Goal: Task Accomplishment & Management: Use online tool/utility

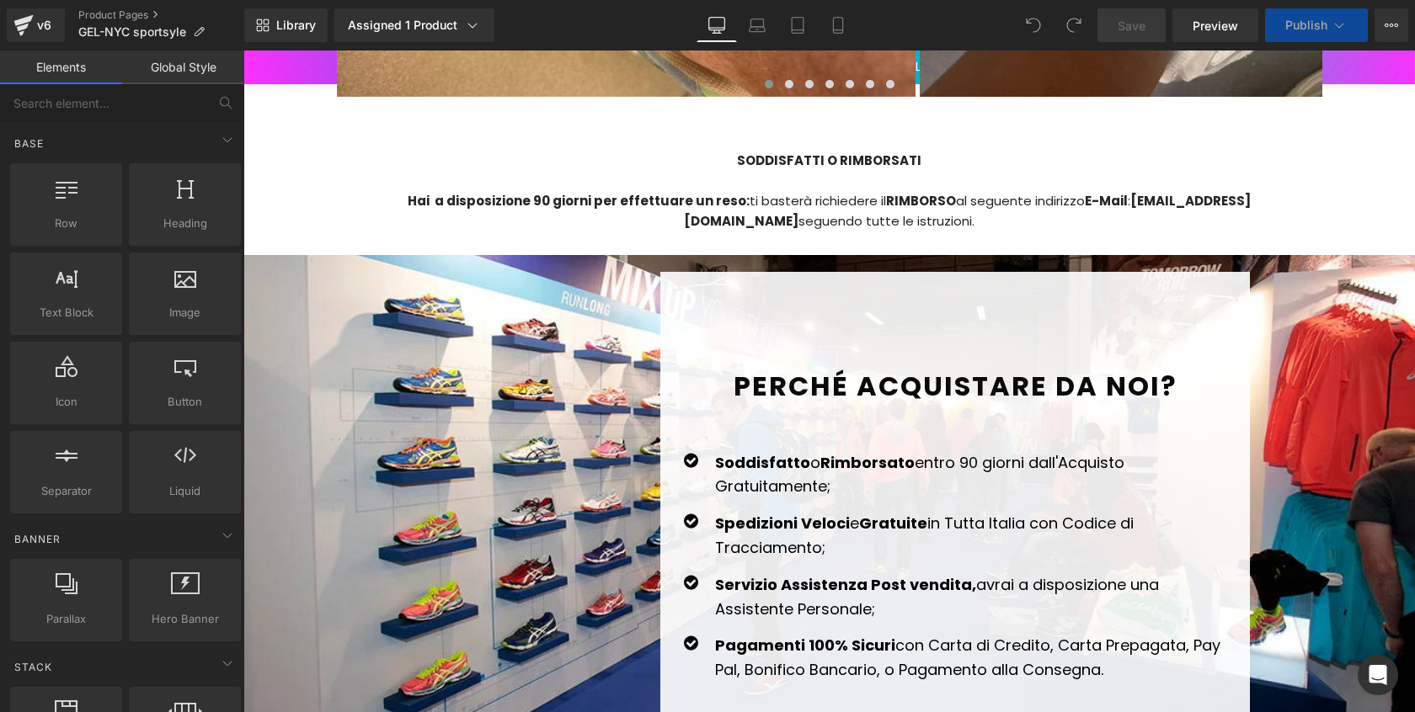
scroll to position [3557, 0]
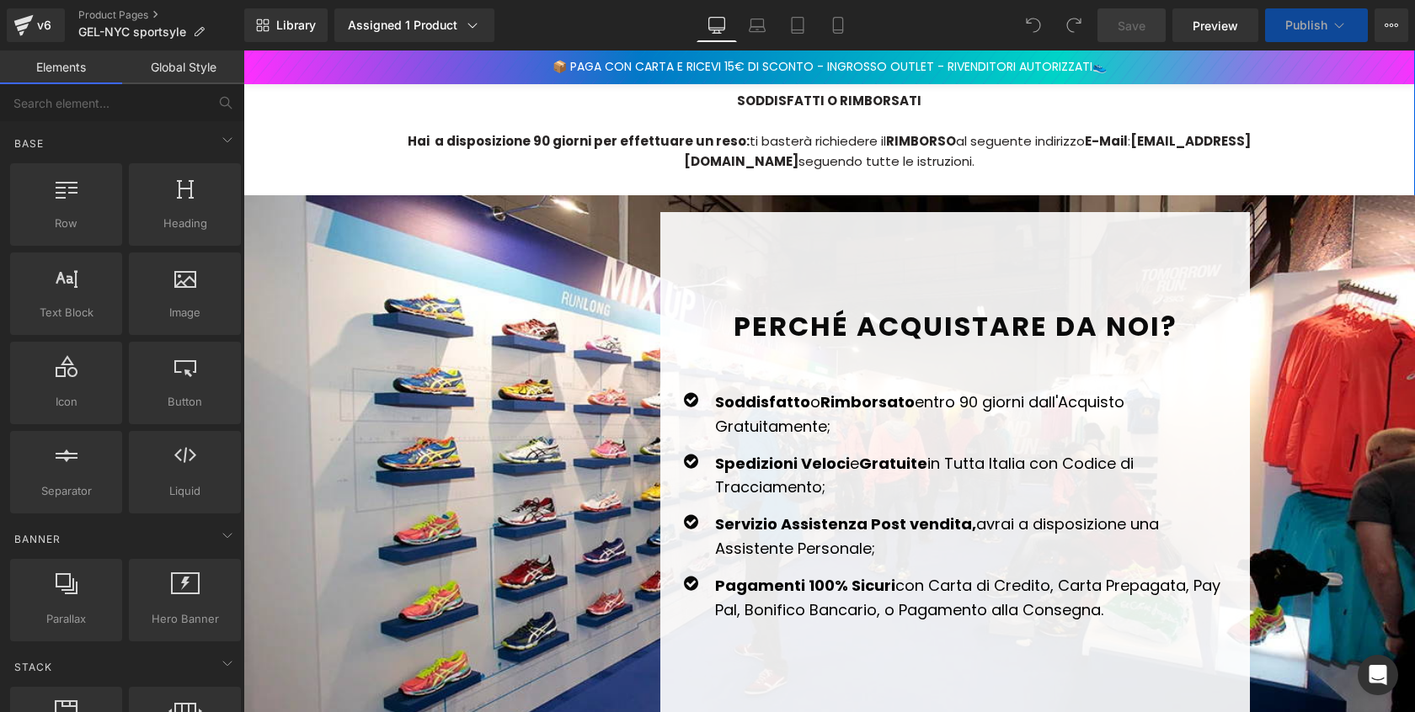
drag, startPoint x: 1163, startPoint y: 174, endPoint x: 1122, endPoint y: 184, distance: 42.5
click at [1163, 172] on div "Hai a disposizione 90 giorni per effettuare un reso: ti basterà richiedere il R…" at bounding box center [829, 151] width 985 height 40
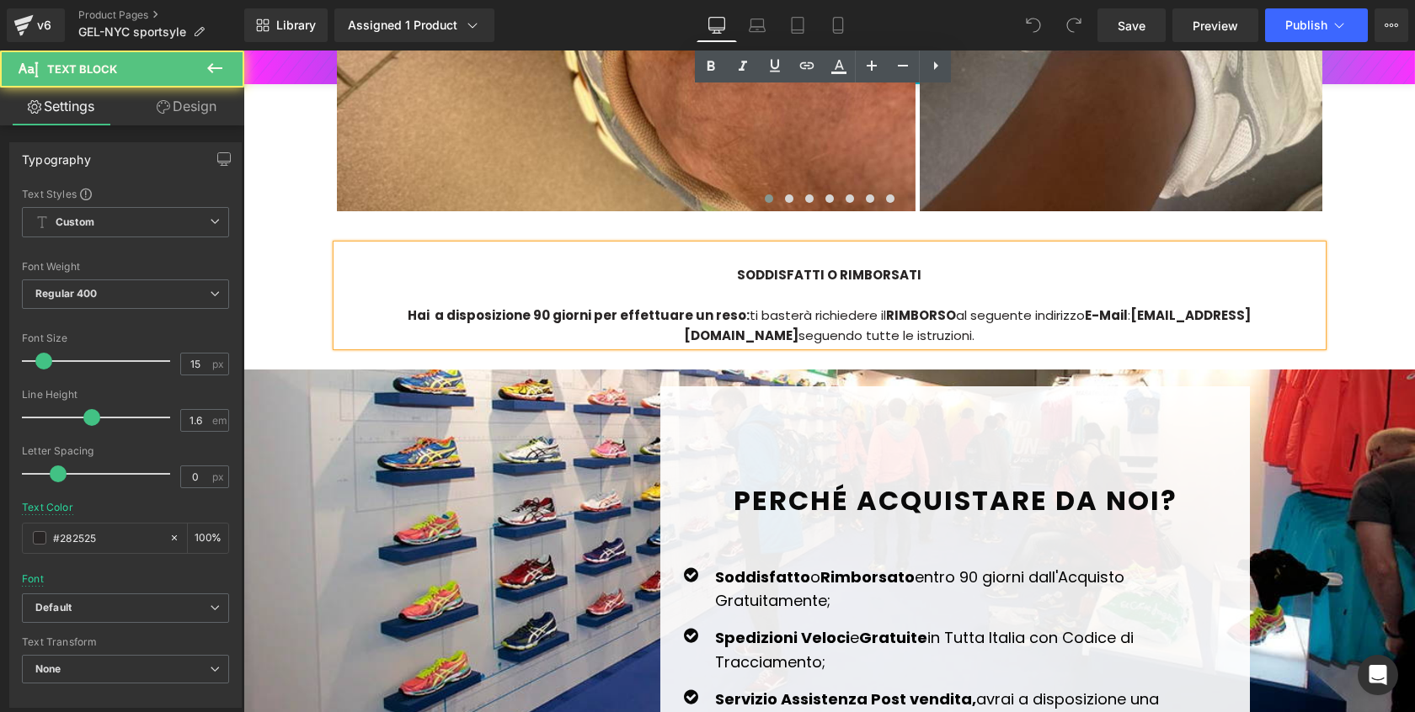
scroll to position [3985, 0]
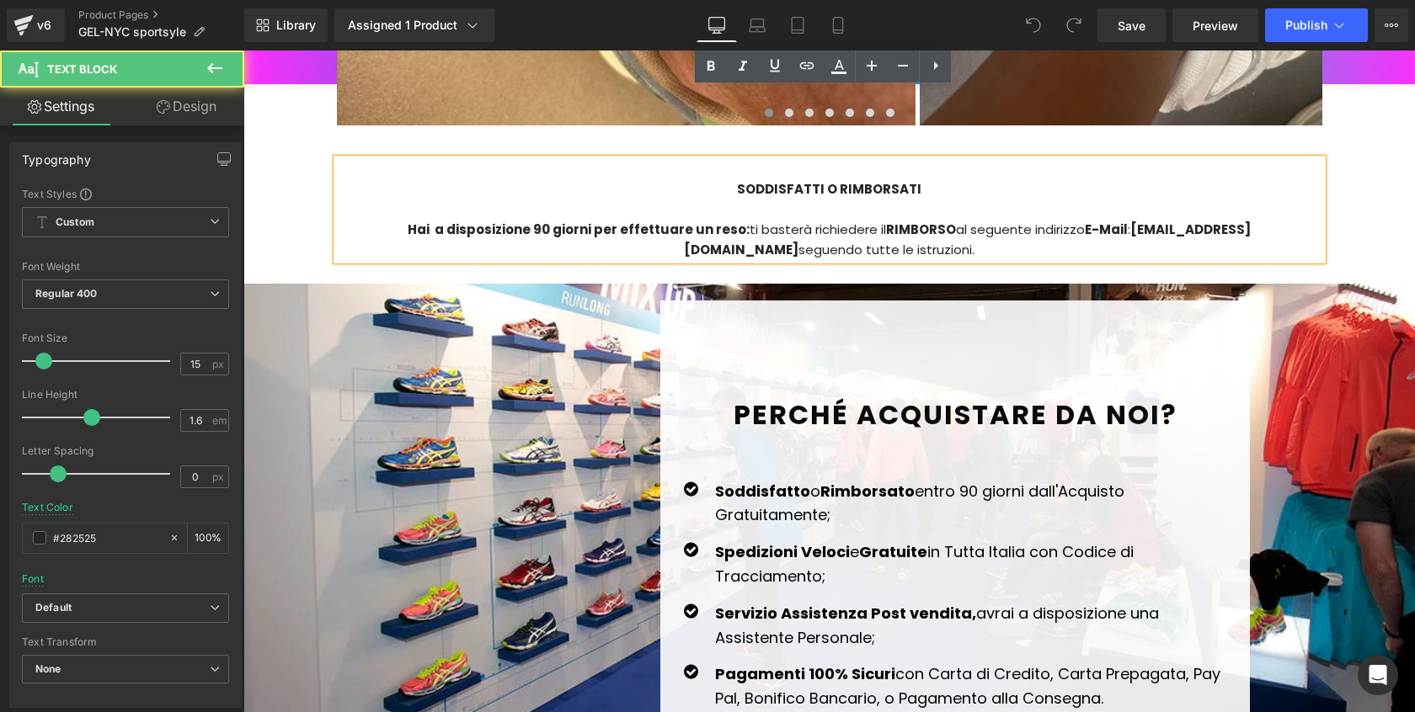
click at [1121, 221] on strong "[EMAIL_ADDRESS][DOMAIN_NAME]" at bounding box center [967, 240] width 567 height 38
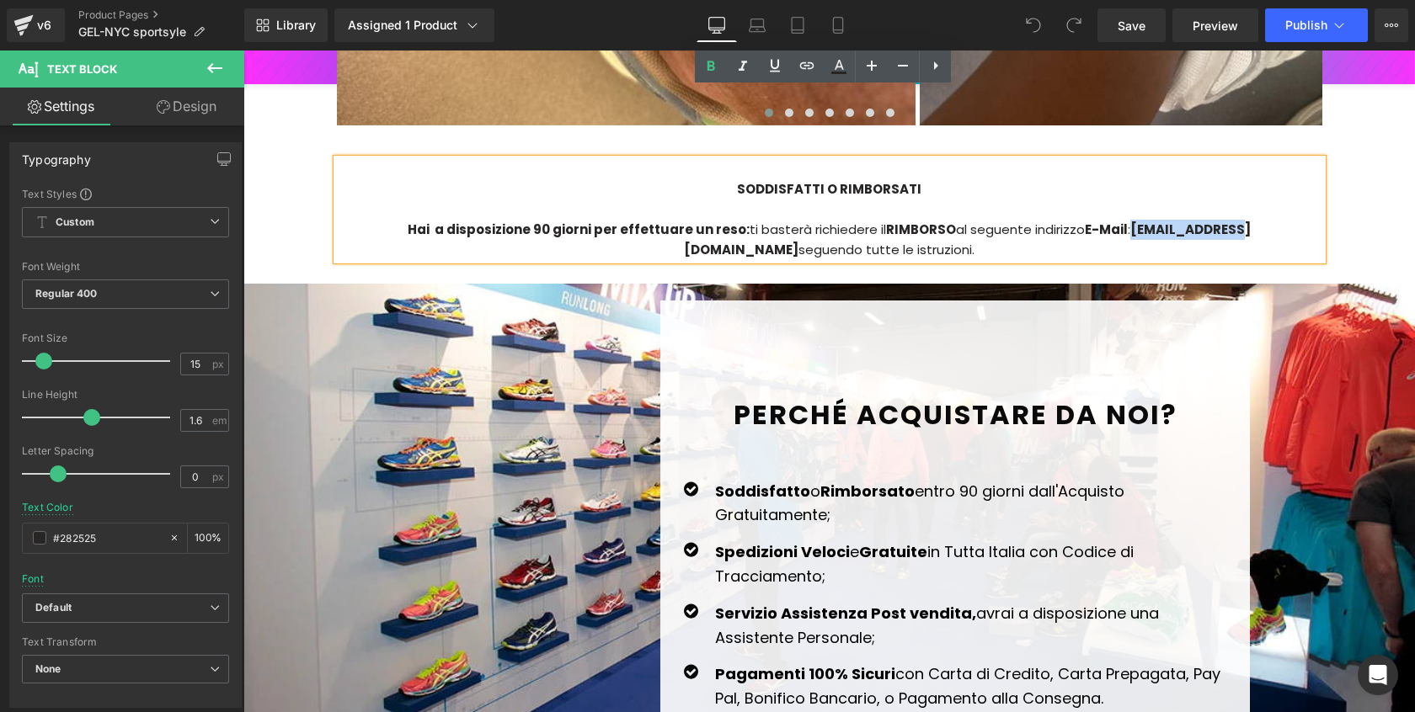
click at [1080, 221] on strong "[EMAIL_ADDRESS][DOMAIN_NAME]" at bounding box center [967, 240] width 567 height 38
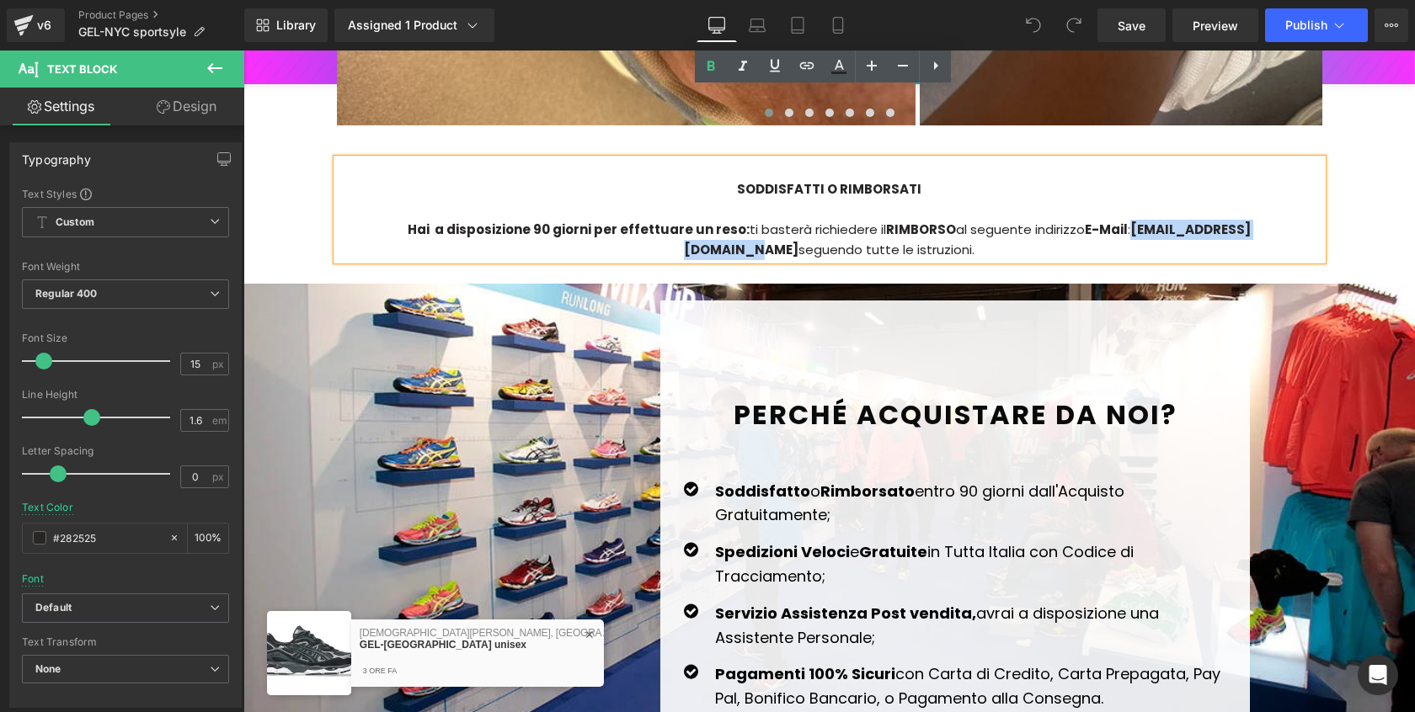
drag, startPoint x: 1063, startPoint y: 183, endPoint x: 1228, endPoint y: 177, distance: 165.2
click at [1230, 221] on strong "[EMAIL_ADDRESS][DOMAIN_NAME]" at bounding box center [967, 240] width 567 height 38
paste div
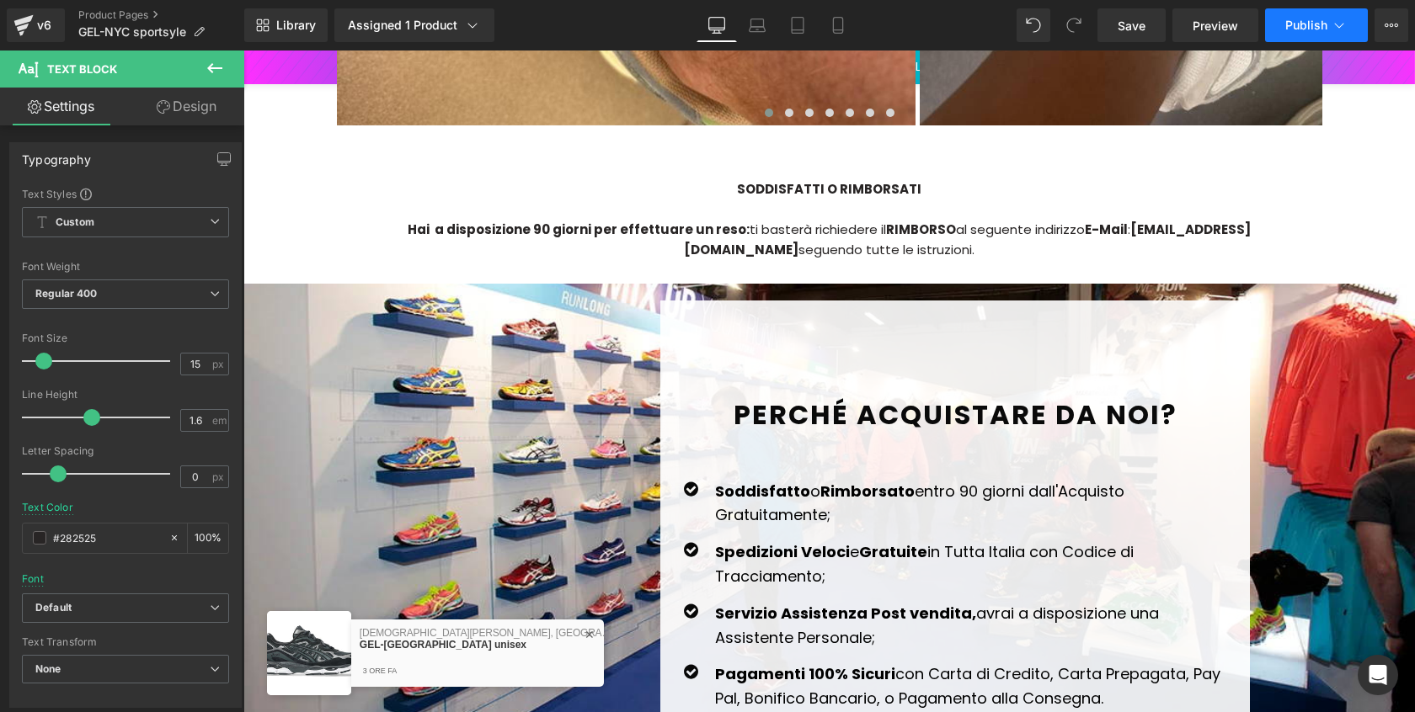
click at [1297, 29] on span "Publish" at bounding box center [1306, 25] width 42 height 13
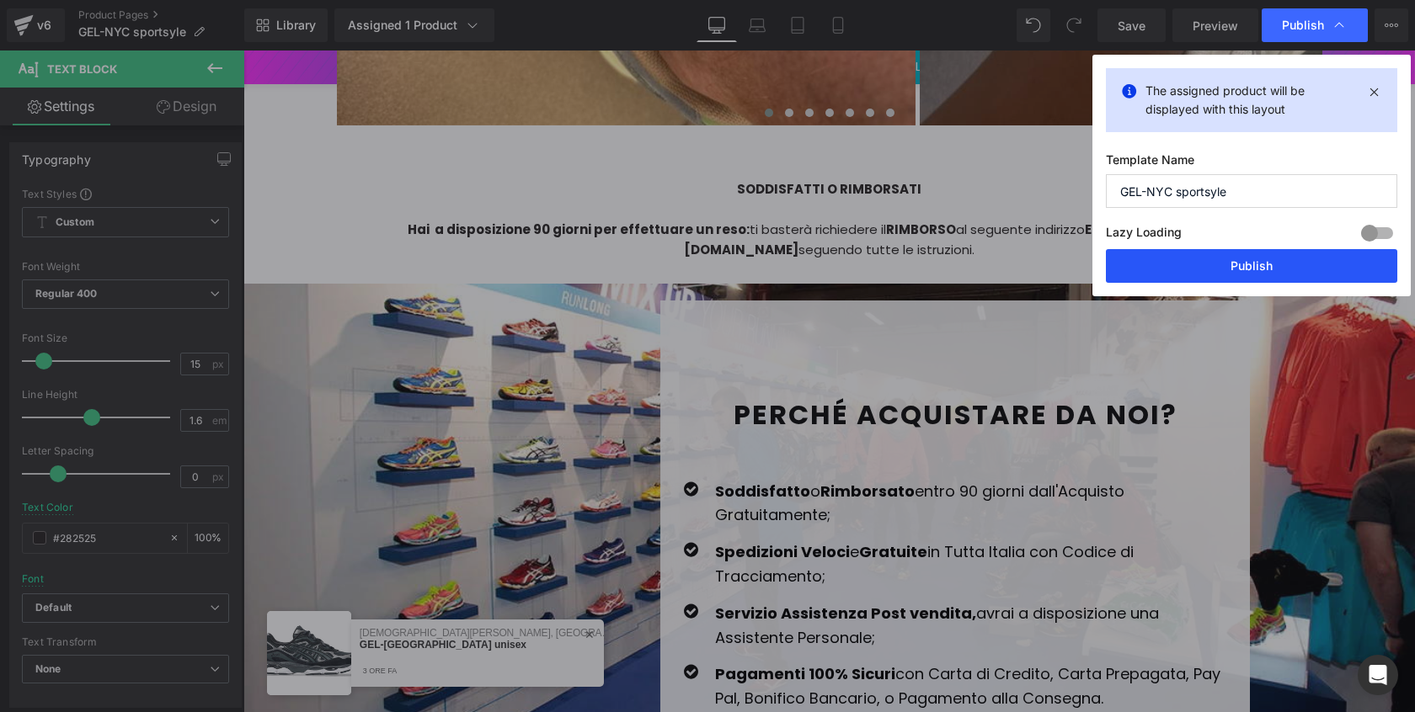
click at [1262, 259] on button "Publish" at bounding box center [1251, 266] width 291 height 34
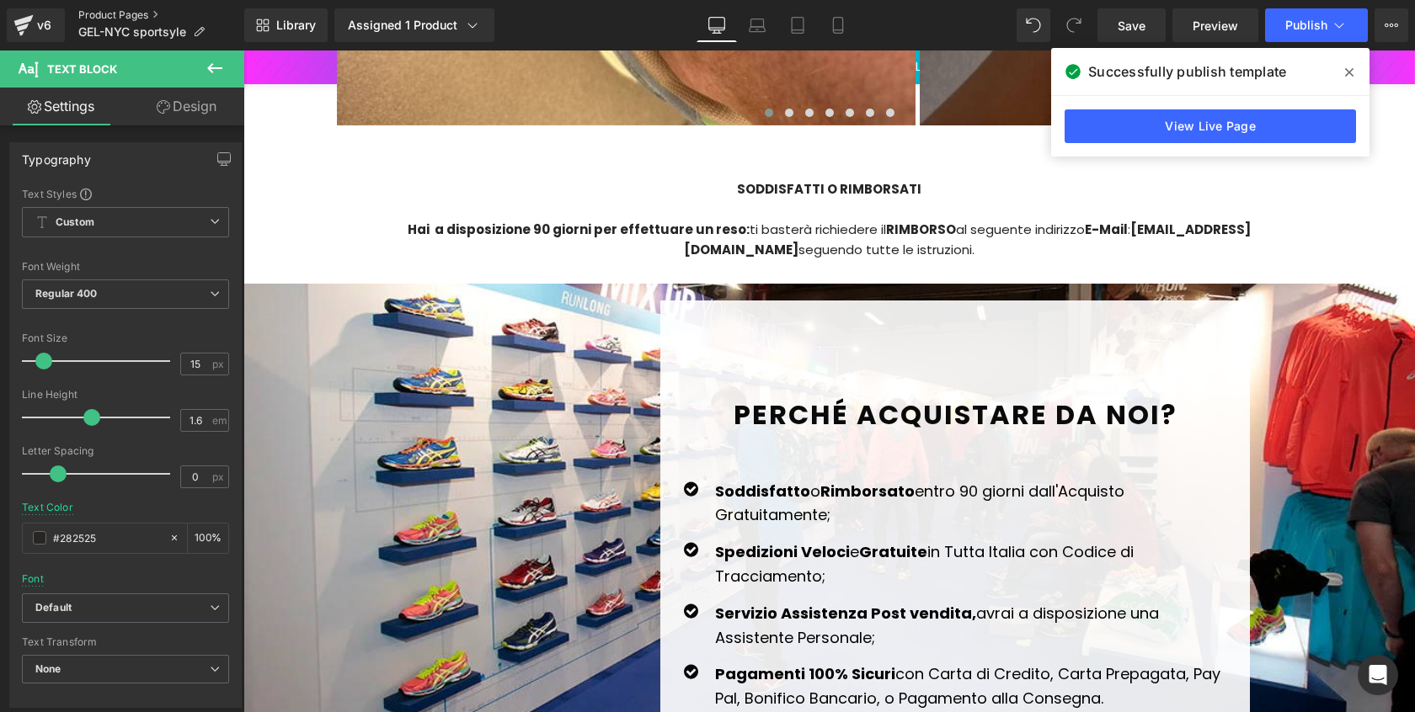
click at [115, 18] on link "Product Pages" at bounding box center [161, 14] width 166 height 13
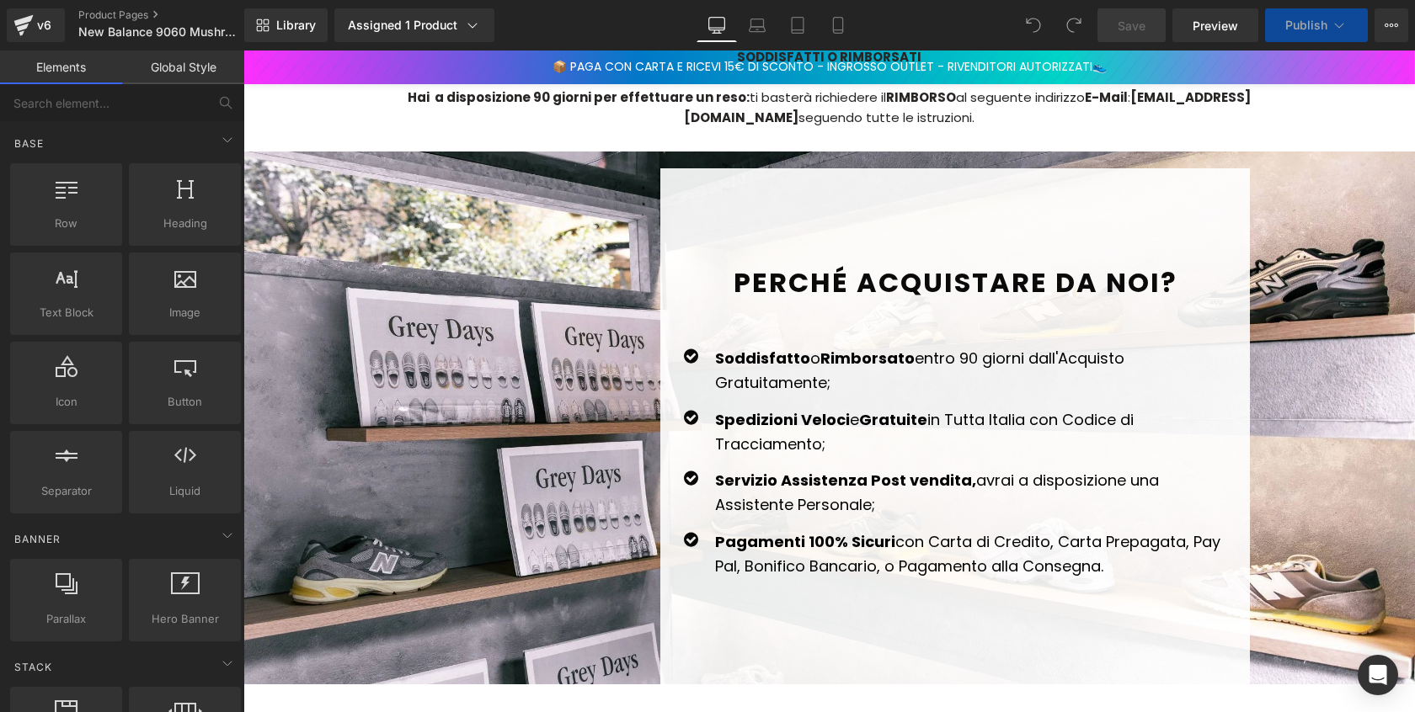
scroll to position [4102, 0]
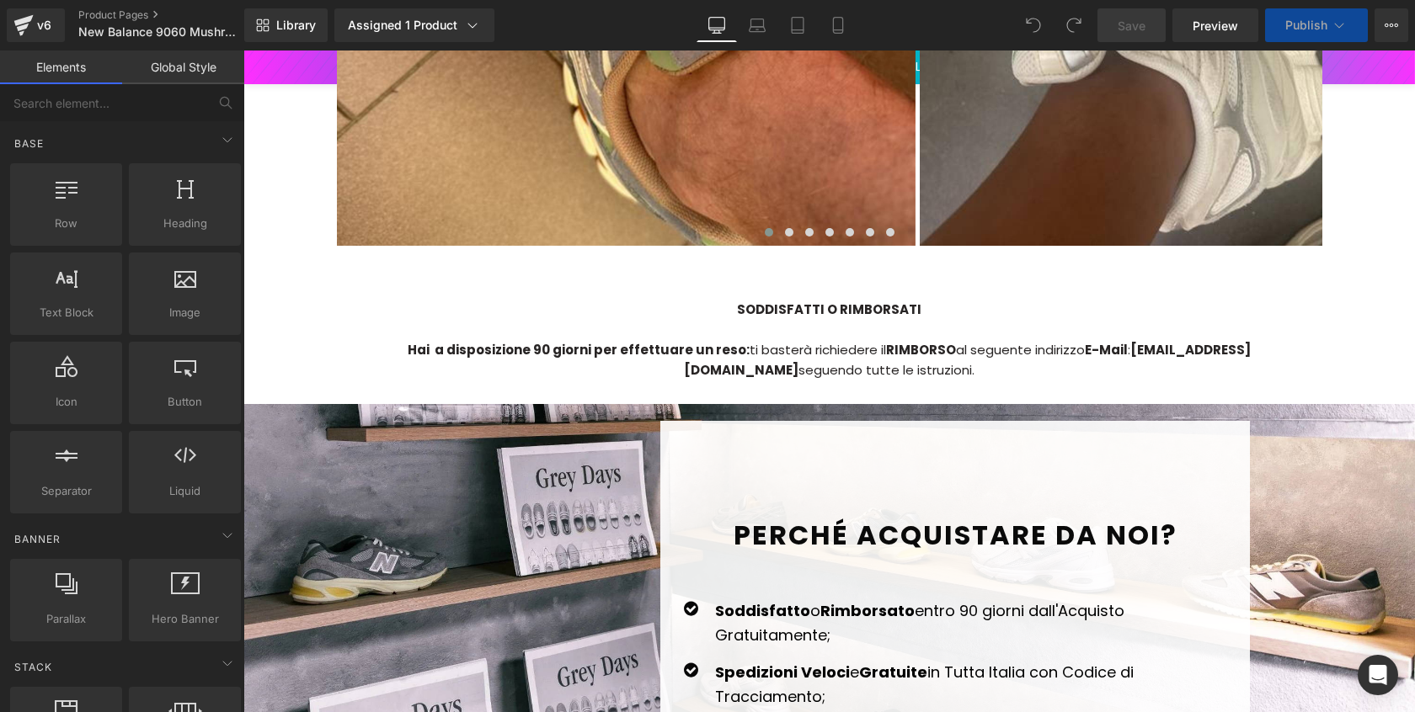
click at [1078, 347] on strong "[EMAIL_ADDRESS][DOMAIN_NAME]" at bounding box center [967, 360] width 567 height 38
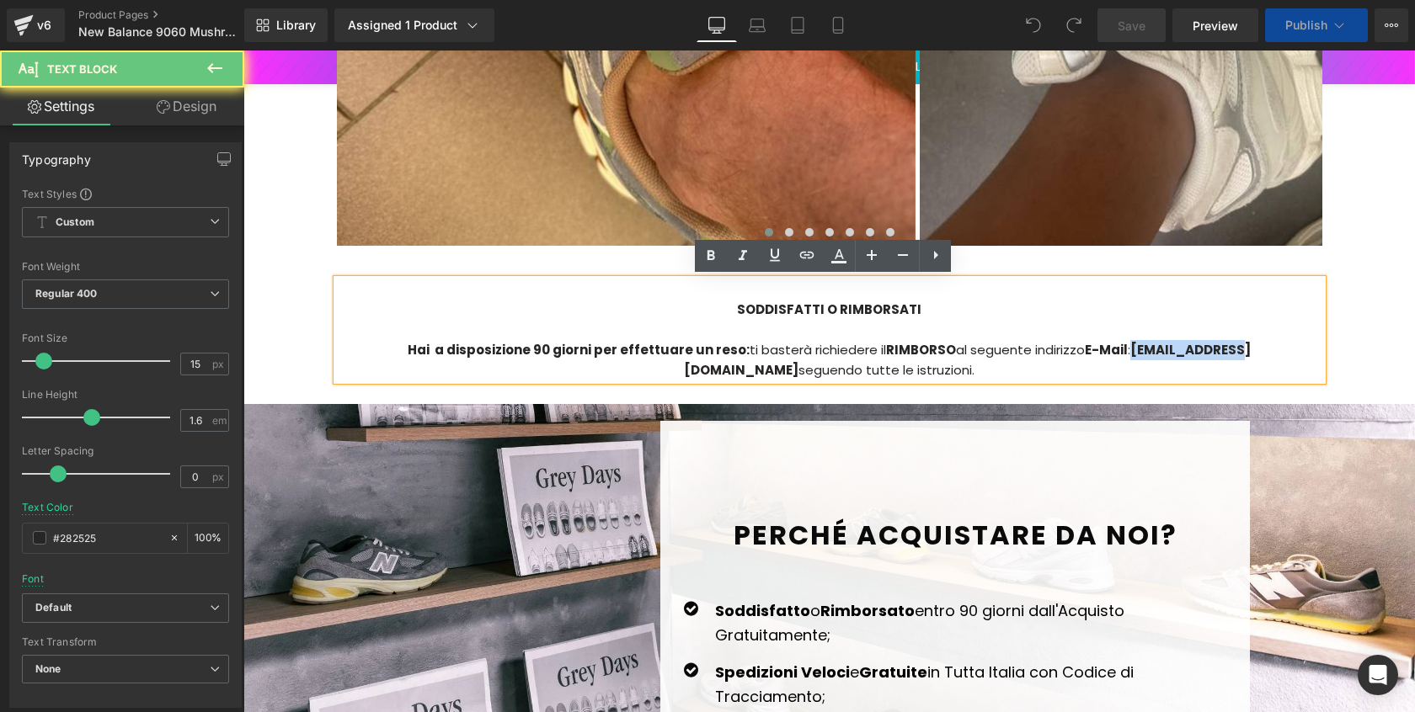
click at [1078, 347] on strong "[EMAIL_ADDRESS][DOMAIN_NAME]" at bounding box center [967, 360] width 567 height 38
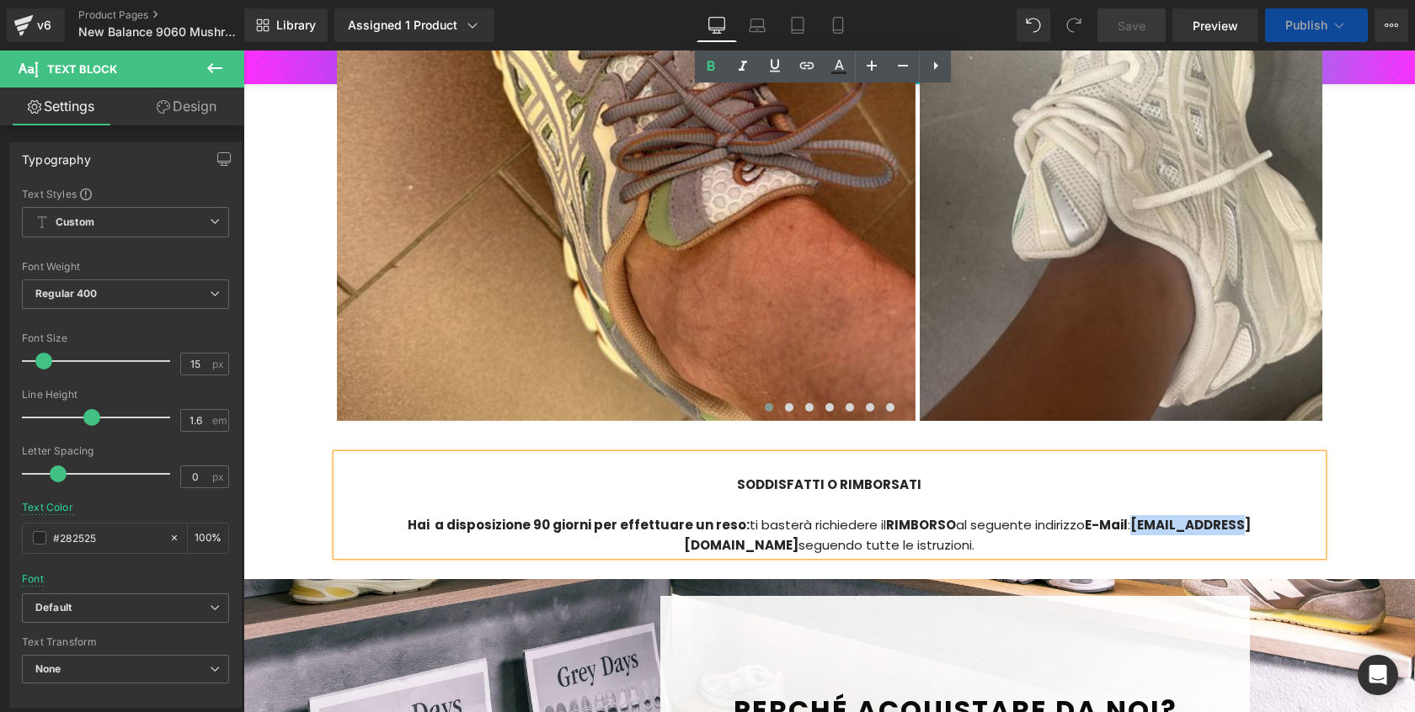
scroll to position [4530, 0]
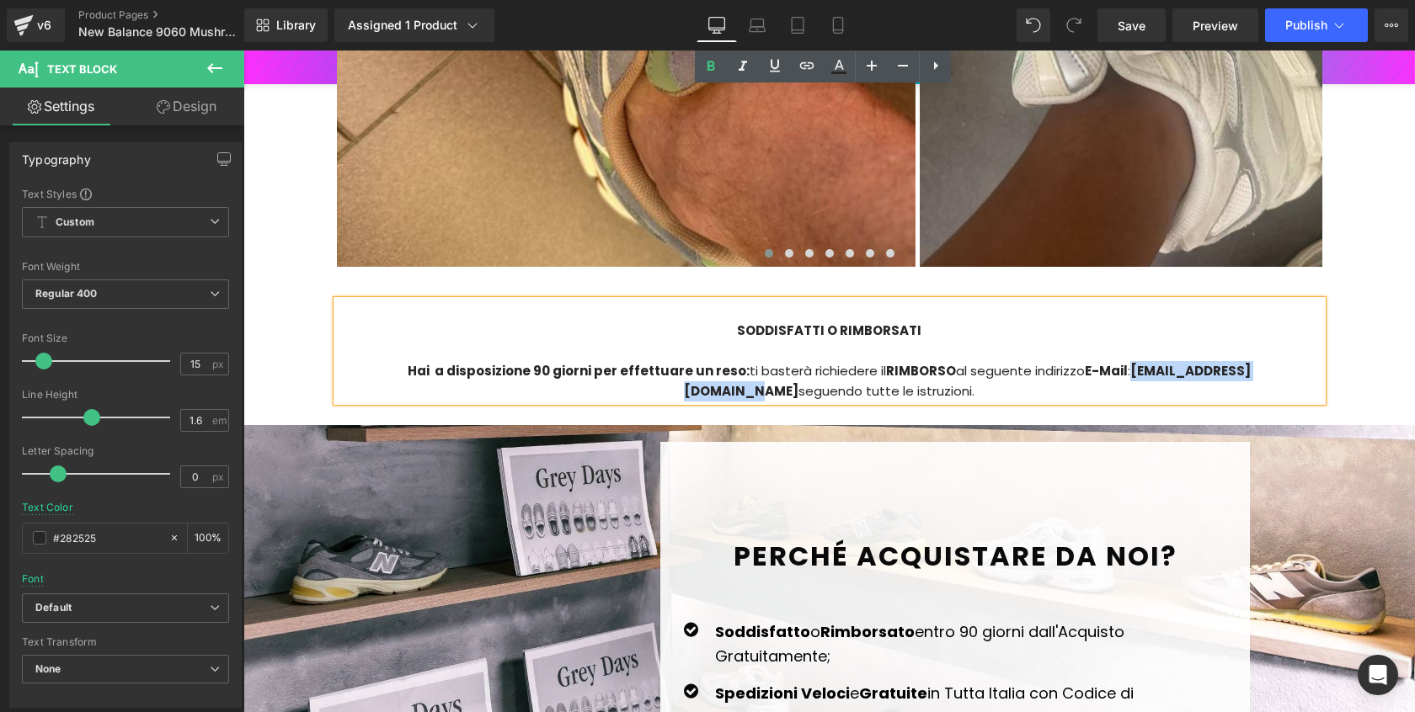
drag, startPoint x: 1228, startPoint y: 353, endPoint x: 1064, endPoint y: 349, distance: 163.4
click at [1064, 362] on strong "[EMAIL_ADDRESS][DOMAIN_NAME]" at bounding box center [967, 381] width 567 height 38
paste div
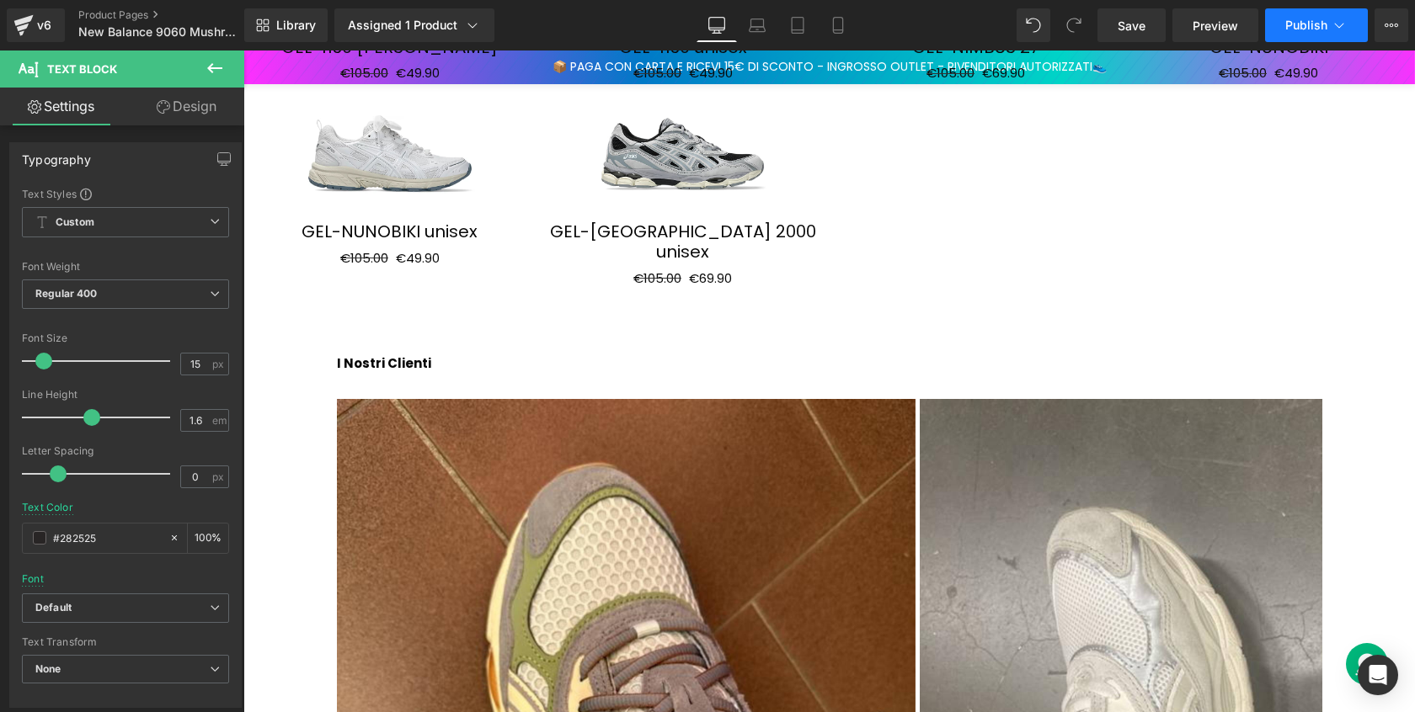
scroll to position [3705, 0]
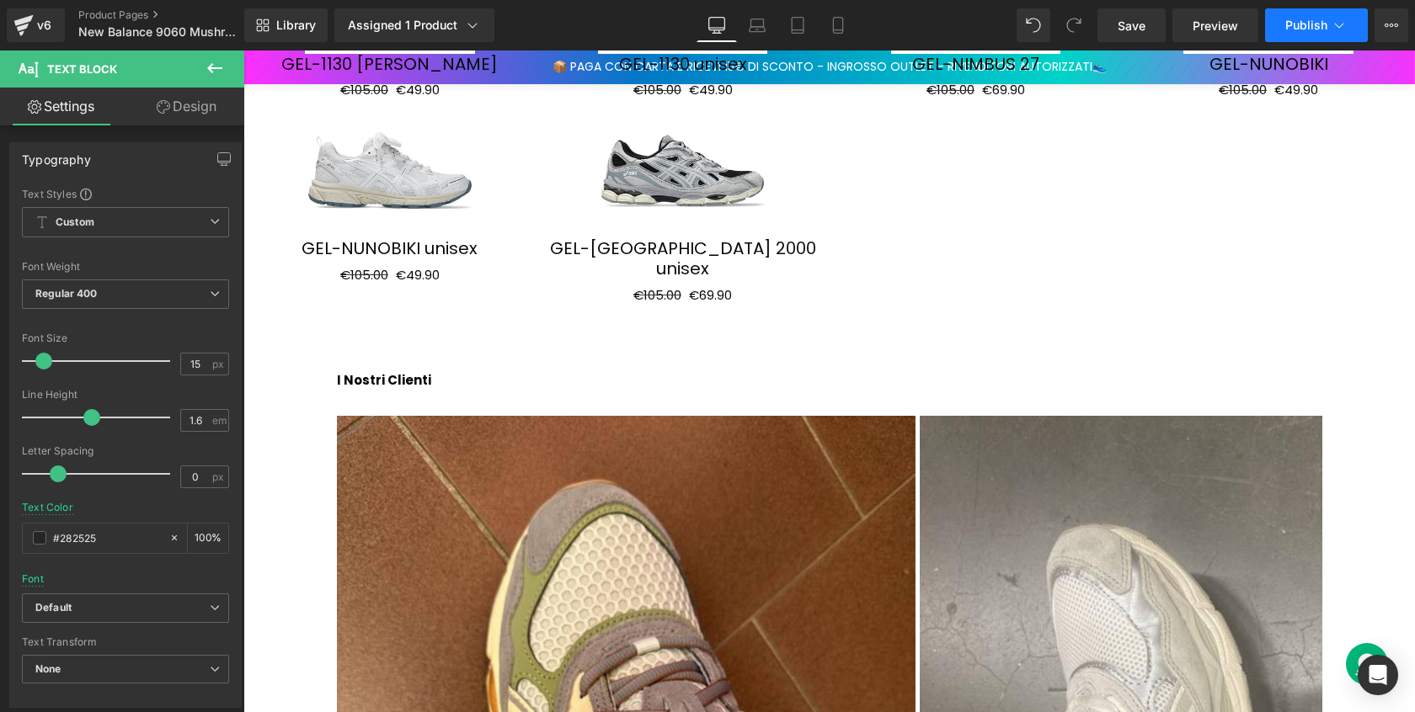
click at [1345, 23] on icon at bounding box center [1339, 25] width 17 height 17
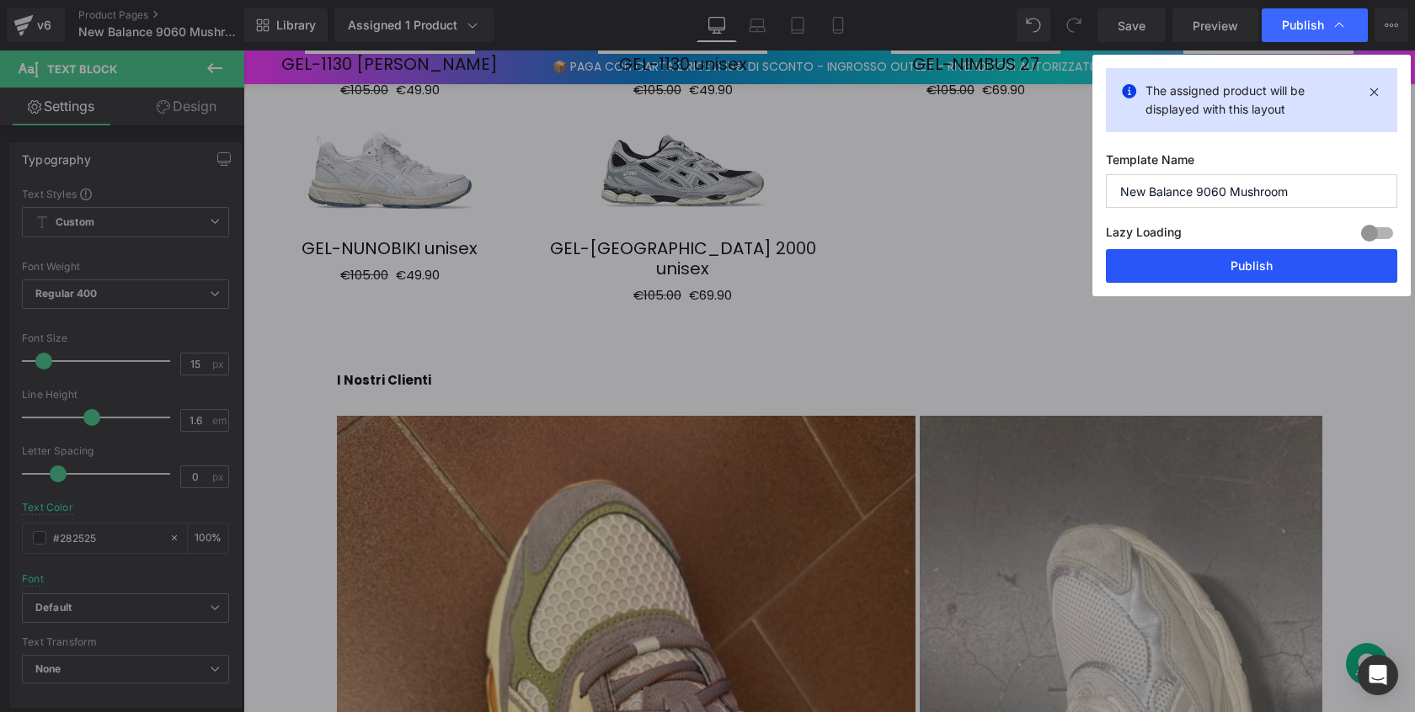
click at [1311, 255] on button "Publish" at bounding box center [1251, 266] width 291 height 34
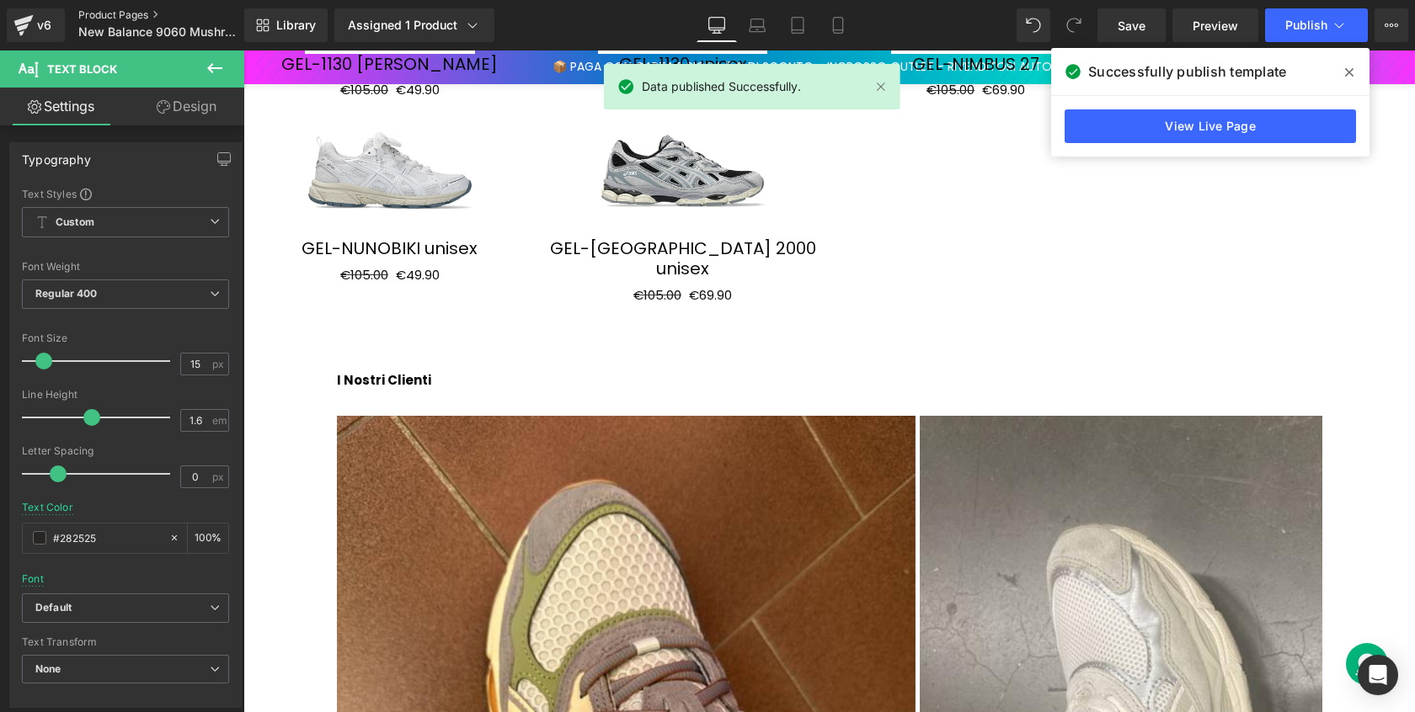
click at [151, 15] on link "Product Pages" at bounding box center [175, 14] width 194 height 13
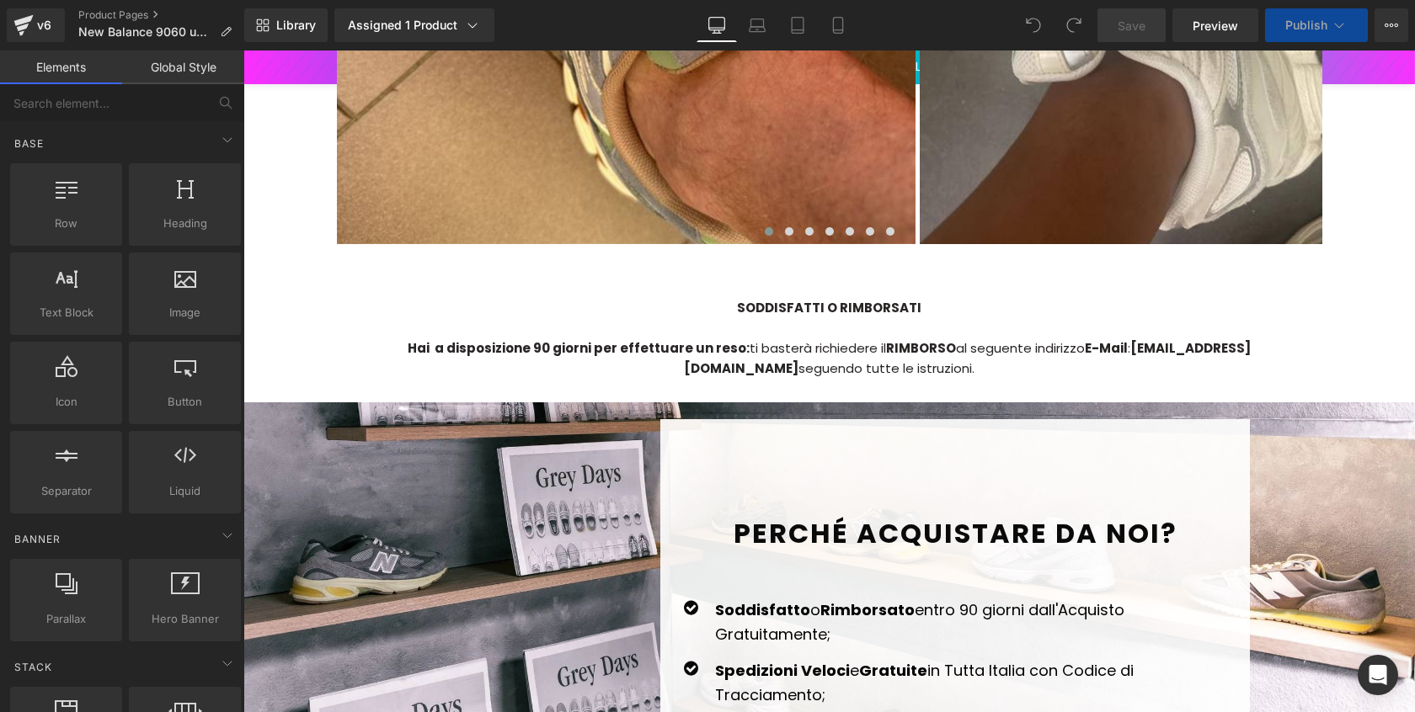
scroll to position [4473, 0]
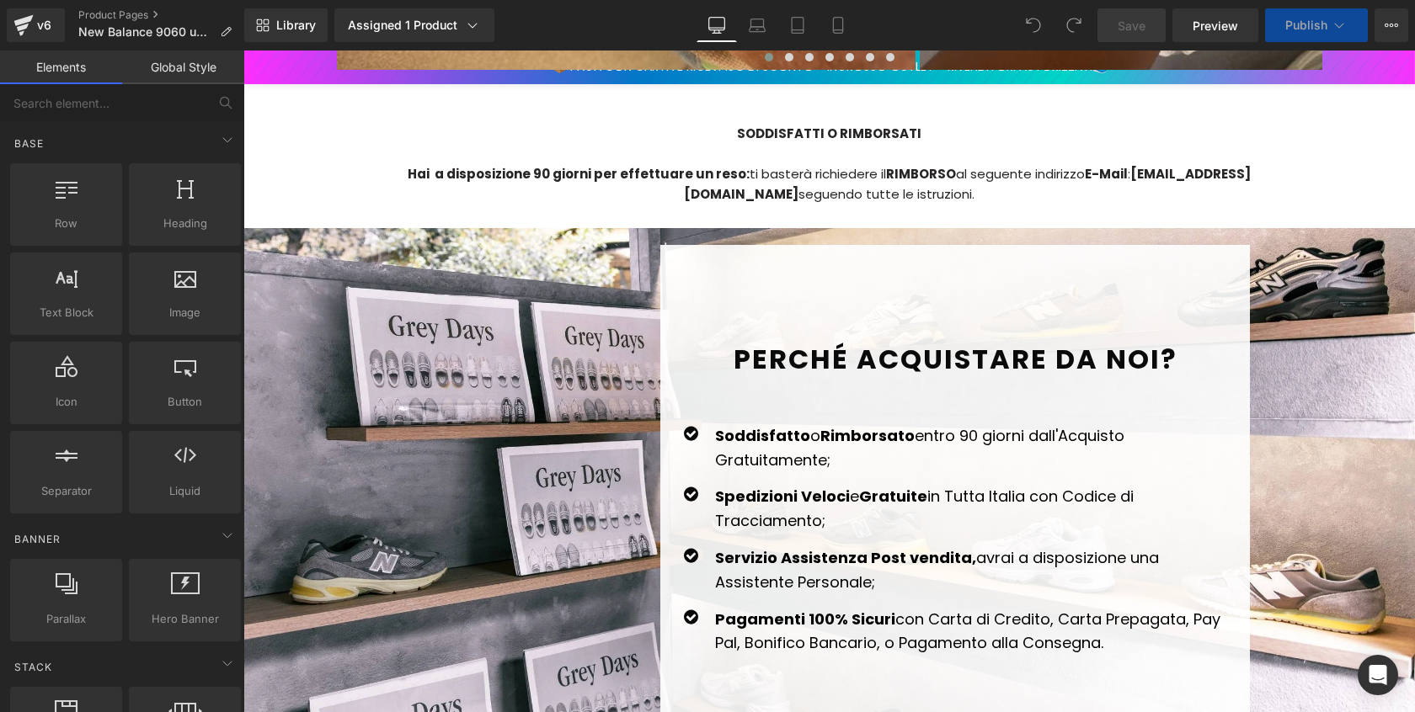
click at [1101, 203] on strong "[EMAIL_ADDRESS][DOMAIN_NAME]" at bounding box center [967, 184] width 567 height 38
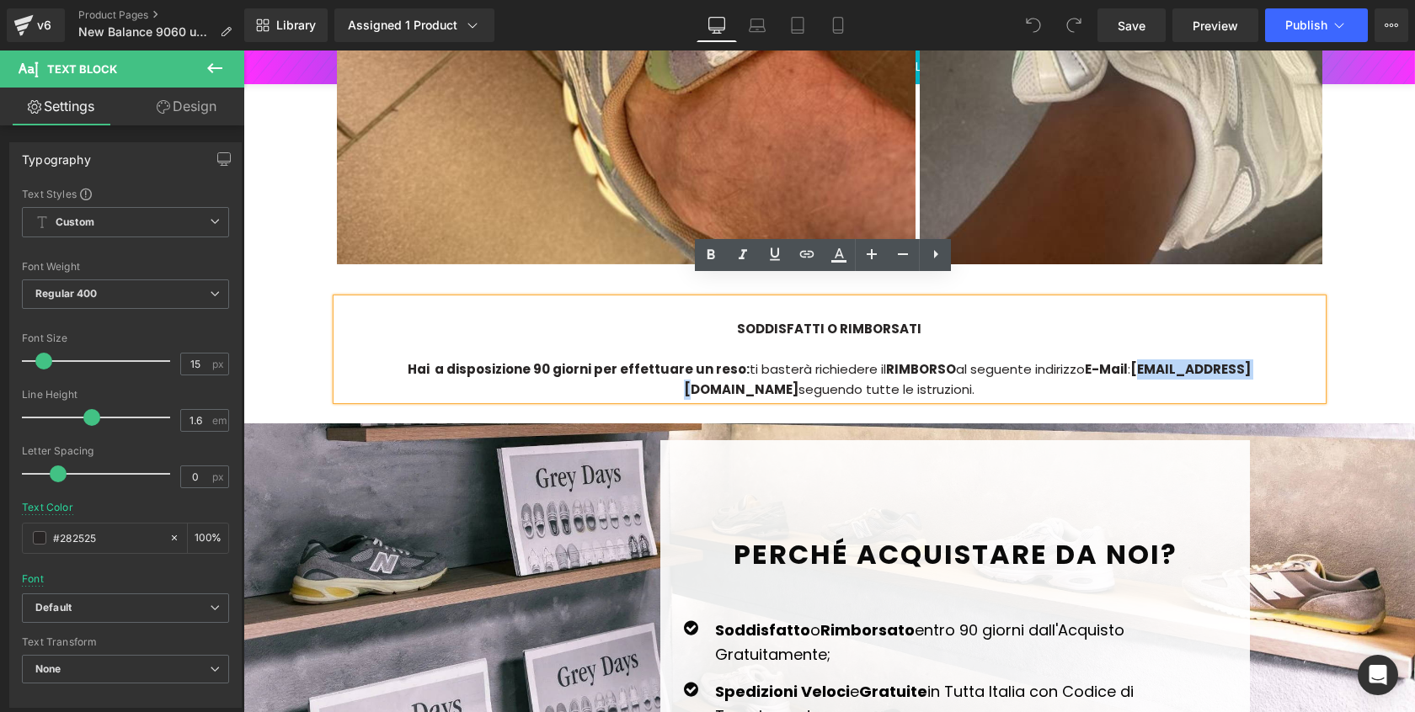
drag, startPoint x: 1067, startPoint y: 350, endPoint x: 1182, endPoint y: 354, distance: 115.4
click at [1182, 360] on strong "[EMAIL_ADDRESS][DOMAIN_NAME]" at bounding box center [967, 379] width 567 height 38
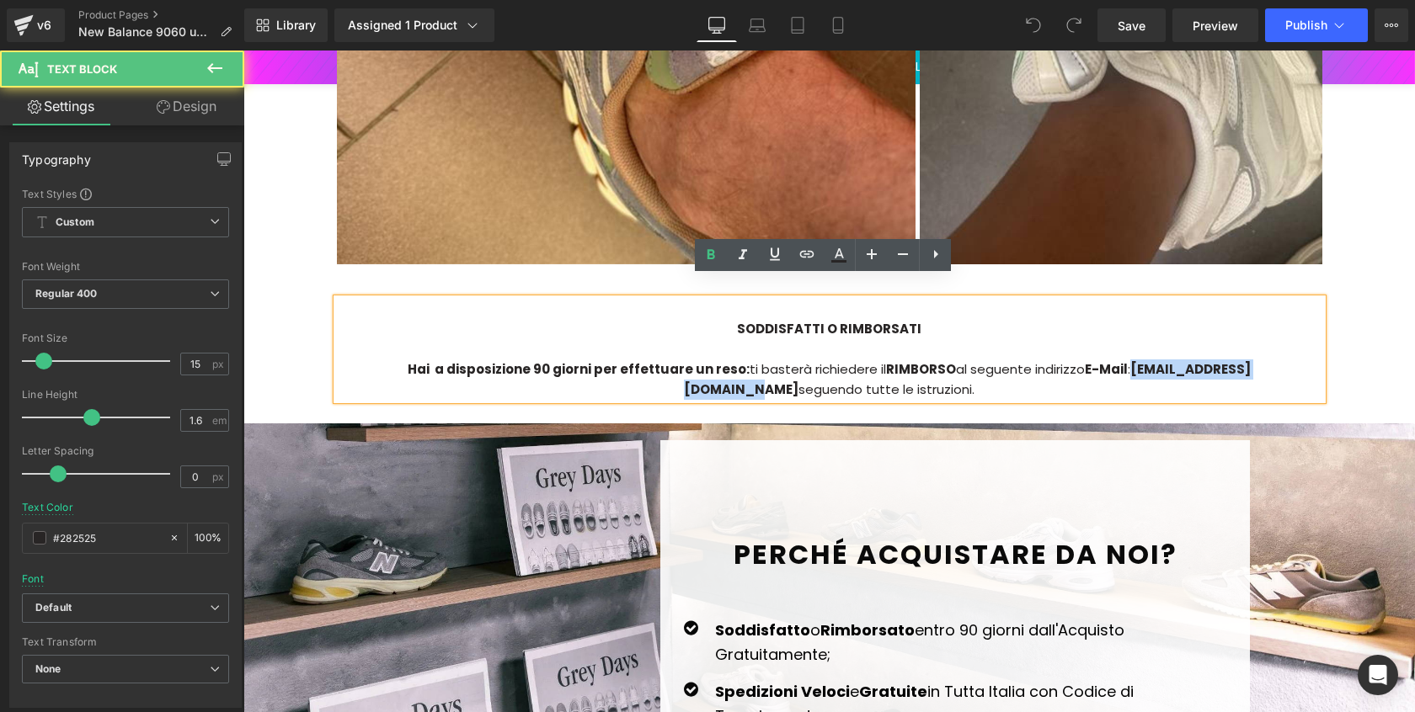
drag, startPoint x: 1234, startPoint y: 350, endPoint x: 1062, endPoint y: 345, distance: 171.9
click at [1062, 360] on strong "[EMAIL_ADDRESS][DOMAIN_NAME]" at bounding box center [967, 379] width 567 height 38
paste div
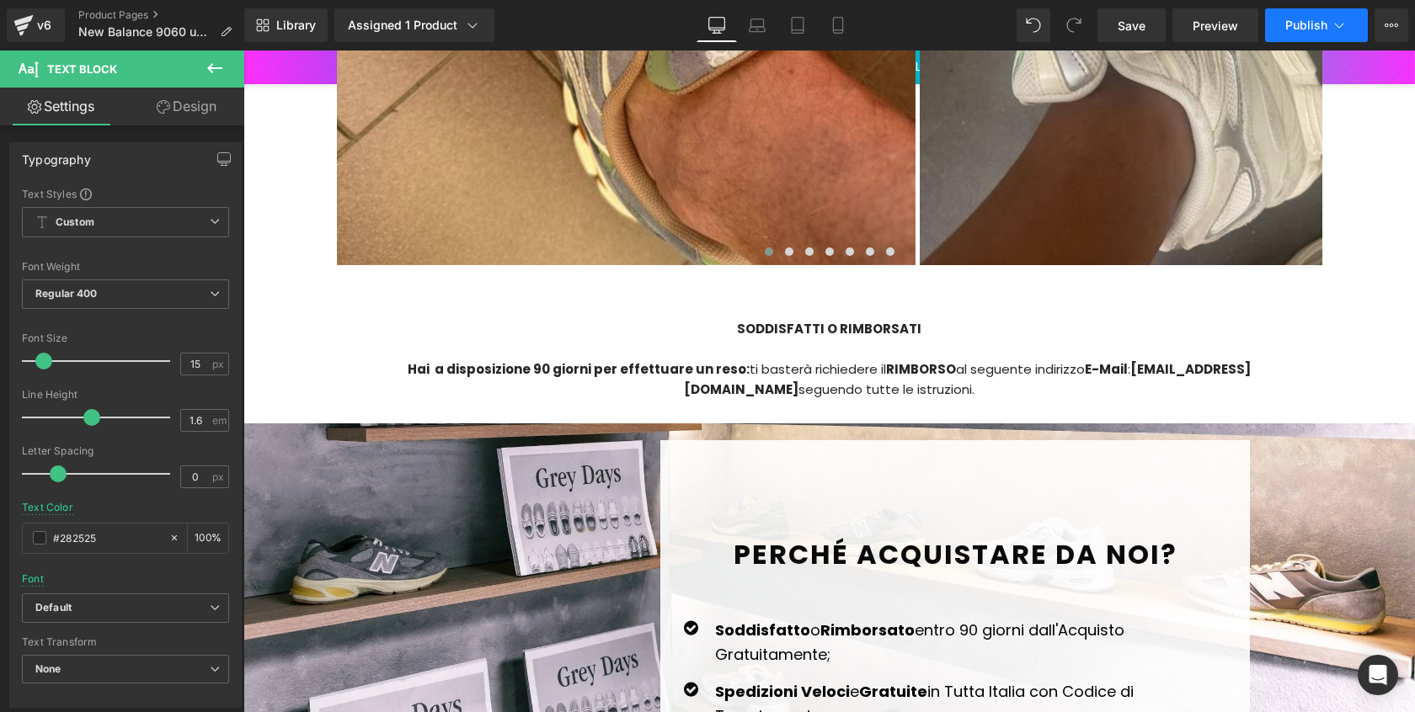
click at [1297, 33] on button "Publish" at bounding box center [1316, 25] width 103 height 34
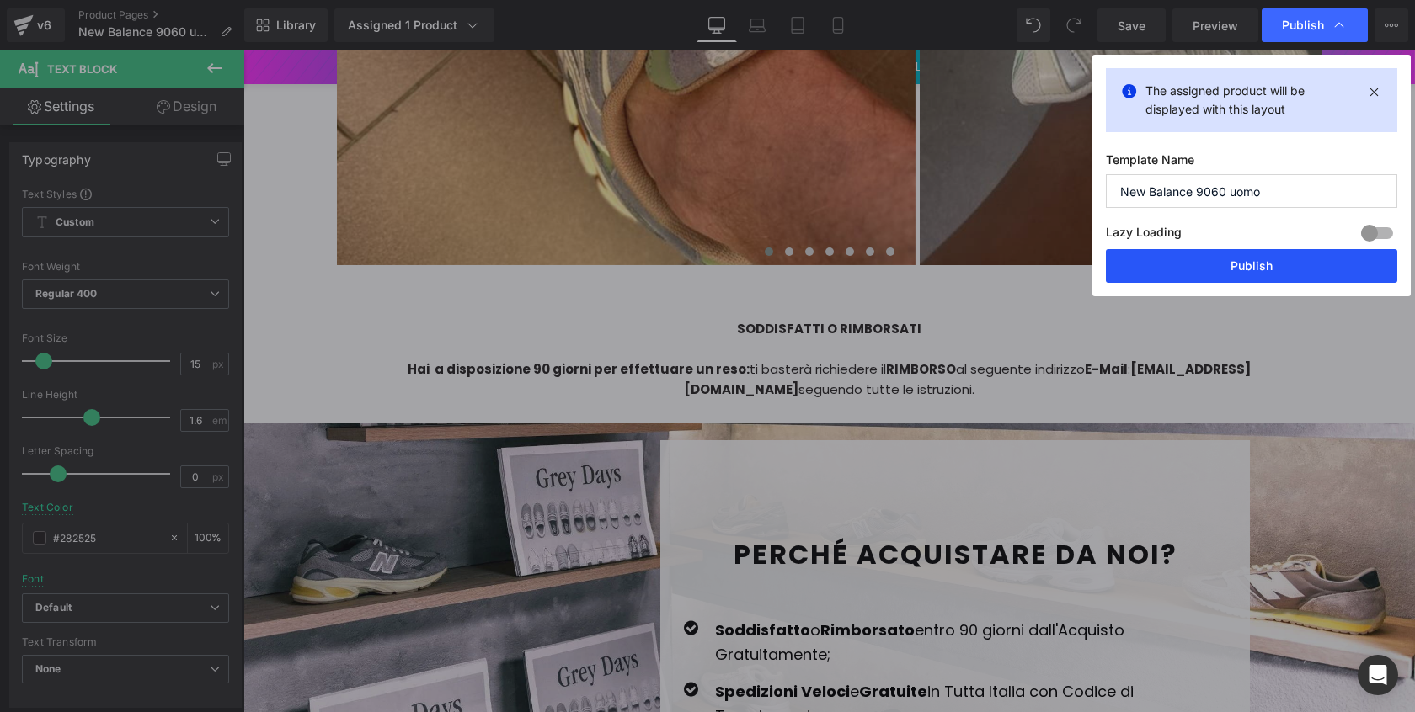
click at [1226, 253] on button "Publish" at bounding box center [1251, 266] width 291 height 34
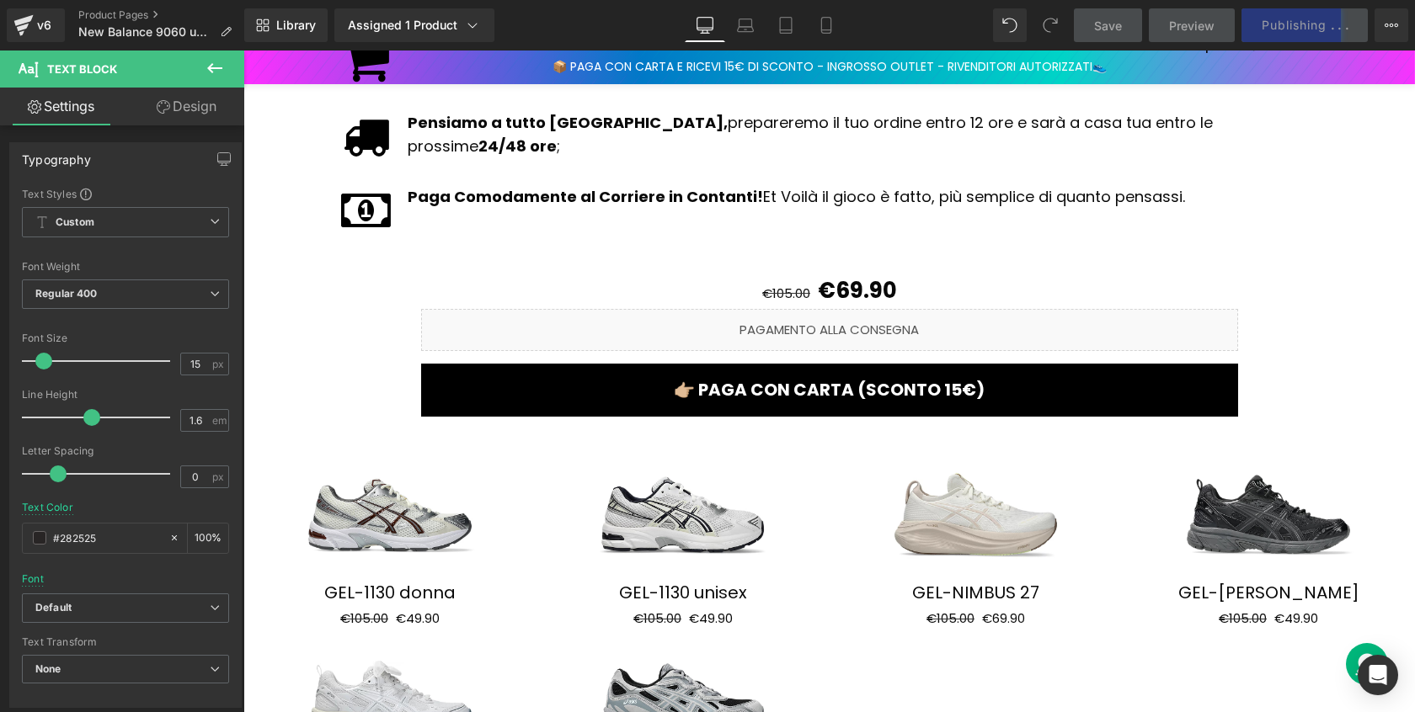
scroll to position [3182, 0]
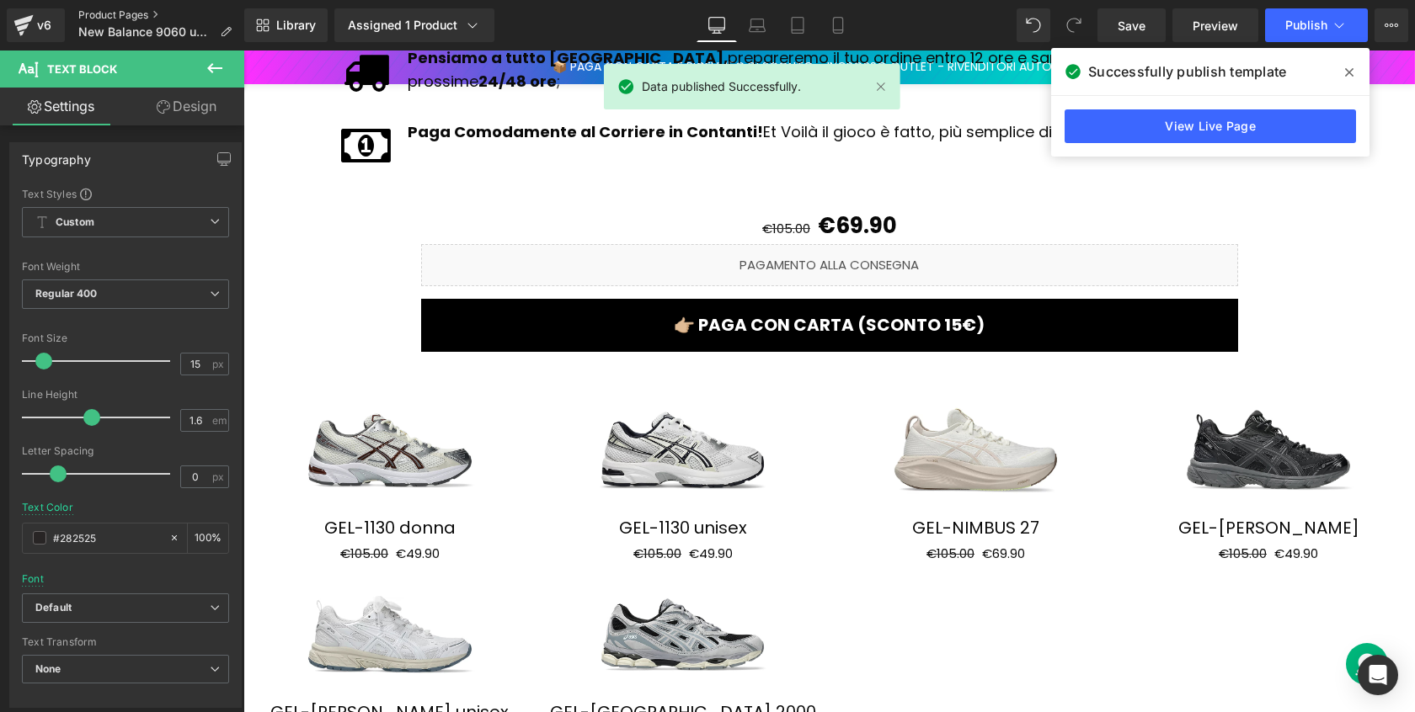
click at [99, 11] on link "Product Pages" at bounding box center [161, 14] width 167 height 13
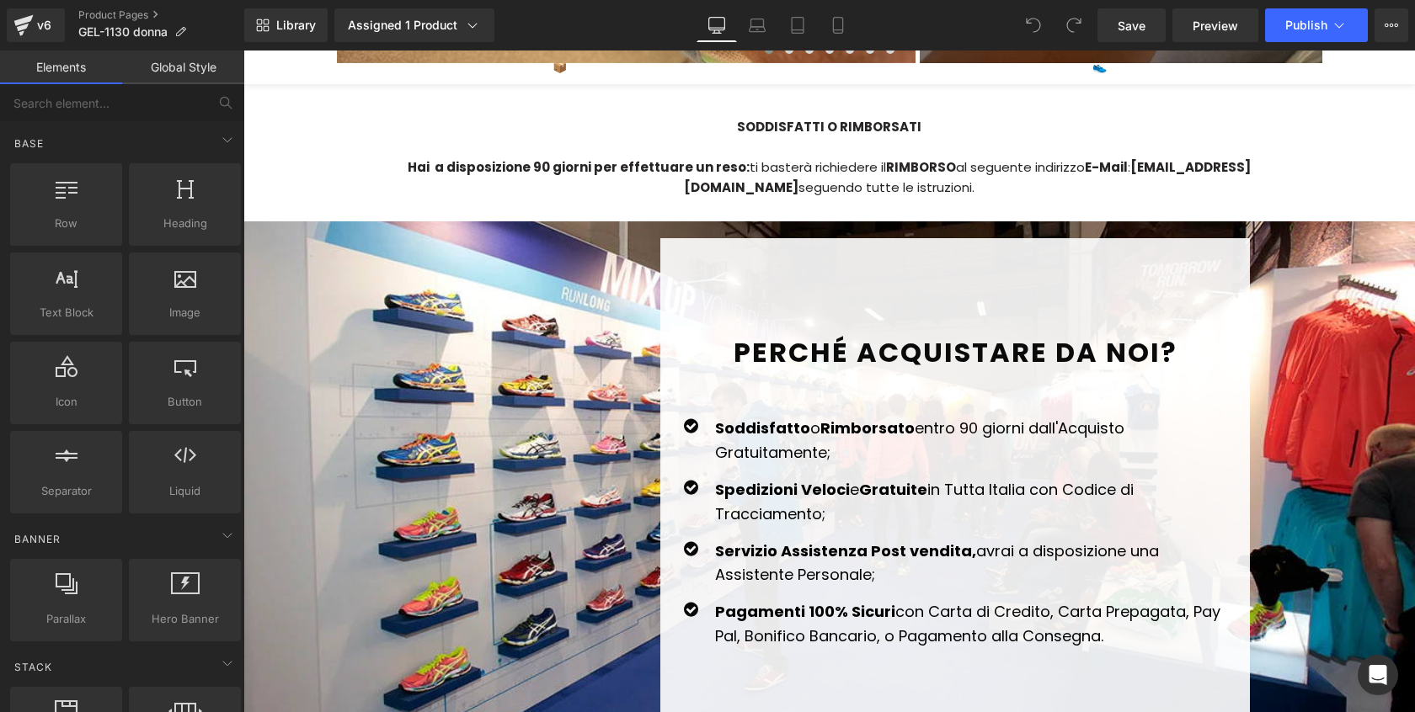
scroll to position [4185, 0]
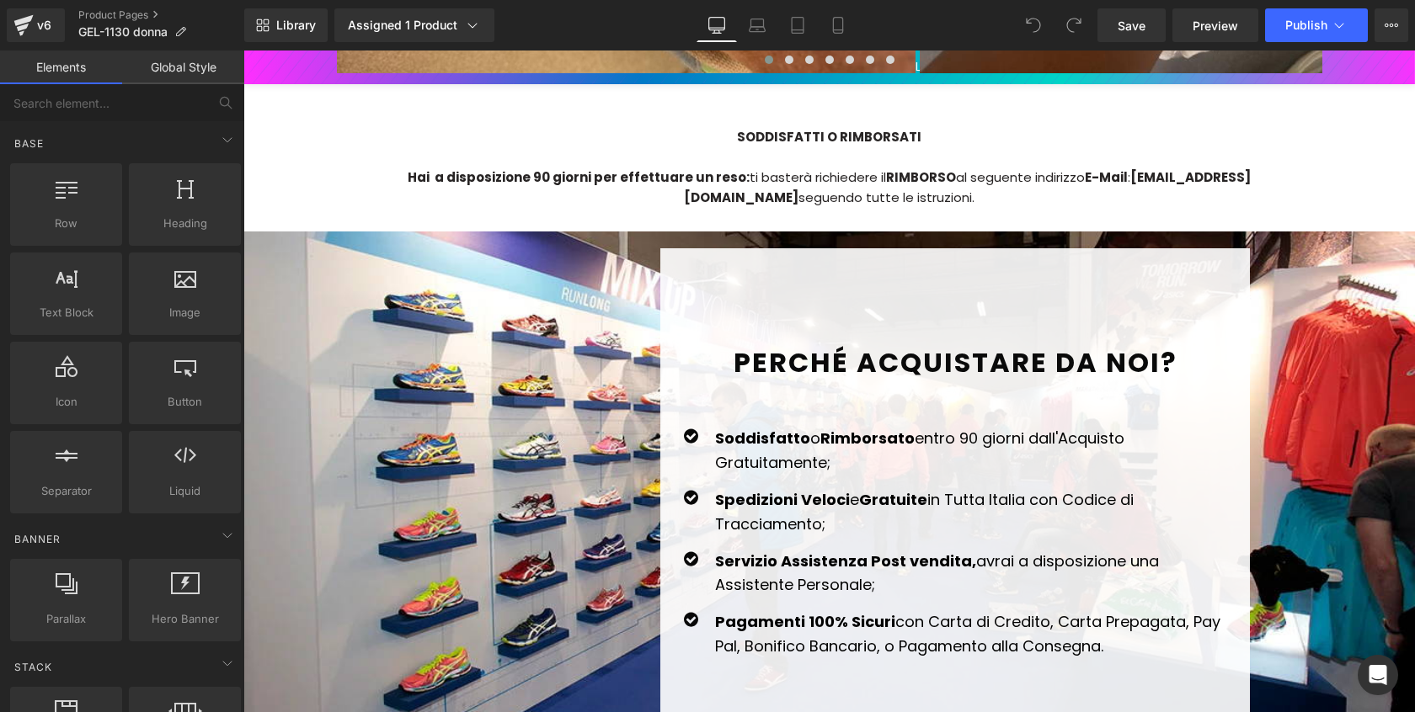
click at [1075, 165] on div "SODDISFATTI O RIMBORSATI Hai a disposizione 90 giorni per effettuare un reso: t…" at bounding box center [829, 157] width 985 height 101
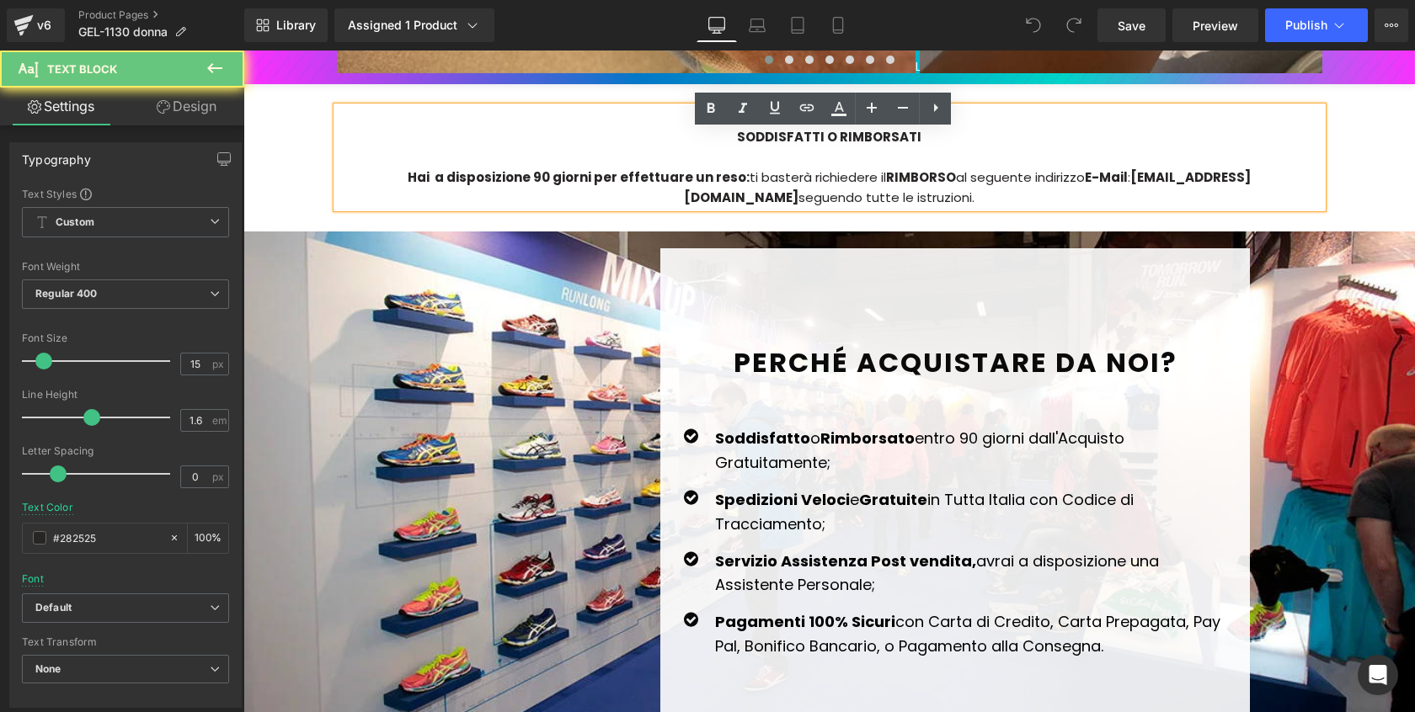
click at [1064, 168] on strong "[EMAIL_ADDRESS][DOMAIN_NAME]" at bounding box center [967, 187] width 567 height 38
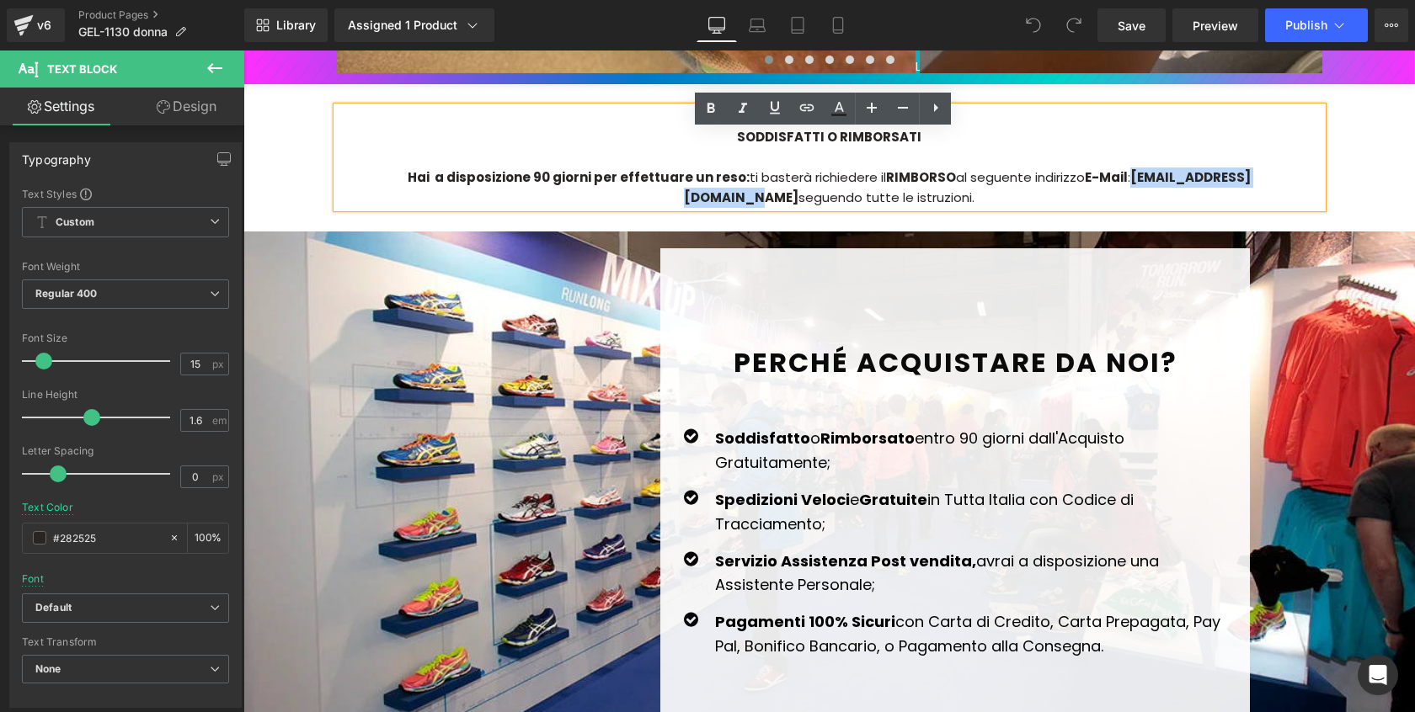
drag, startPoint x: 1060, startPoint y: 140, endPoint x: 1233, endPoint y: 145, distance: 172.7
click at [1234, 168] on strong "[EMAIL_ADDRESS][DOMAIN_NAME]" at bounding box center [967, 187] width 567 height 38
paste div
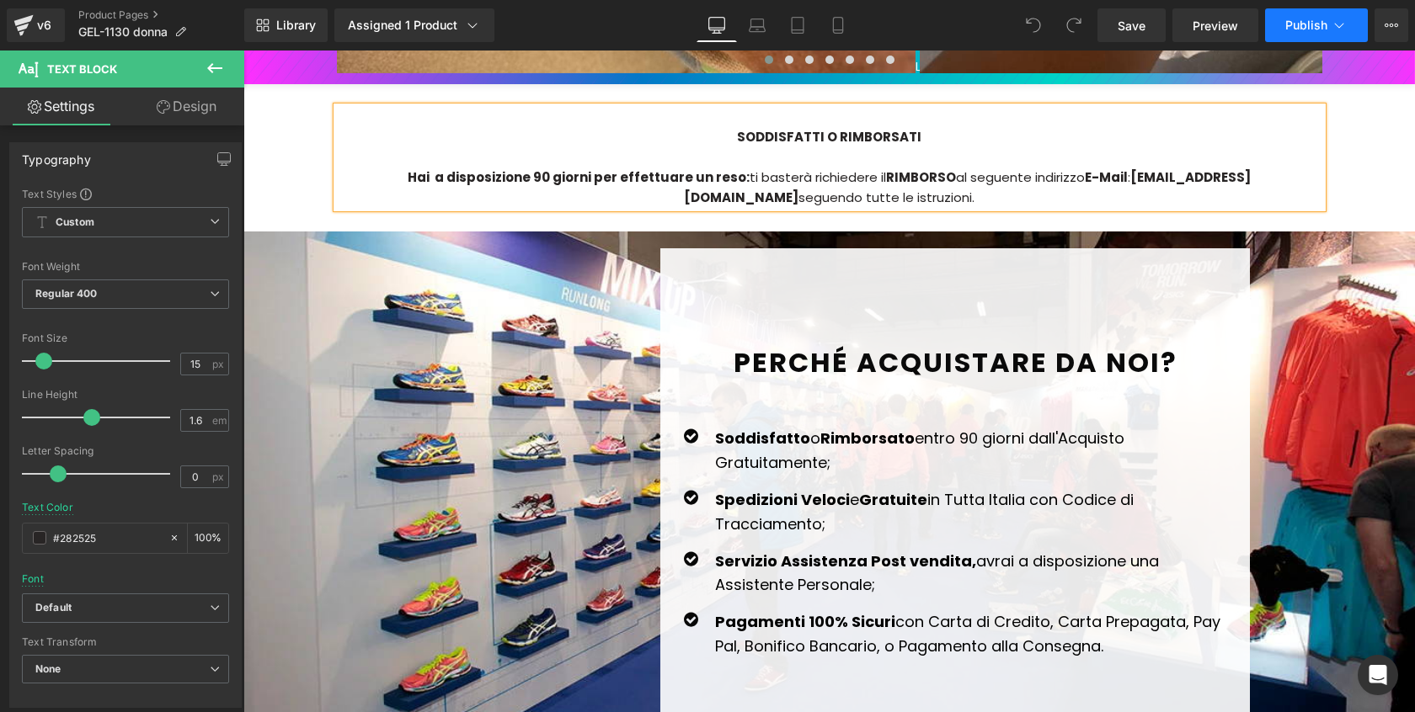
click at [1294, 40] on button "Publish" at bounding box center [1316, 25] width 103 height 34
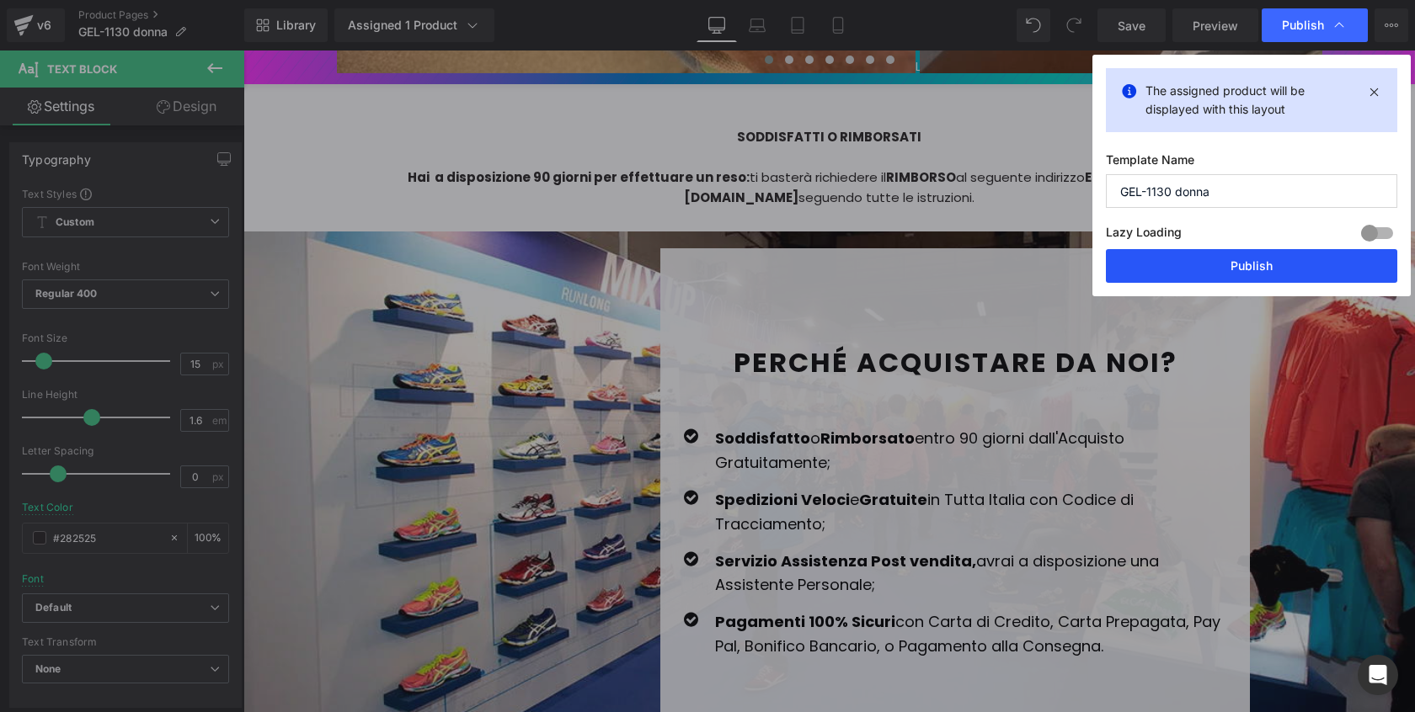
click at [1244, 261] on button "Publish" at bounding box center [1251, 266] width 291 height 34
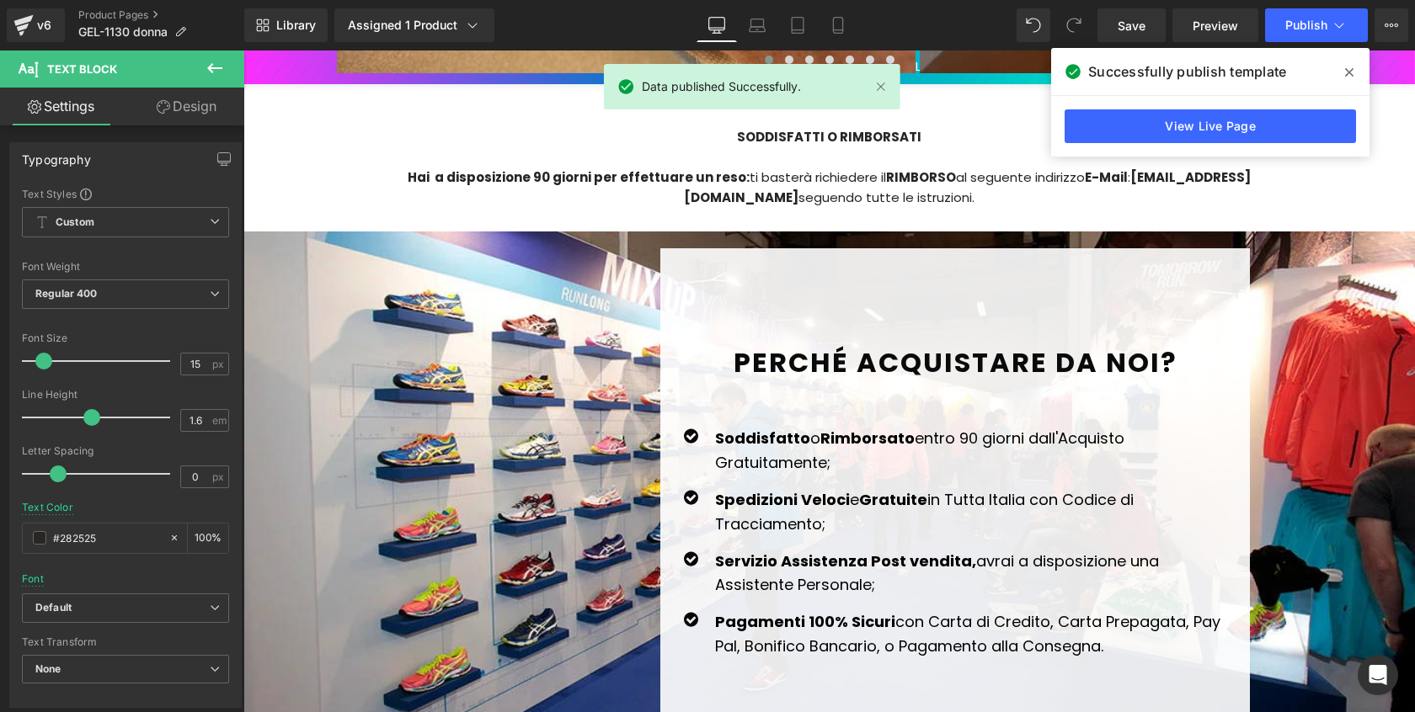
click at [131, 7] on div "v6 Product Pages GEL-1130 donna" at bounding box center [122, 25] width 244 height 51
click at [131, 11] on link "Product Pages" at bounding box center [161, 14] width 166 height 13
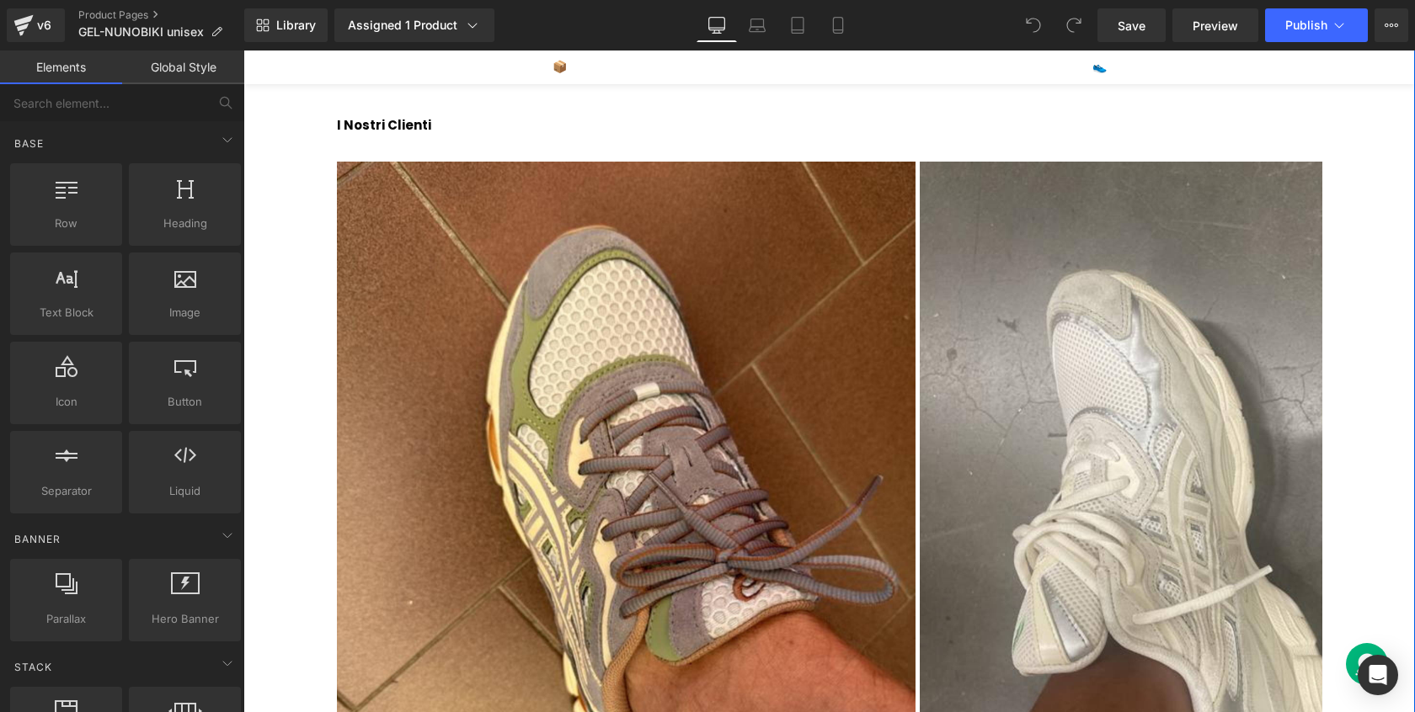
scroll to position [3886, 0]
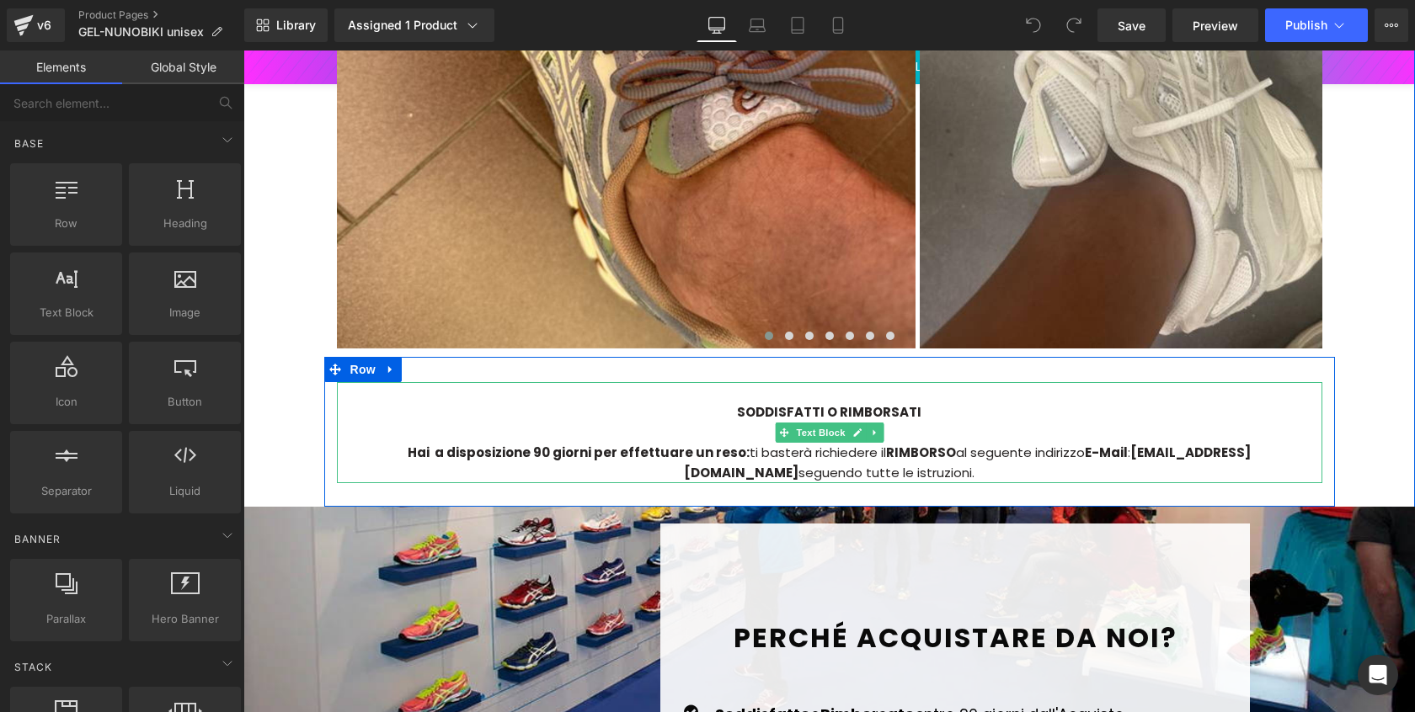
click at [1086, 444] on strong "[EMAIL_ADDRESS][DOMAIN_NAME]" at bounding box center [967, 463] width 567 height 38
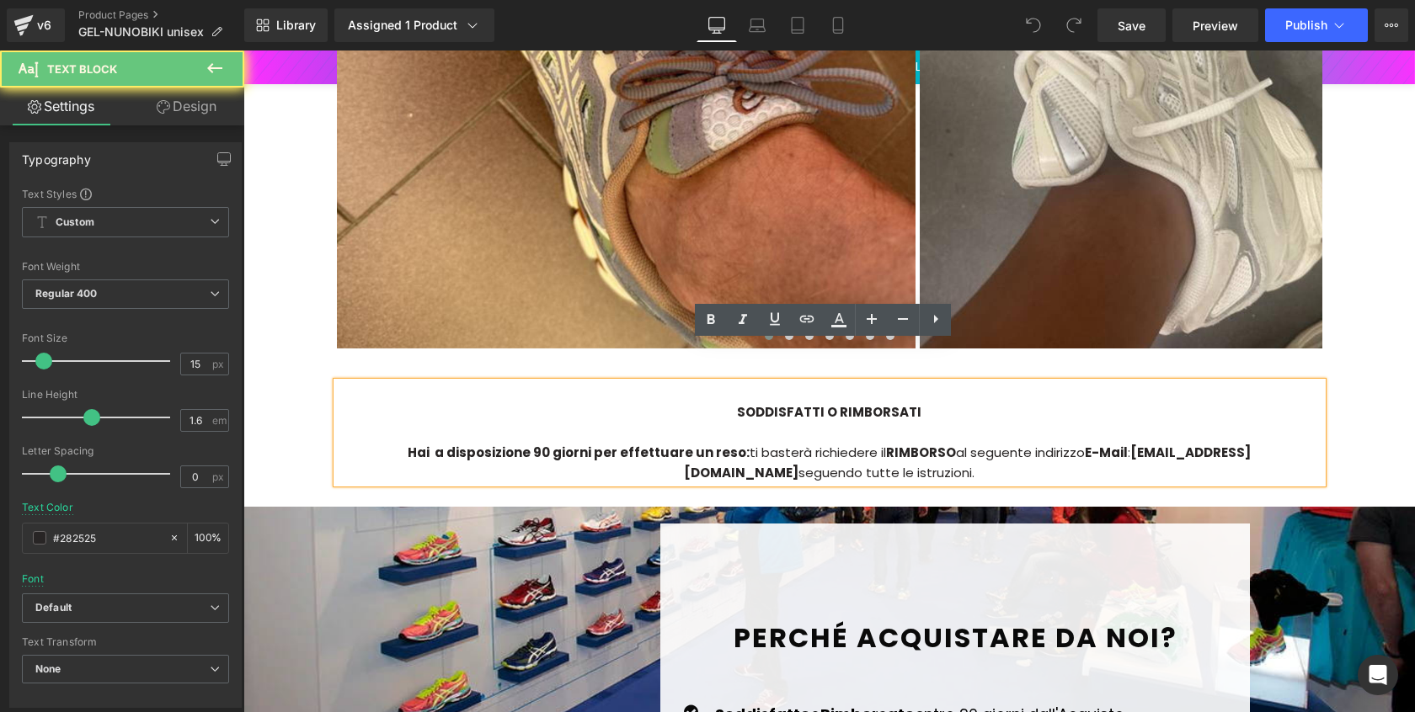
click at [1060, 444] on strong "[EMAIL_ADDRESS][DOMAIN_NAME]" at bounding box center [967, 463] width 567 height 38
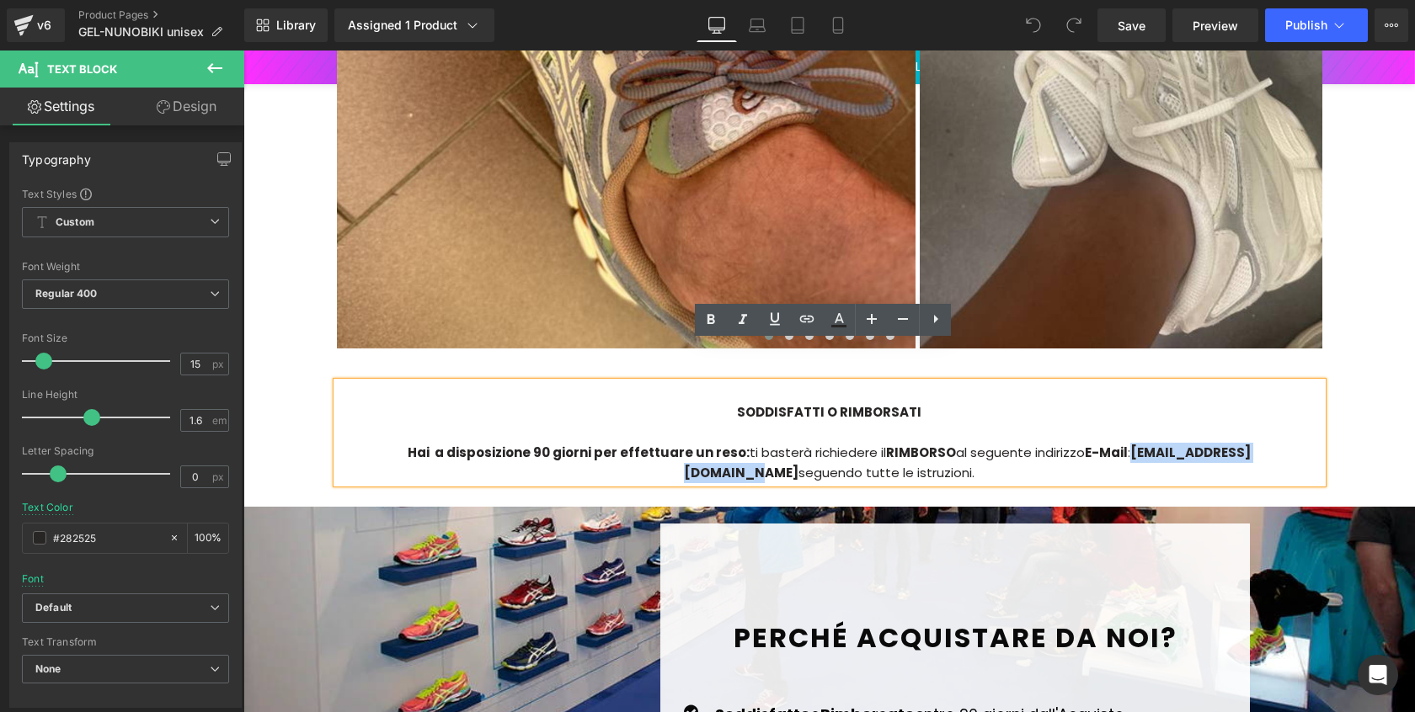
drag, startPoint x: 1092, startPoint y: 413, endPoint x: 1237, endPoint y: 421, distance: 145.0
click at [1237, 444] on strong "[EMAIL_ADDRESS][DOMAIN_NAME]" at bounding box center [967, 463] width 567 height 38
paste div
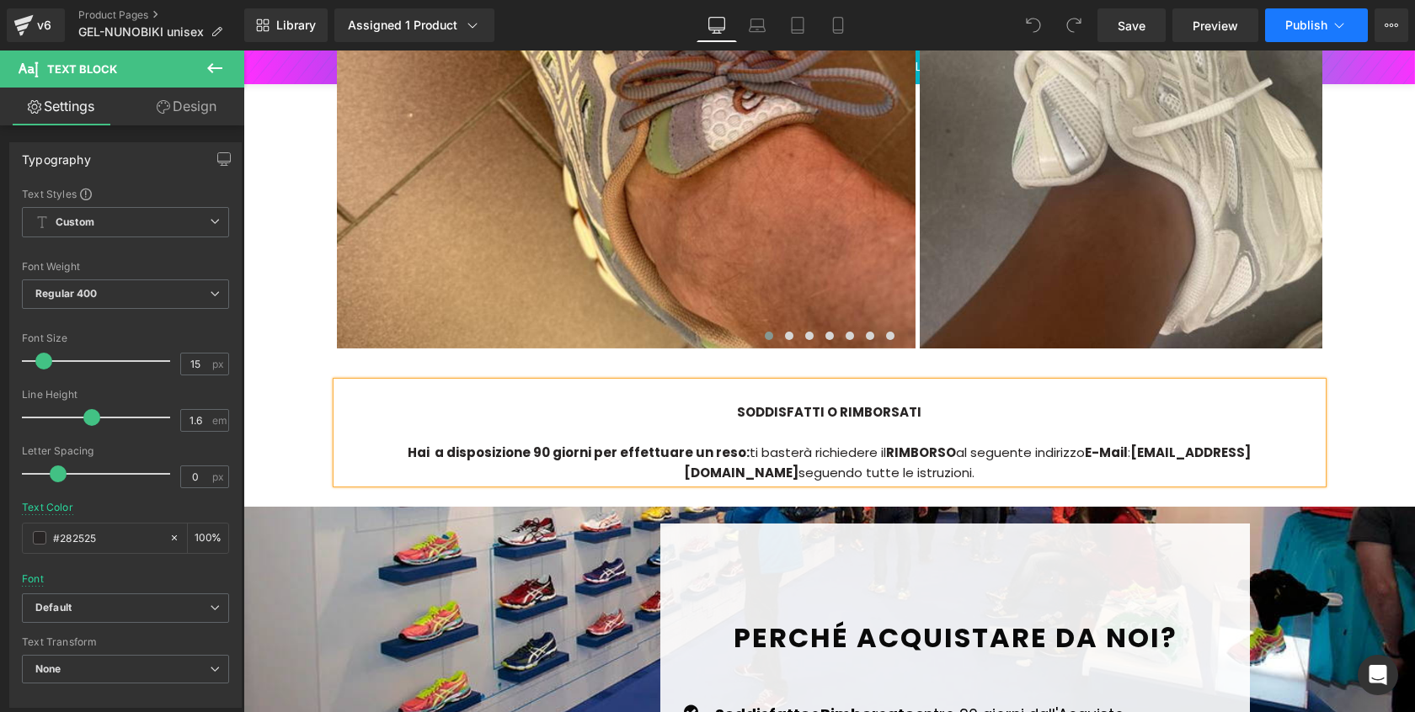
click at [1312, 31] on span "Publish" at bounding box center [1306, 25] width 42 height 13
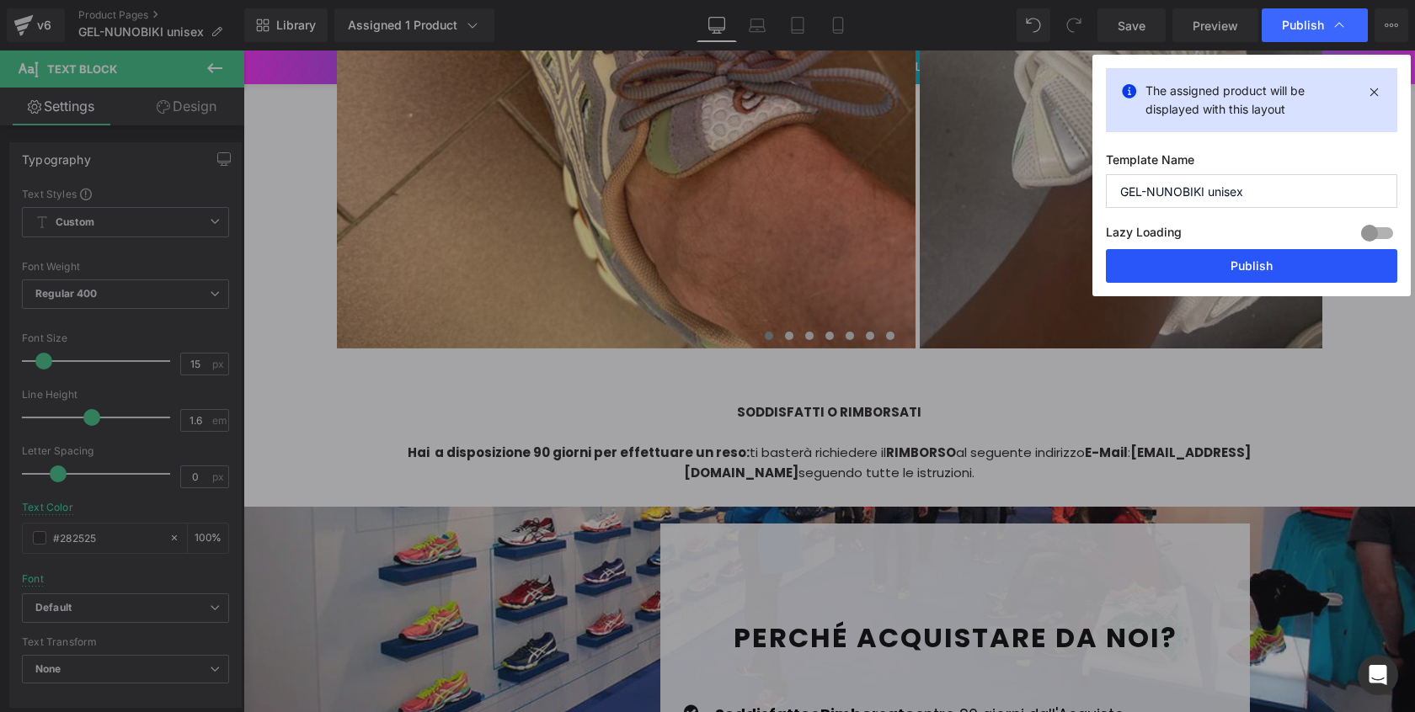
click at [1227, 260] on button "Publish" at bounding box center [1251, 266] width 291 height 34
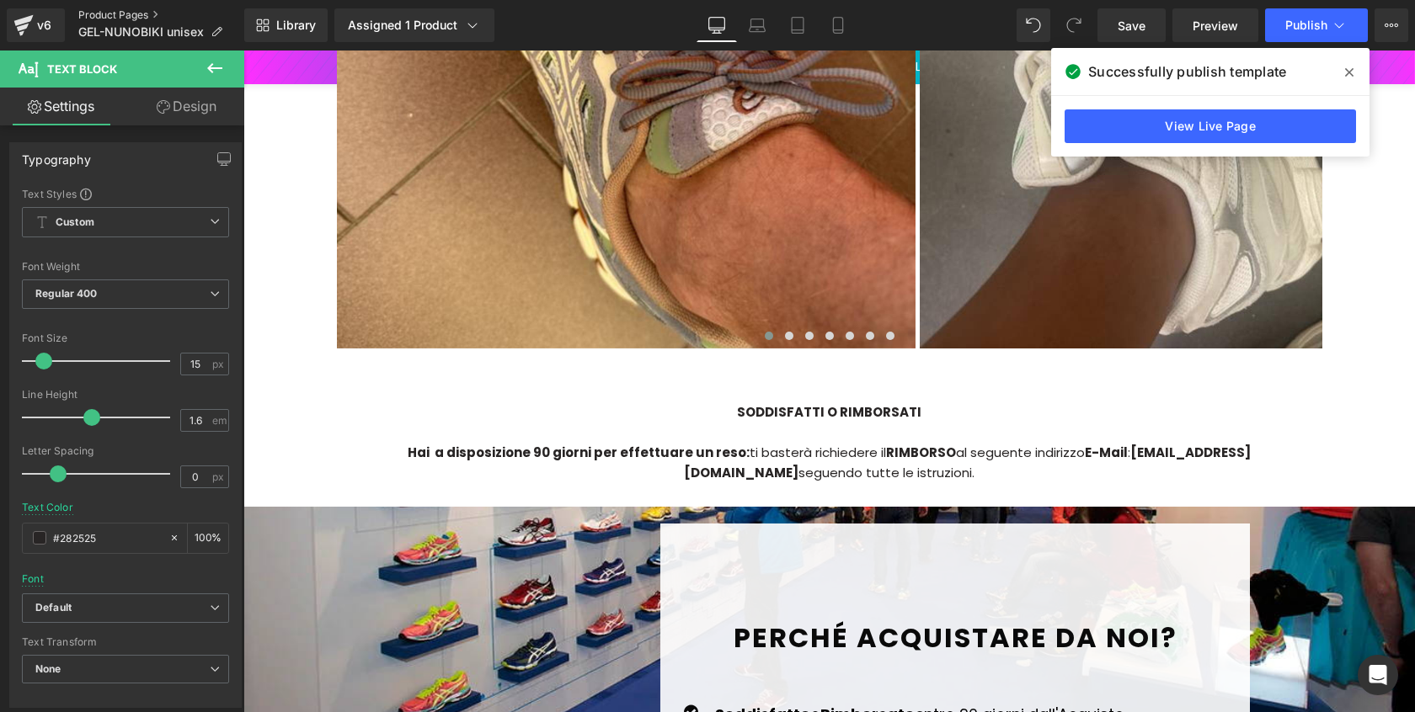
click at [141, 13] on link "Product Pages" at bounding box center [161, 14] width 166 height 13
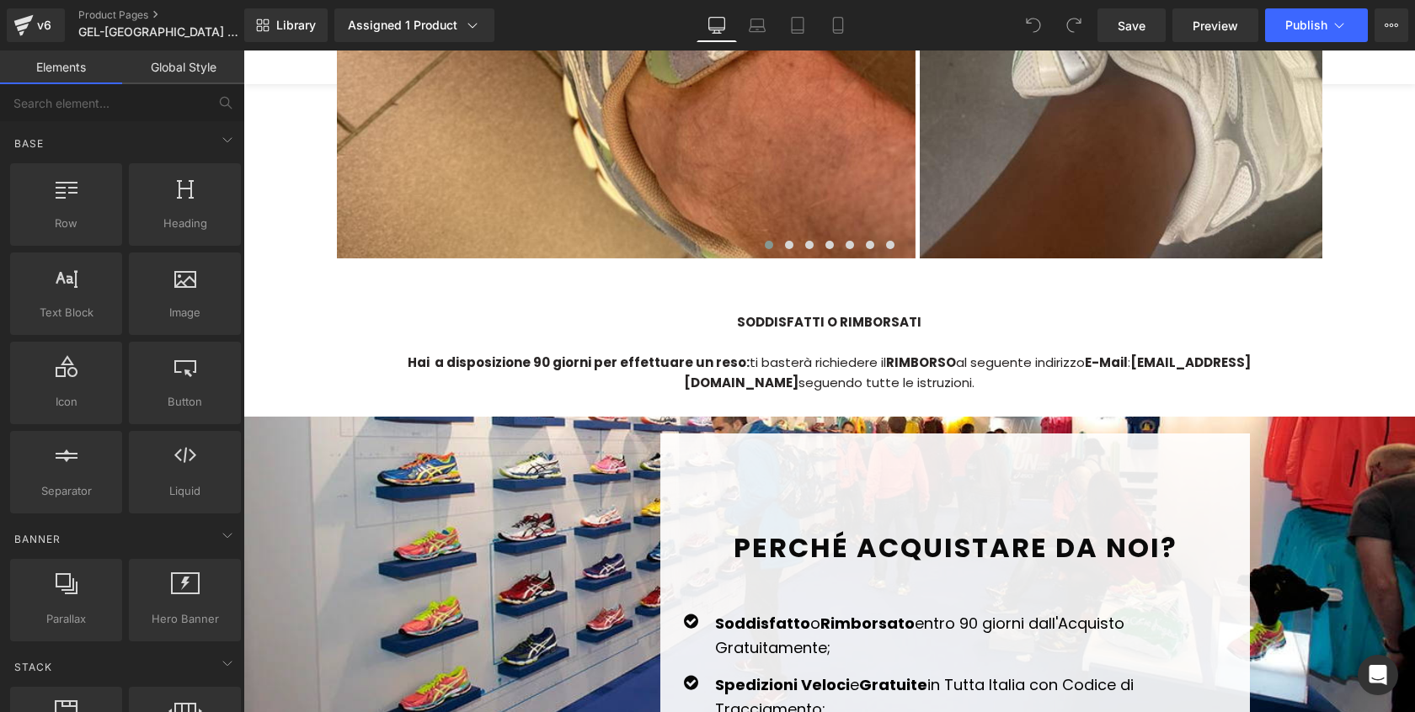
scroll to position [4126, 0]
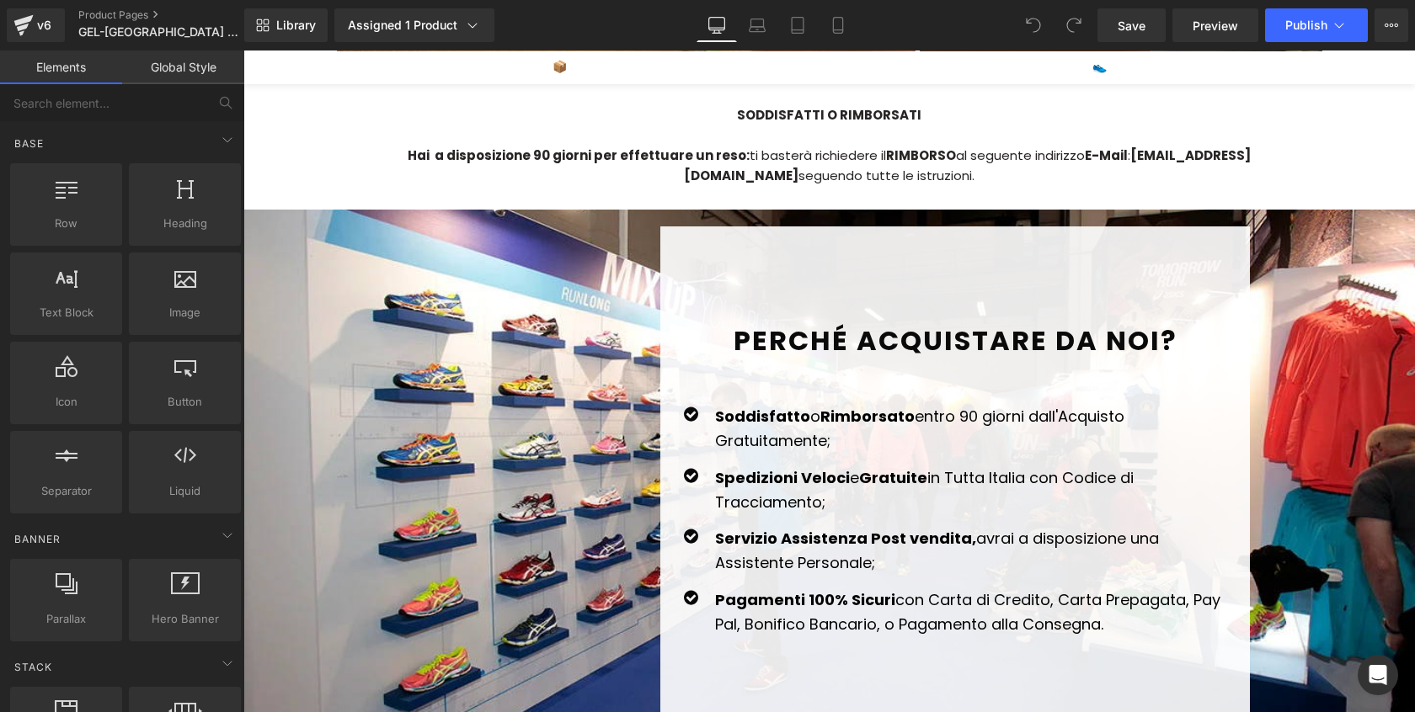
click at [1085, 146] on div "Hai a disposizione 90 giorni per effettuare un reso: ti basterà richiedere il R…" at bounding box center [829, 166] width 985 height 40
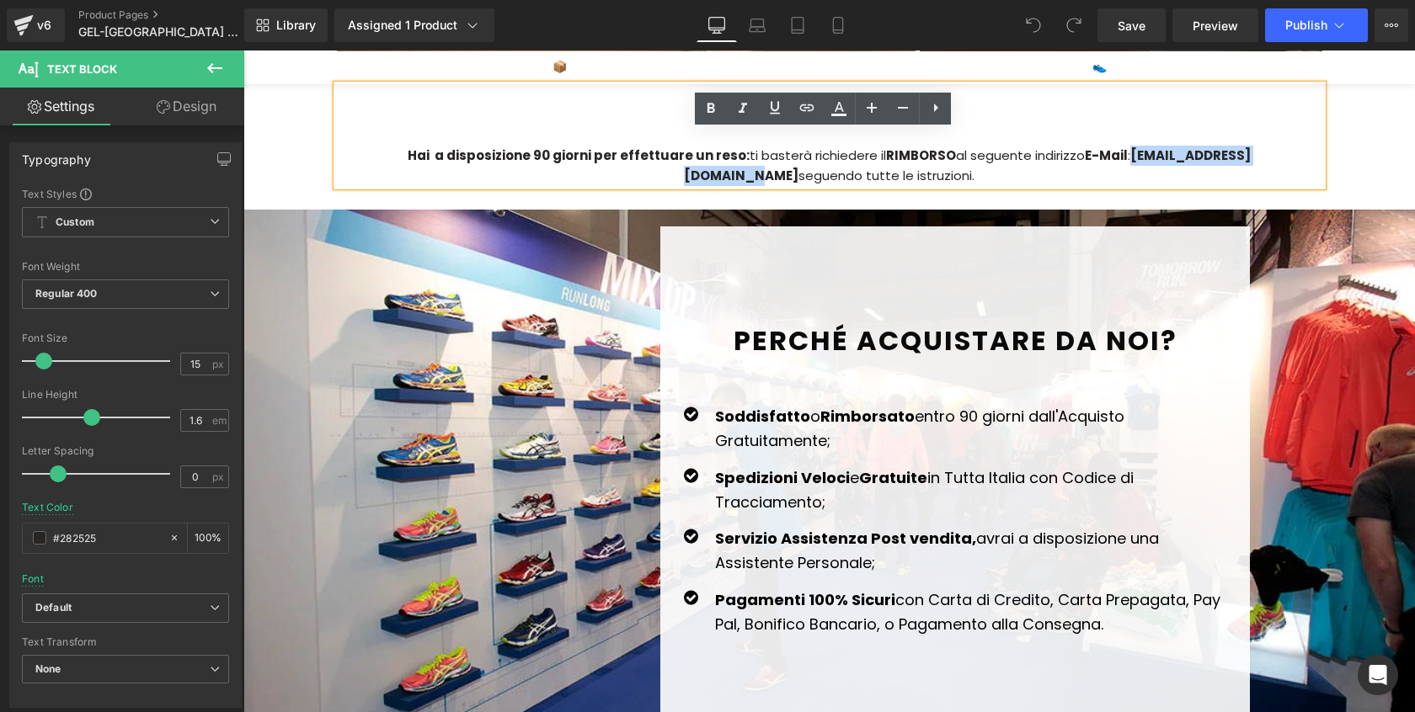
drag, startPoint x: 1062, startPoint y: 134, endPoint x: 1232, endPoint y: 140, distance: 170.2
click at [1232, 147] on strong "[EMAIL_ADDRESS][DOMAIN_NAME]" at bounding box center [967, 166] width 567 height 38
paste div
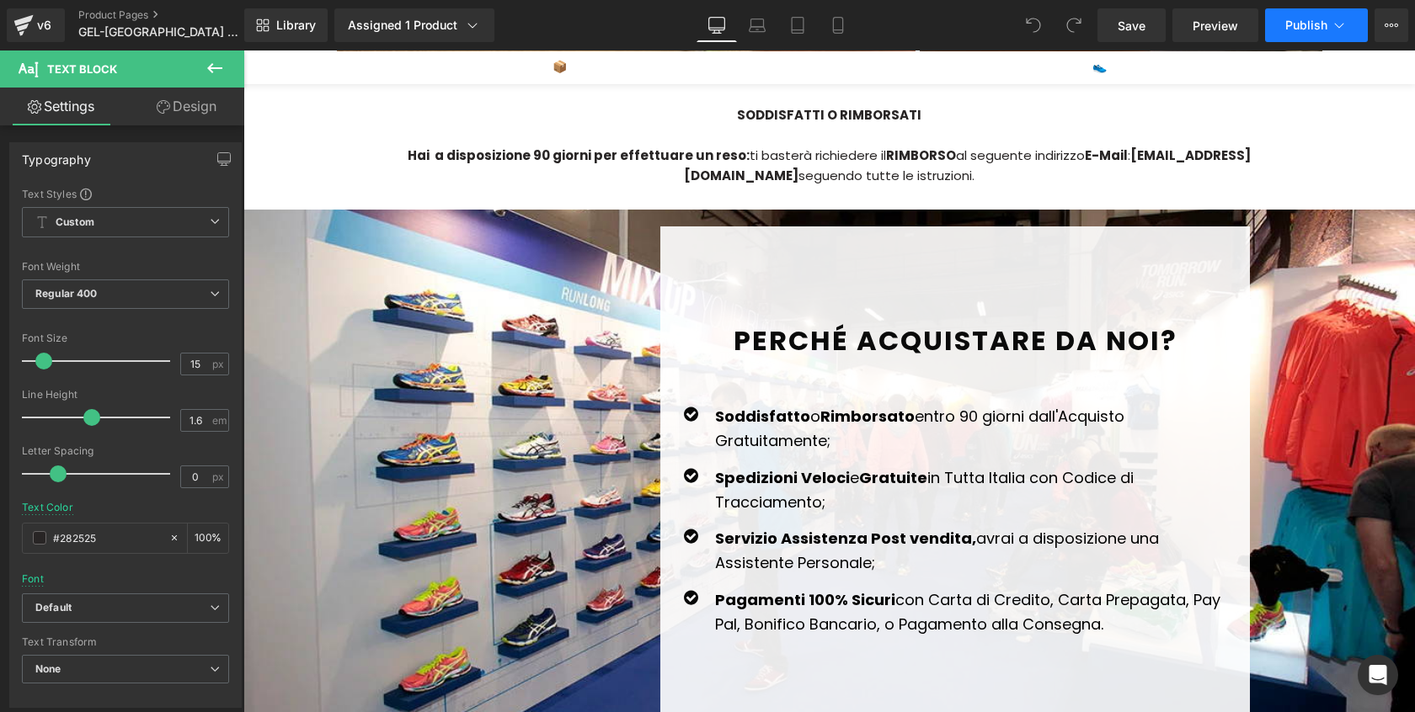
click at [1283, 26] on button "Publish" at bounding box center [1316, 25] width 103 height 34
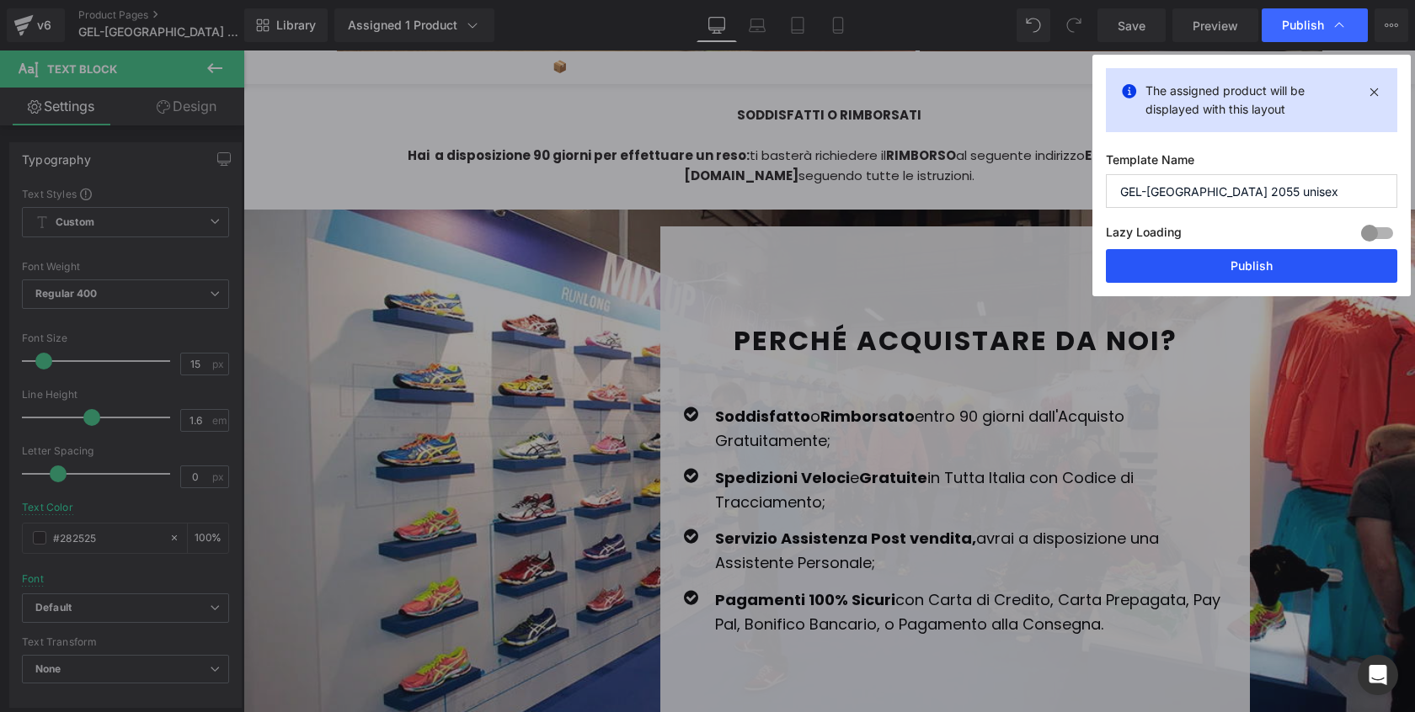
click at [1220, 263] on button "Publish" at bounding box center [1251, 266] width 291 height 34
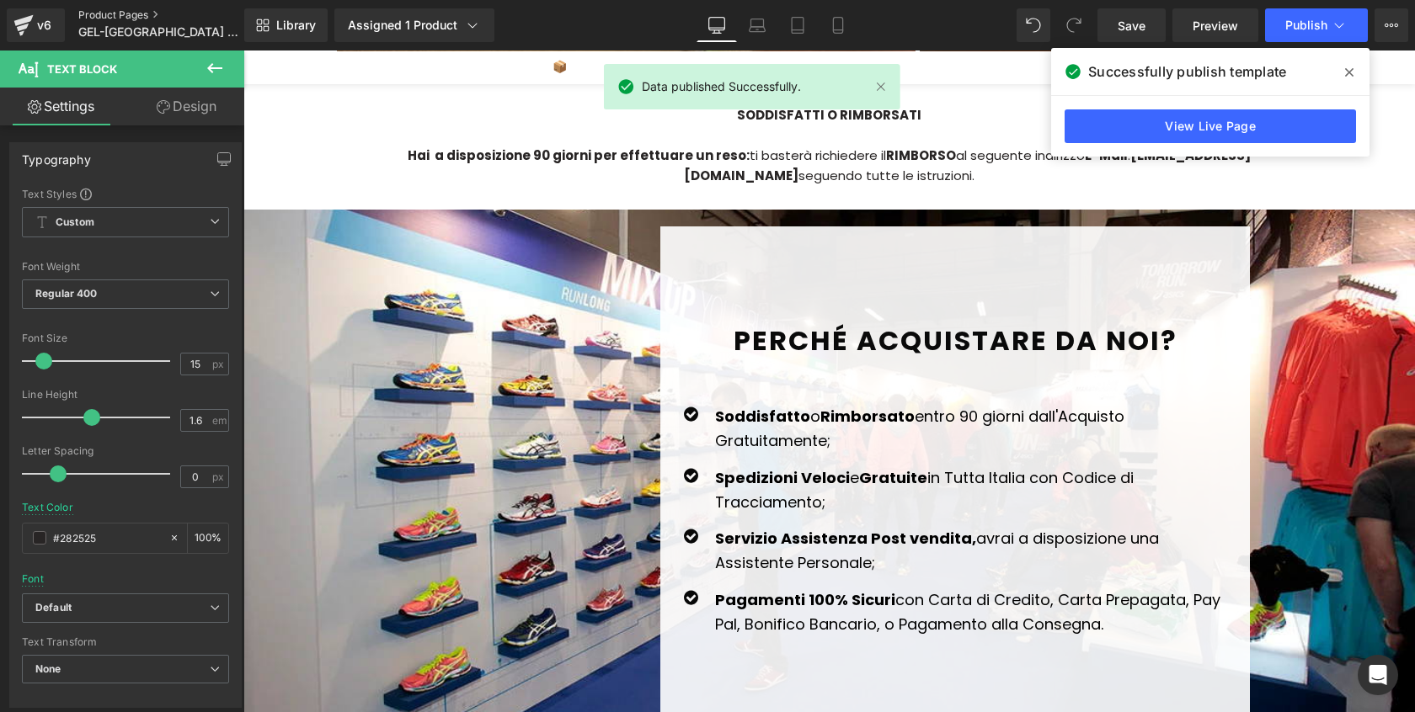
click at [104, 9] on link "Product Pages" at bounding box center [175, 14] width 194 height 13
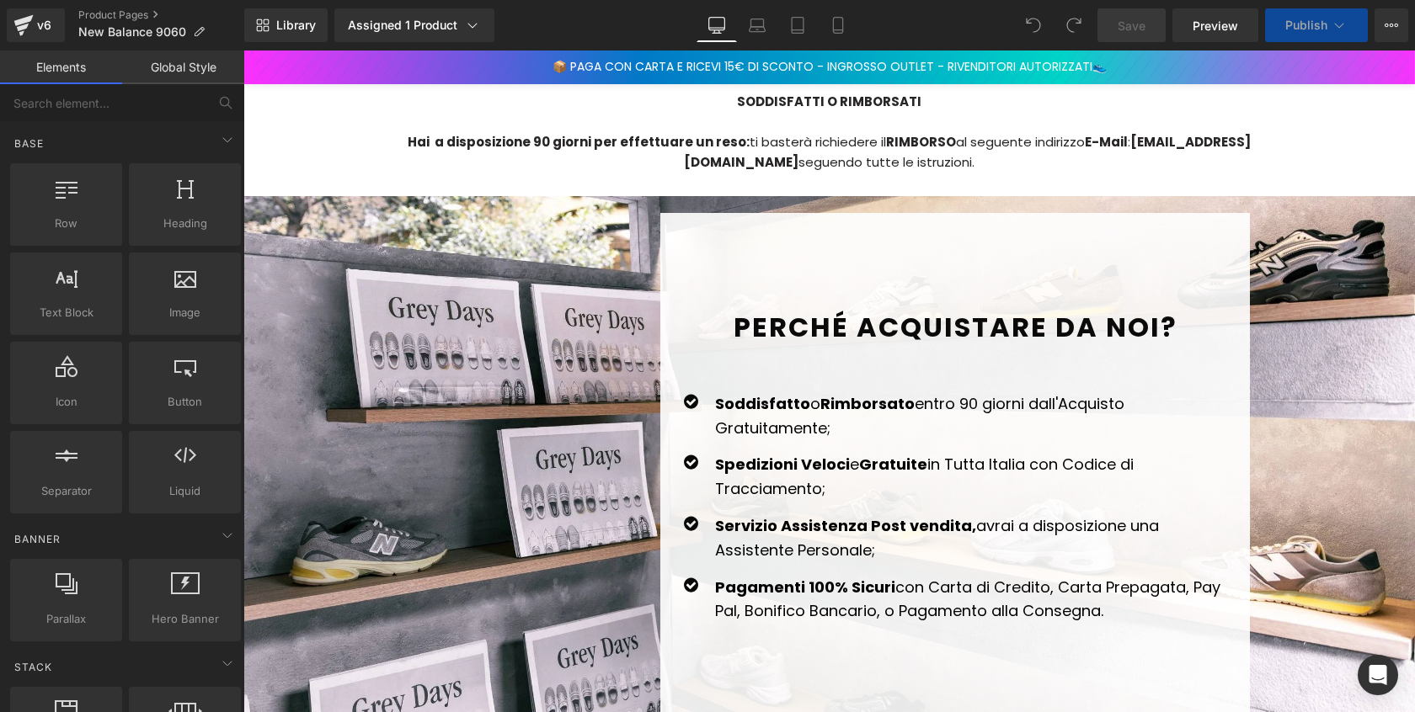
click at [1069, 158] on div "Hai a disposizione 90 giorni per effettuare un reso: ti basterà richiedere il R…" at bounding box center [829, 152] width 985 height 40
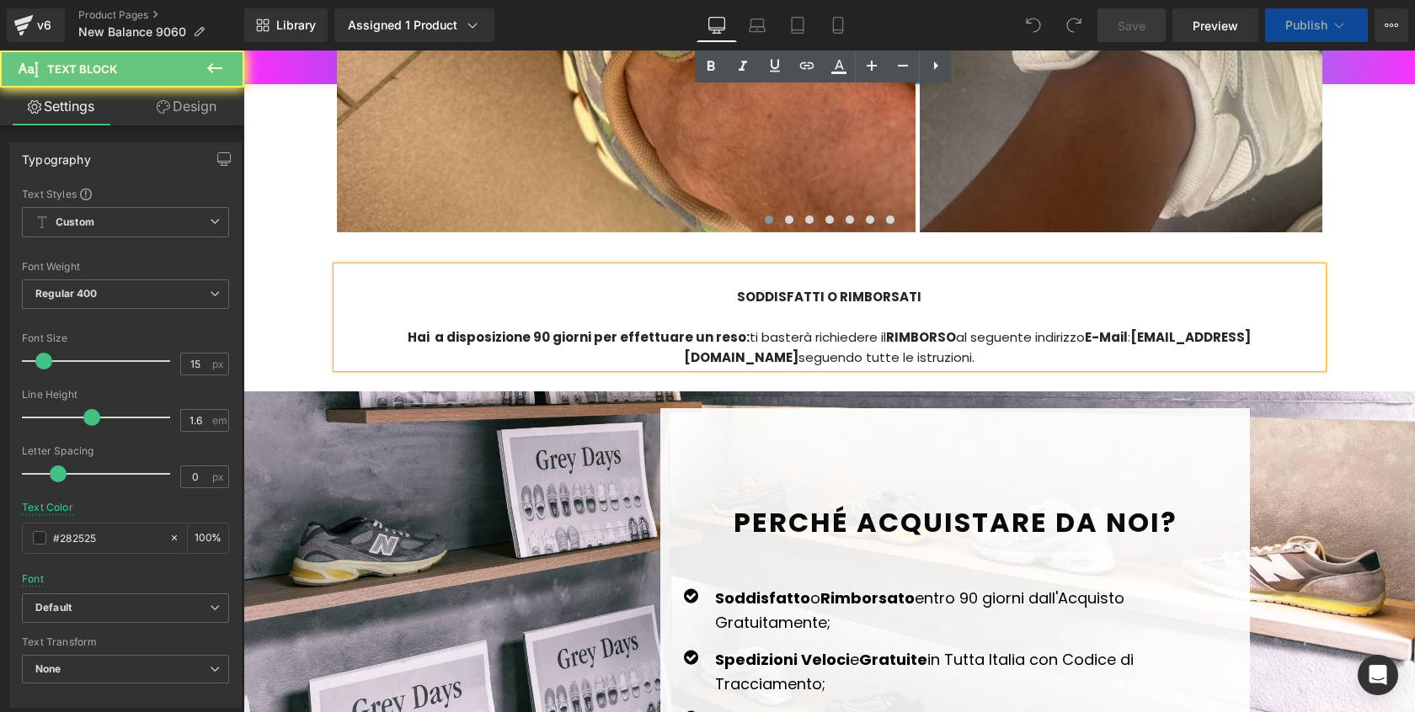
scroll to position [4679, 0]
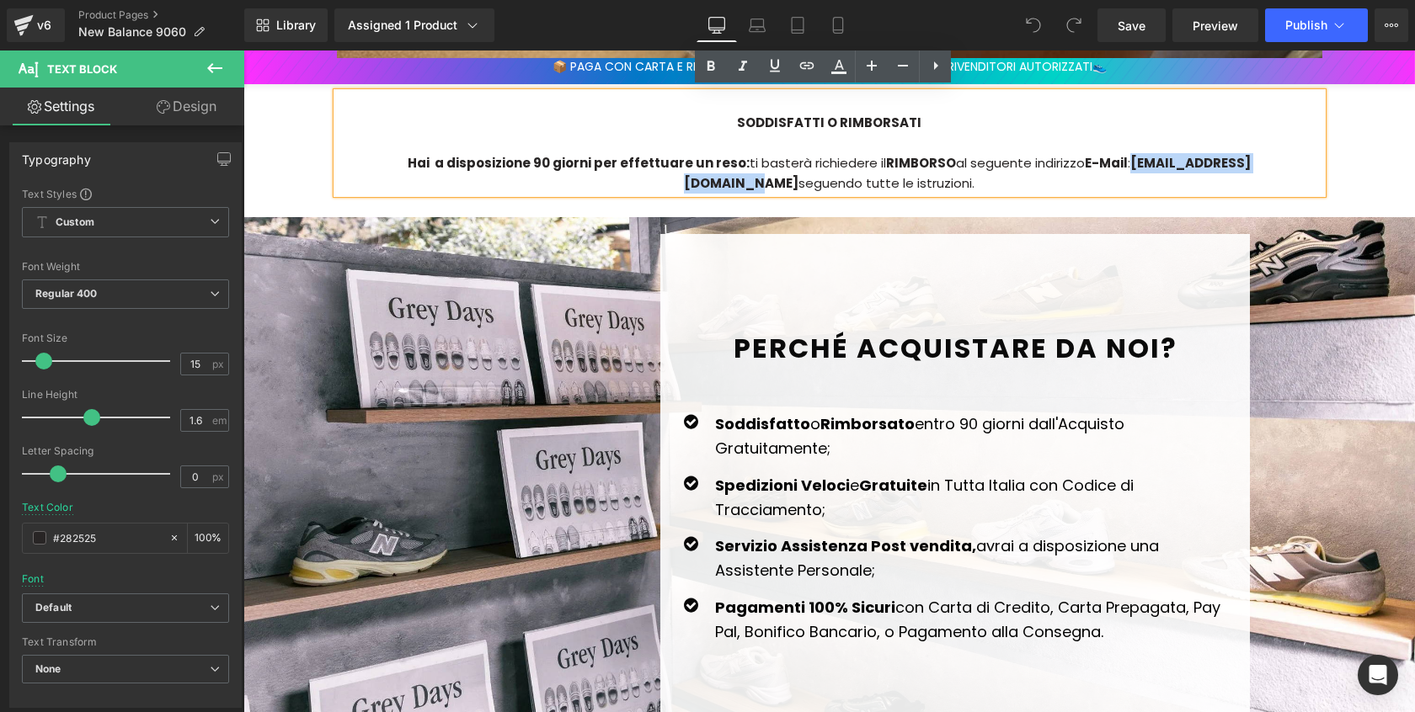
drag, startPoint x: 1063, startPoint y: 141, endPoint x: 1236, endPoint y: 148, distance: 173.6
click at [1236, 154] on strong "[EMAIL_ADDRESS][DOMAIN_NAME]" at bounding box center [967, 173] width 567 height 38
paste div
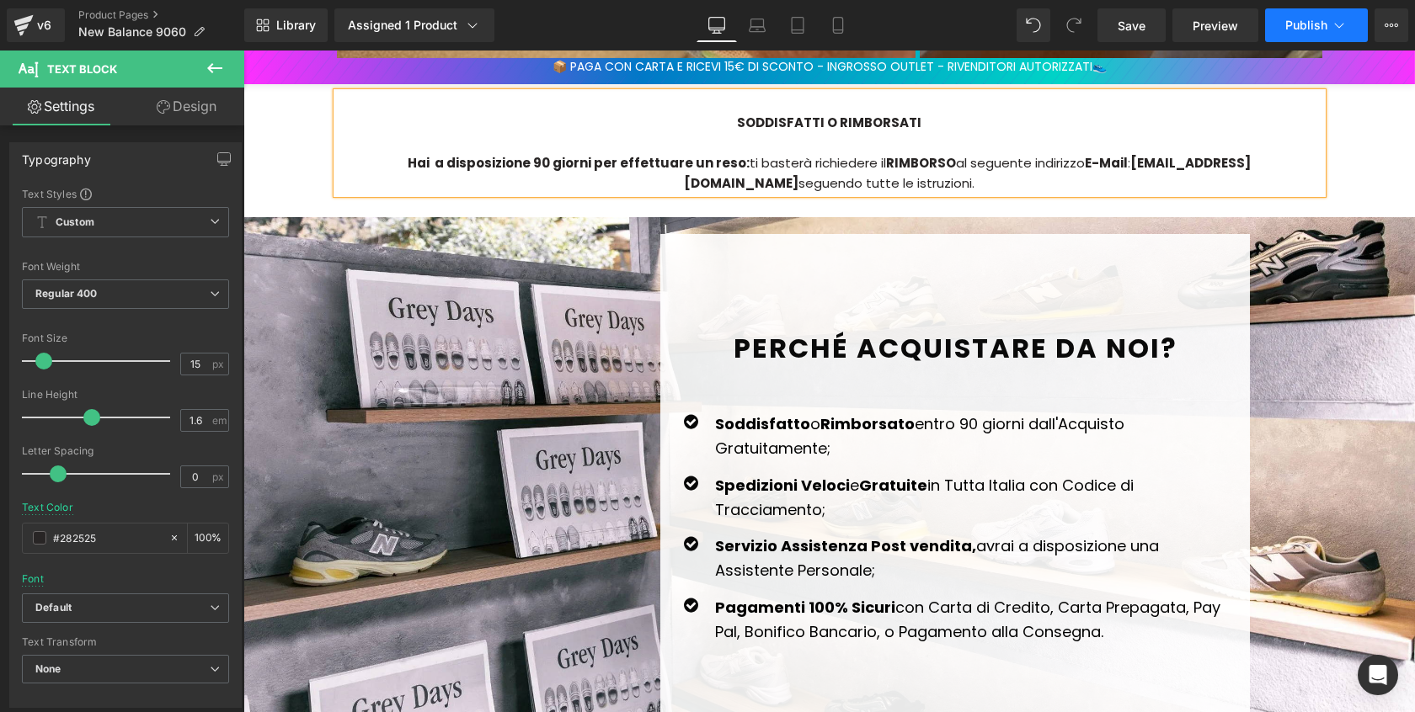
click at [1288, 33] on button "Publish" at bounding box center [1316, 25] width 103 height 34
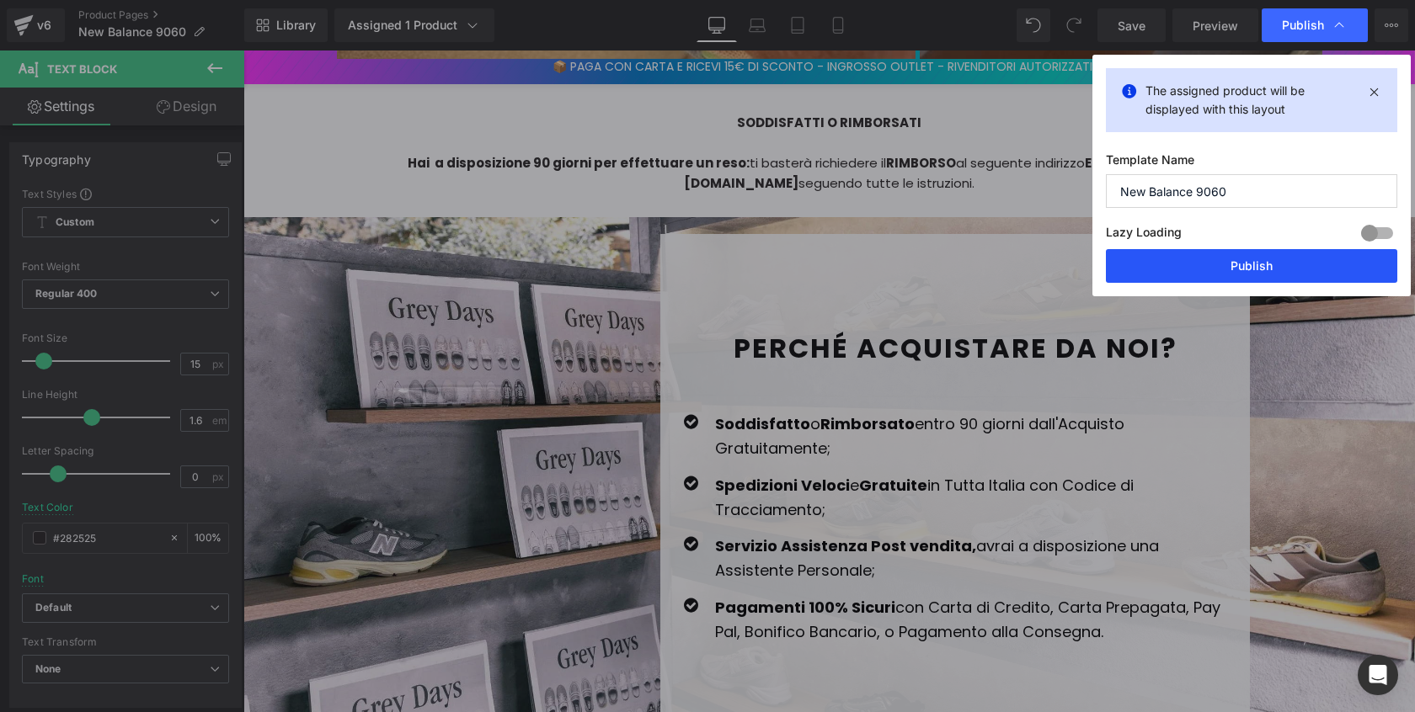
click at [1260, 263] on button "Publish" at bounding box center [1251, 266] width 291 height 34
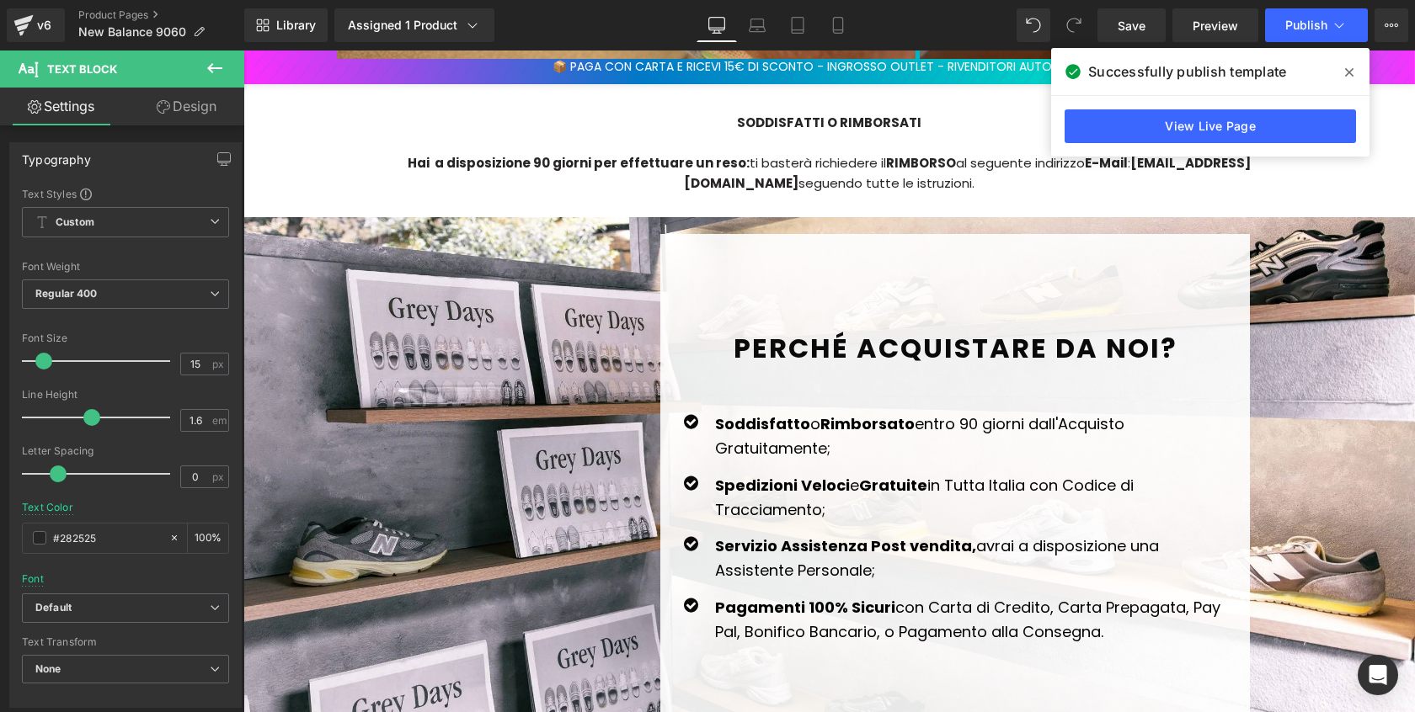
click at [1349, 73] on icon at bounding box center [1349, 72] width 8 height 8
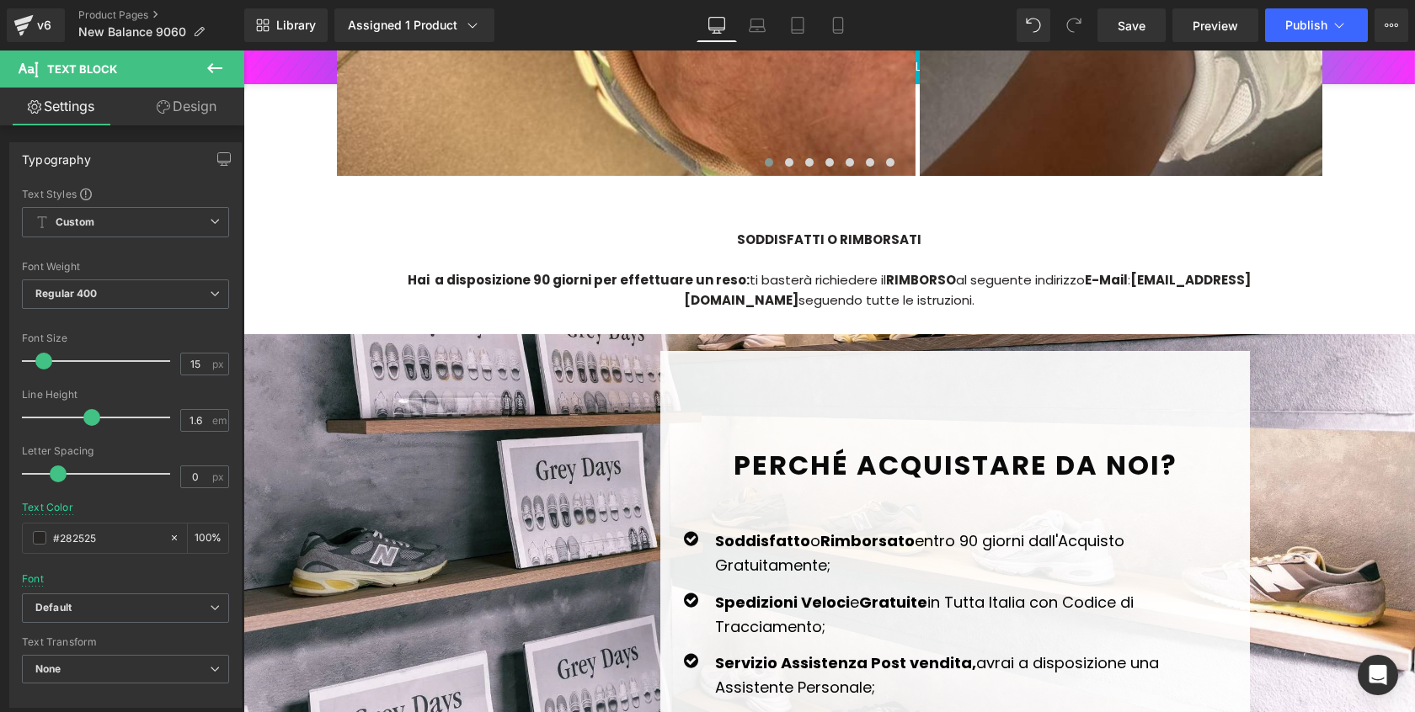
scroll to position [4560, 0]
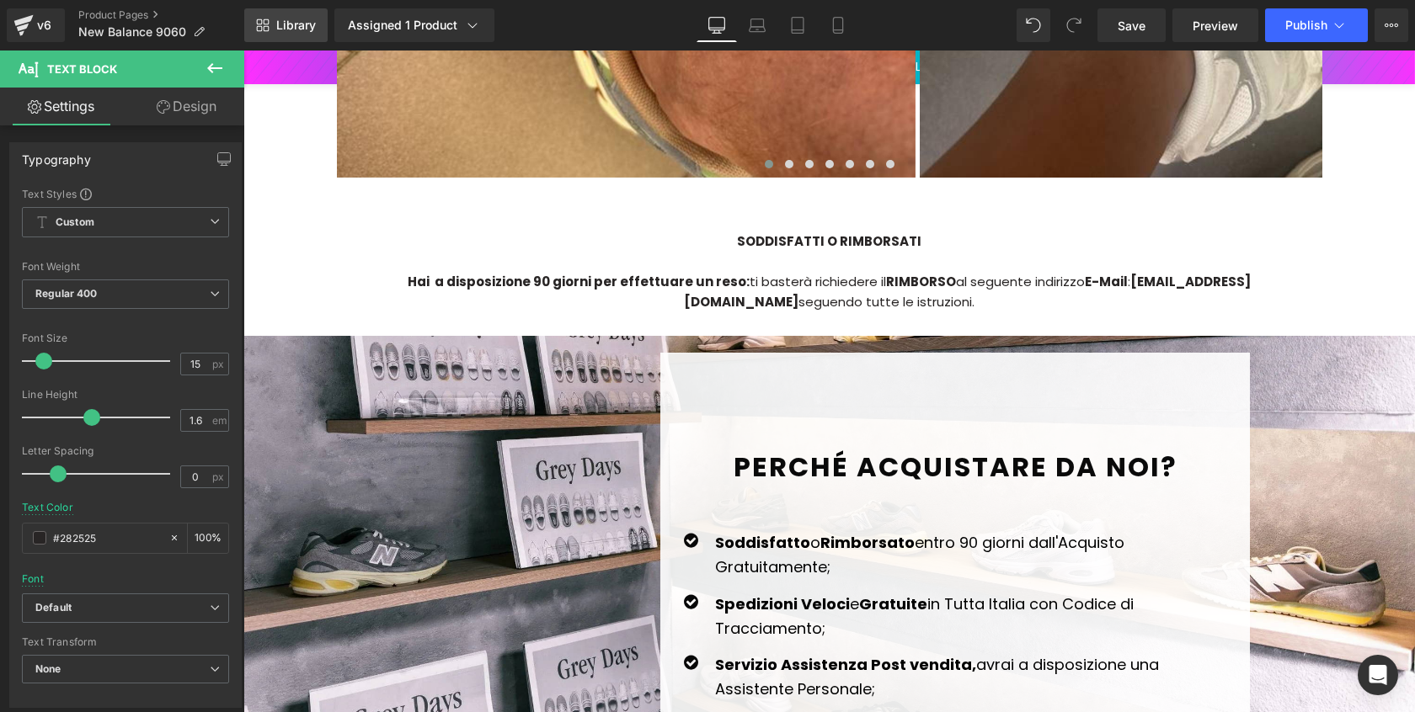
click at [294, 19] on span "Library" at bounding box center [296, 25] width 40 height 15
click at [153, 18] on link "Product Pages" at bounding box center [161, 14] width 166 height 13
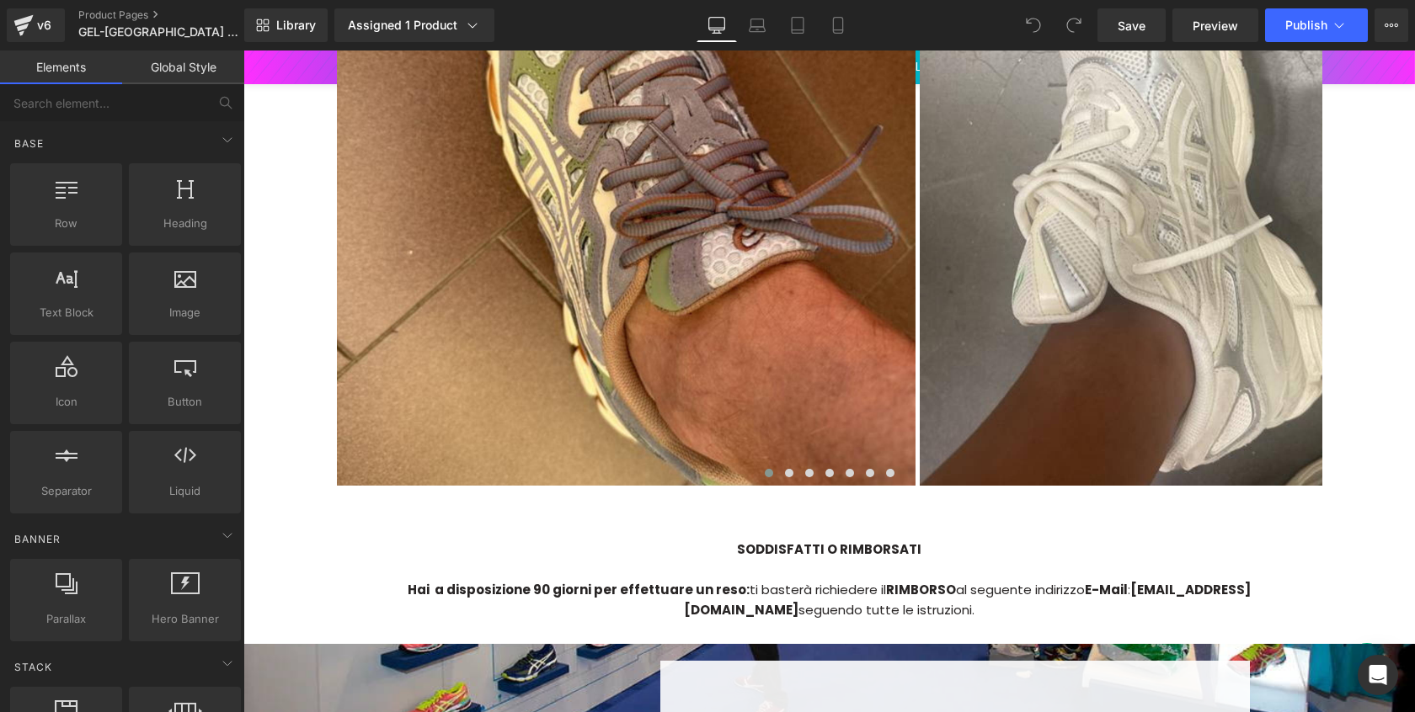
scroll to position [3669, 0]
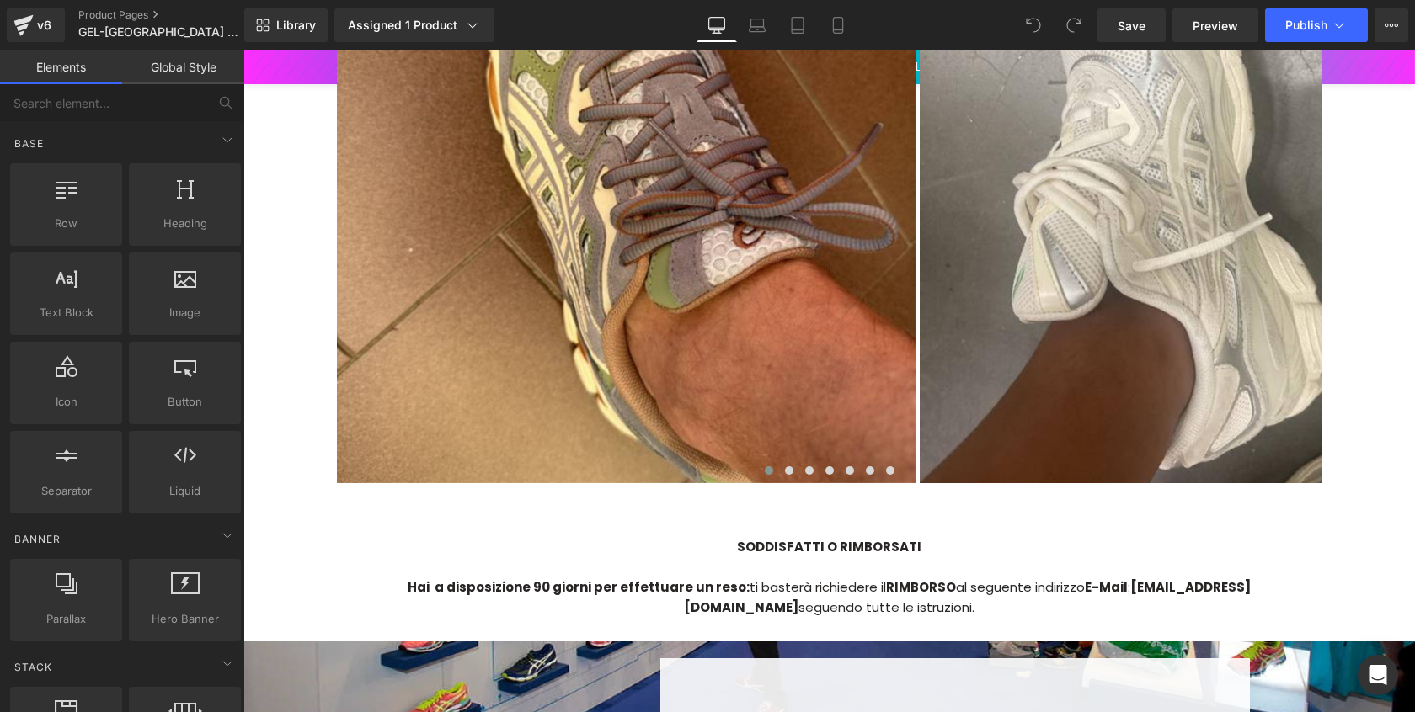
click at [1106, 578] on div "Hai a disposizione 90 giorni per effettuare un reso: ti basterà richiedere il R…" at bounding box center [829, 598] width 985 height 40
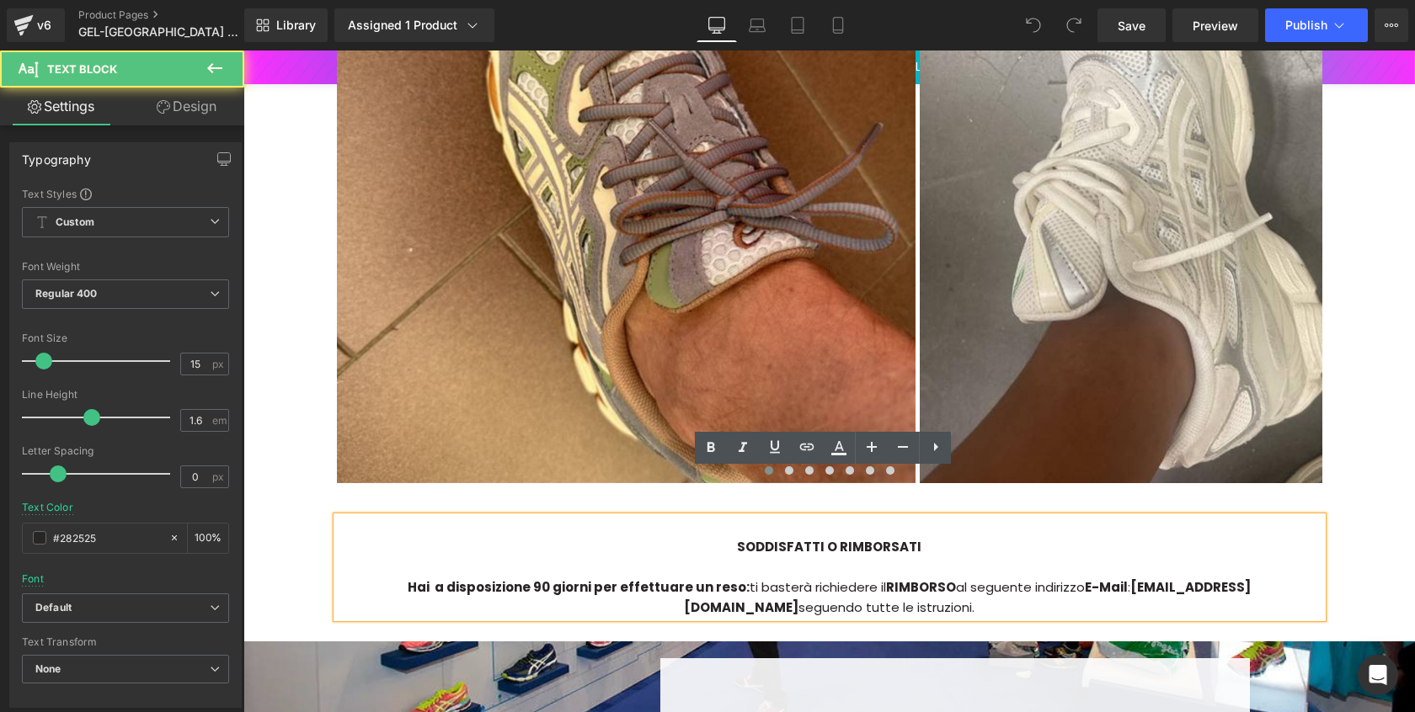
click at [1083, 579] on strong "[EMAIL_ADDRESS][DOMAIN_NAME]" at bounding box center [967, 598] width 567 height 38
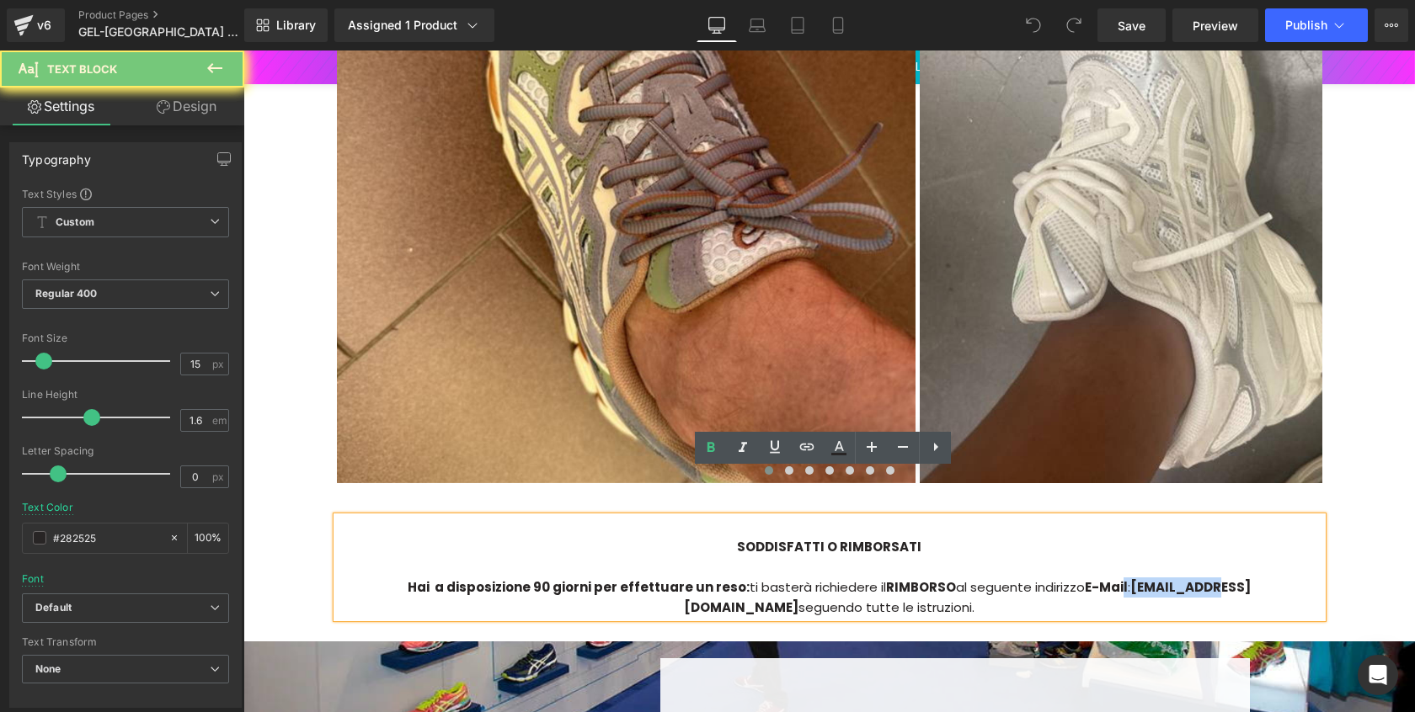
drag, startPoint x: 1077, startPoint y: 538, endPoint x: 1133, endPoint y: 537, distance: 55.6
click at [1134, 578] on div "Hai a disposizione 90 giorni per effettuare un reso: ti basterà richiedere il R…" at bounding box center [829, 598] width 985 height 40
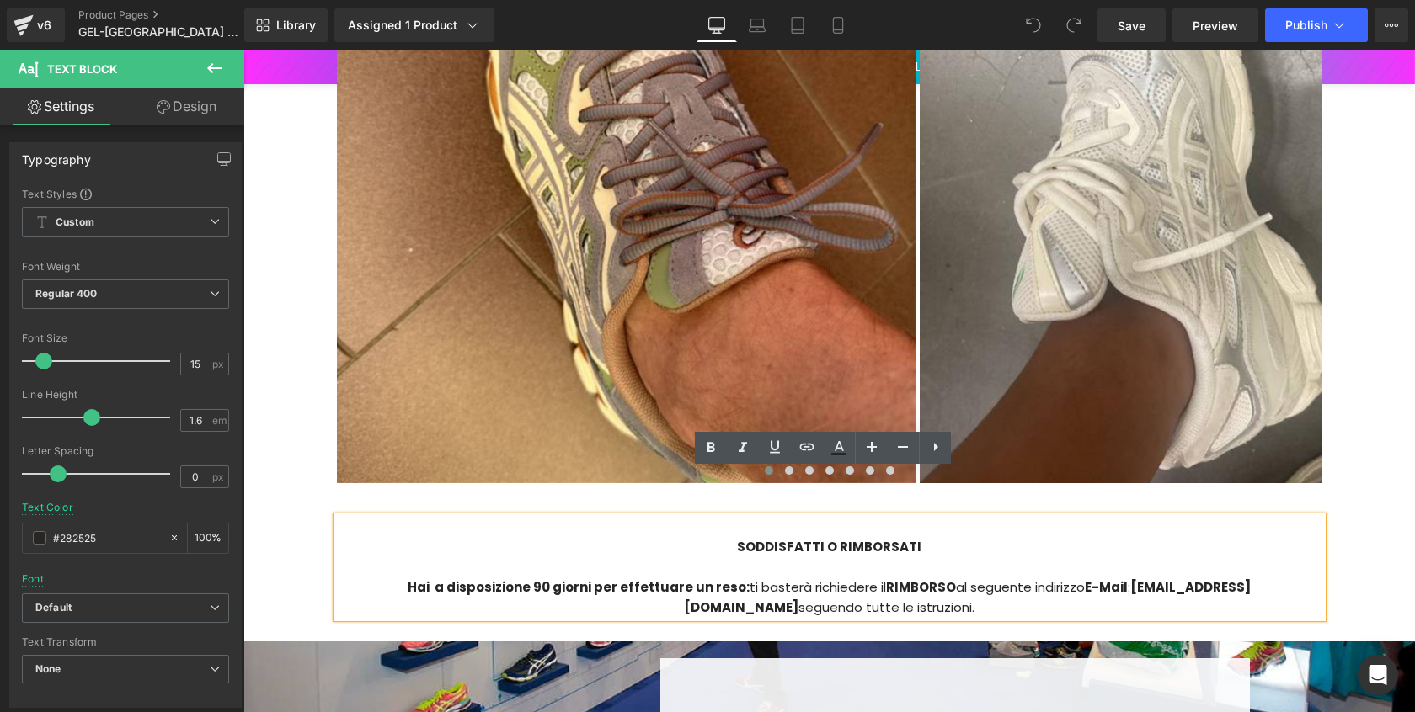
click at [1095, 579] on strong "[EMAIL_ADDRESS][DOMAIN_NAME]" at bounding box center [967, 598] width 567 height 38
drag, startPoint x: 1064, startPoint y: 544, endPoint x: 1236, endPoint y: 546, distance: 172.6
click at [1236, 578] on div "Hai a disposizione 90 giorni per effettuare un reso: ti basterà richiedere il R…" at bounding box center [829, 598] width 985 height 40
drag, startPoint x: 1234, startPoint y: 543, endPoint x: 1060, endPoint y: 542, distance: 173.5
click at [1060, 579] on strong "[EMAIL_ADDRESS][DOMAIN_NAME]" at bounding box center [967, 598] width 567 height 38
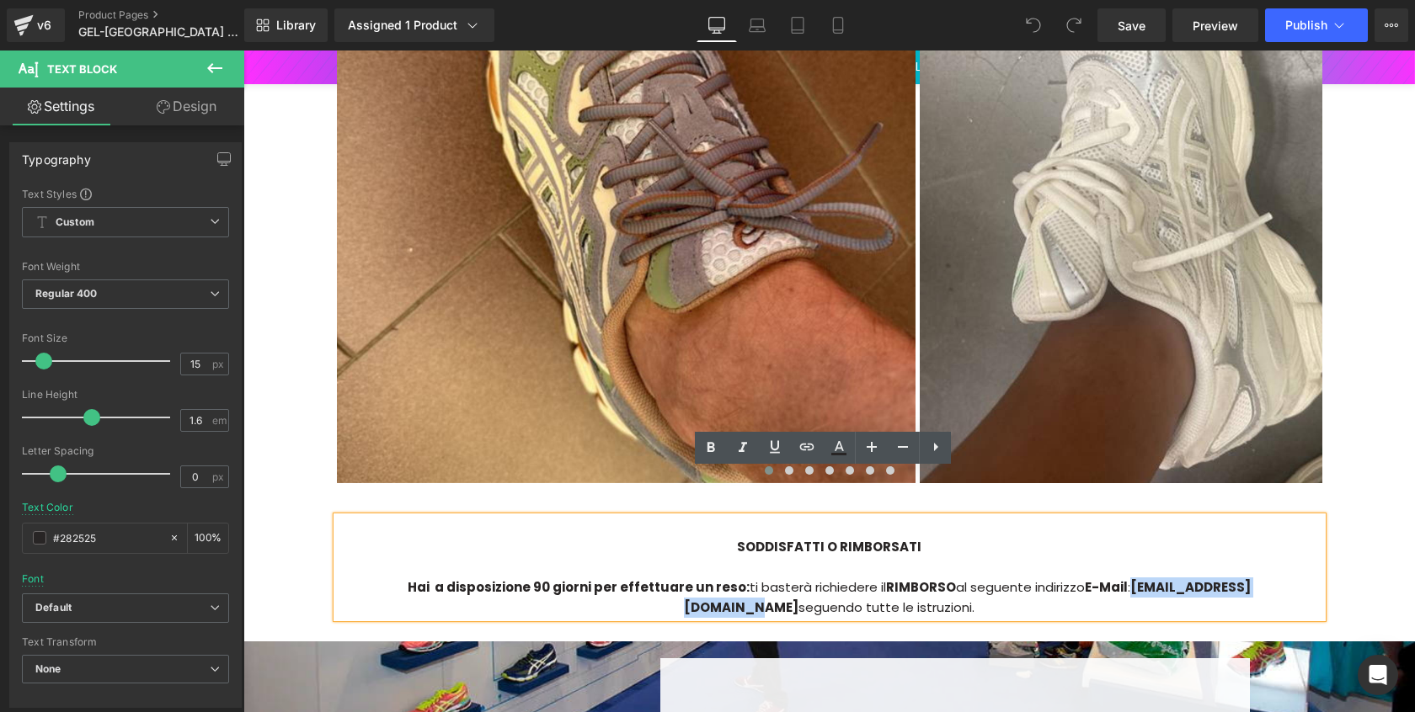
paste div
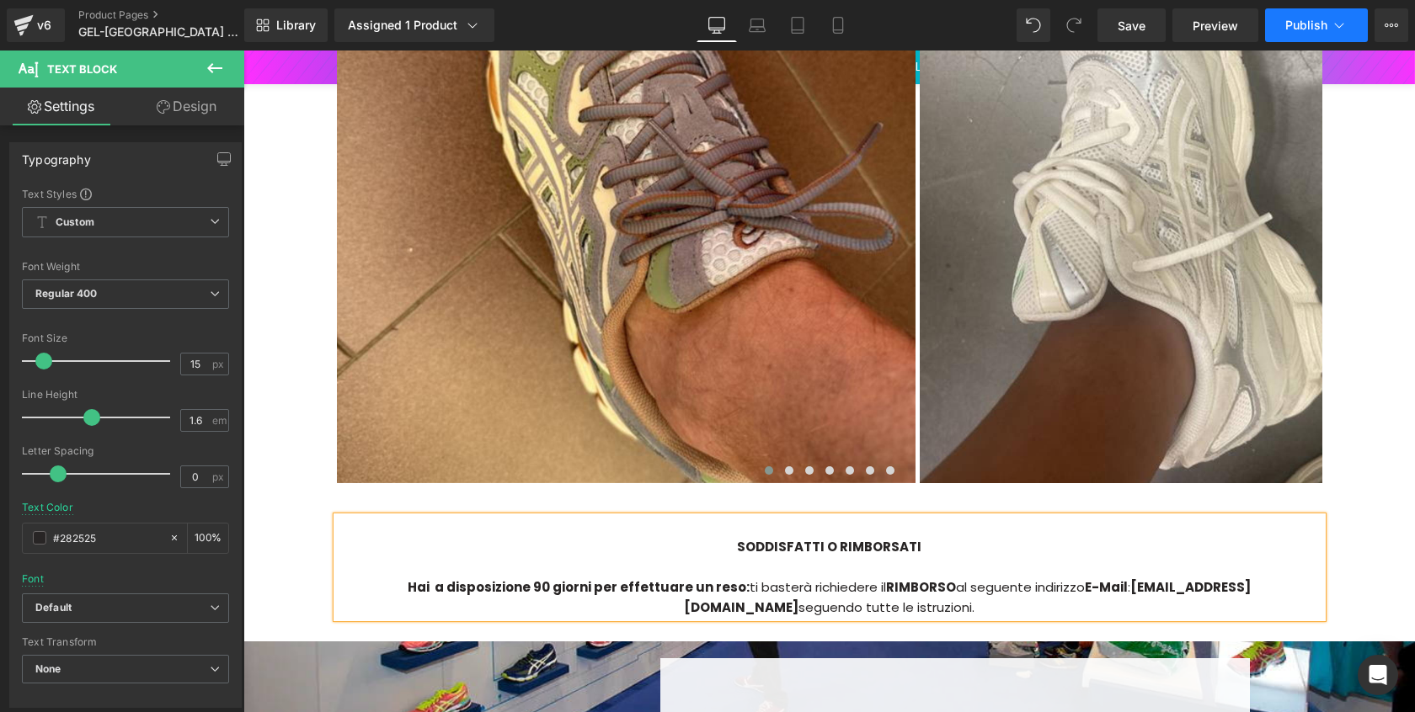
click at [1315, 28] on span "Publish" at bounding box center [1306, 25] width 42 height 13
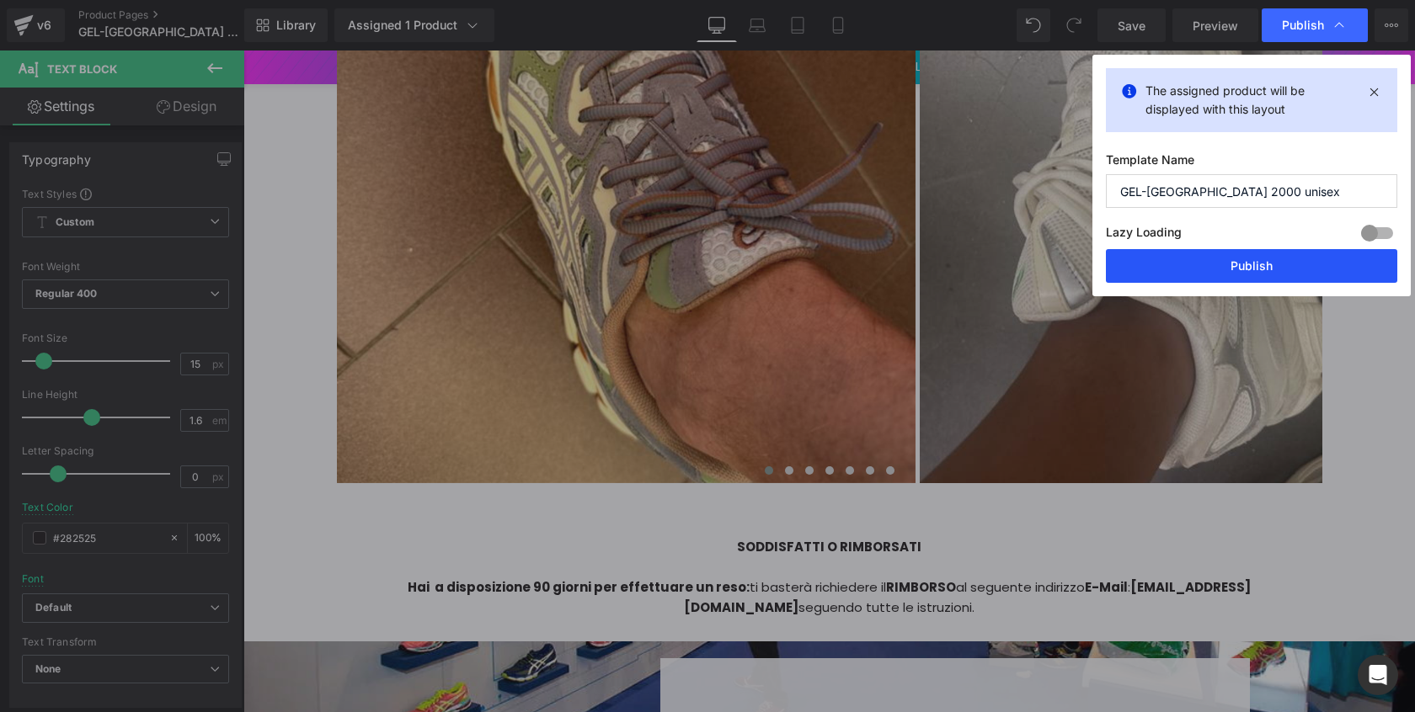
drag, startPoint x: 1262, startPoint y: 251, endPoint x: 990, endPoint y: 200, distance: 277.5
click at [1262, 251] on button "Publish" at bounding box center [1251, 266] width 291 height 34
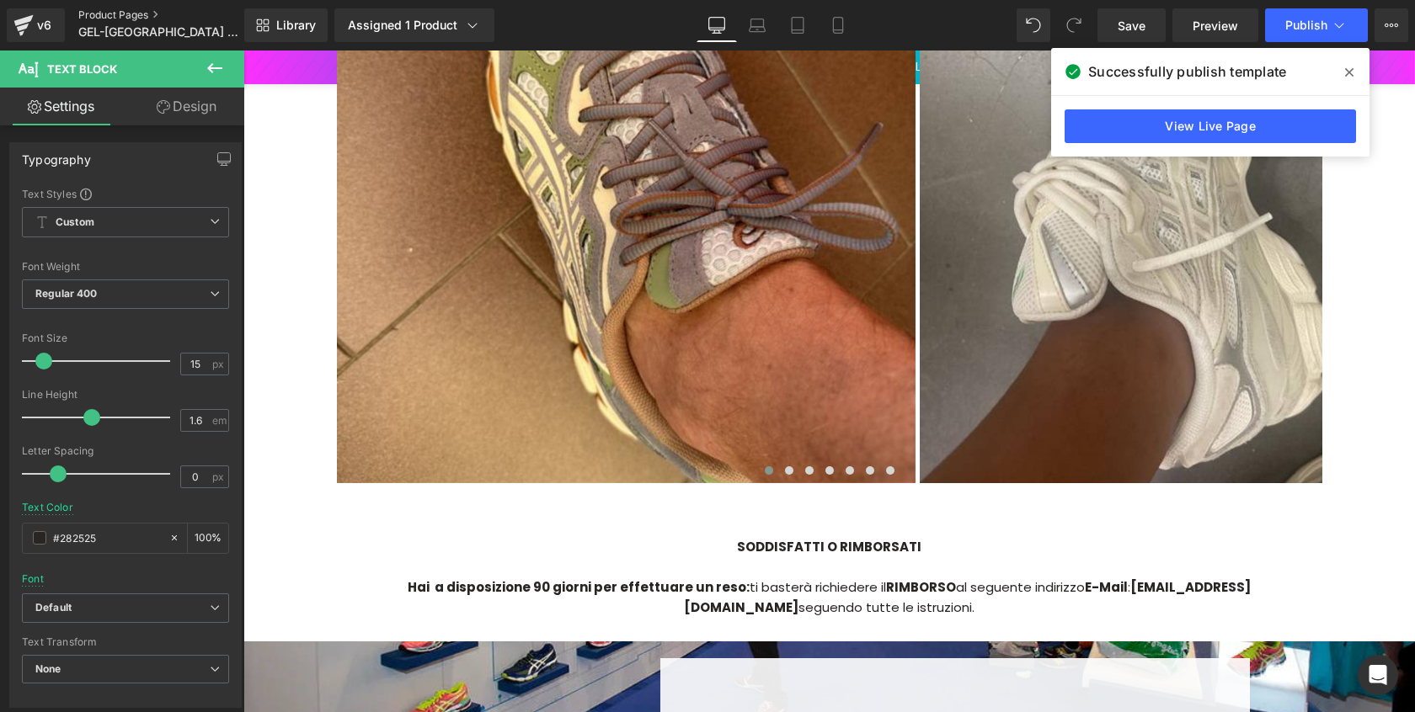
click at [93, 19] on link "Product Pages" at bounding box center [175, 14] width 194 height 13
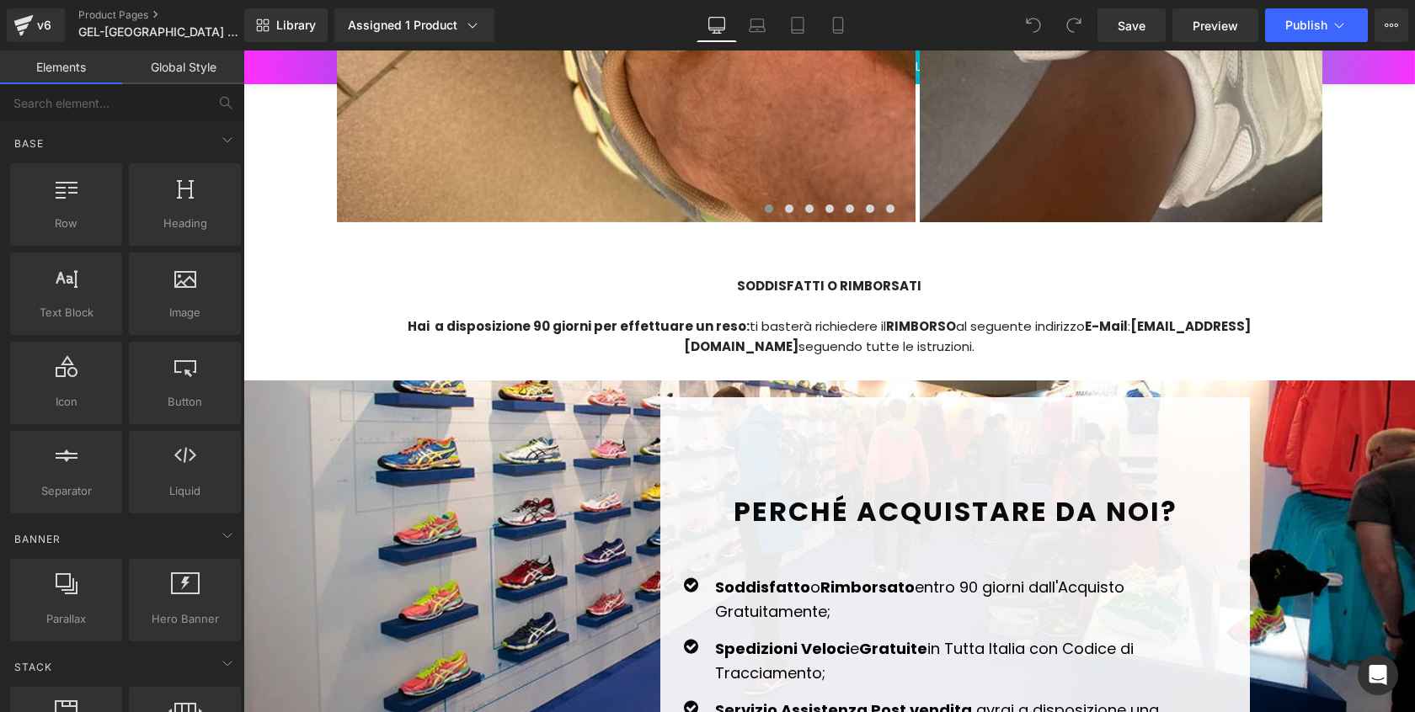
scroll to position [4036, 0]
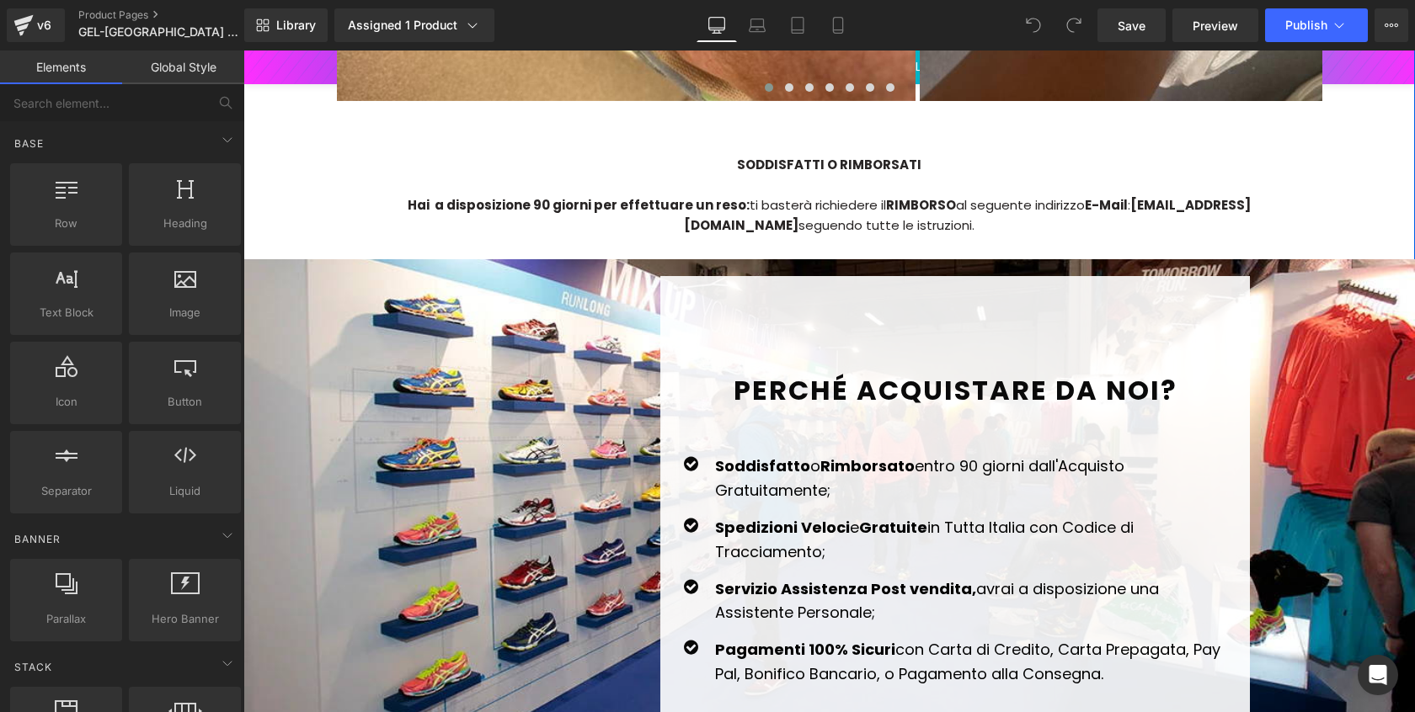
click at [1075, 196] on strong "[EMAIL_ADDRESS][DOMAIN_NAME]" at bounding box center [967, 215] width 567 height 38
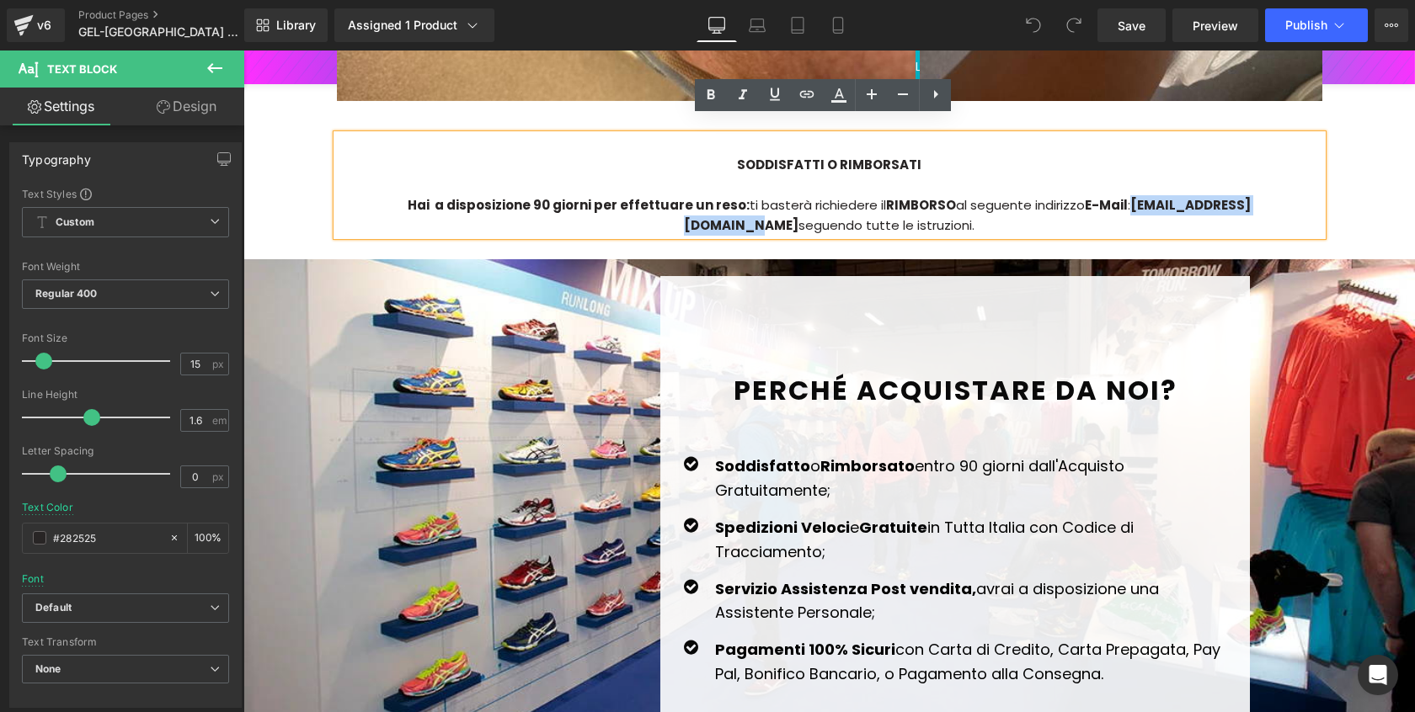
drag, startPoint x: 1061, startPoint y: 188, endPoint x: 1230, endPoint y: 189, distance: 168.4
click at [1230, 196] on strong "[EMAIL_ADDRESS][DOMAIN_NAME]" at bounding box center [967, 215] width 567 height 38
paste div
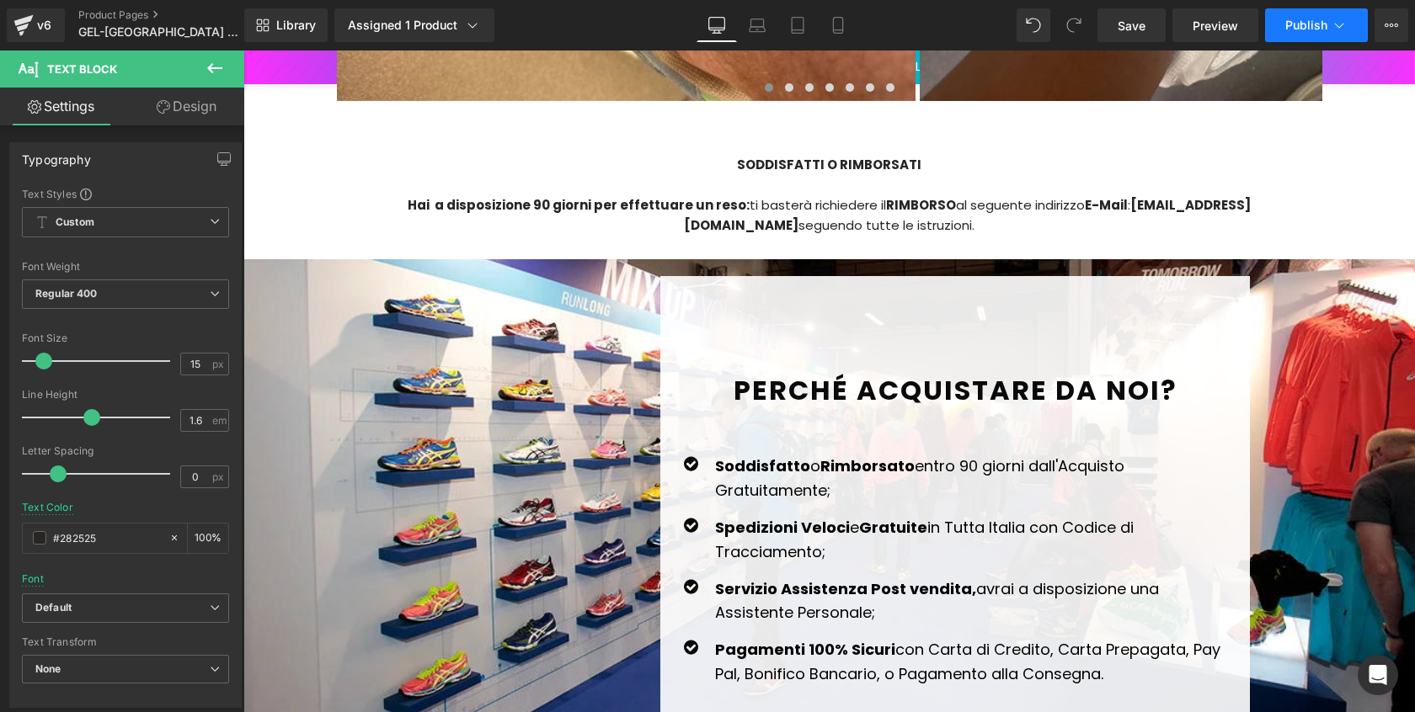
click at [1275, 36] on button "Publish" at bounding box center [1316, 25] width 103 height 34
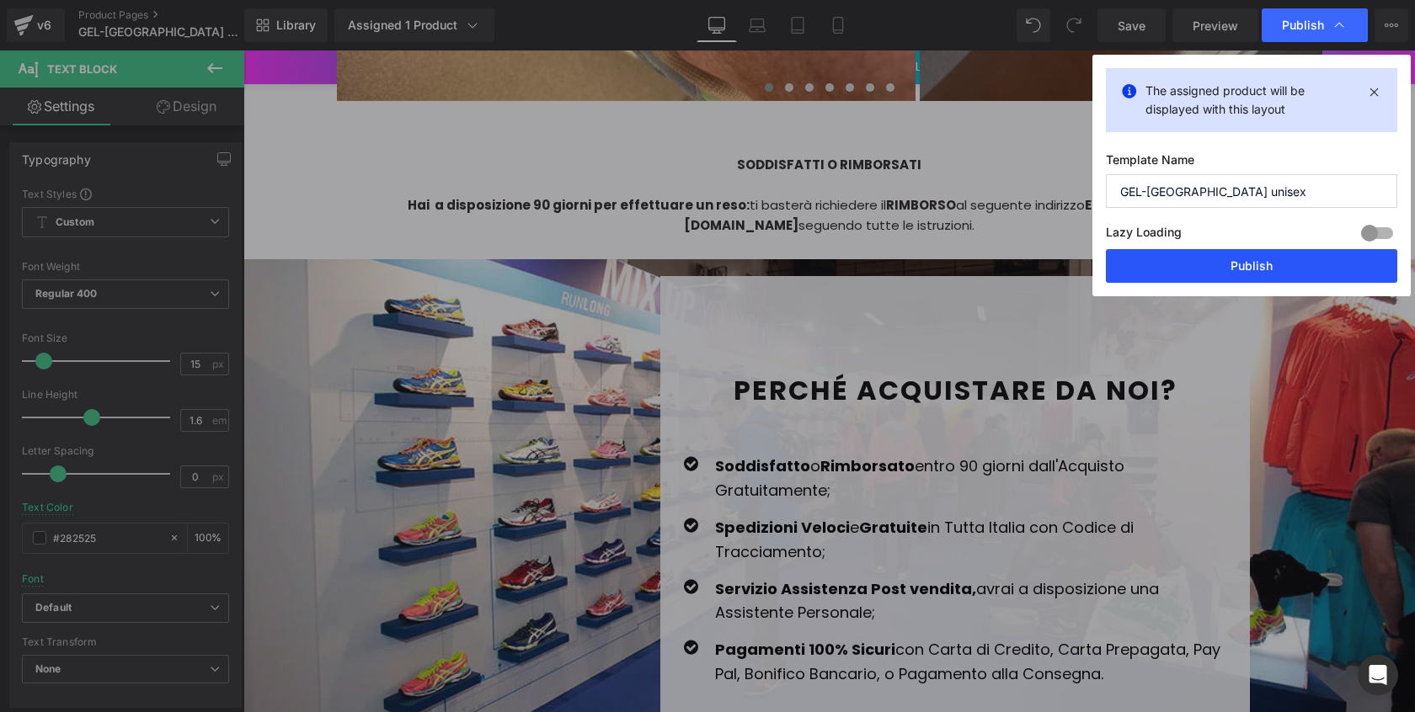
click at [1190, 275] on button "Publish" at bounding box center [1251, 266] width 291 height 34
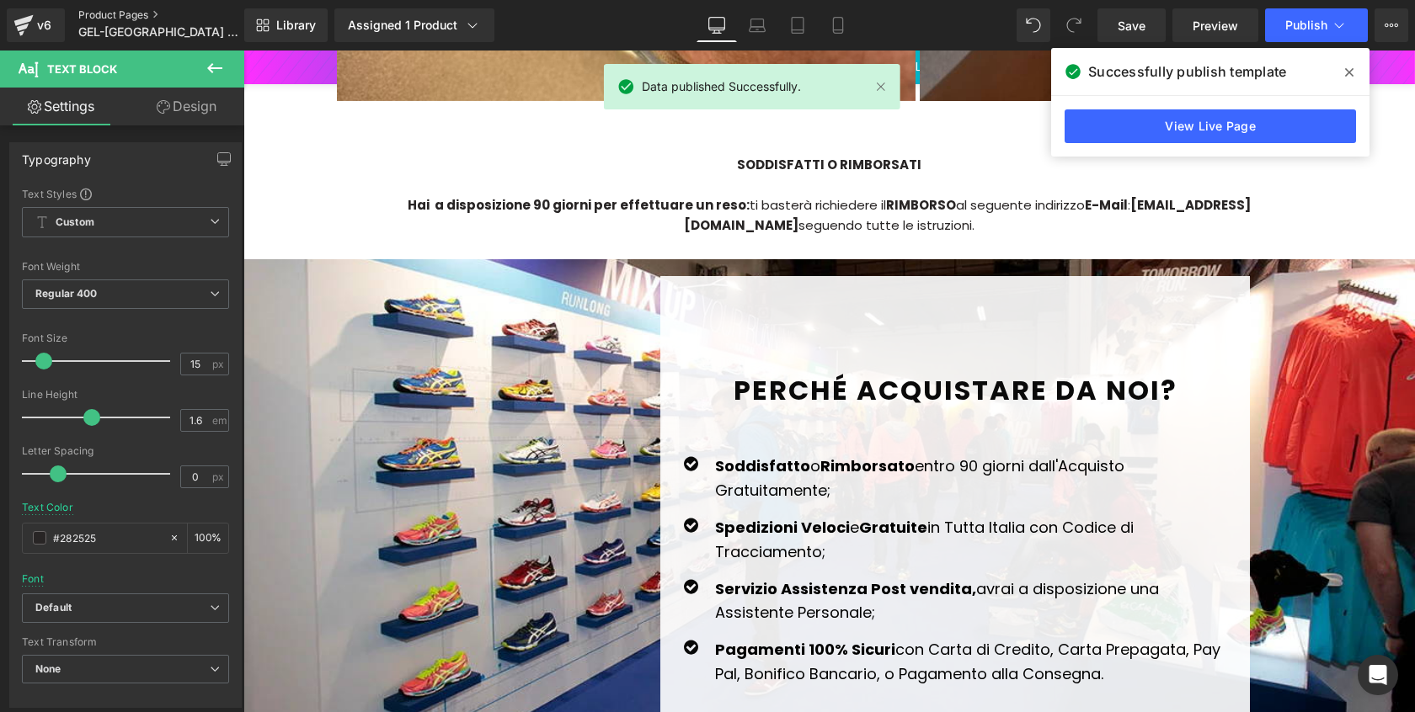
click at [84, 11] on link "Product Pages" at bounding box center [175, 14] width 194 height 13
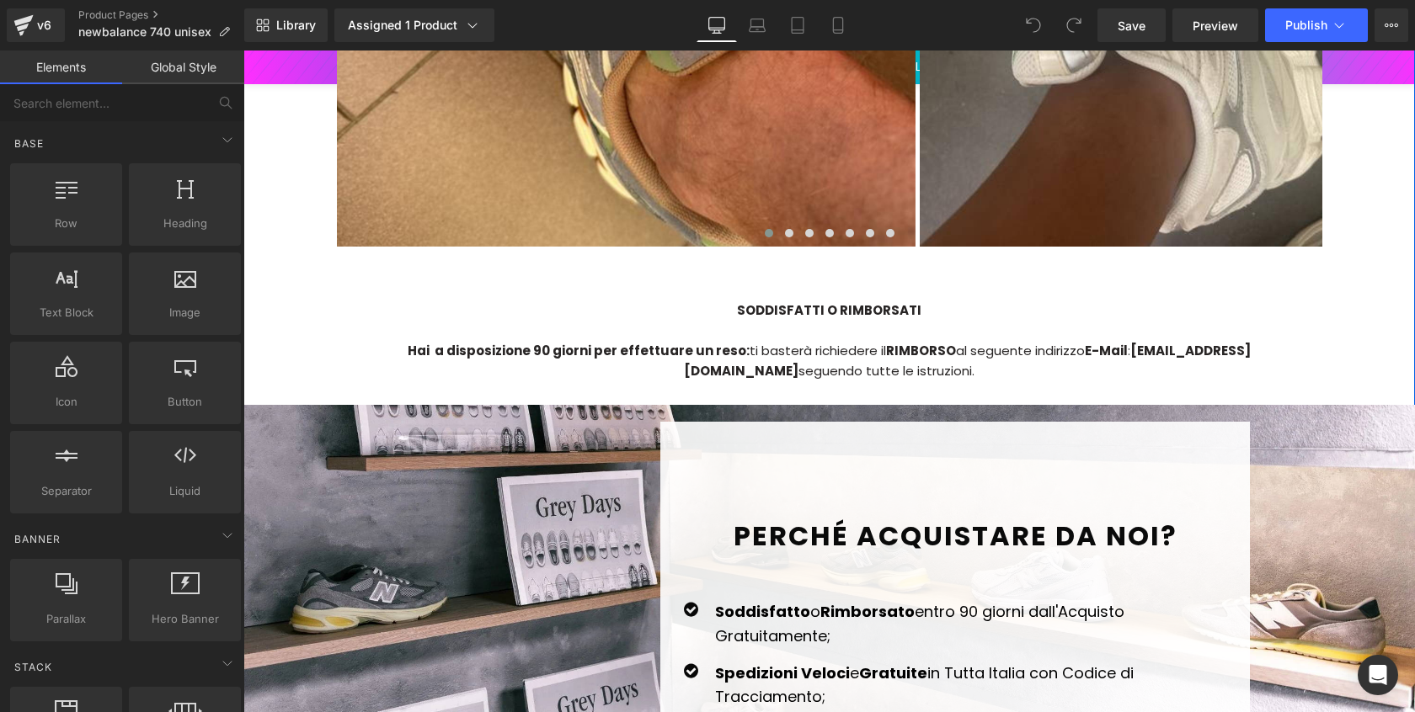
scroll to position [4730, 0]
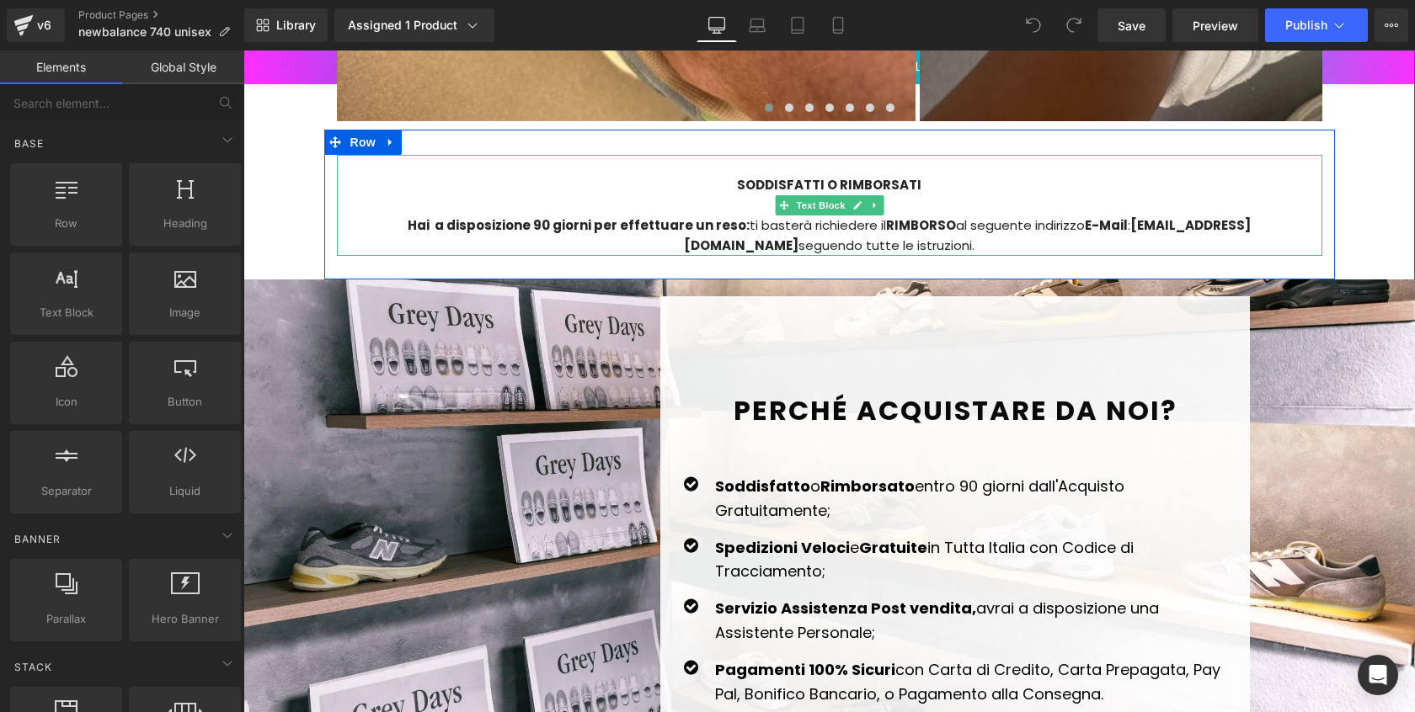
click at [1128, 216] on span ":" at bounding box center [1129, 225] width 3 height 18
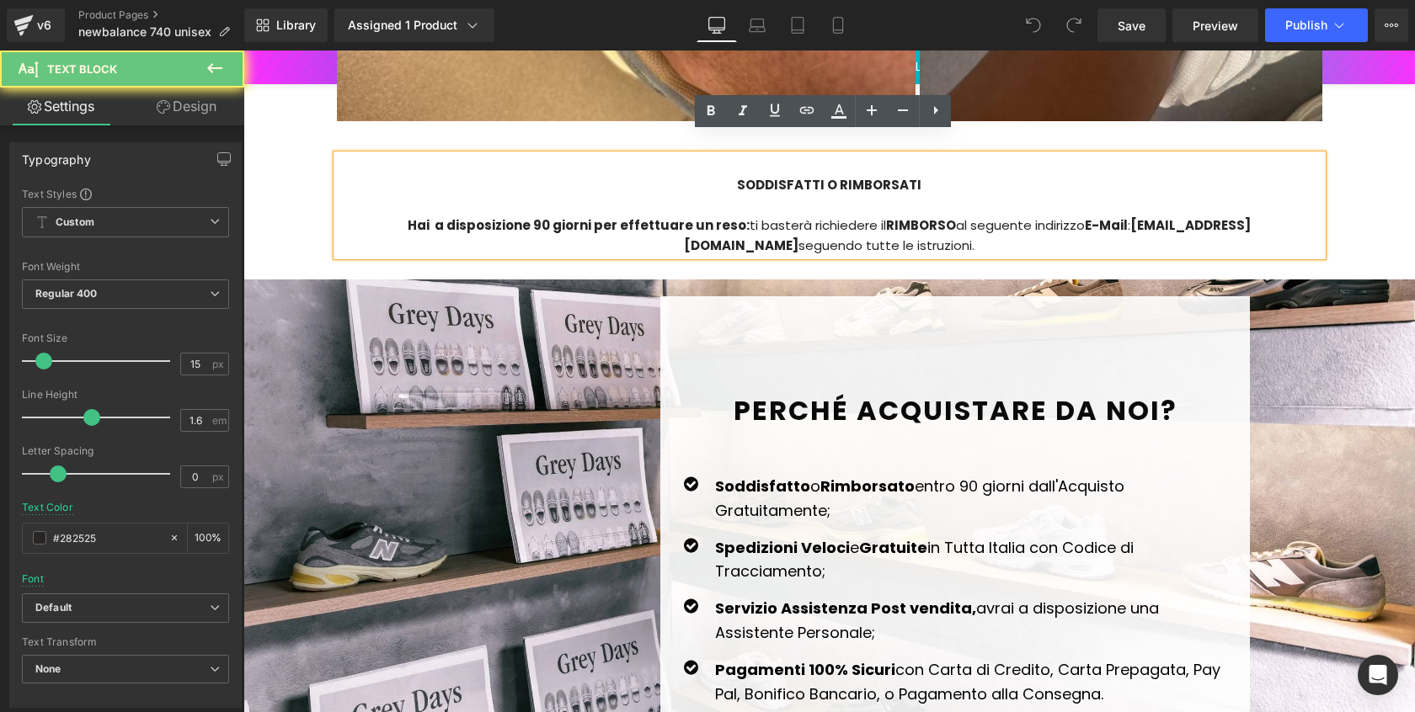
click at [1102, 216] on strong "[EMAIL_ADDRESS][DOMAIN_NAME]" at bounding box center [967, 235] width 567 height 38
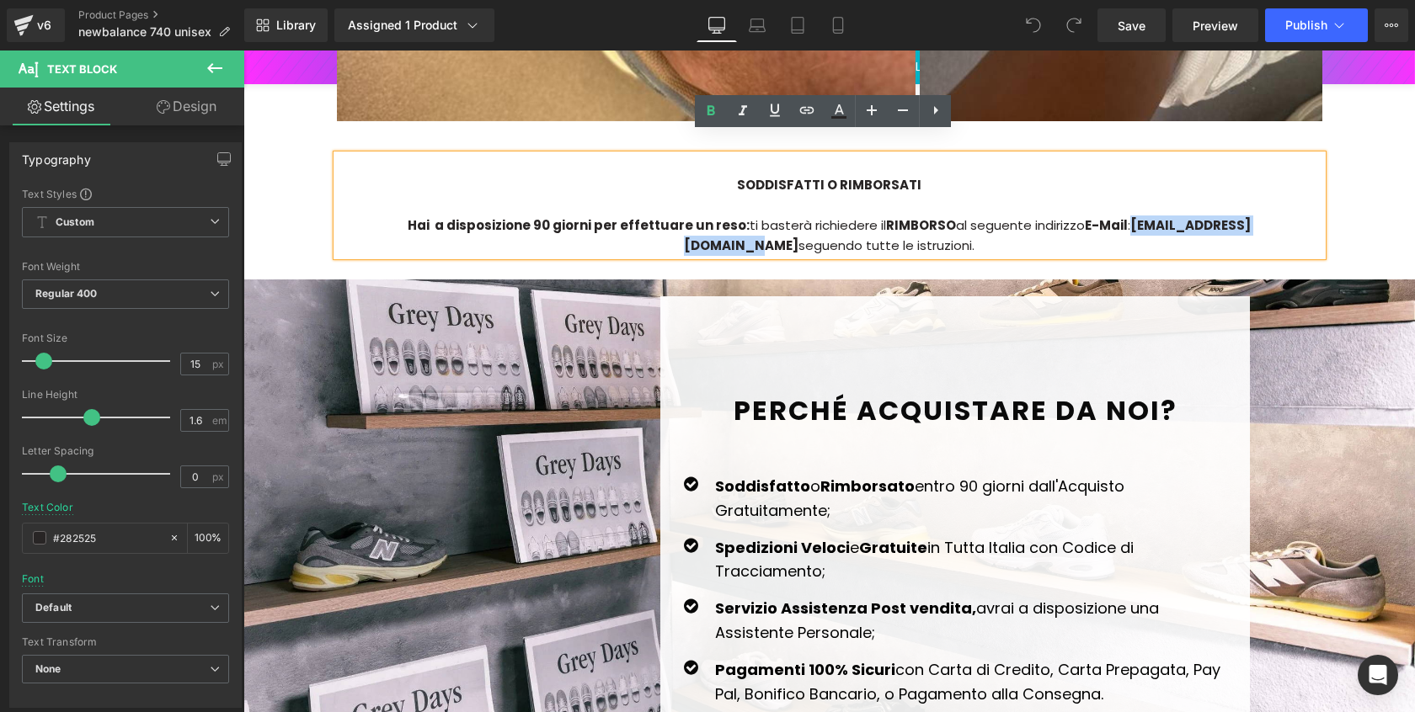
drag, startPoint x: 1070, startPoint y: 205, endPoint x: 1231, endPoint y: 205, distance: 160.8
click at [1231, 216] on strong "[EMAIL_ADDRESS][DOMAIN_NAME]" at bounding box center [967, 235] width 567 height 38
paste div
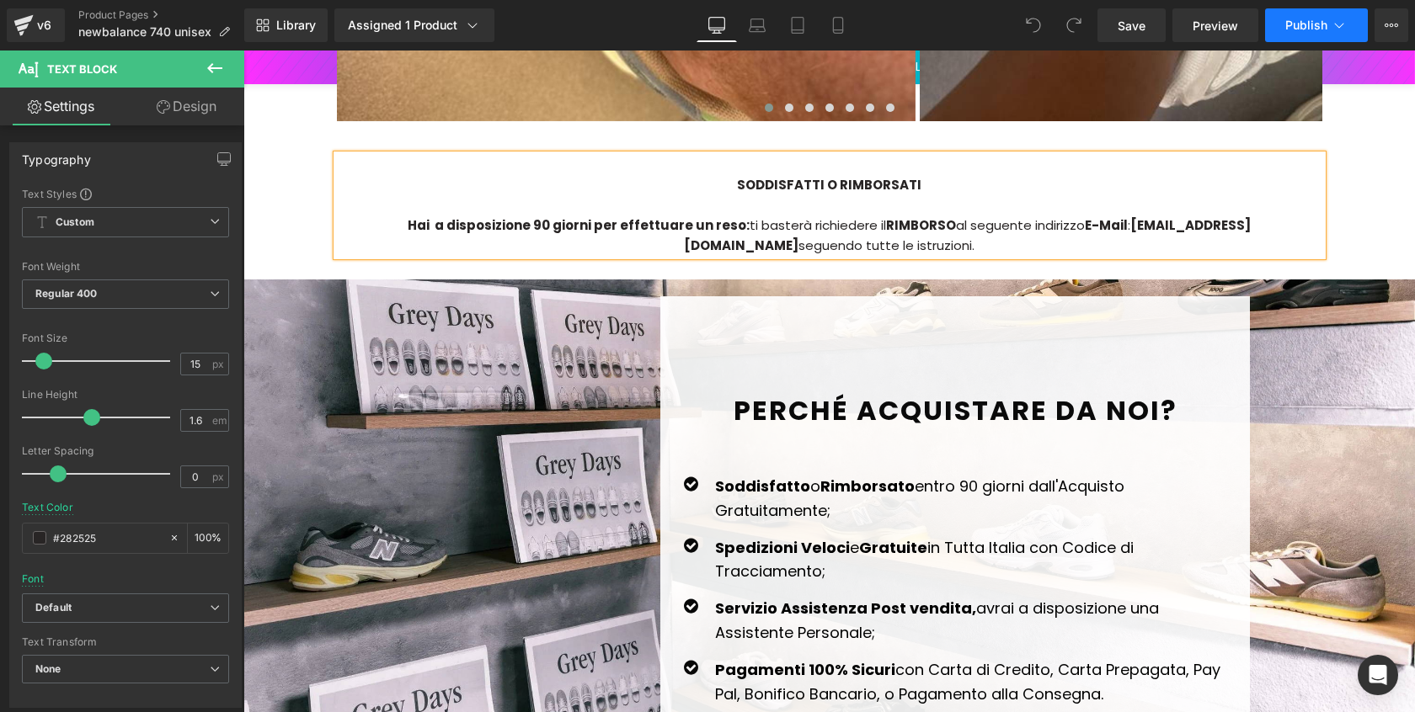
click at [1328, 18] on button "Publish" at bounding box center [1316, 25] width 103 height 34
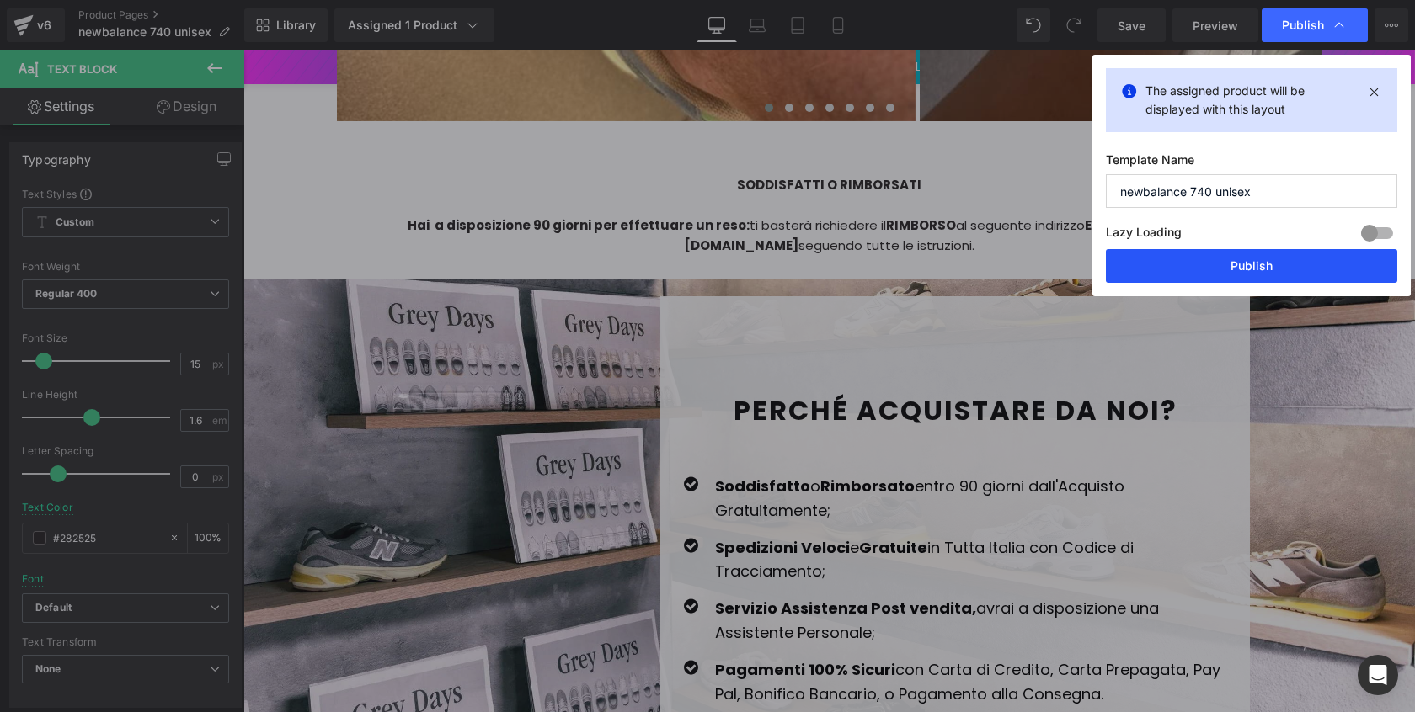
click at [1213, 265] on button "Publish" at bounding box center [1251, 266] width 291 height 34
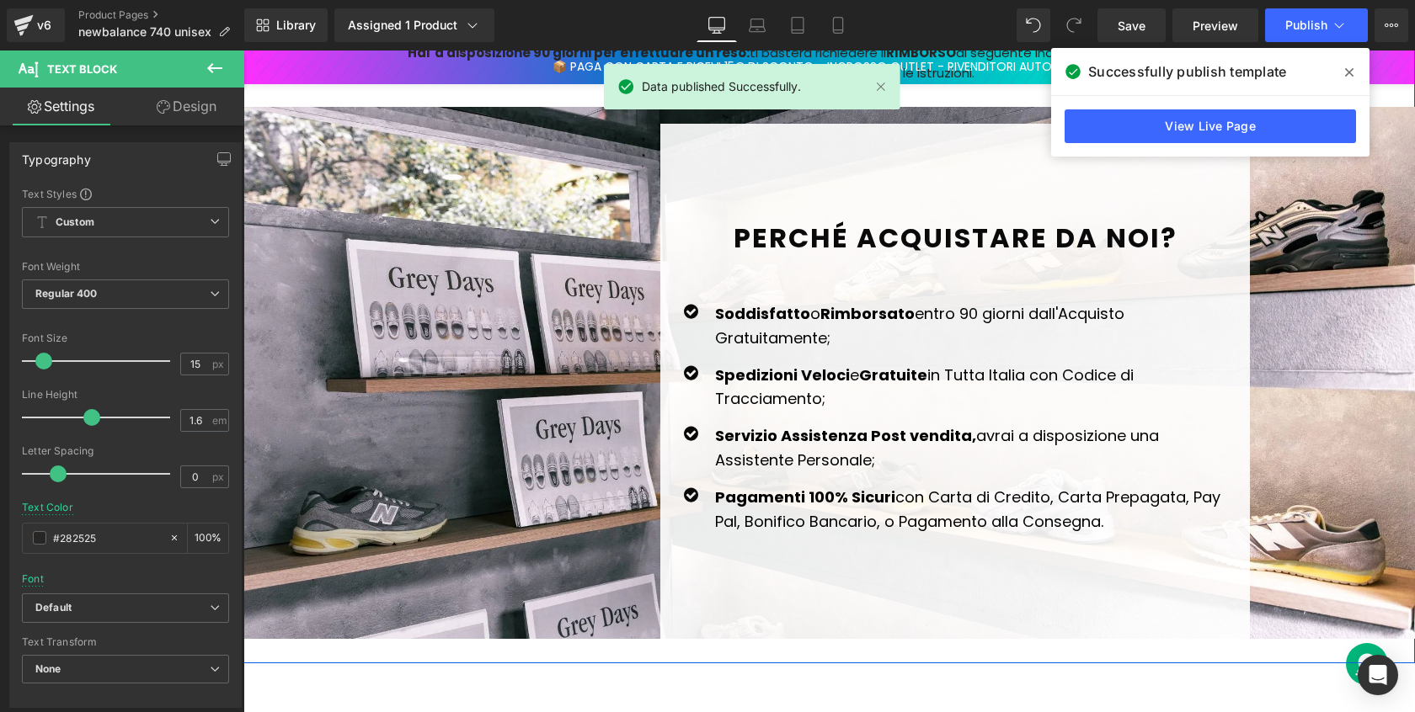
scroll to position [5135, 0]
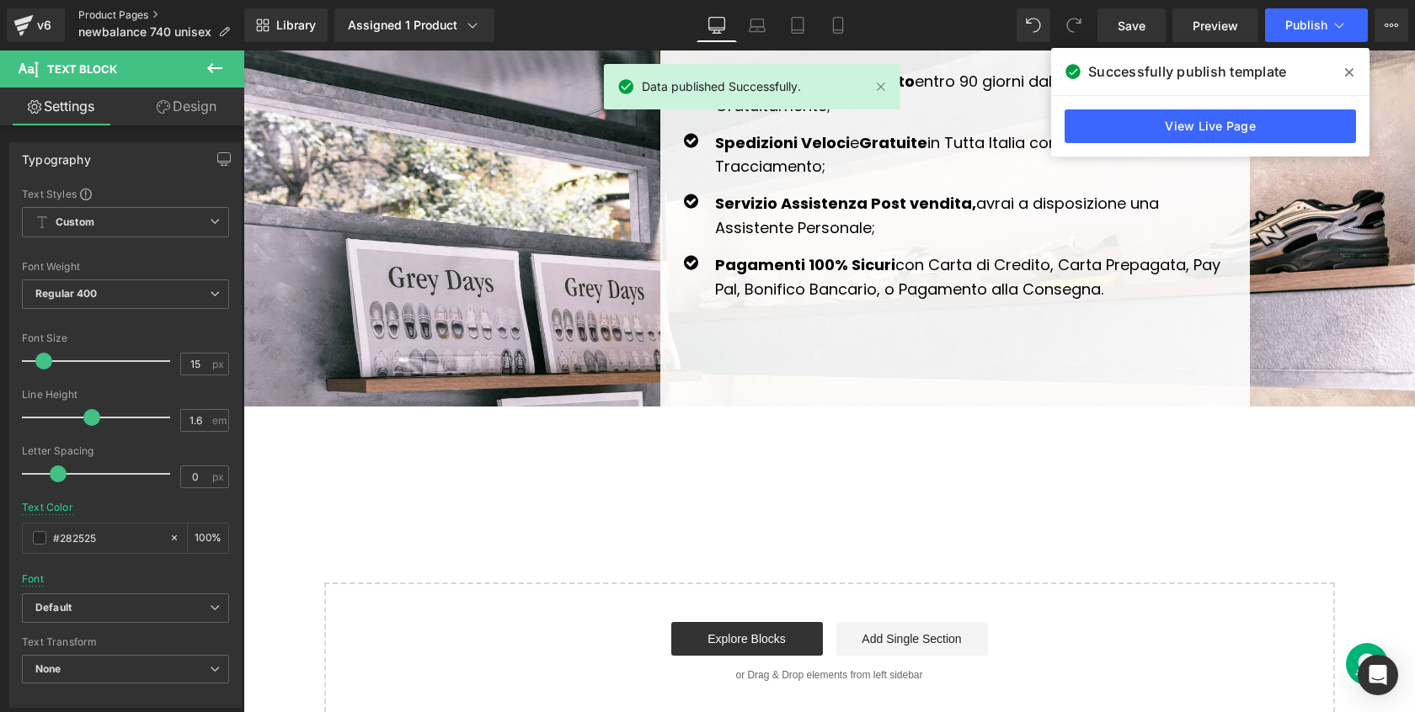
click at [140, 19] on link "Product Pages" at bounding box center [161, 14] width 166 height 13
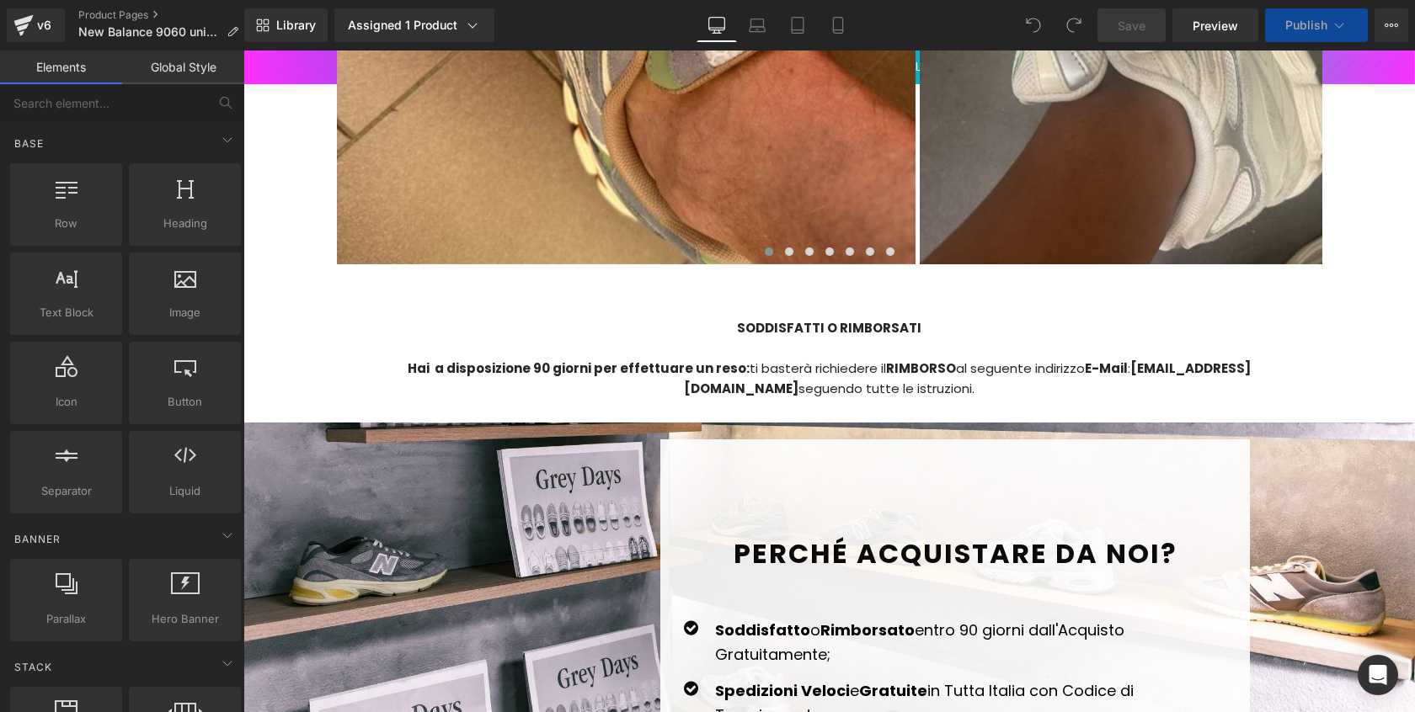
click at [1039, 378] on div "Hai a disposizione 90 giorni per effettuare un reso: ti basterà richiedere il R…" at bounding box center [829, 379] width 985 height 40
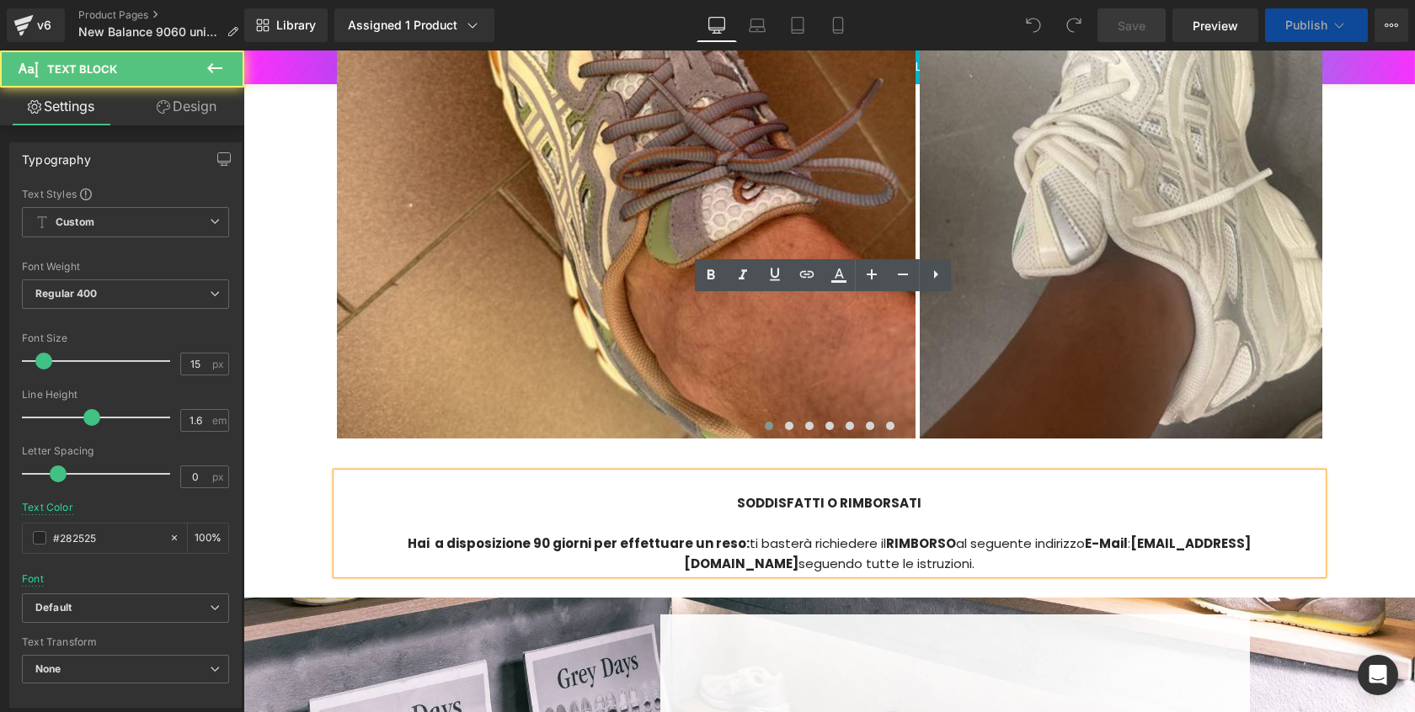
scroll to position [4452, 0]
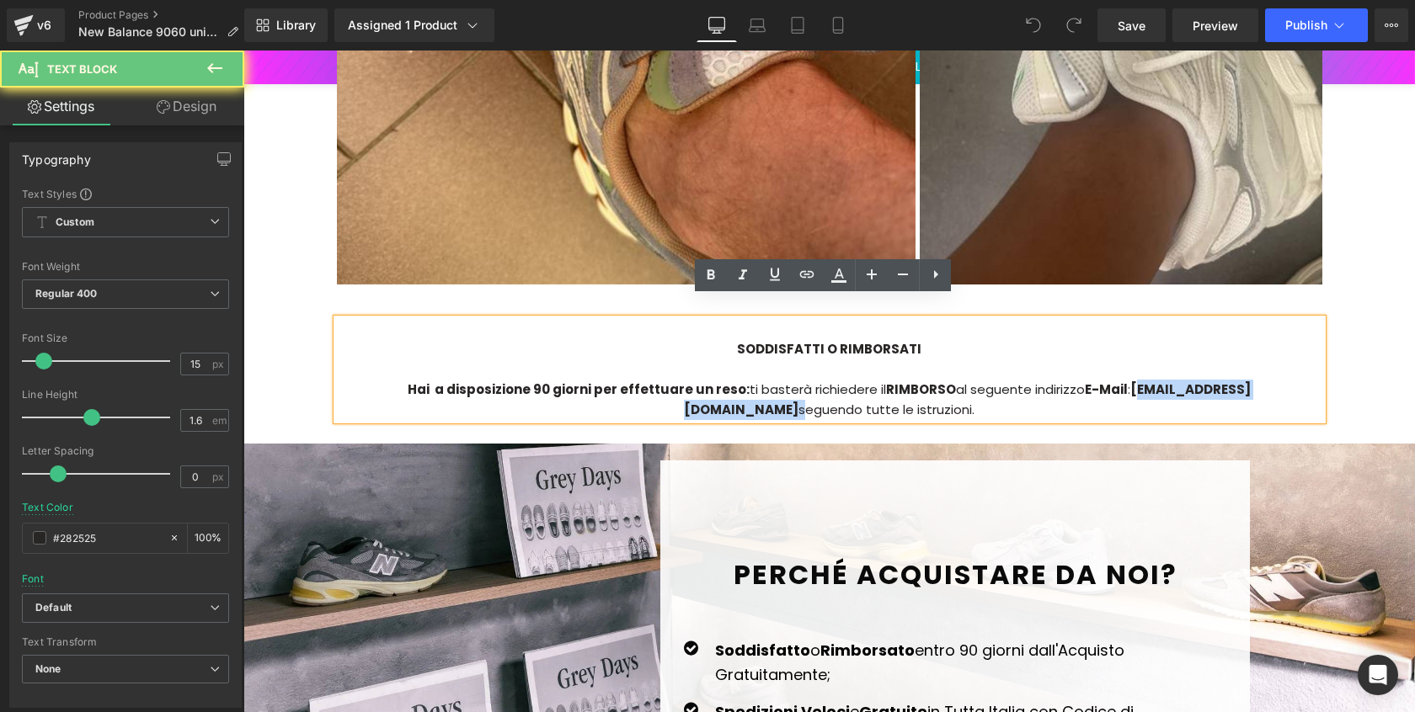
drag, startPoint x: 1065, startPoint y: 366, endPoint x: 1250, endPoint y: 367, distance: 184.4
click at [1250, 380] on div "Hai a disposizione 90 giorni per effettuare un reso: ti basterà richiedere il R…" at bounding box center [829, 400] width 985 height 40
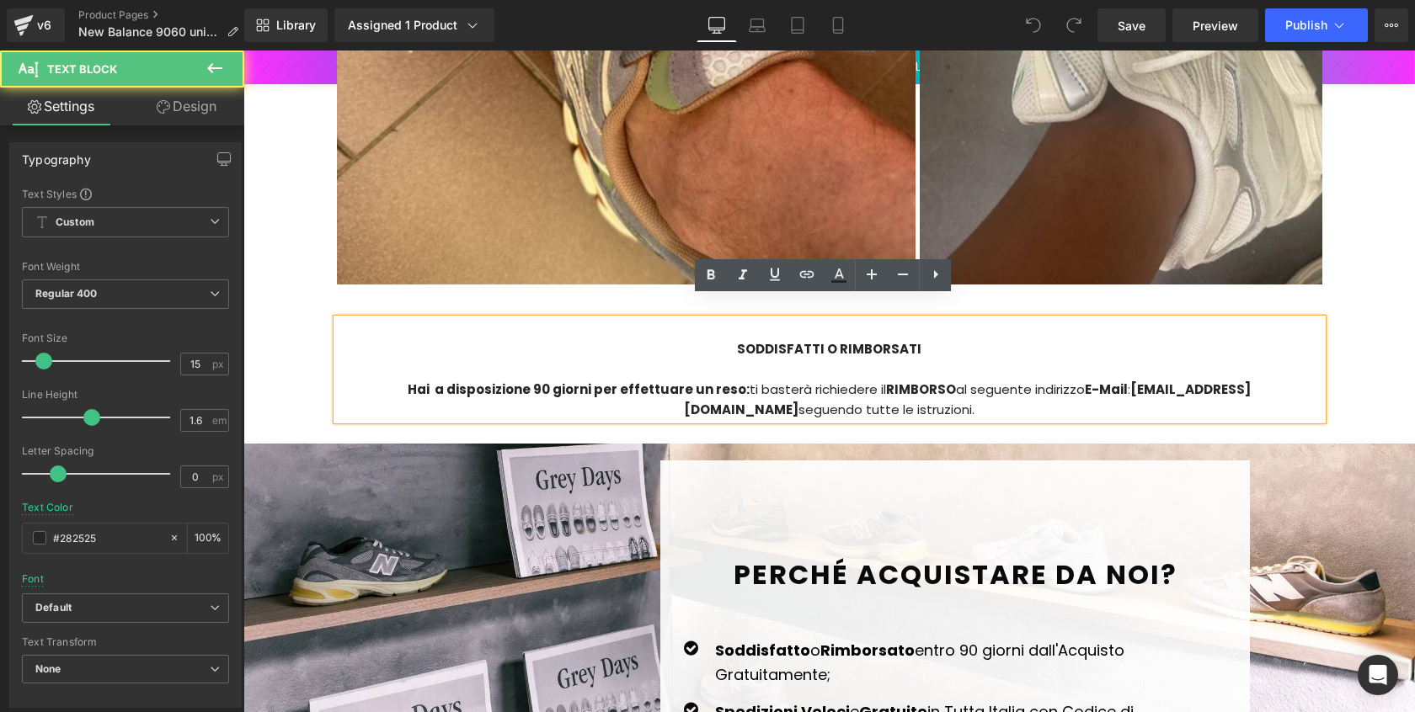
click at [1235, 381] on strong "[EMAIL_ADDRESS][DOMAIN_NAME]" at bounding box center [967, 400] width 567 height 38
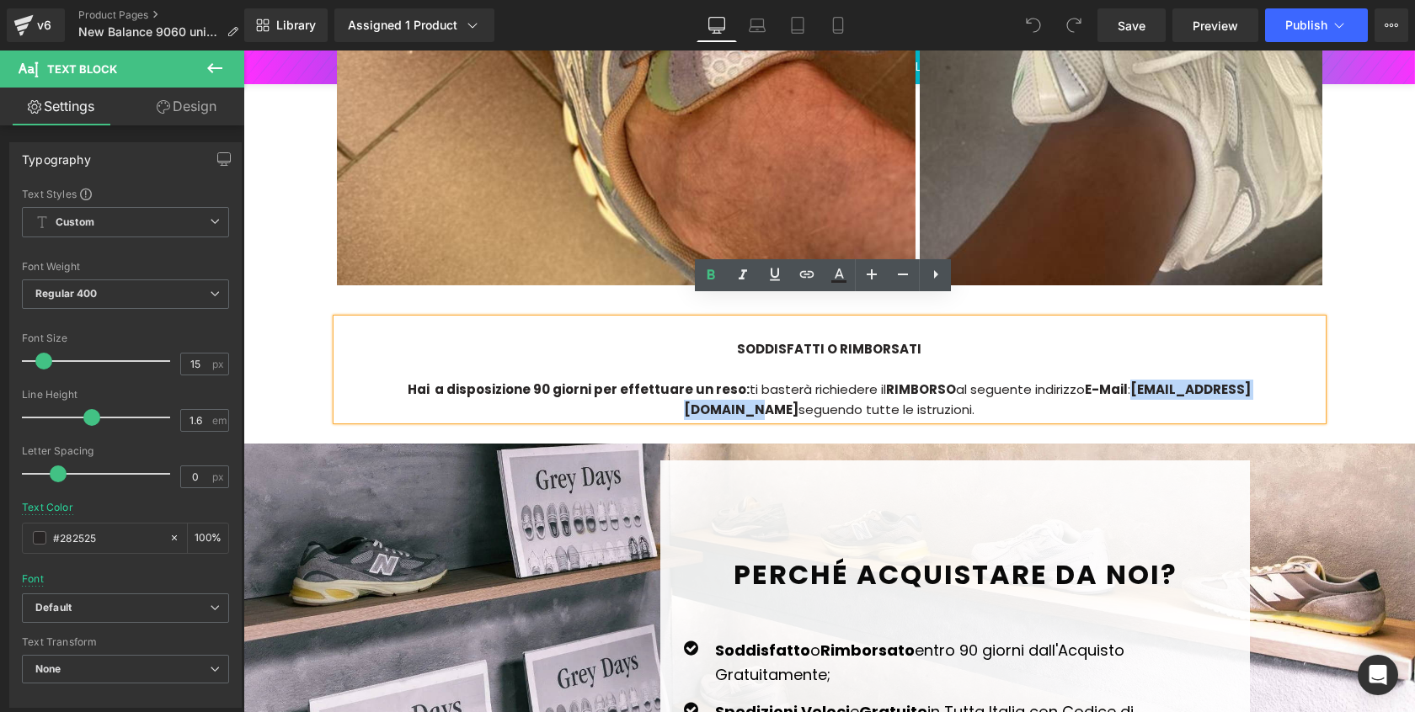
drag, startPoint x: 1233, startPoint y: 367, endPoint x: 1062, endPoint y: 366, distance: 171.0
click at [1062, 381] on strong "[EMAIL_ADDRESS][DOMAIN_NAME]" at bounding box center [967, 400] width 567 height 38
paste div
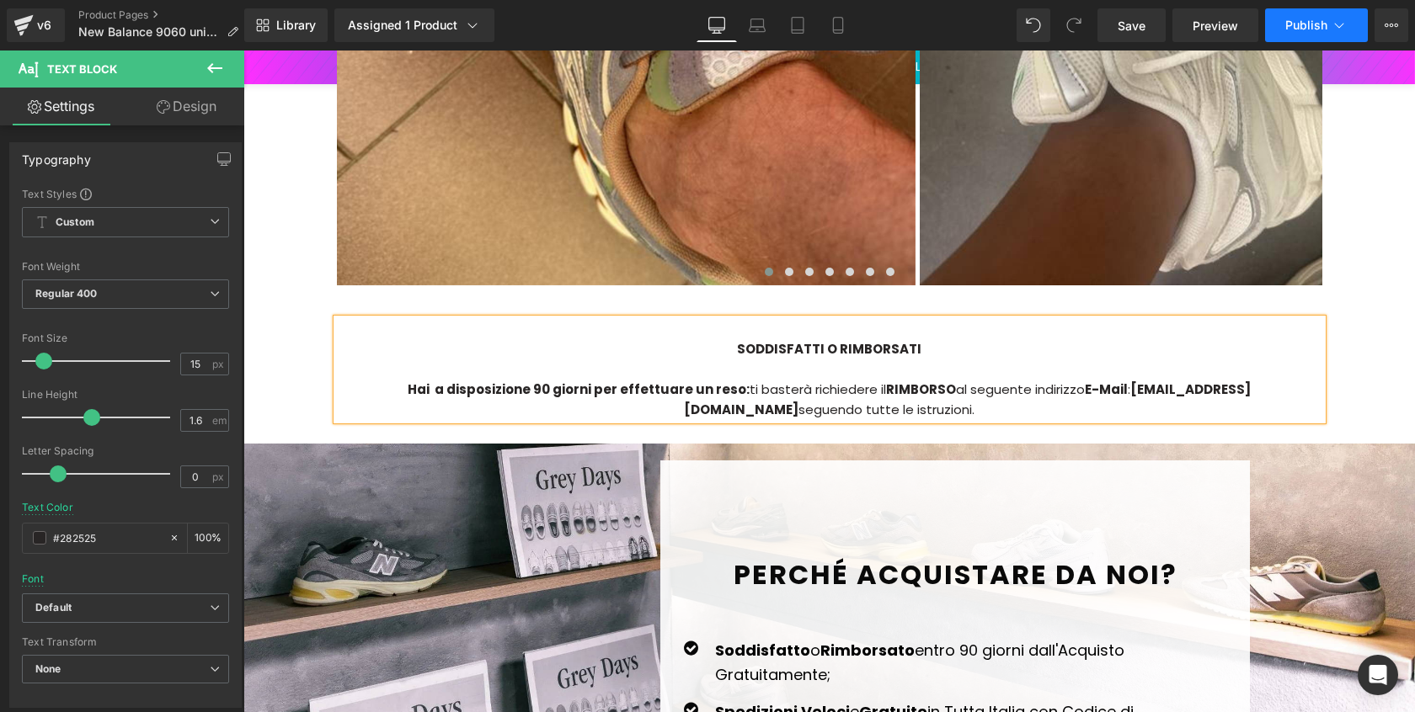
click at [1303, 31] on span "Publish" at bounding box center [1306, 25] width 42 height 13
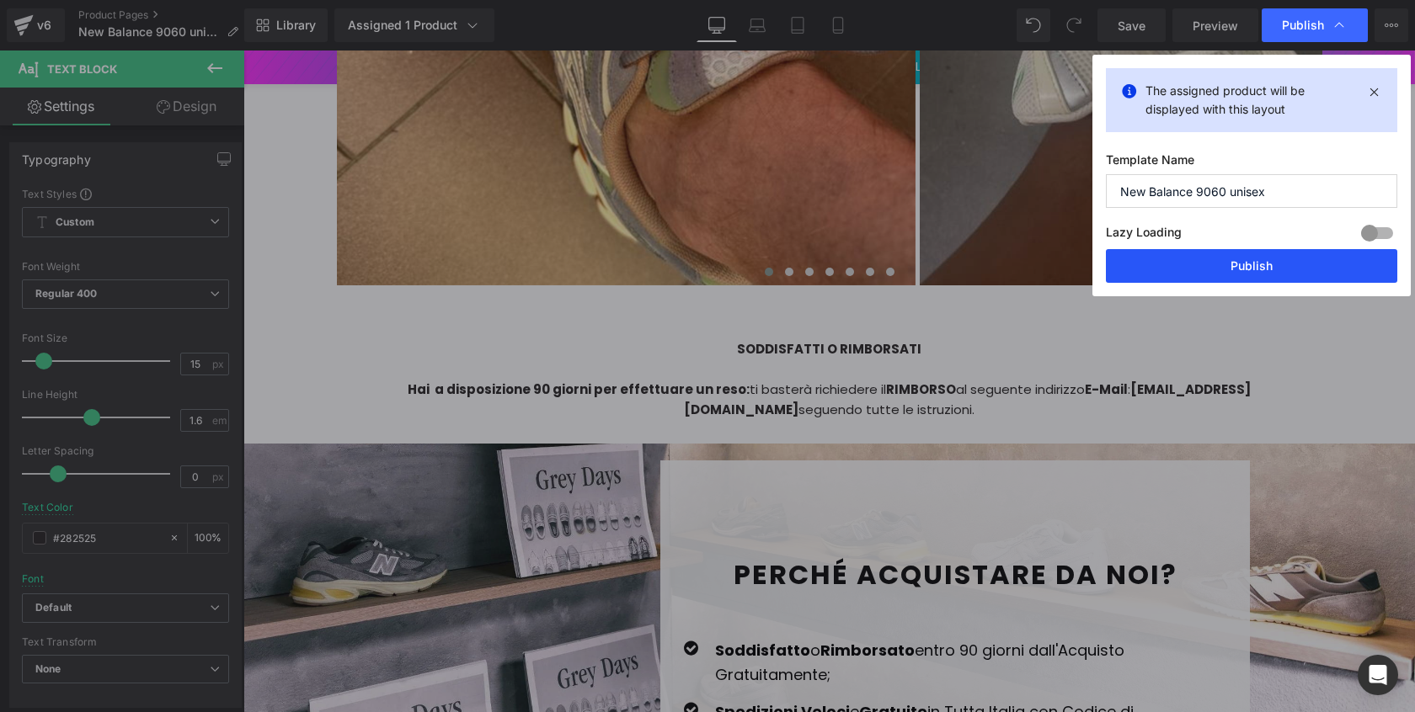
drag, startPoint x: 1199, startPoint y: 254, endPoint x: 968, endPoint y: 195, distance: 239.2
click at [1199, 254] on button "Publish" at bounding box center [1251, 266] width 291 height 34
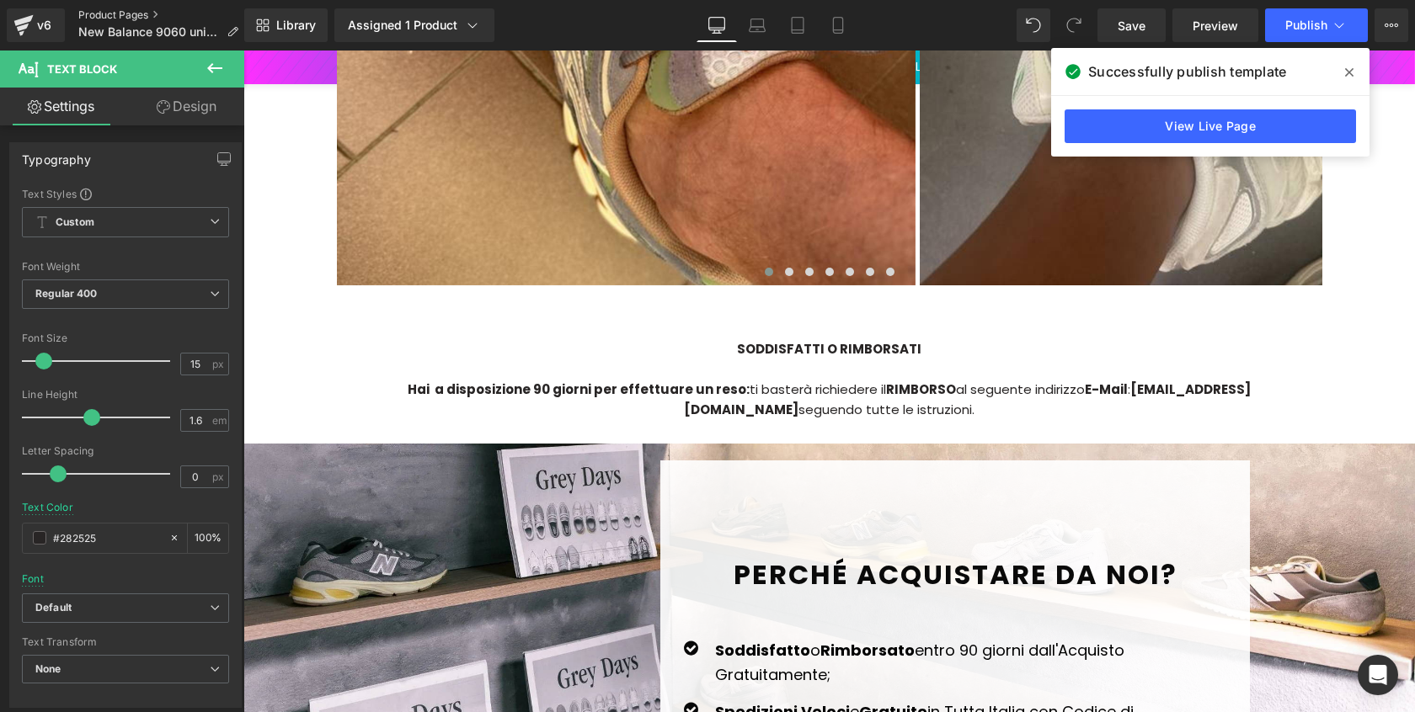
click at [153, 16] on link "Product Pages" at bounding box center [164, 14] width 173 height 13
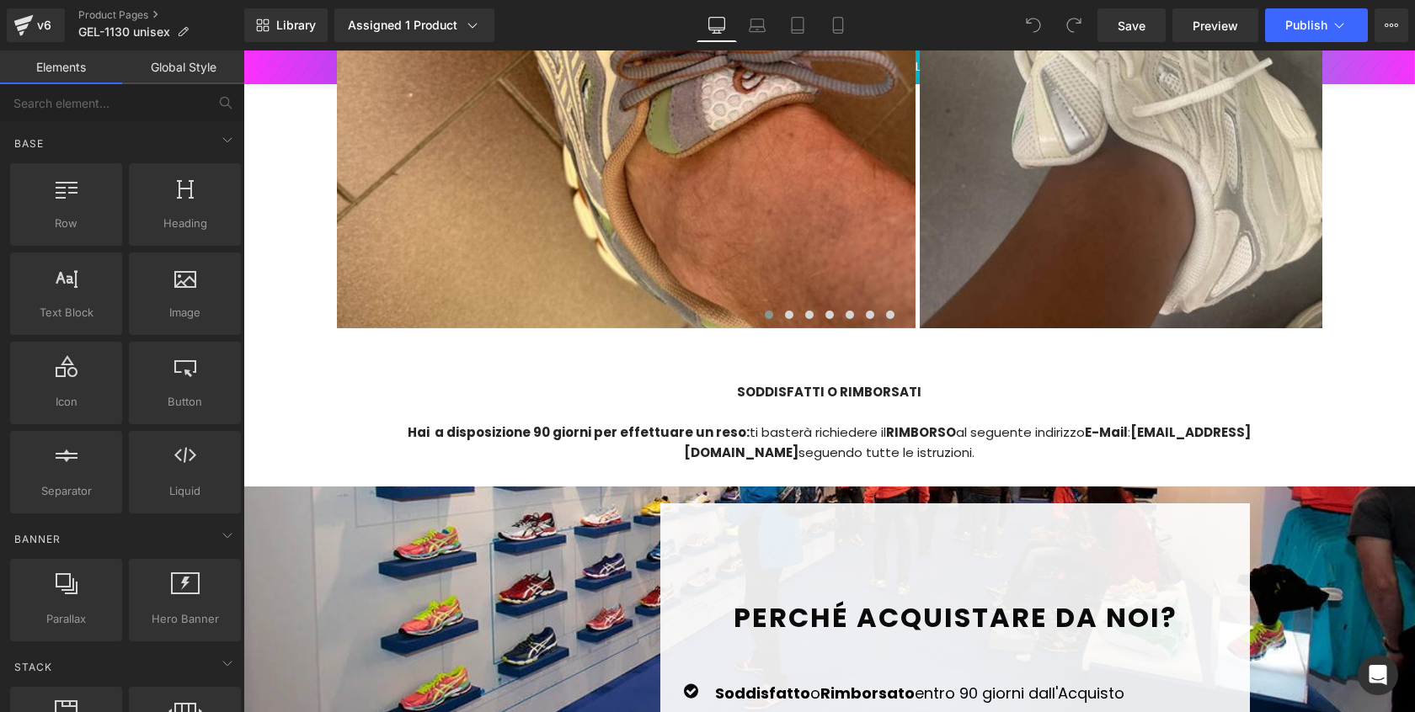
scroll to position [3968, 0]
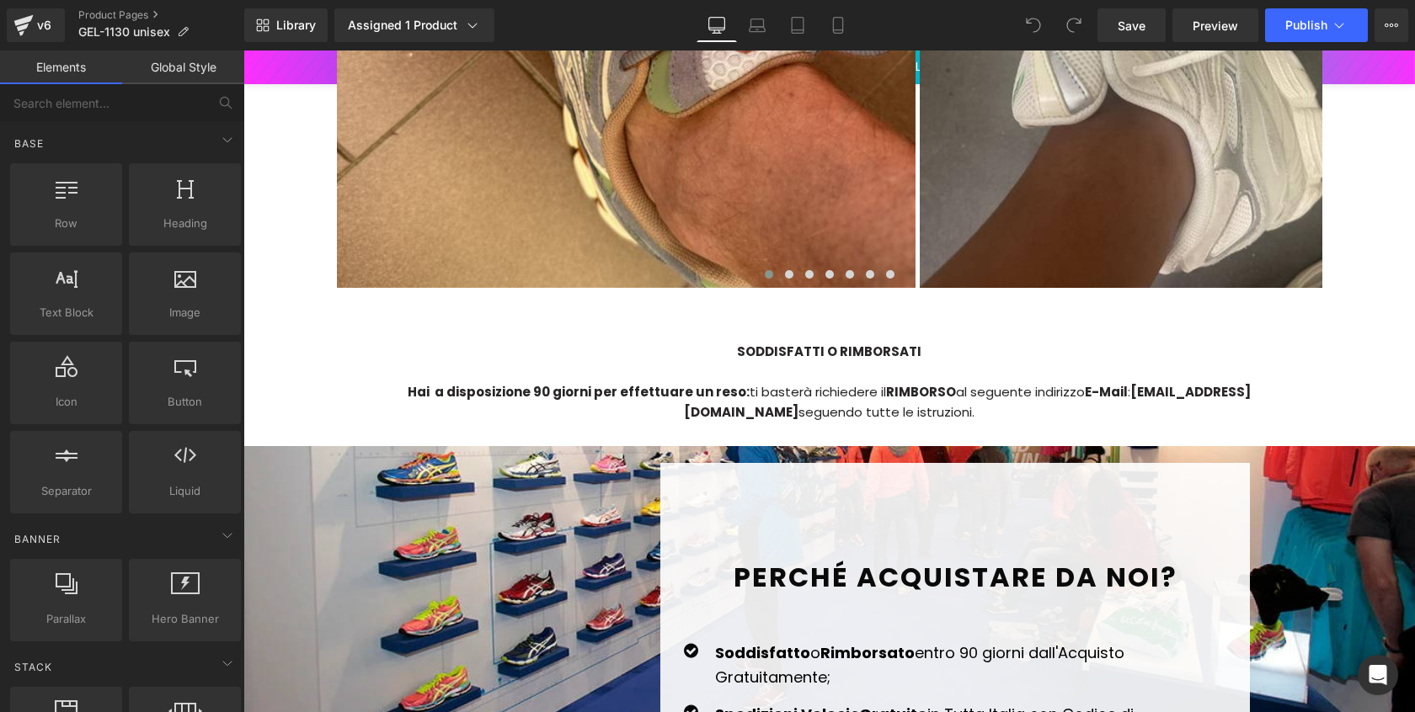
click at [1090, 383] on strong "[EMAIL_ADDRESS][DOMAIN_NAME]" at bounding box center [967, 402] width 567 height 38
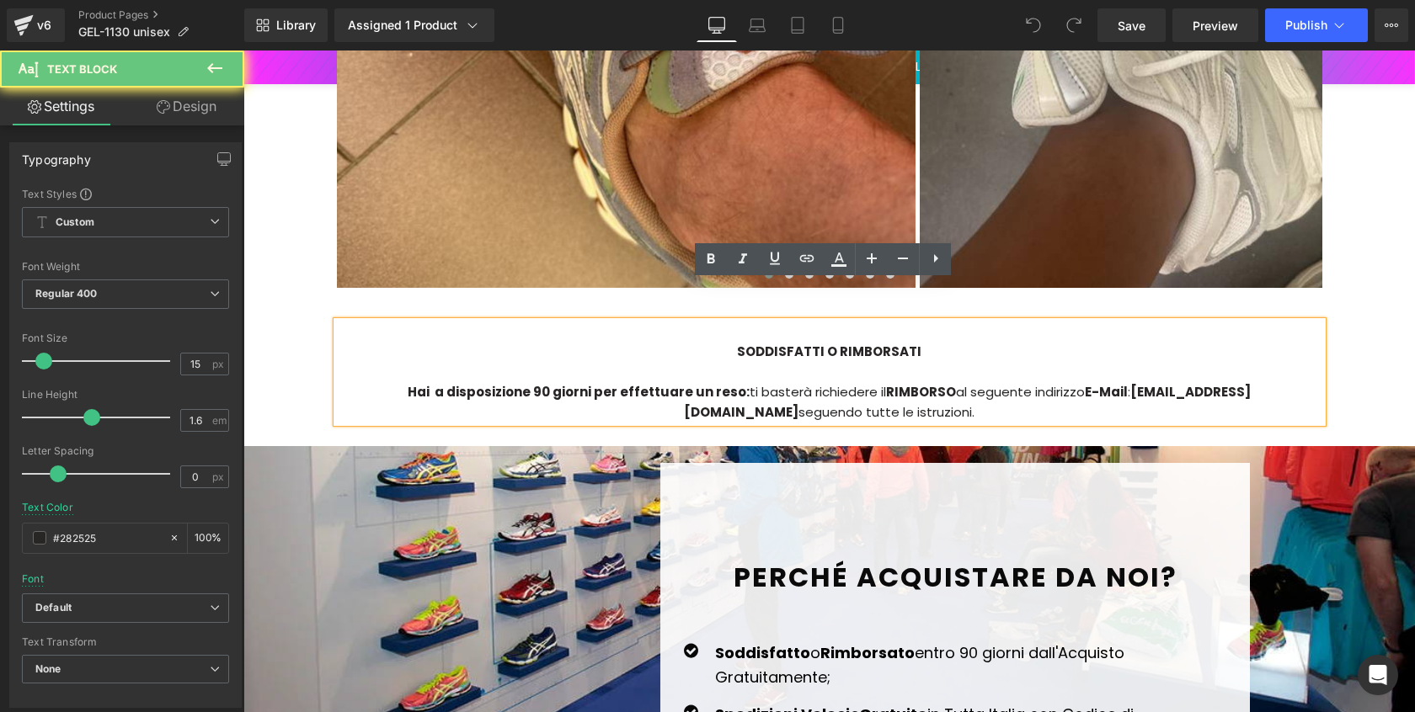
click at [1086, 383] on strong "[EMAIL_ADDRESS][DOMAIN_NAME]" at bounding box center [967, 402] width 567 height 38
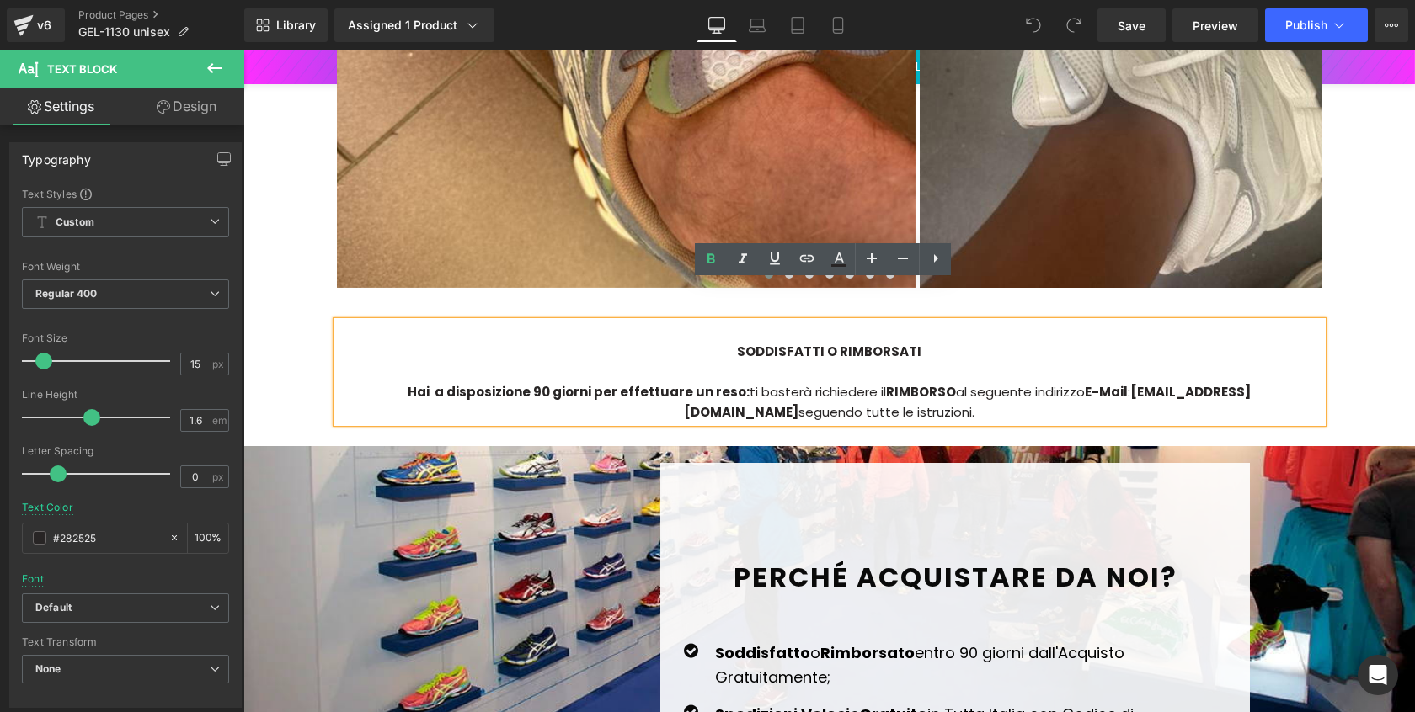
drag, startPoint x: 1082, startPoint y: 354, endPoint x: 1225, endPoint y: 355, distance: 143.2
click at [1225, 382] on div "Hai a disposizione 90 giorni per effettuare un reso: ti basterà richiedere il R…" at bounding box center [829, 402] width 985 height 40
drag, startPoint x: 1233, startPoint y: 355, endPoint x: 1064, endPoint y: 347, distance: 169.4
click at [1064, 383] on strong "[EMAIL_ADDRESS][DOMAIN_NAME]" at bounding box center [967, 402] width 567 height 38
paste div
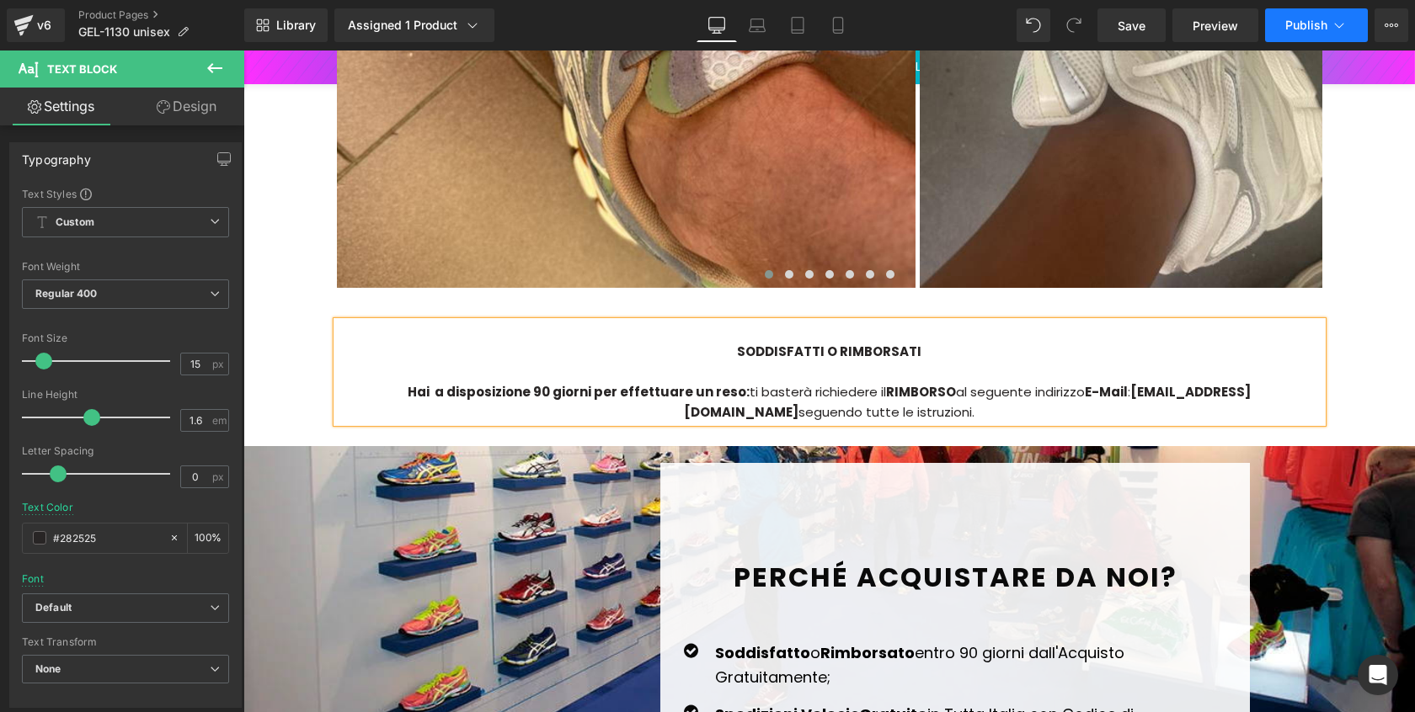
click at [1313, 10] on button "Publish" at bounding box center [1316, 25] width 103 height 34
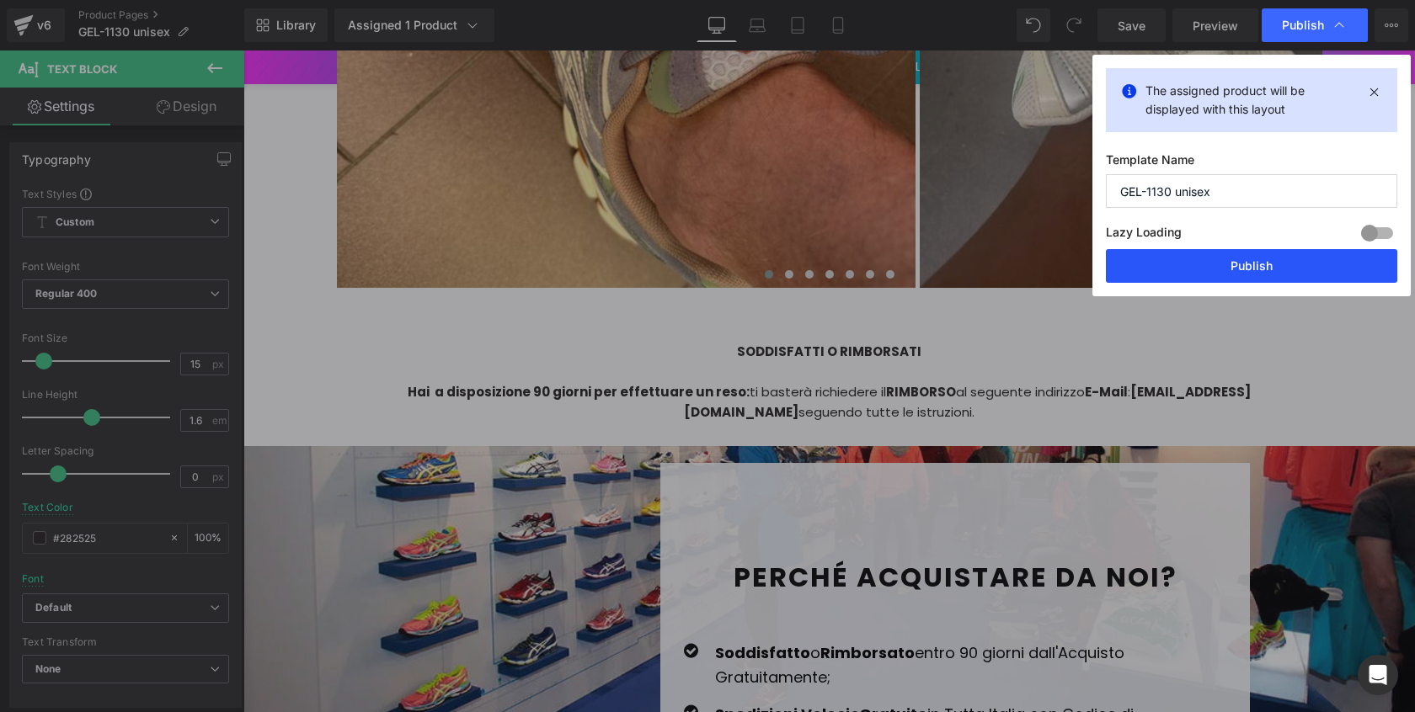
click at [1273, 252] on button "Publish" at bounding box center [1251, 266] width 291 height 34
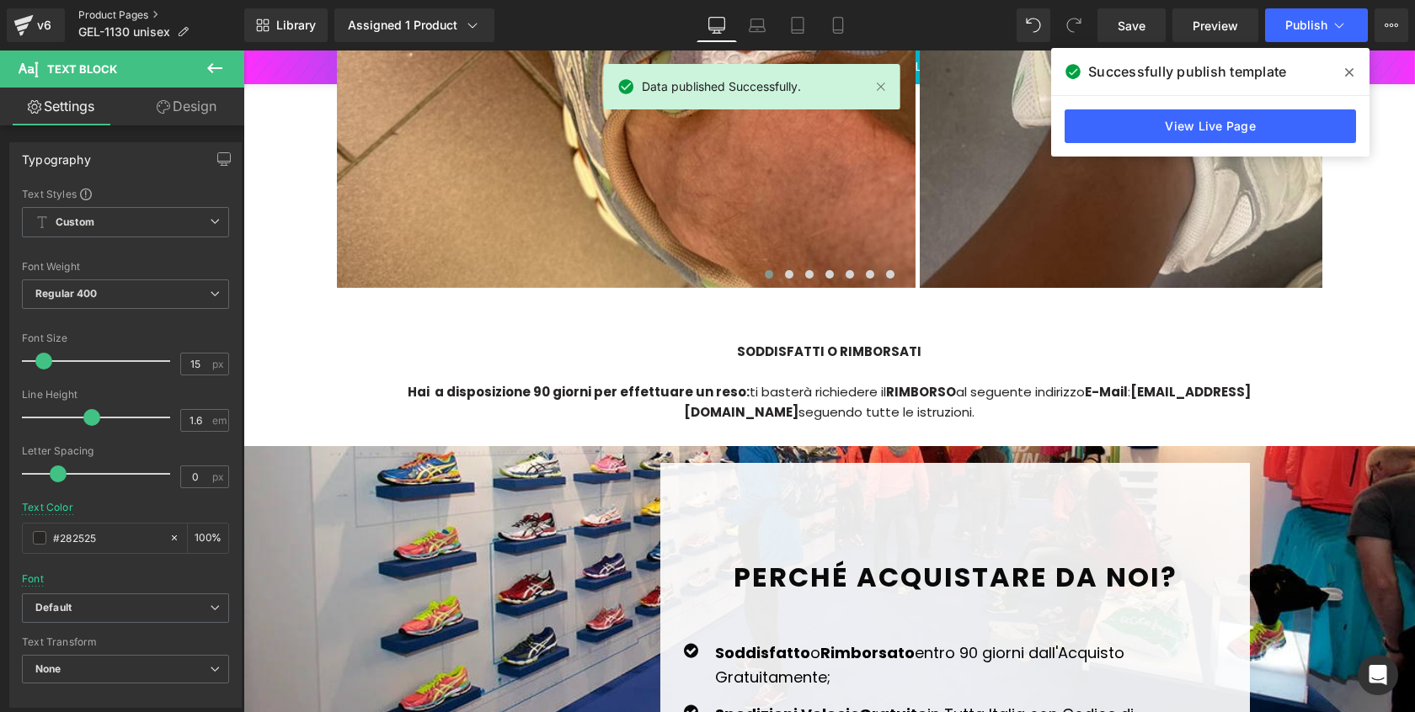
click at [125, 10] on link "Product Pages" at bounding box center [161, 14] width 166 height 13
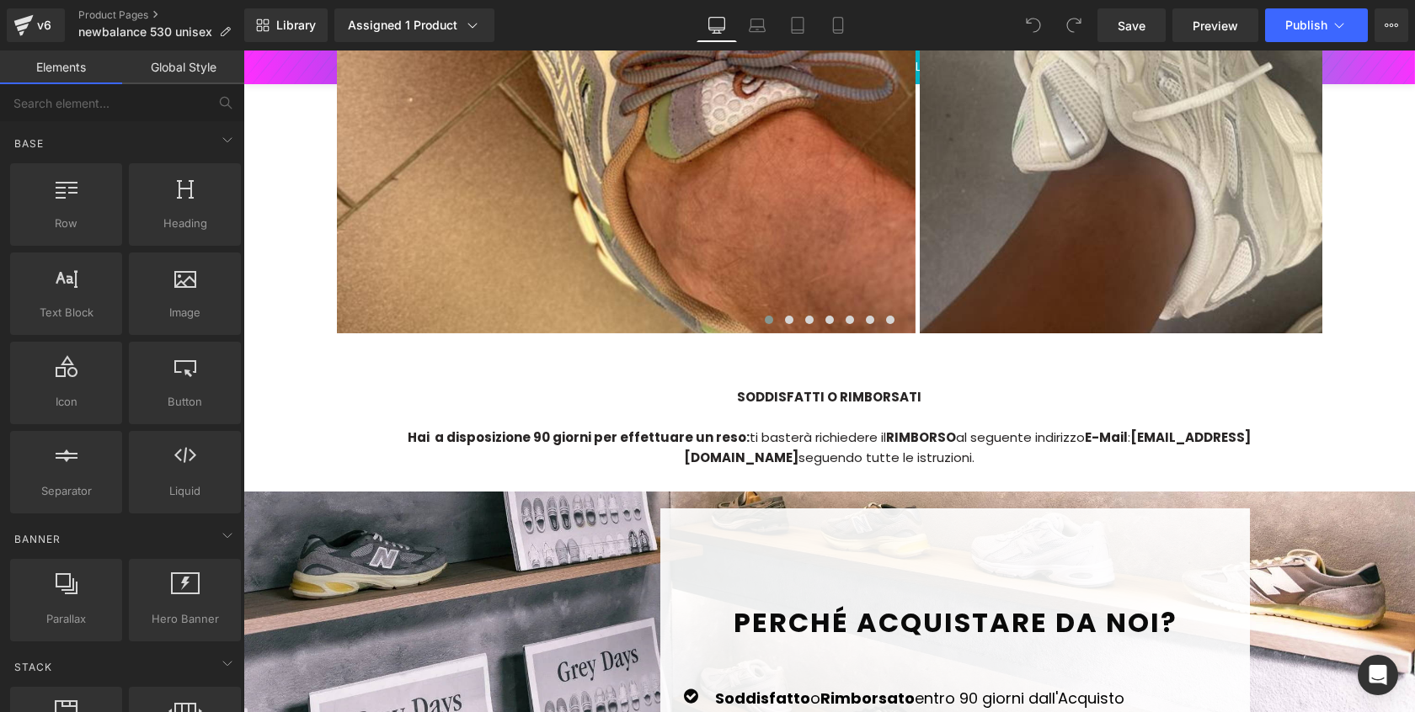
scroll to position [4543, 0]
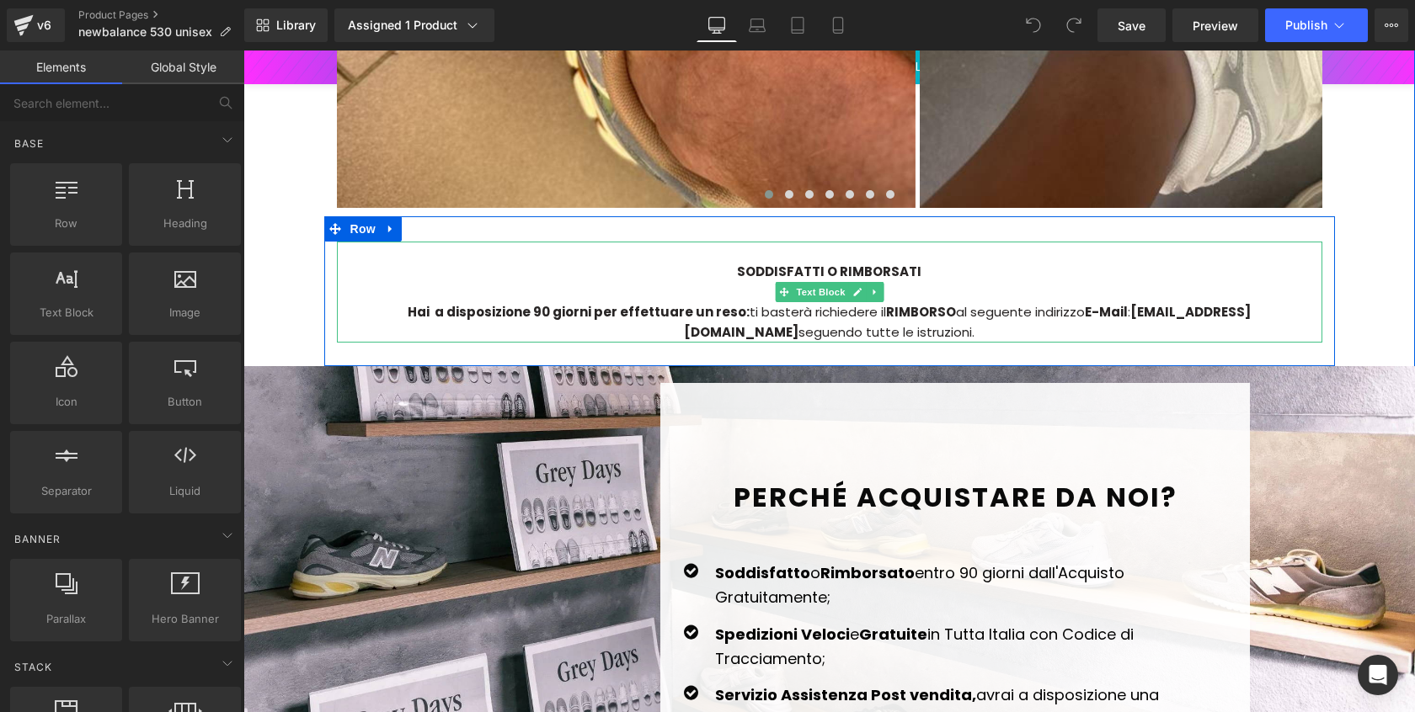
click at [1077, 302] on div "Hai a disposizione 90 giorni per effettuare un reso: ti basterà richiedere il R…" at bounding box center [829, 322] width 985 height 40
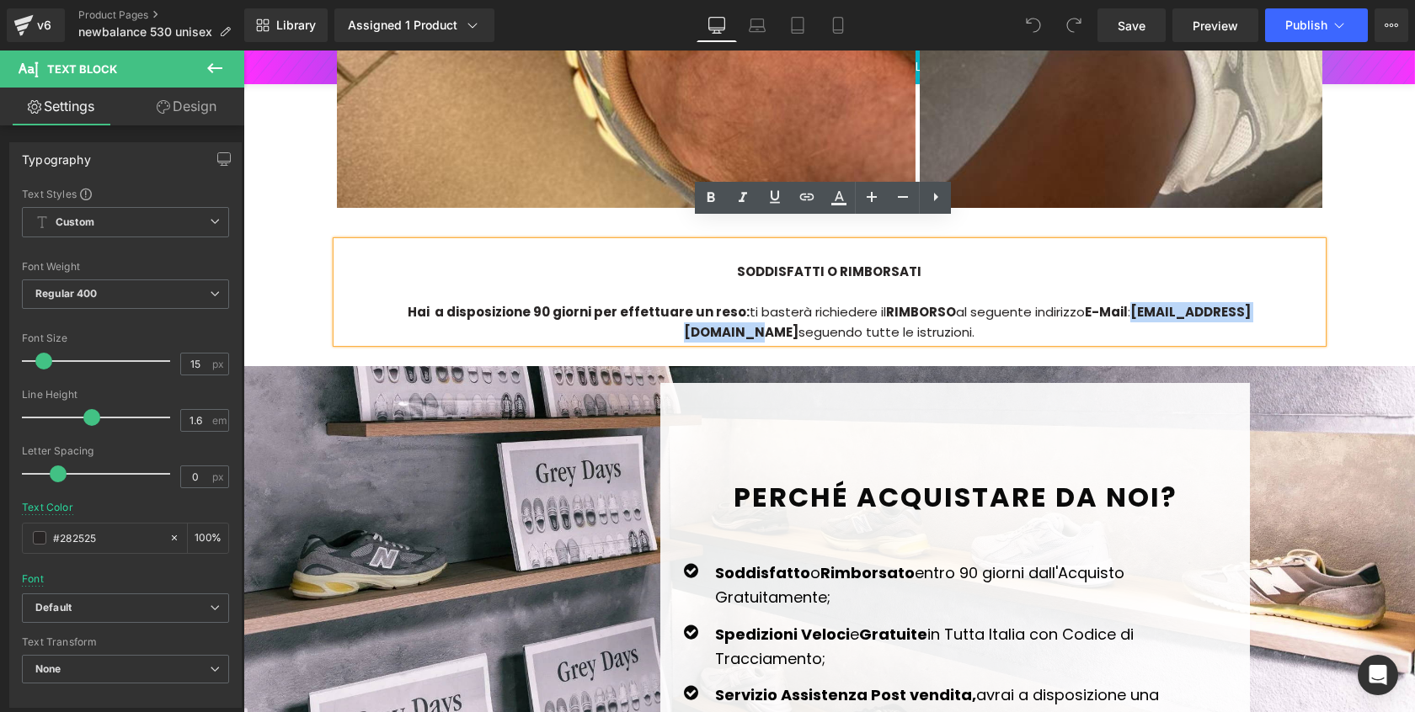
drag, startPoint x: 1064, startPoint y: 291, endPoint x: 1219, endPoint y: 262, distance: 158.4
click at [1232, 303] on strong "[EMAIL_ADDRESS][DOMAIN_NAME]" at bounding box center [967, 322] width 567 height 38
paste div
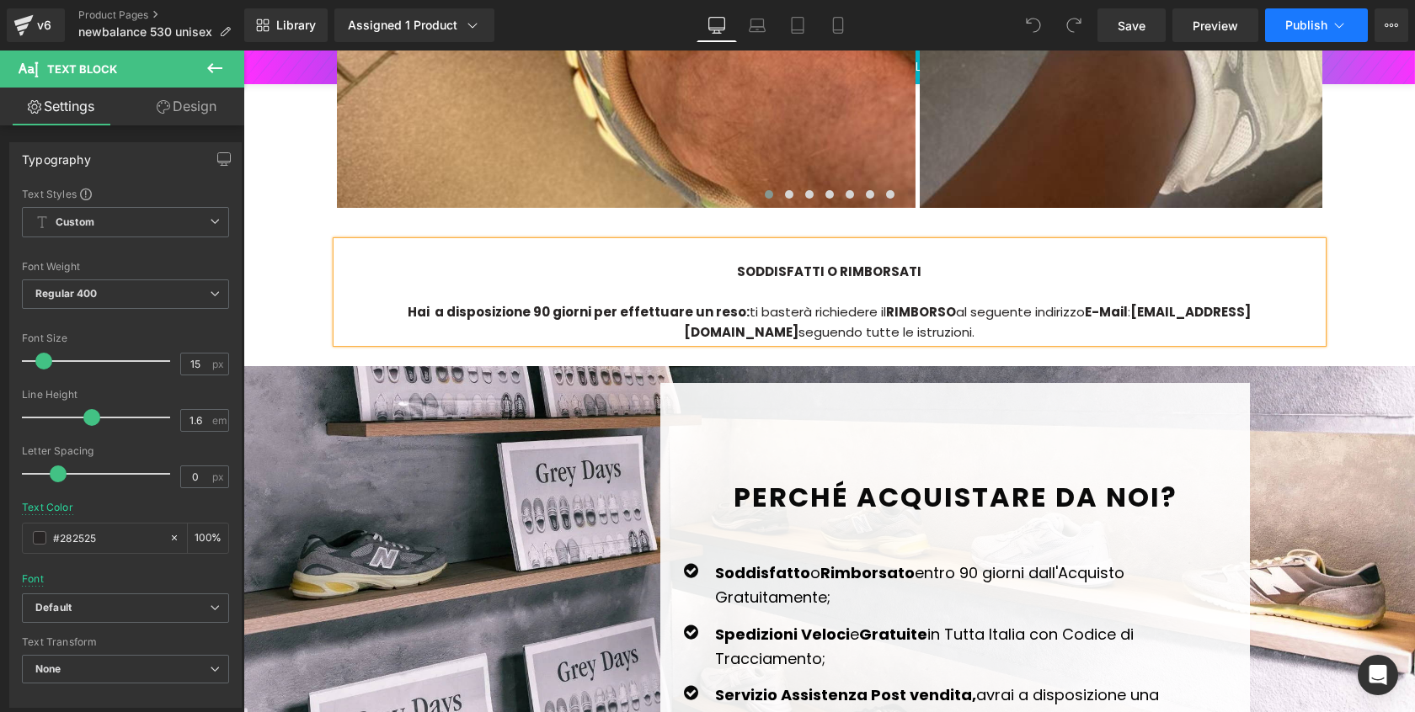
click at [1304, 30] on span "Publish" at bounding box center [1306, 25] width 42 height 13
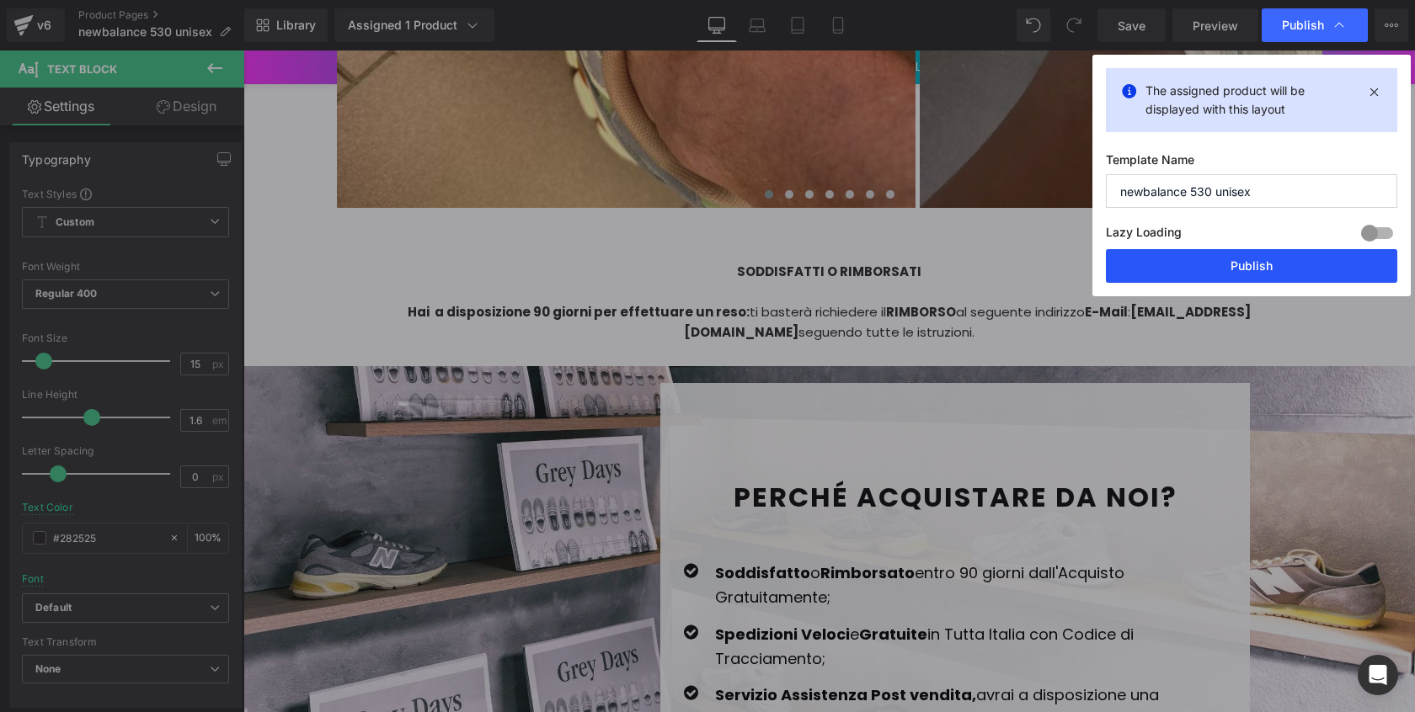
click at [1225, 264] on button "Publish" at bounding box center [1251, 266] width 291 height 34
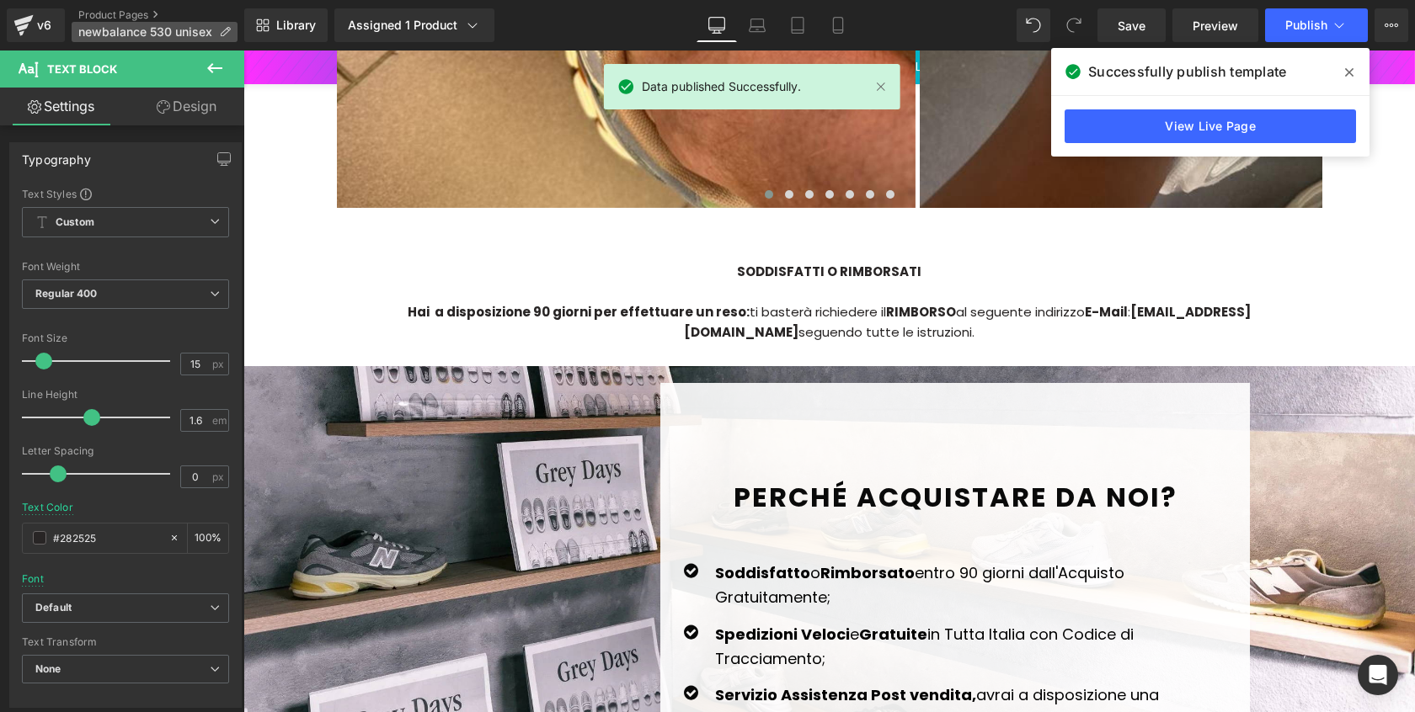
click at [104, 24] on p "newbalance 530 unisex" at bounding box center [155, 32] width 166 height 20
click at [106, 16] on link "Product Pages" at bounding box center [161, 14] width 166 height 13
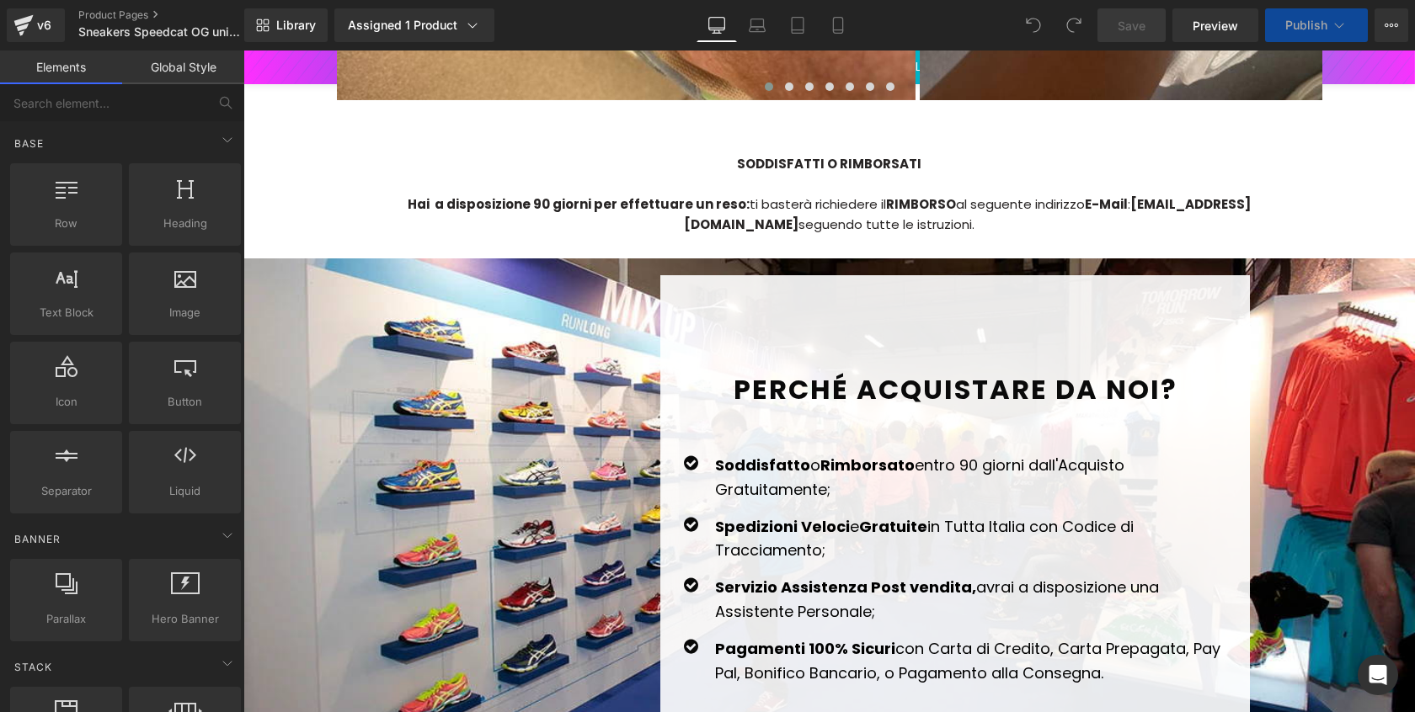
scroll to position [3718, 0]
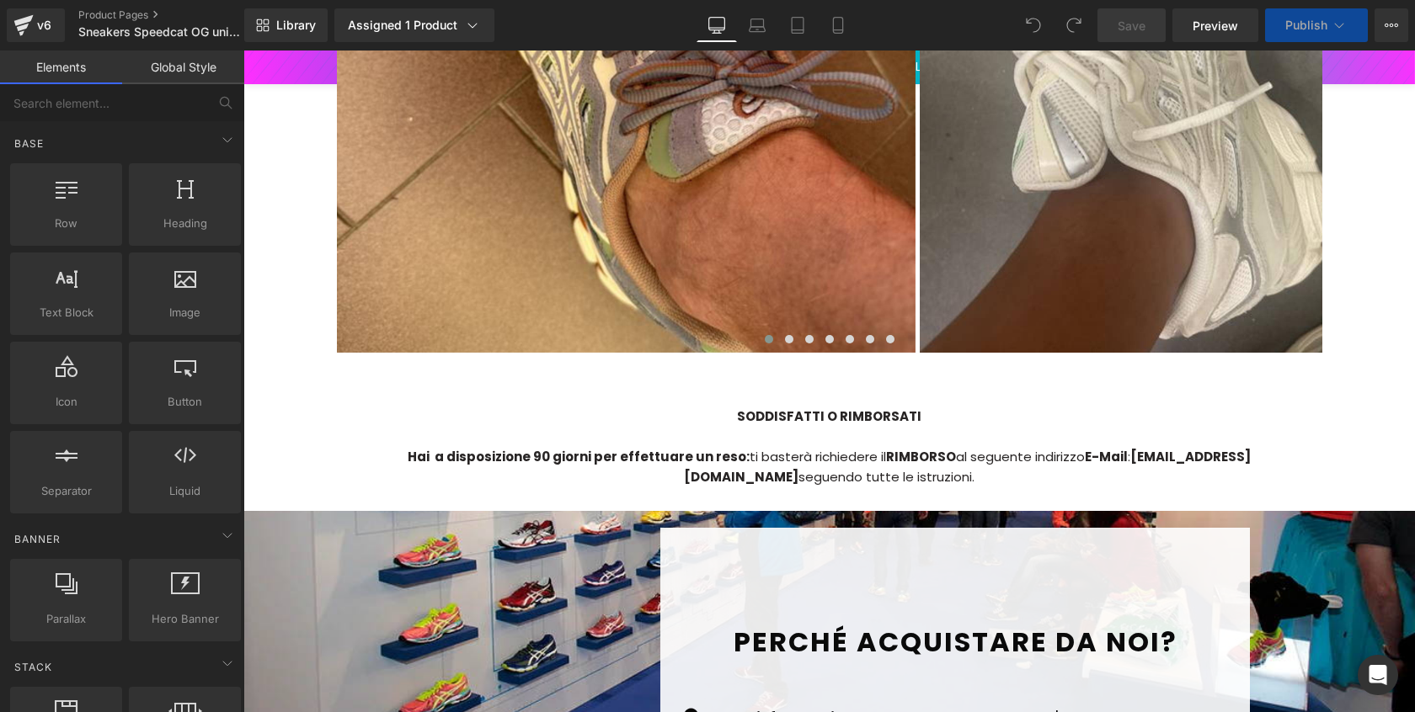
click at [1075, 448] on strong "[EMAIL_ADDRESS][DOMAIN_NAME]" at bounding box center [967, 467] width 567 height 38
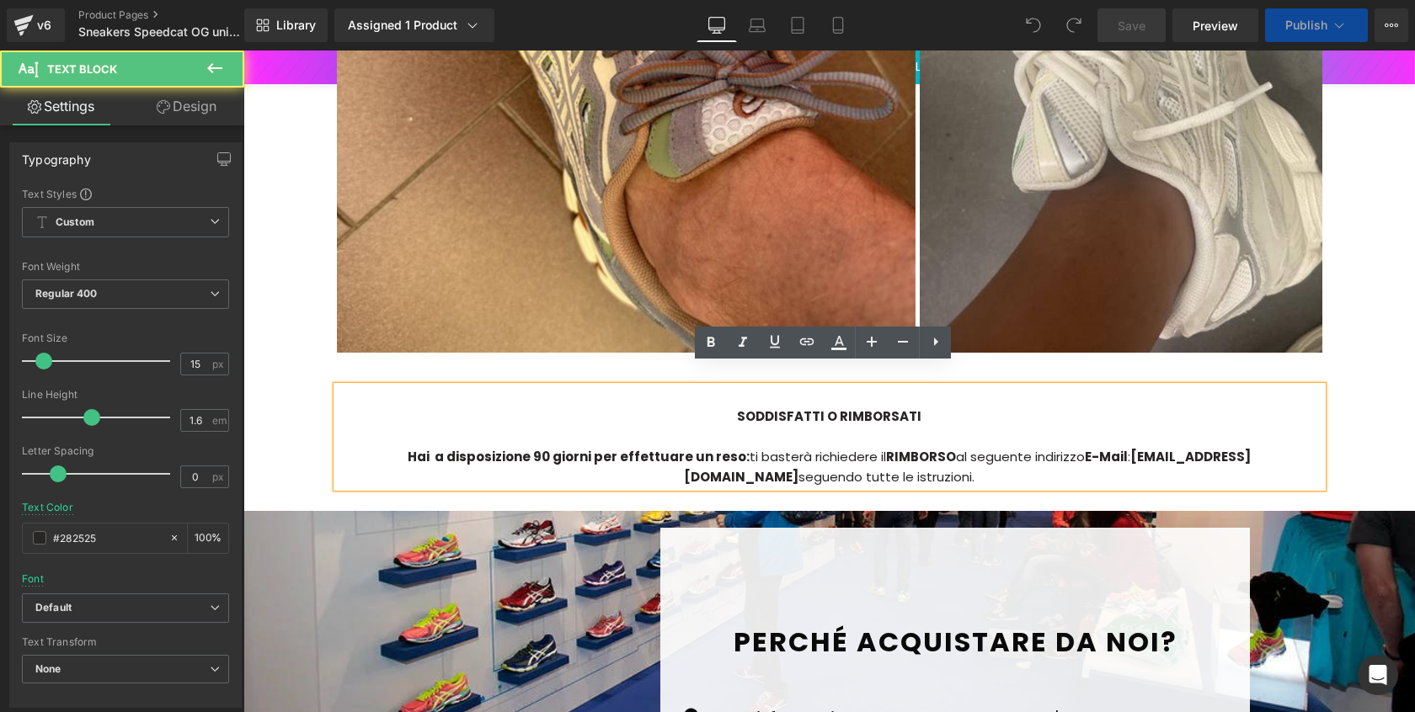
click at [1064, 448] on strong "[EMAIL_ADDRESS][DOMAIN_NAME]" at bounding box center [967, 467] width 567 height 38
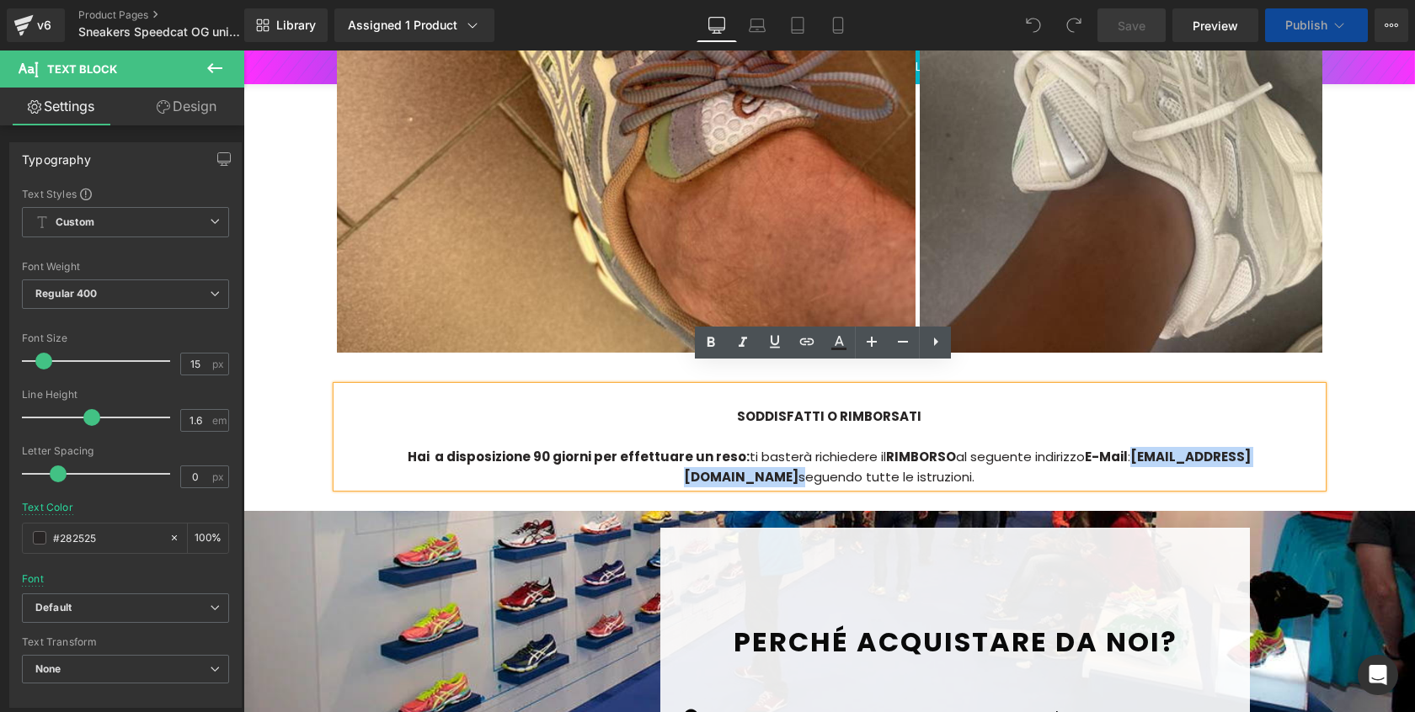
scroll to position [4146, 0]
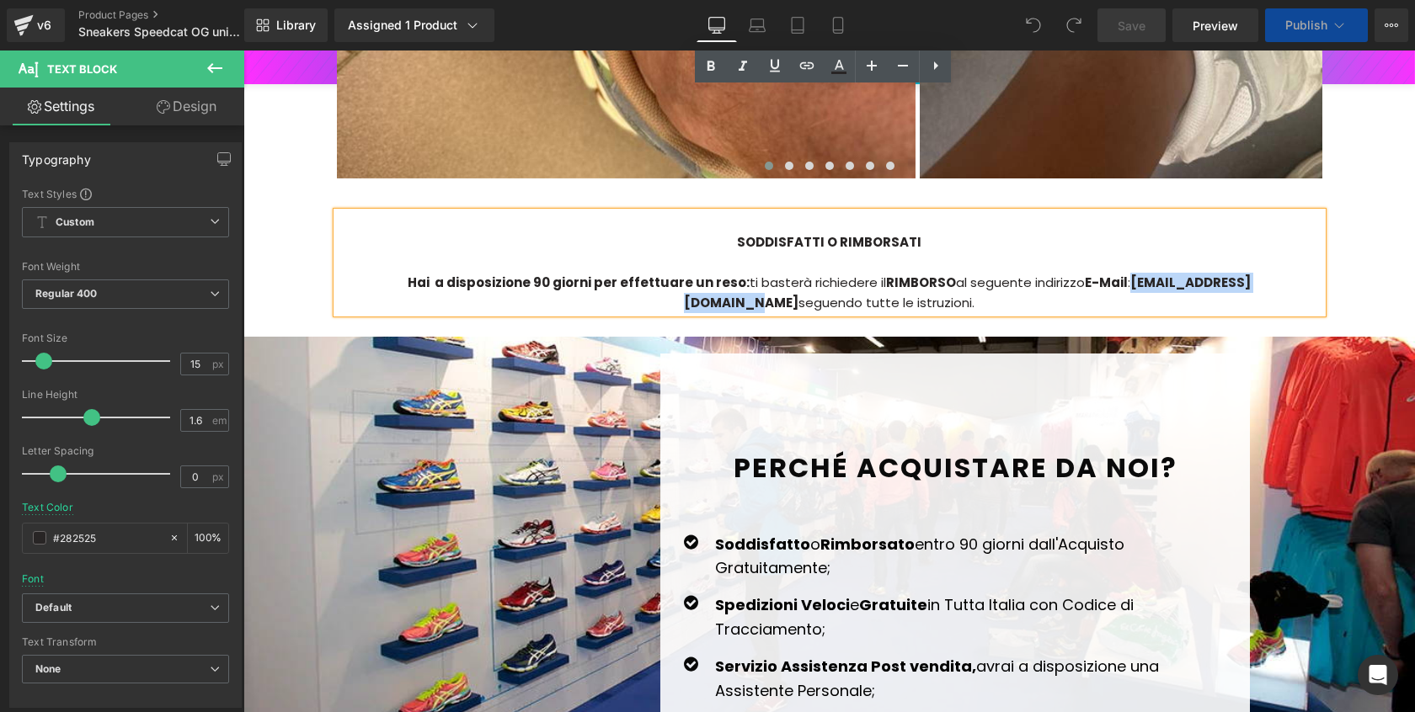
drag, startPoint x: 1093, startPoint y: 436, endPoint x: 1237, endPoint y: 434, distance: 144.0
click at [1237, 312] on strong "[EMAIL_ADDRESS][DOMAIN_NAME]" at bounding box center [967, 293] width 567 height 38
paste div
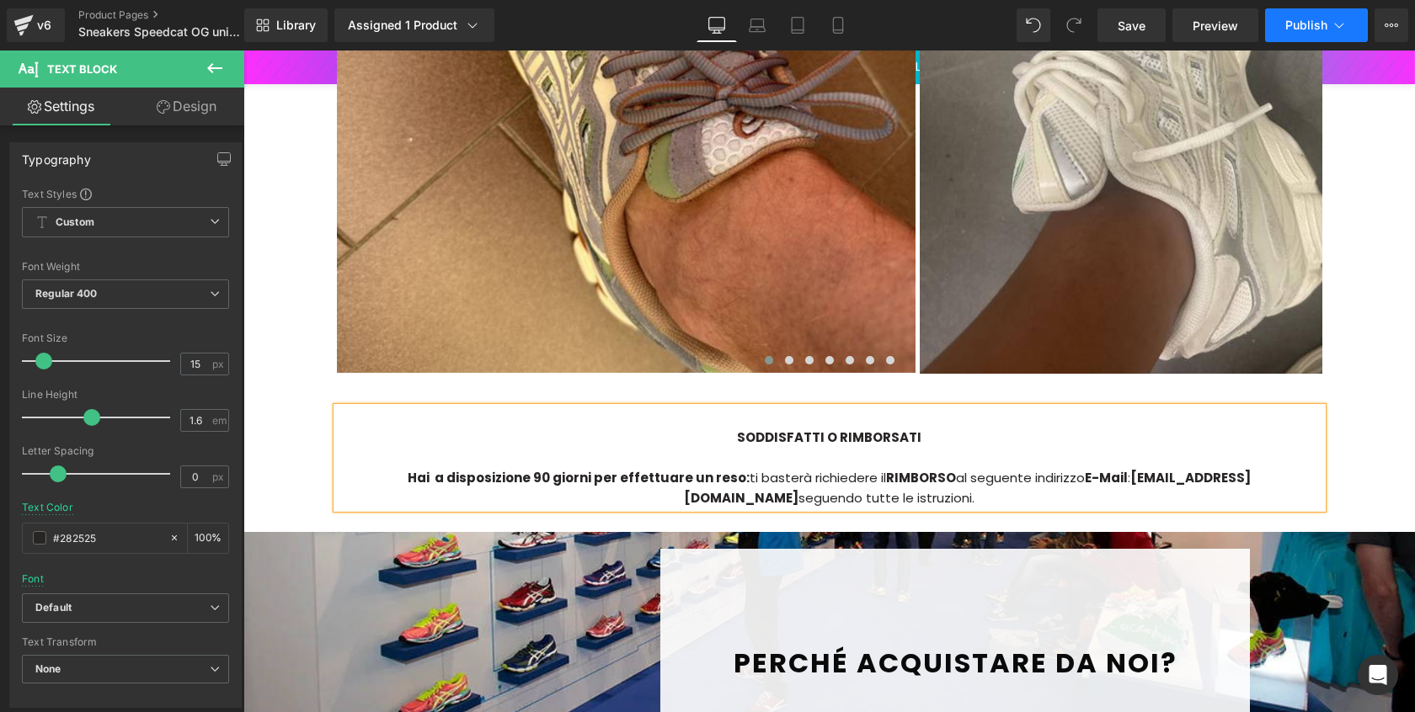
click at [1288, 33] on button "Publish" at bounding box center [1316, 25] width 103 height 34
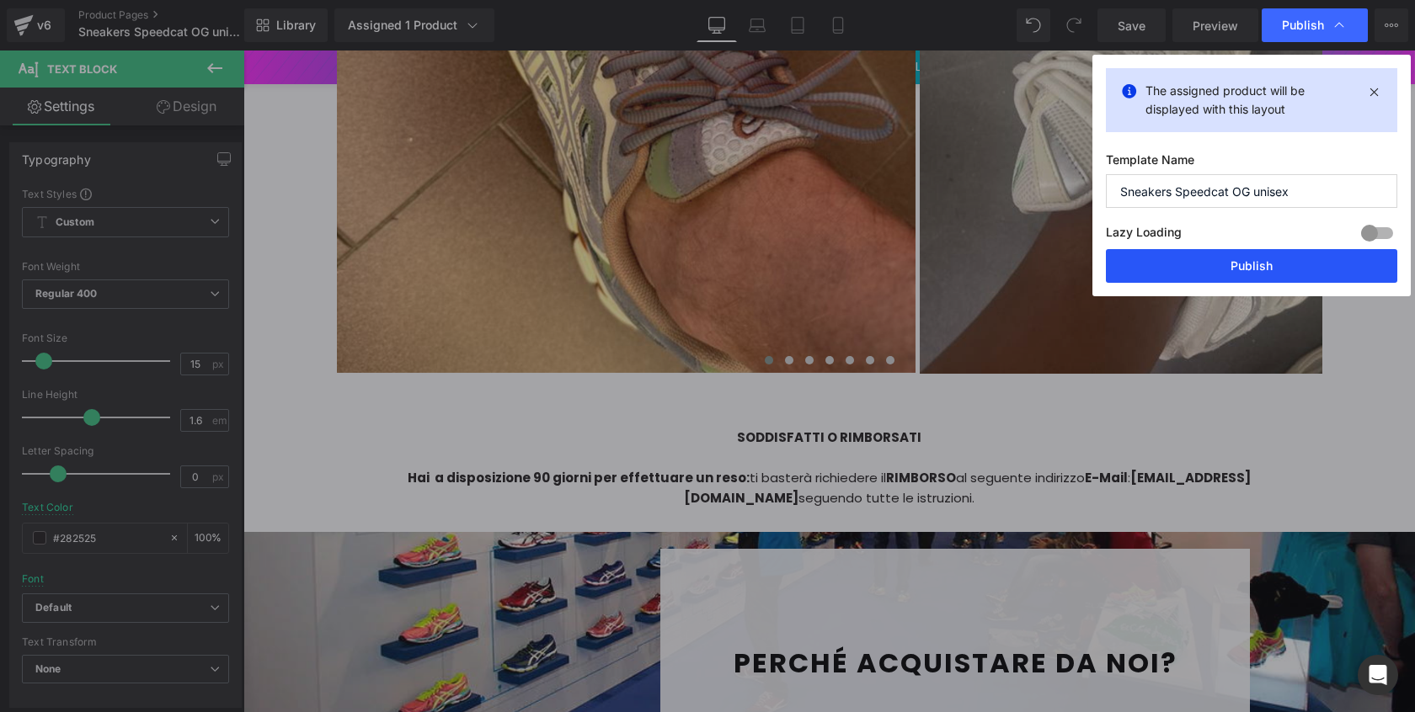
click at [1248, 275] on button "Publish" at bounding box center [1251, 266] width 291 height 34
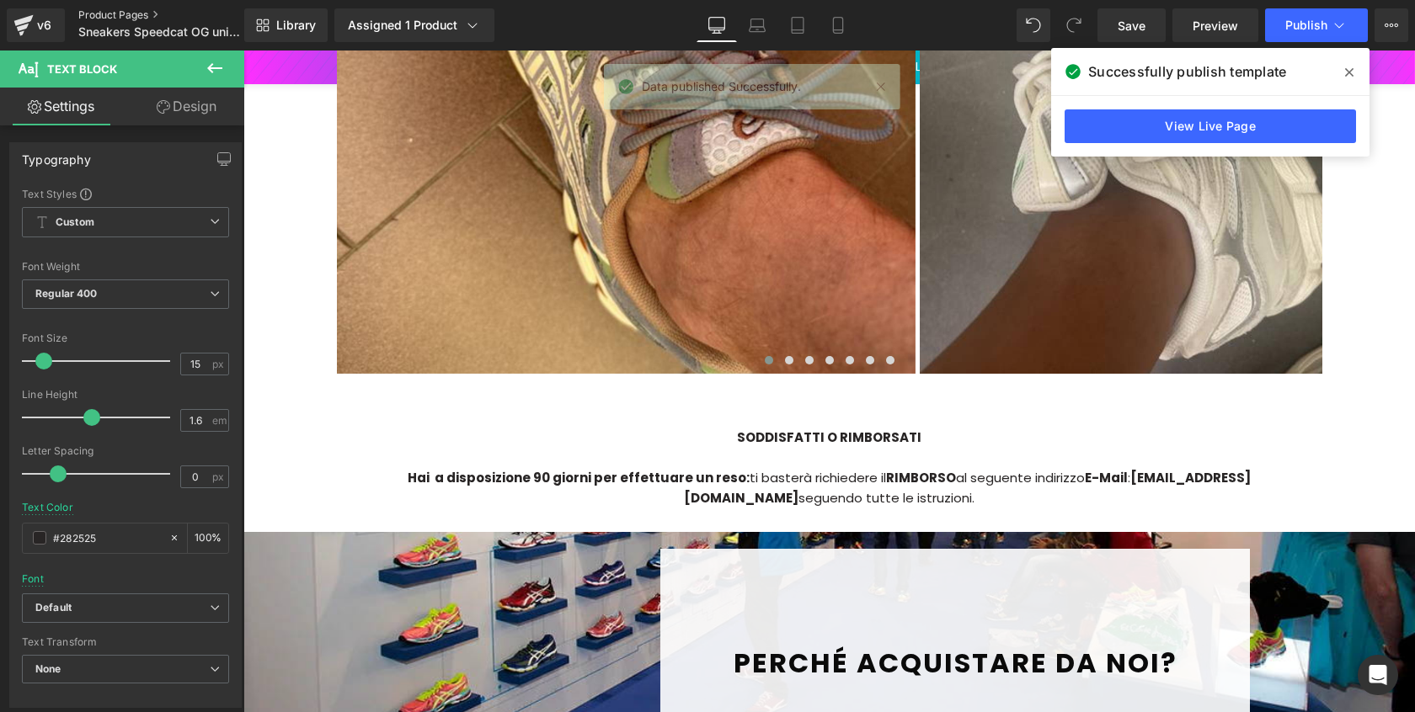
click at [114, 17] on link "Product Pages" at bounding box center [175, 14] width 194 height 13
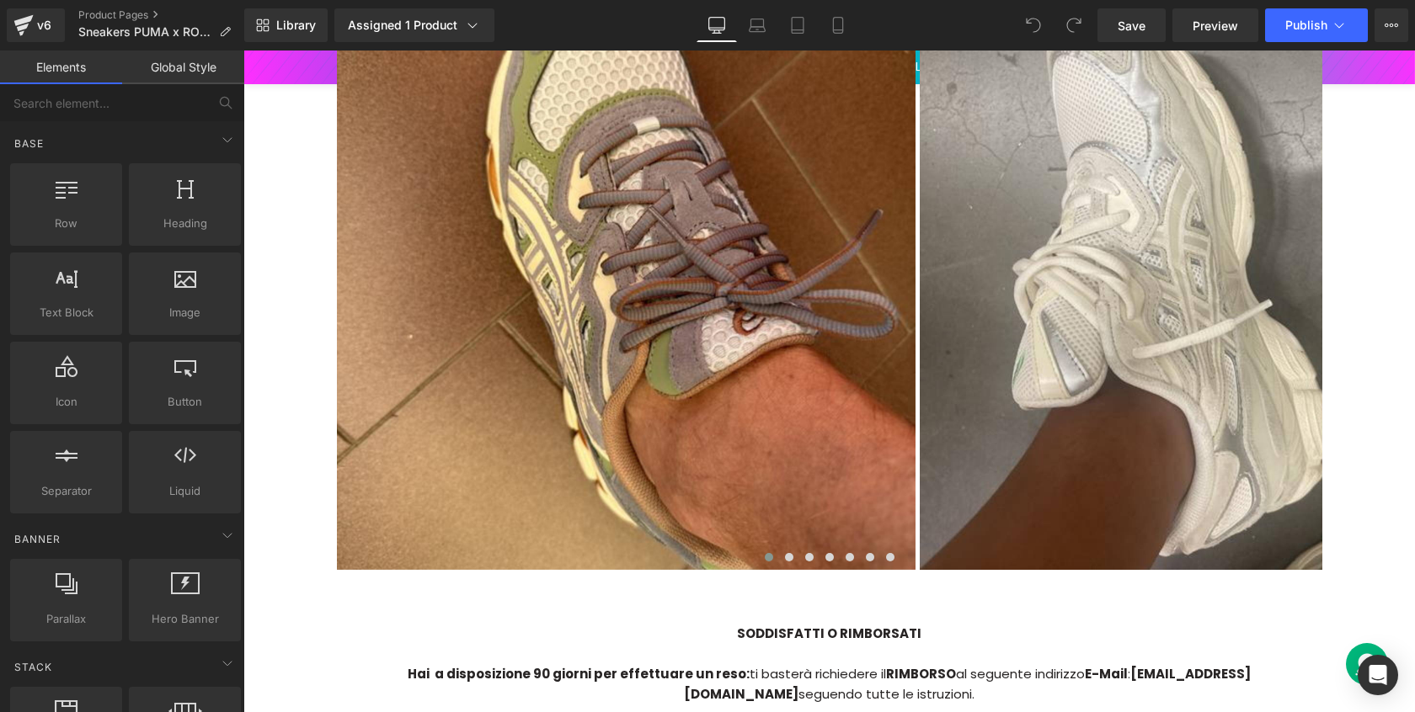
scroll to position [4331, 0]
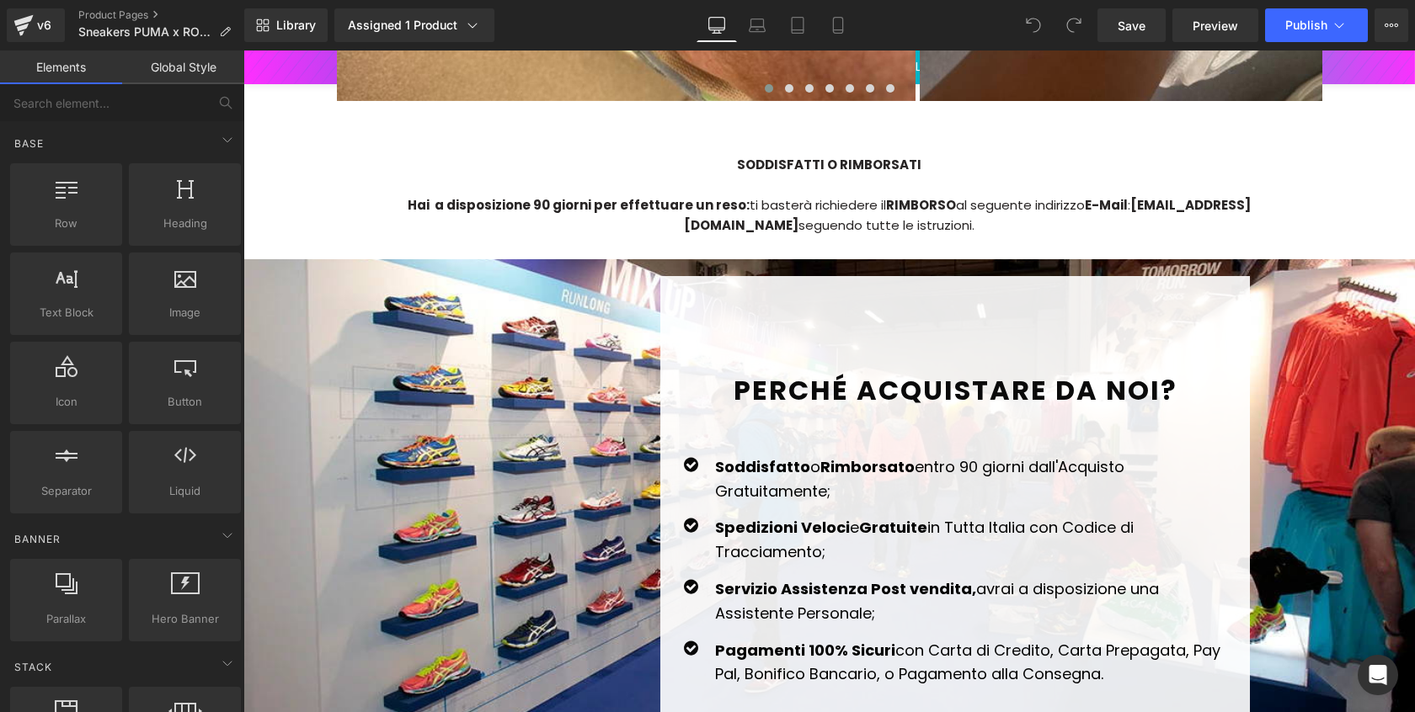
click at [1097, 175] on div at bounding box center [829, 185] width 985 height 20
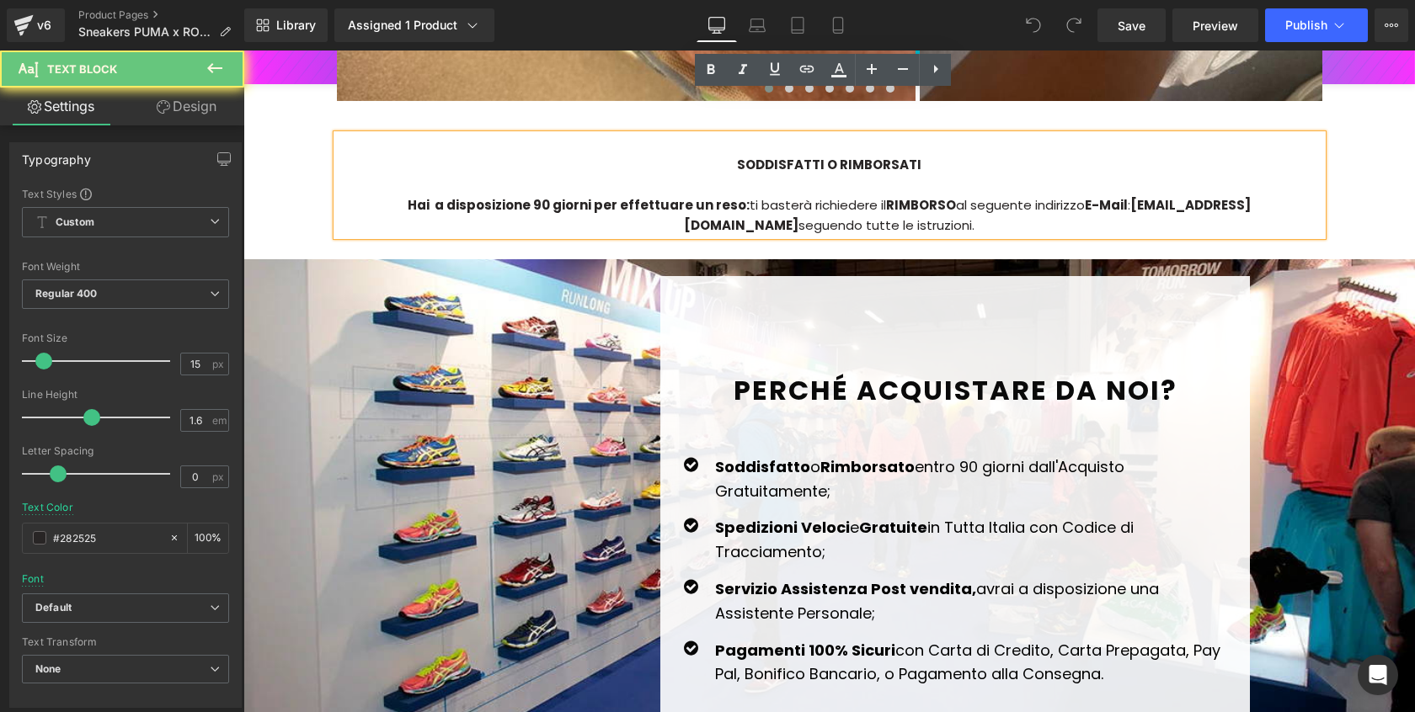
click at [1077, 196] on strong "[EMAIL_ADDRESS][DOMAIN_NAME]" at bounding box center [967, 215] width 567 height 38
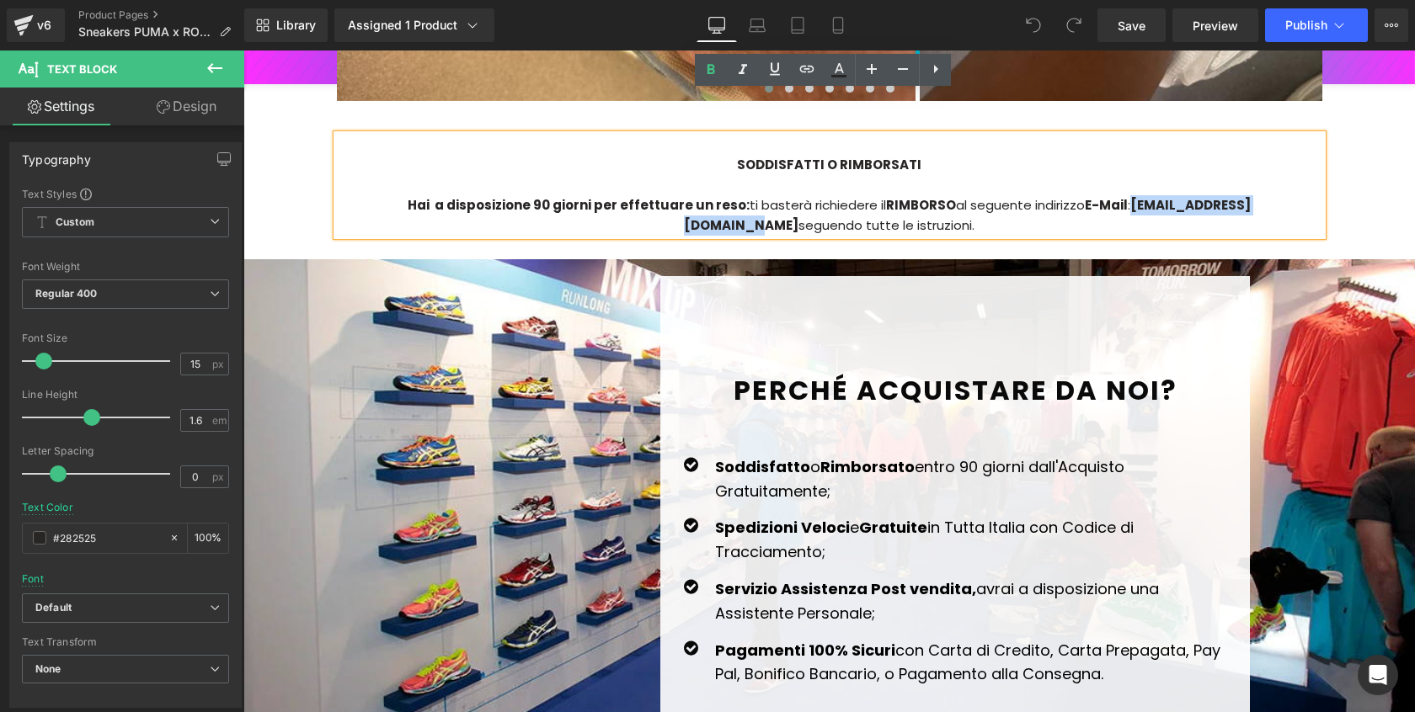
drag, startPoint x: 1062, startPoint y: 166, endPoint x: 1230, endPoint y: 168, distance: 168.4
click at [1230, 196] on strong "[EMAIL_ADDRESS][DOMAIN_NAME]" at bounding box center [967, 215] width 567 height 38
paste div
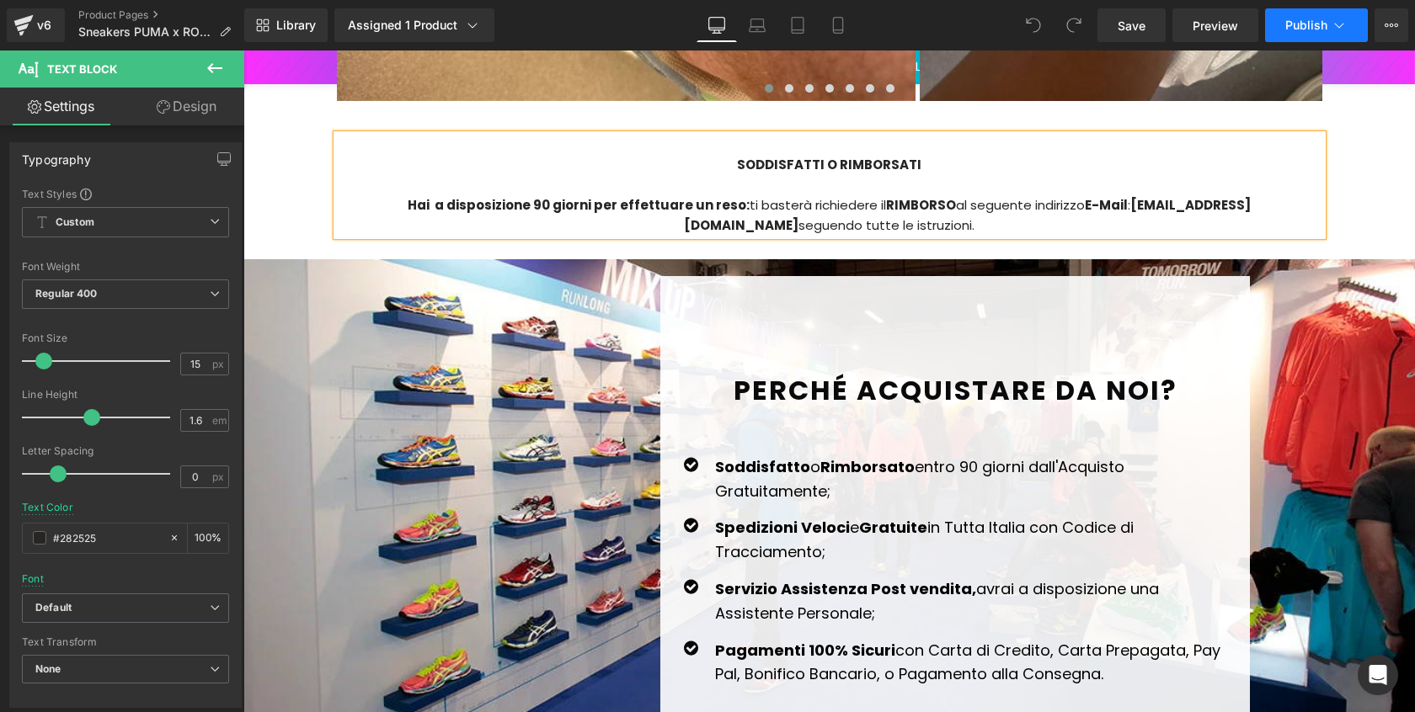
click at [1301, 25] on span "Publish" at bounding box center [1306, 25] width 42 height 13
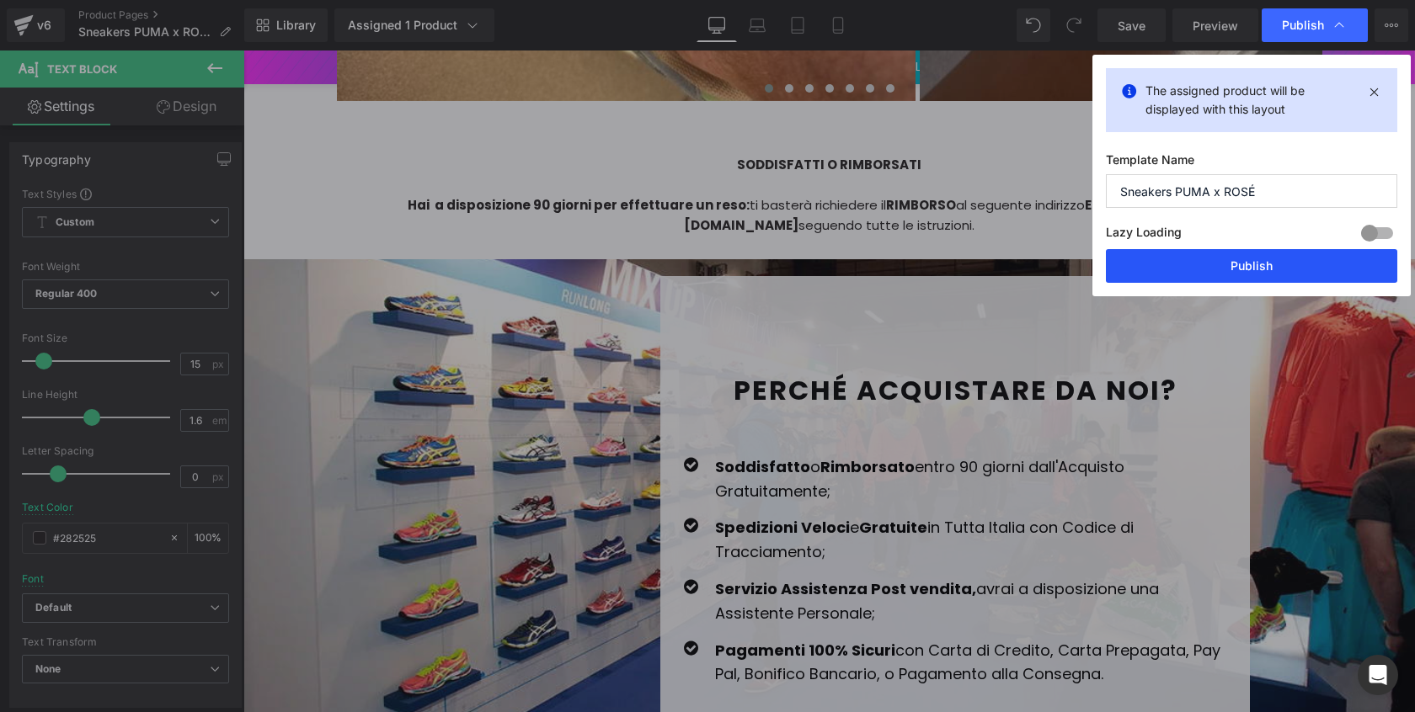
click at [1255, 252] on button "Publish" at bounding box center [1251, 266] width 291 height 34
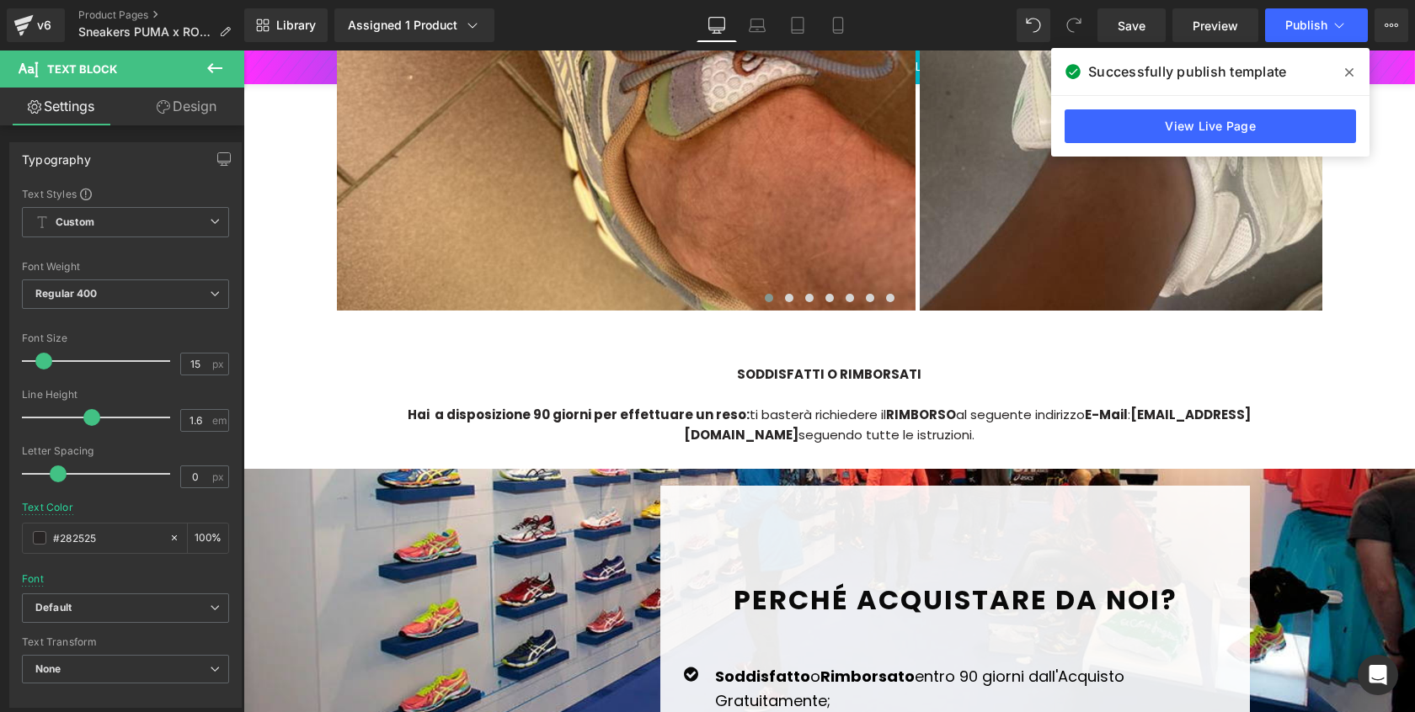
scroll to position [4108, 0]
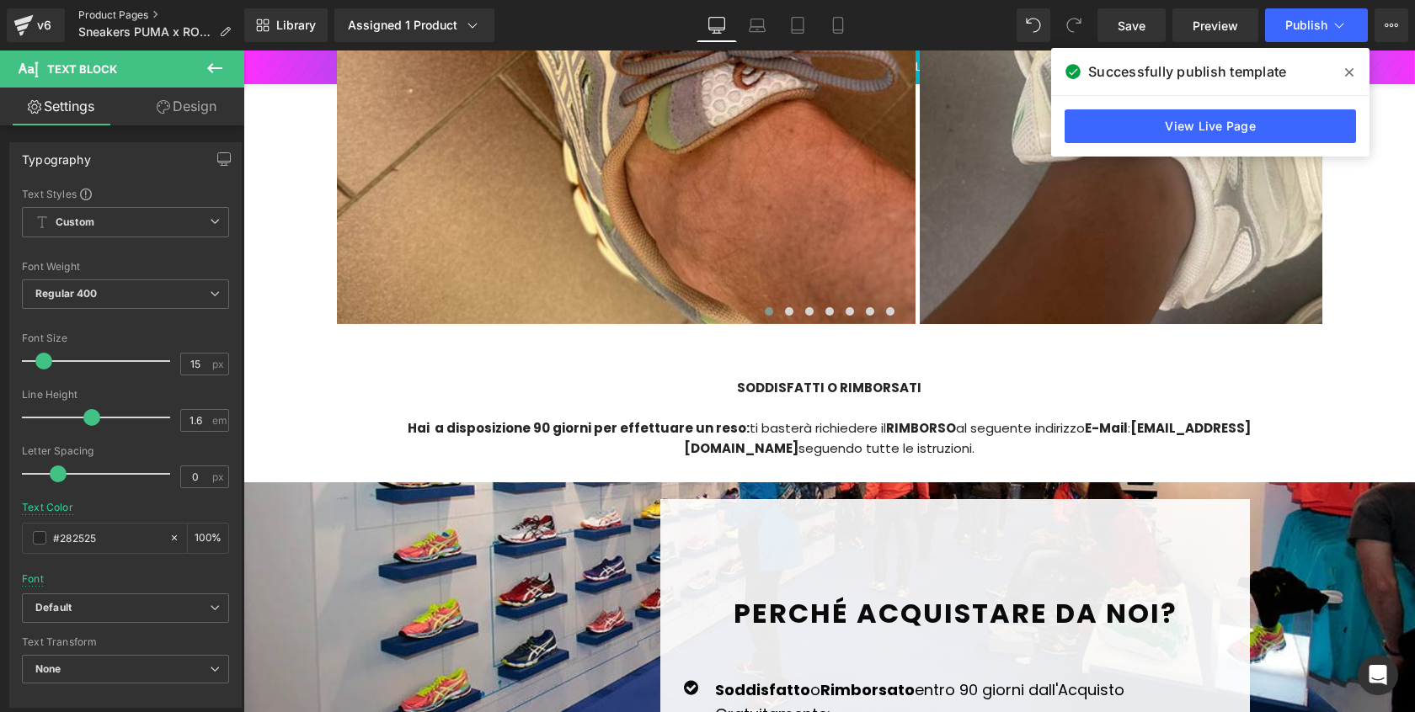
click at [109, 12] on link "Product Pages" at bounding box center [161, 14] width 166 height 13
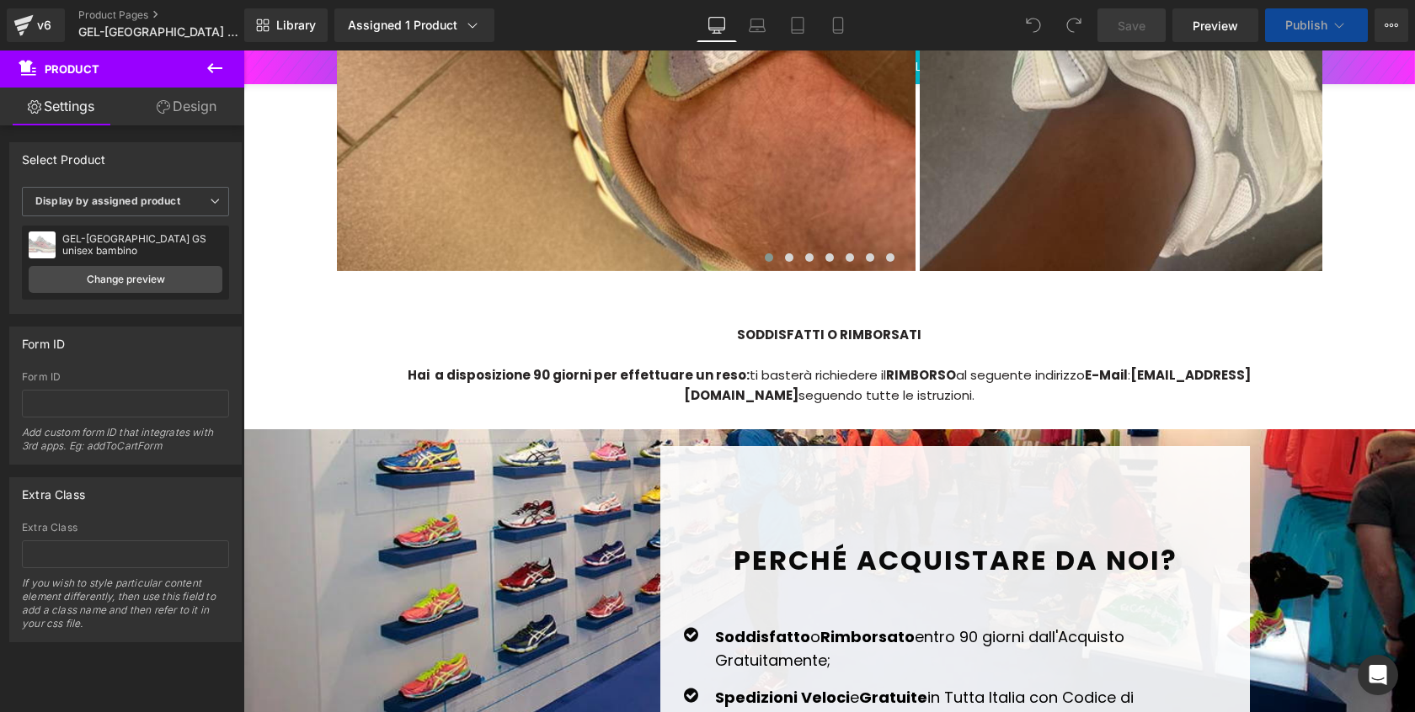
scroll to position [4057, 0]
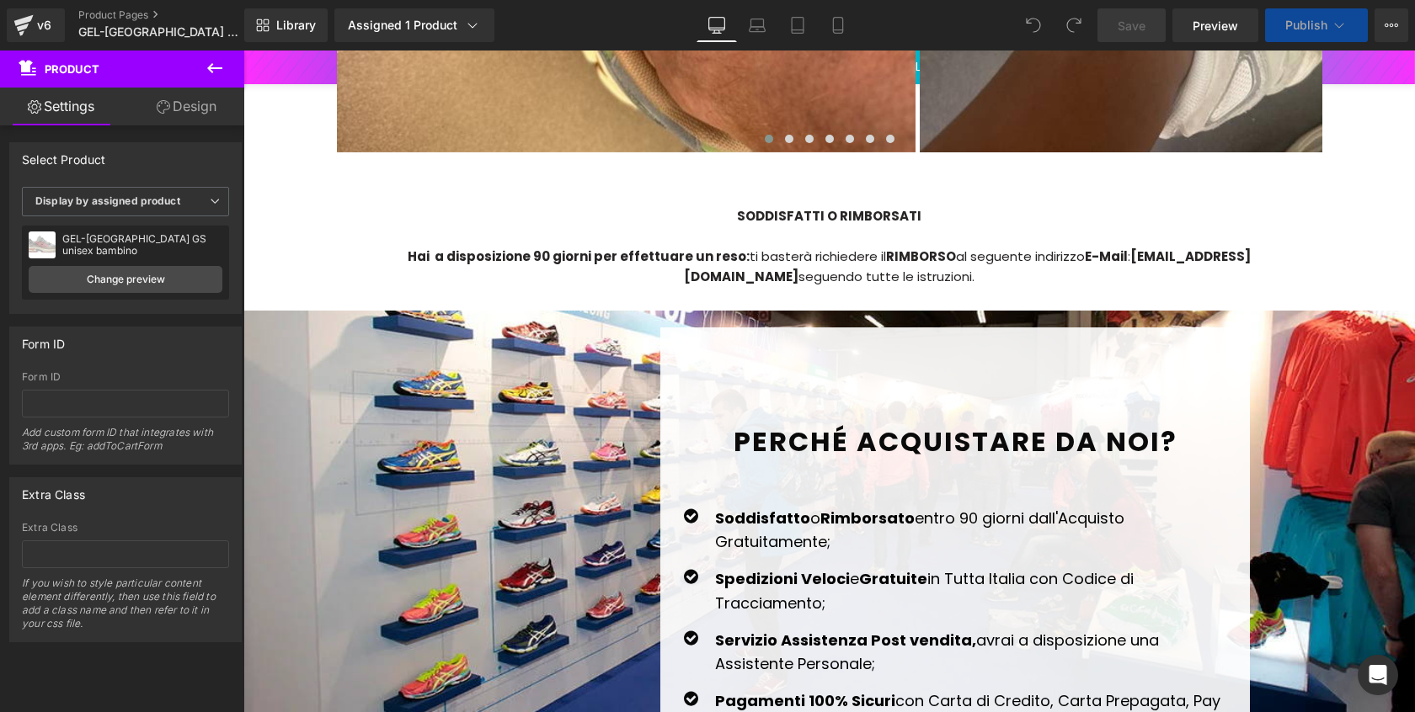
click at [1098, 254] on div "SODDISFATTI O RIMBORSATI Hai a disposizione 90 giorni per effettuare un reso: t…" at bounding box center [829, 244] width 1011 height 116
click at [1083, 247] on div "Hai a disposizione 90 giorni per effettuare un reso: ti basterà richiedere il R…" at bounding box center [829, 267] width 985 height 40
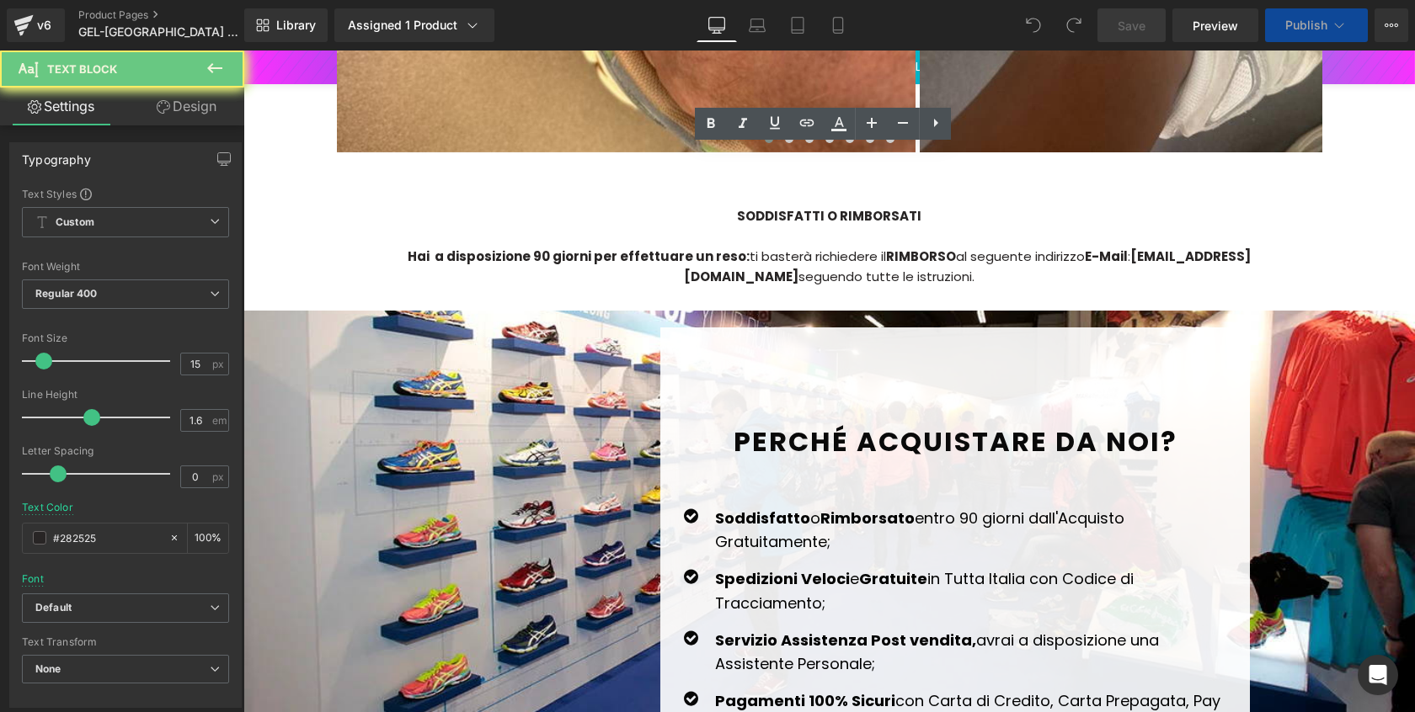
click at [1073, 248] on strong "[EMAIL_ADDRESS][DOMAIN_NAME]" at bounding box center [967, 267] width 567 height 38
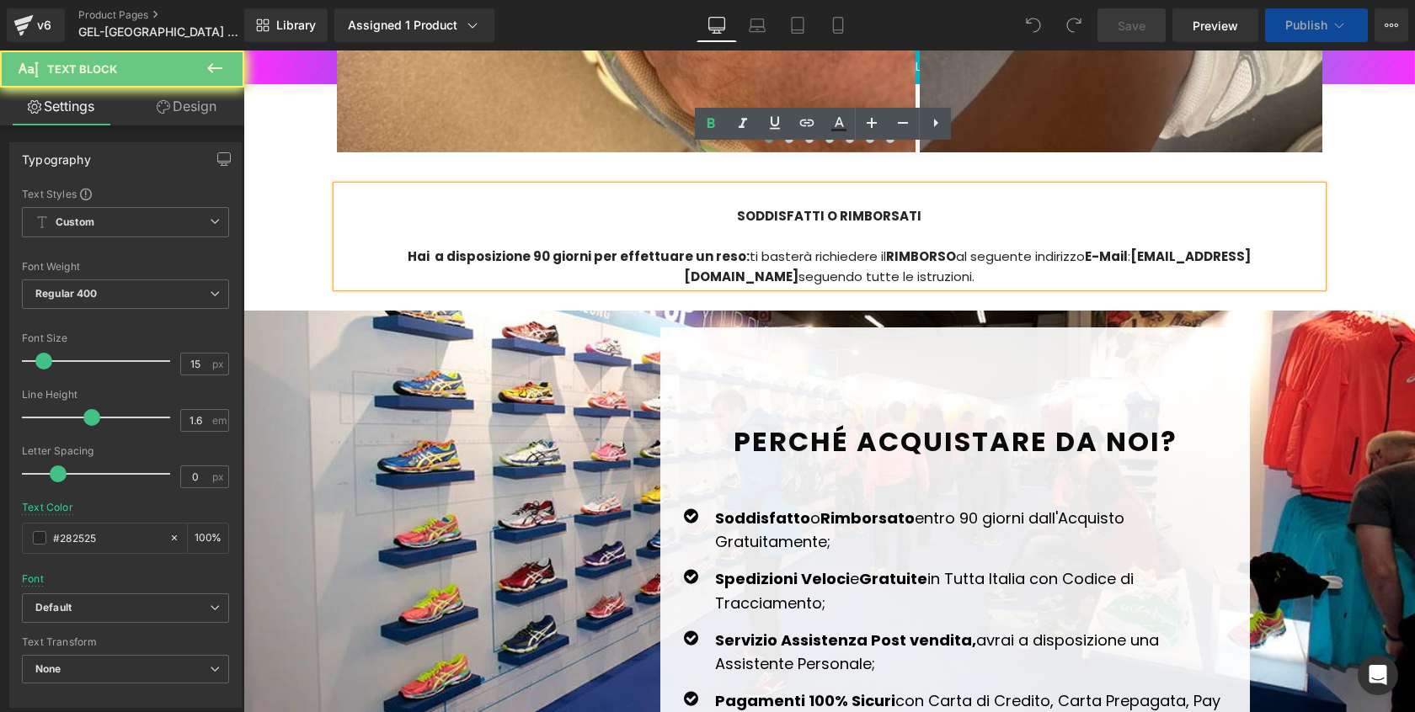
click at [1071, 248] on strong "[EMAIL_ADDRESS][DOMAIN_NAME]" at bounding box center [967, 267] width 567 height 38
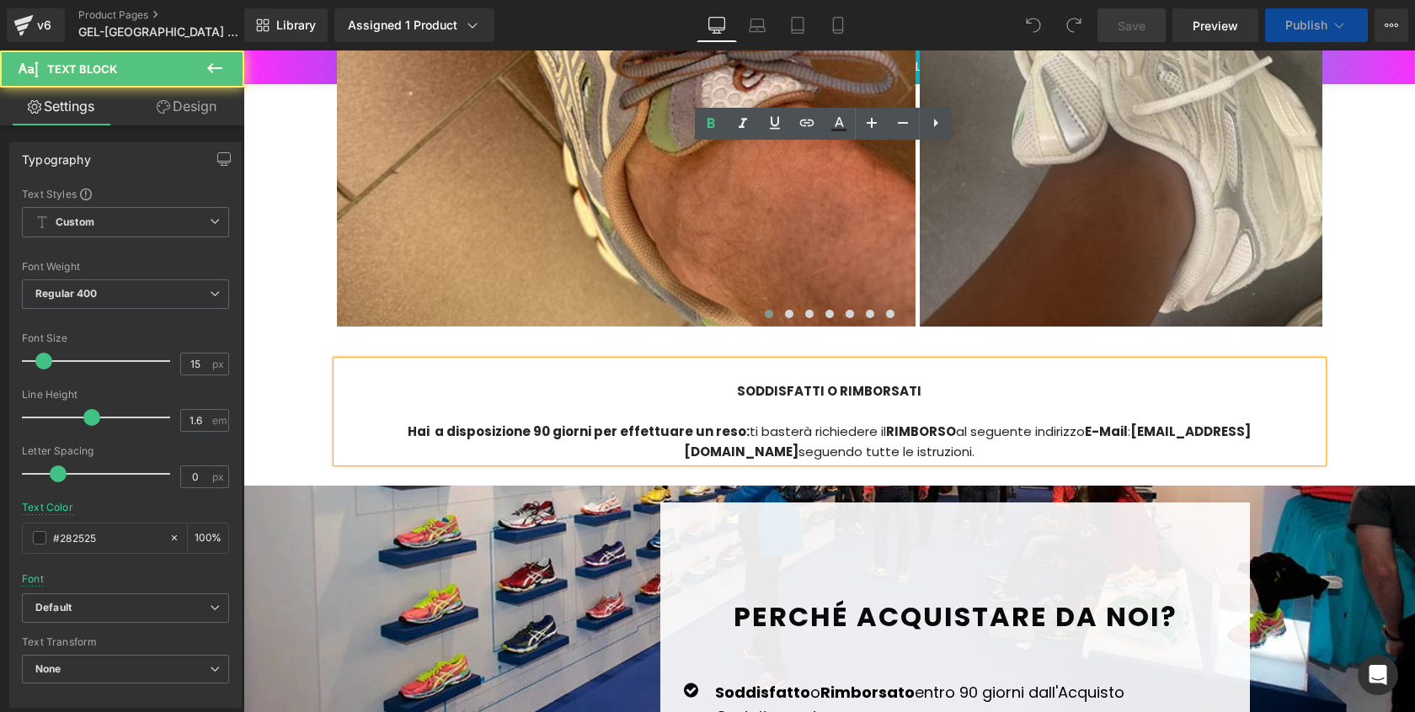
scroll to position [4310, 0]
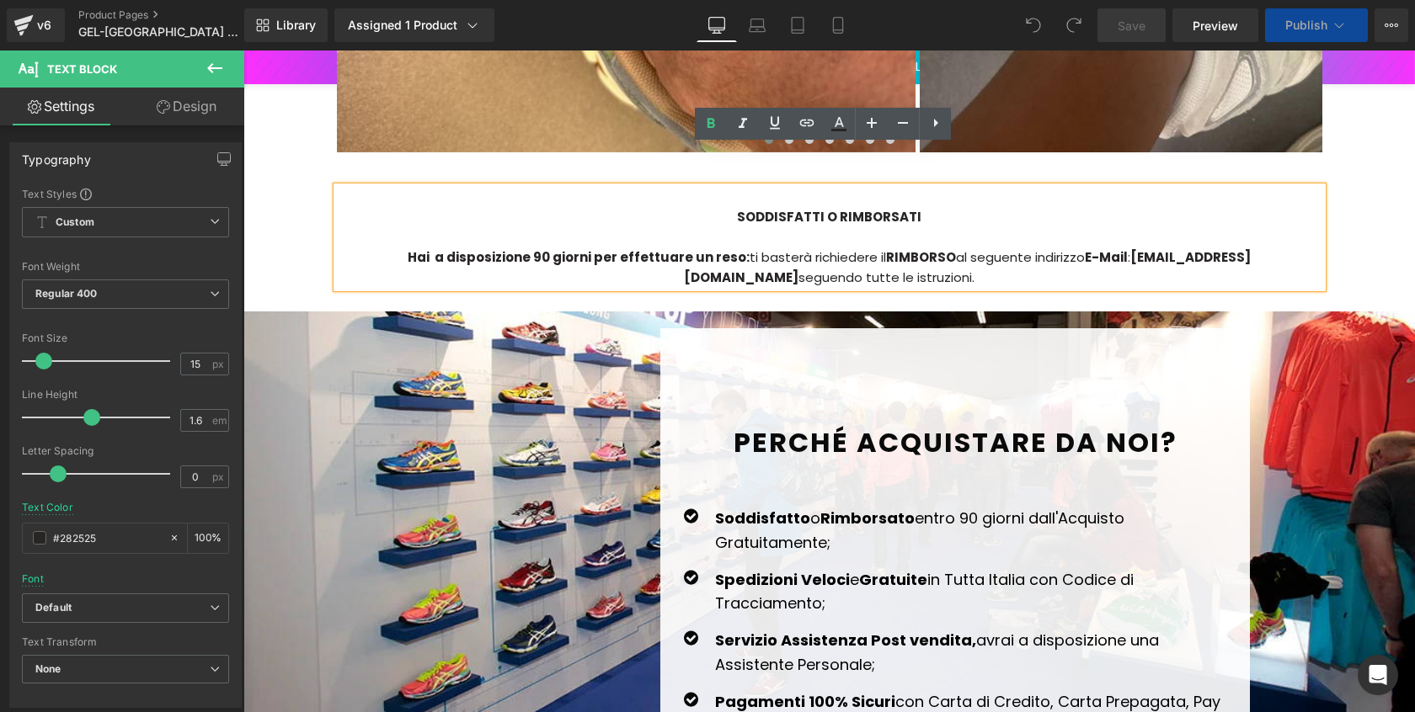
drag, startPoint x: 1066, startPoint y: 215, endPoint x: 1196, endPoint y: 221, distance: 129.8
click at [1193, 248] on strong "[EMAIL_ADDRESS][DOMAIN_NAME]" at bounding box center [967, 267] width 567 height 38
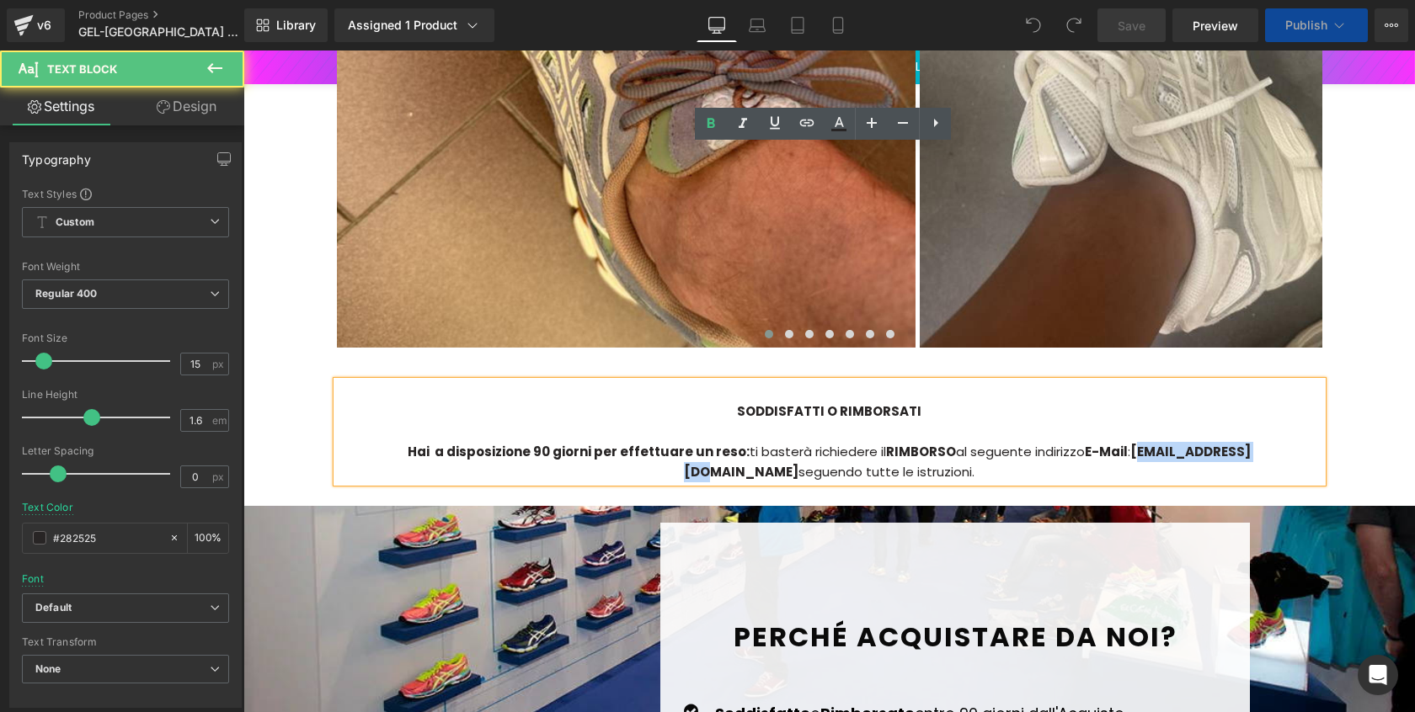
scroll to position [4484, 0]
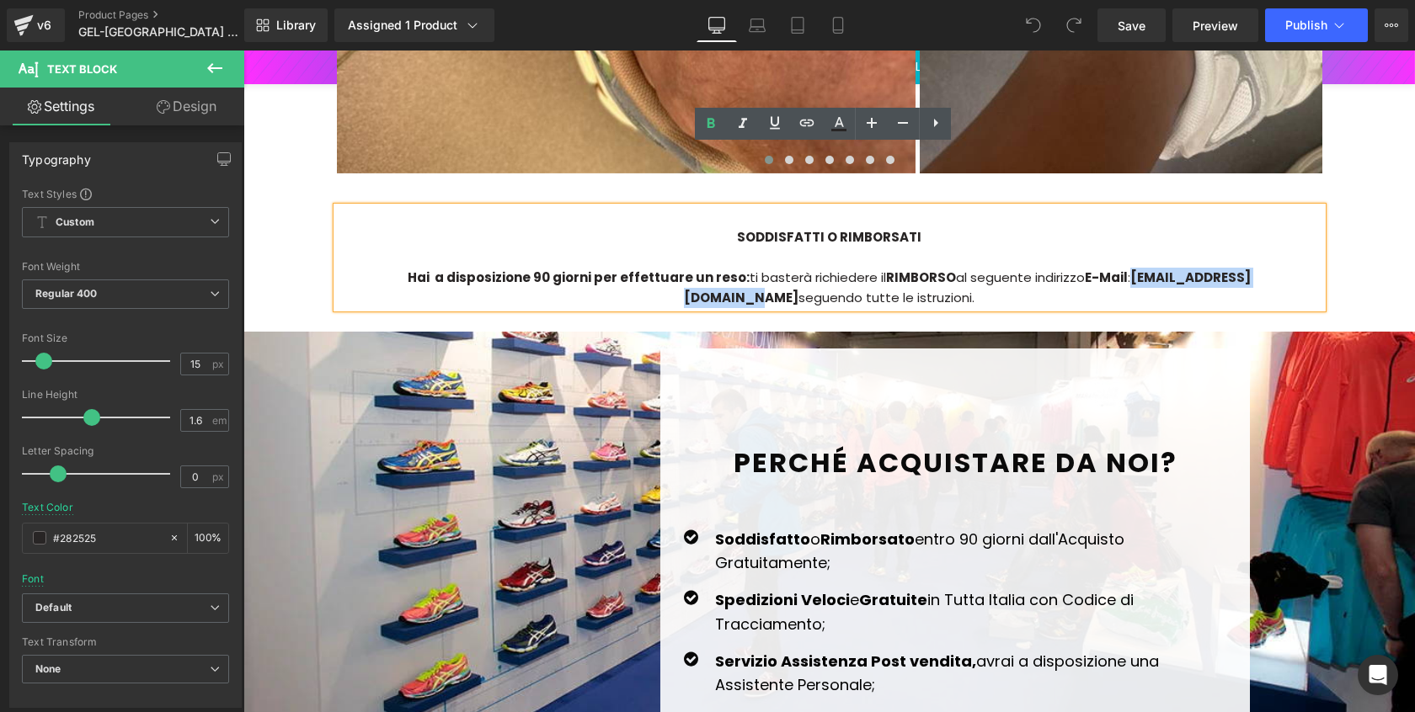
drag, startPoint x: 1235, startPoint y: 216, endPoint x: 1064, endPoint y: 216, distance: 170.1
click at [1064, 269] on strong "[EMAIL_ADDRESS][DOMAIN_NAME]" at bounding box center [967, 288] width 567 height 38
paste div
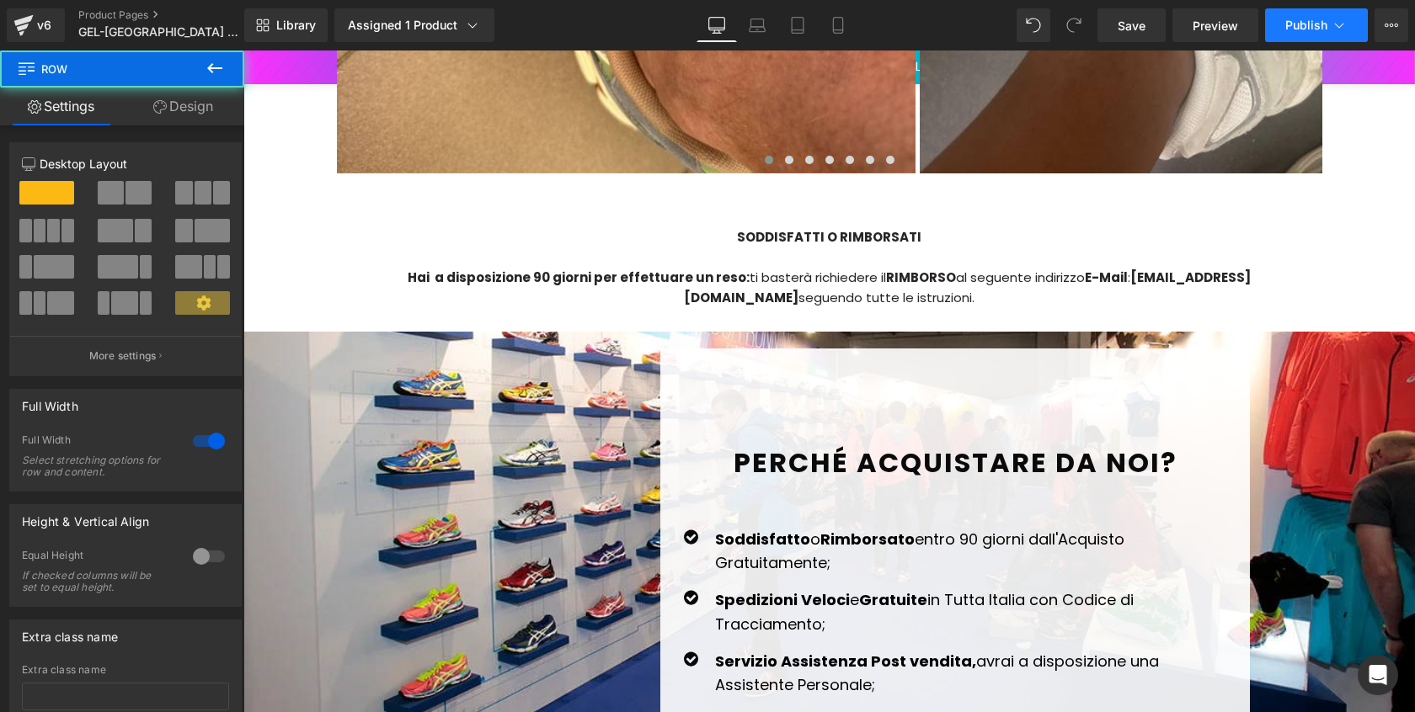
click at [1341, 30] on icon at bounding box center [1339, 25] width 17 height 17
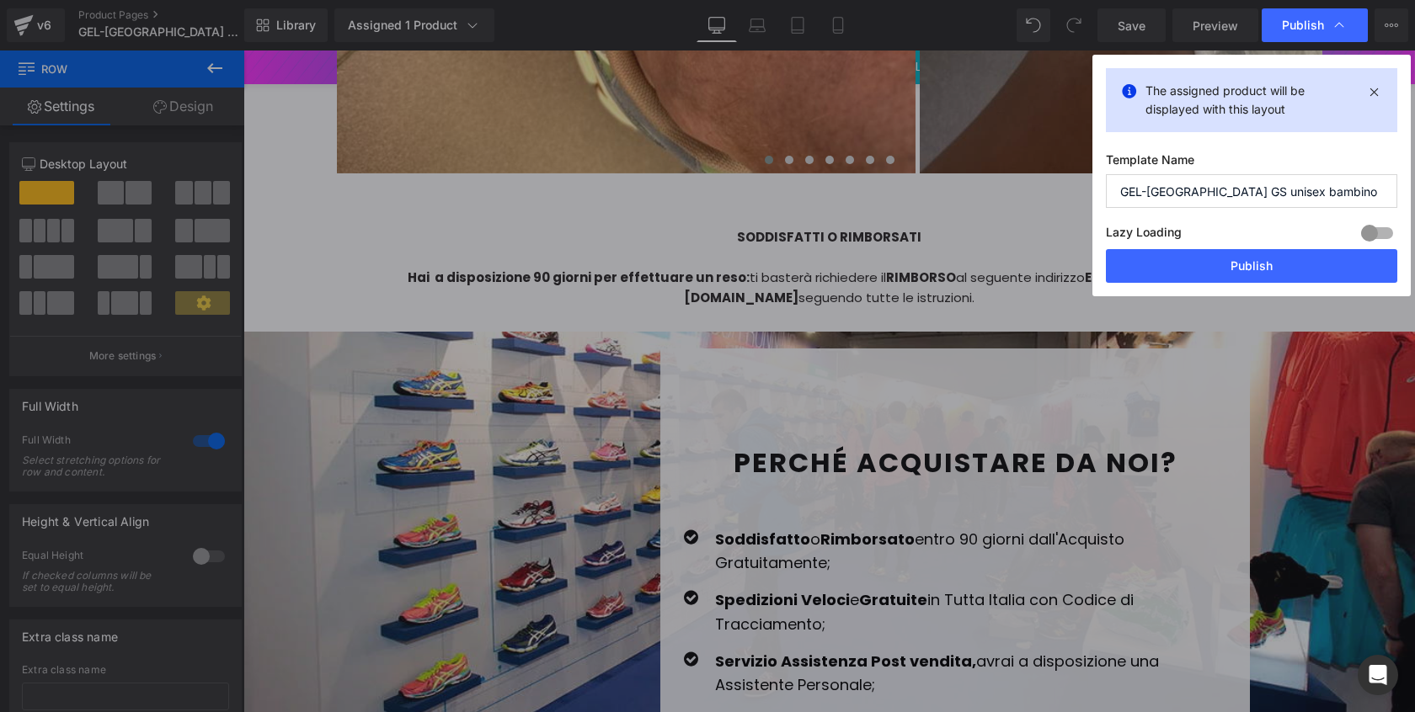
click at [1296, 247] on div "Lazy Loading Build Upgrade plan to unlock" at bounding box center [1251, 235] width 291 height 28
click at [1299, 257] on button "Publish" at bounding box center [1251, 266] width 291 height 34
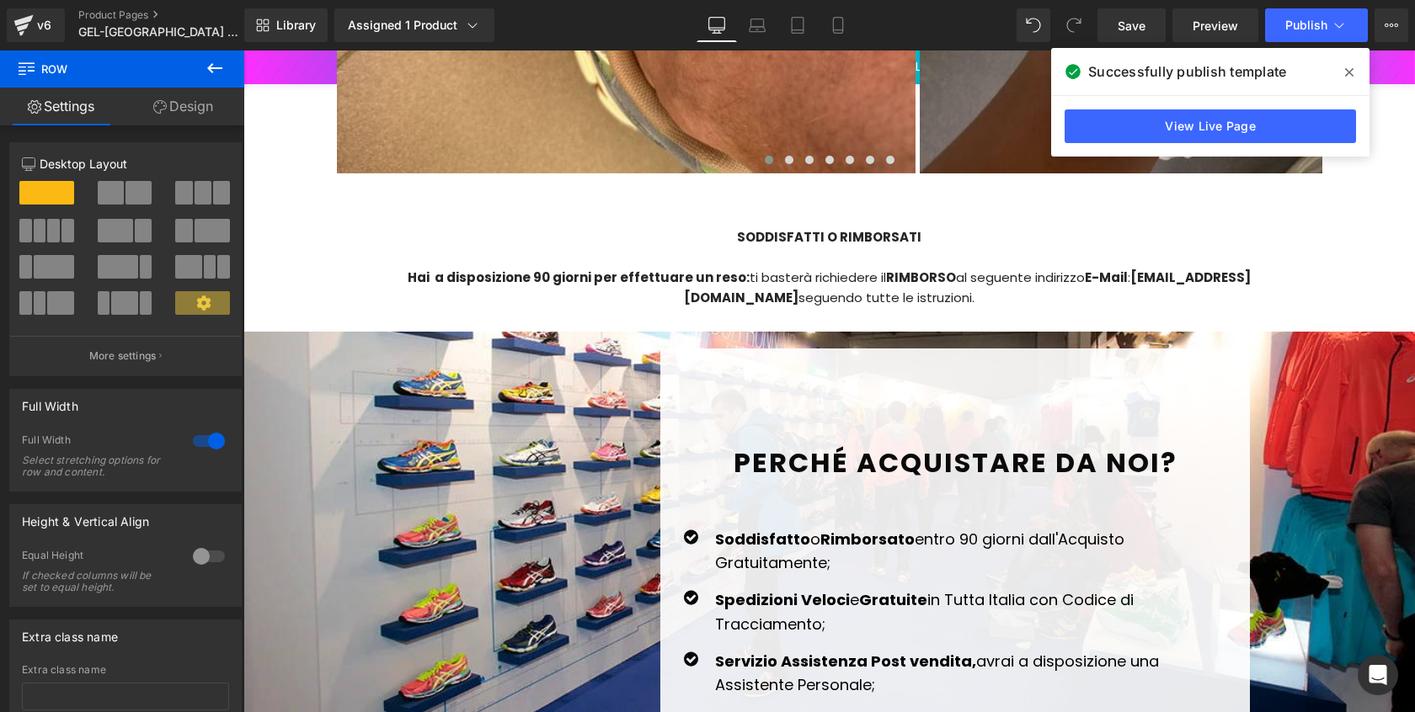
click at [117, 5] on div "v6 Product Pages GEL-NYC GS unisex bambino" at bounding box center [122, 25] width 244 height 51
click at [113, 7] on div "v6 Product Pages GEL-NYC GS unisex bambino" at bounding box center [122, 25] width 244 height 51
click at [109, 10] on link "Product Pages" at bounding box center [175, 14] width 194 height 13
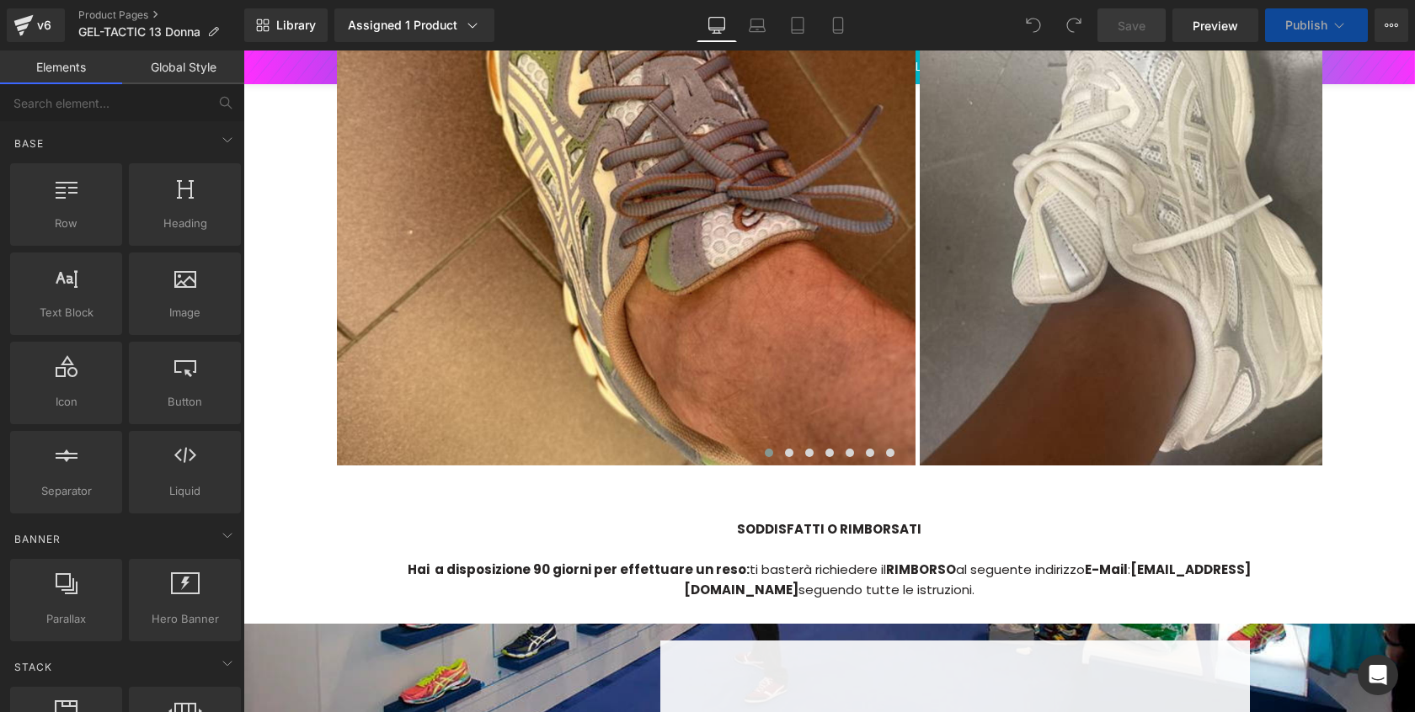
click at [1089, 561] on strong "[EMAIL_ADDRESS][DOMAIN_NAME]" at bounding box center [967, 580] width 567 height 38
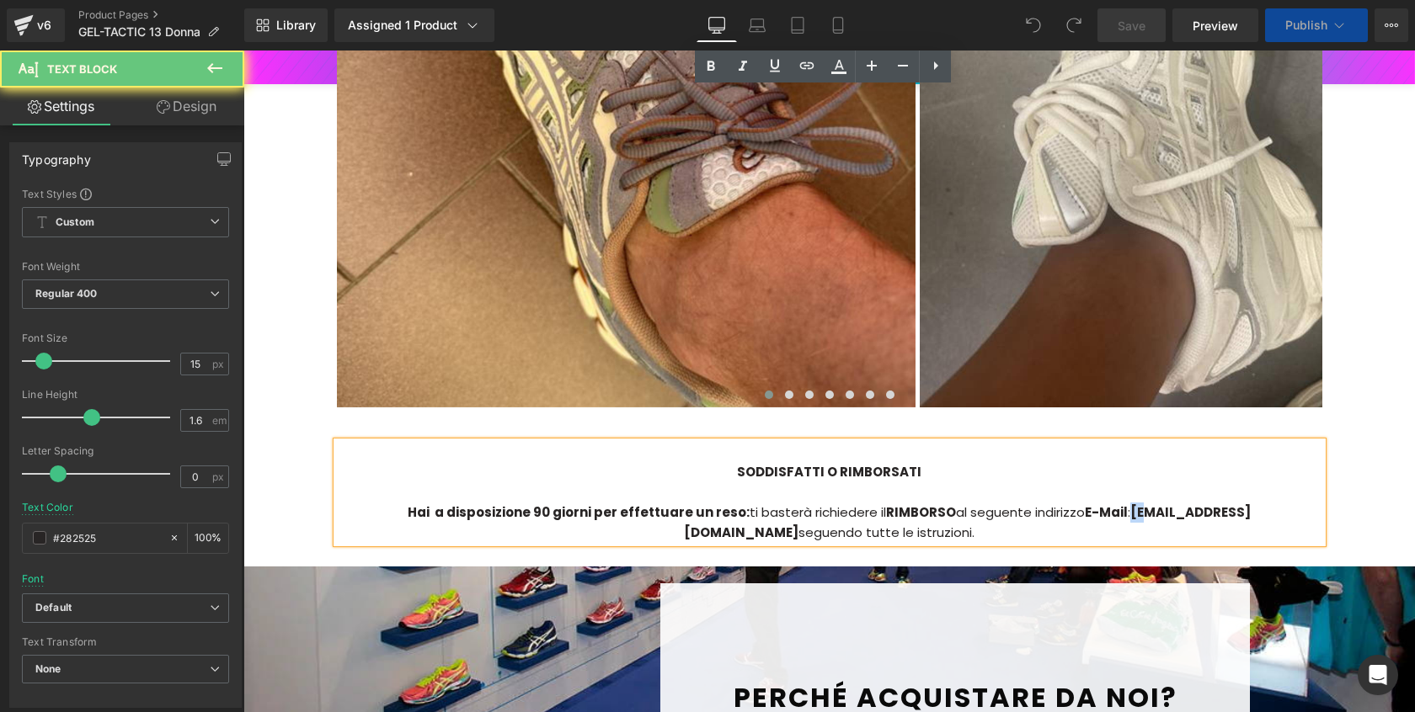
scroll to position [4049, 0]
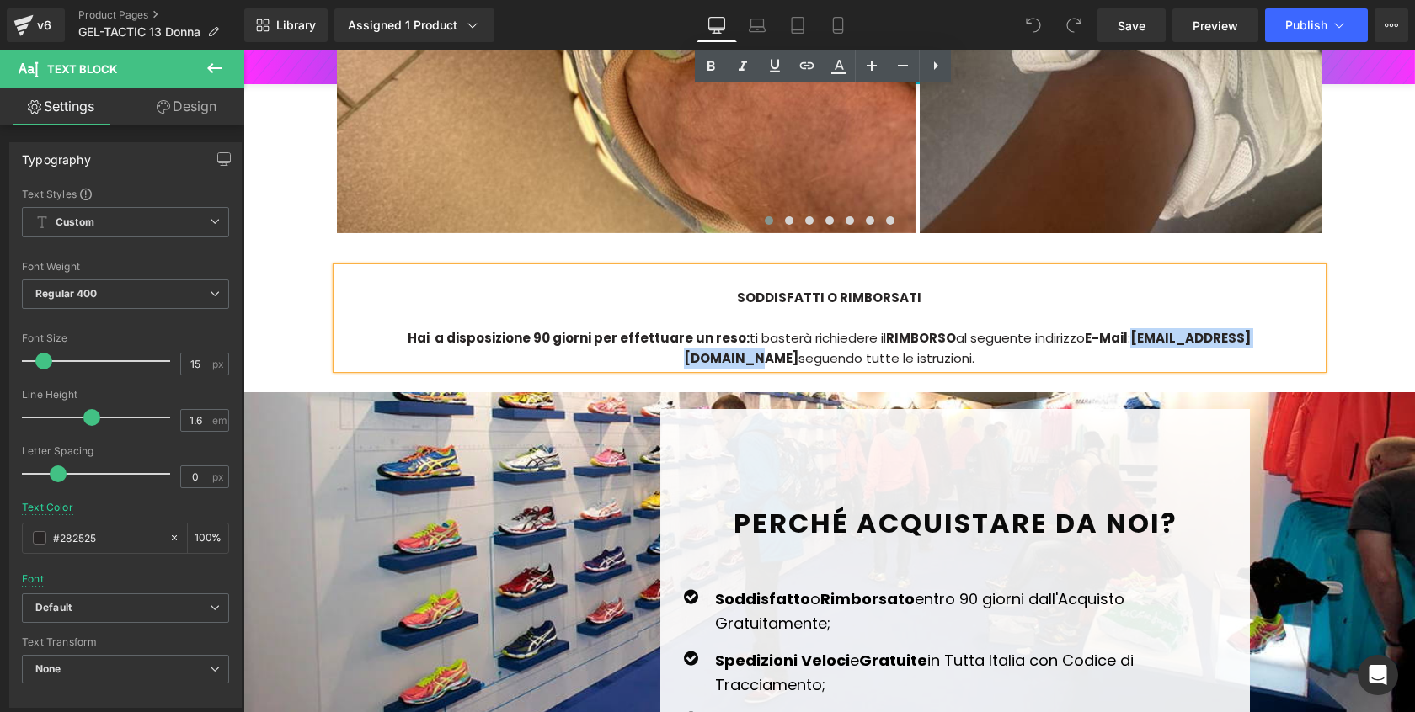
drag, startPoint x: 1062, startPoint y: 276, endPoint x: 1230, endPoint y: 280, distance: 168.5
click at [1231, 329] on strong "[EMAIL_ADDRESS][DOMAIN_NAME]" at bounding box center [967, 348] width 567 height 38
paste div
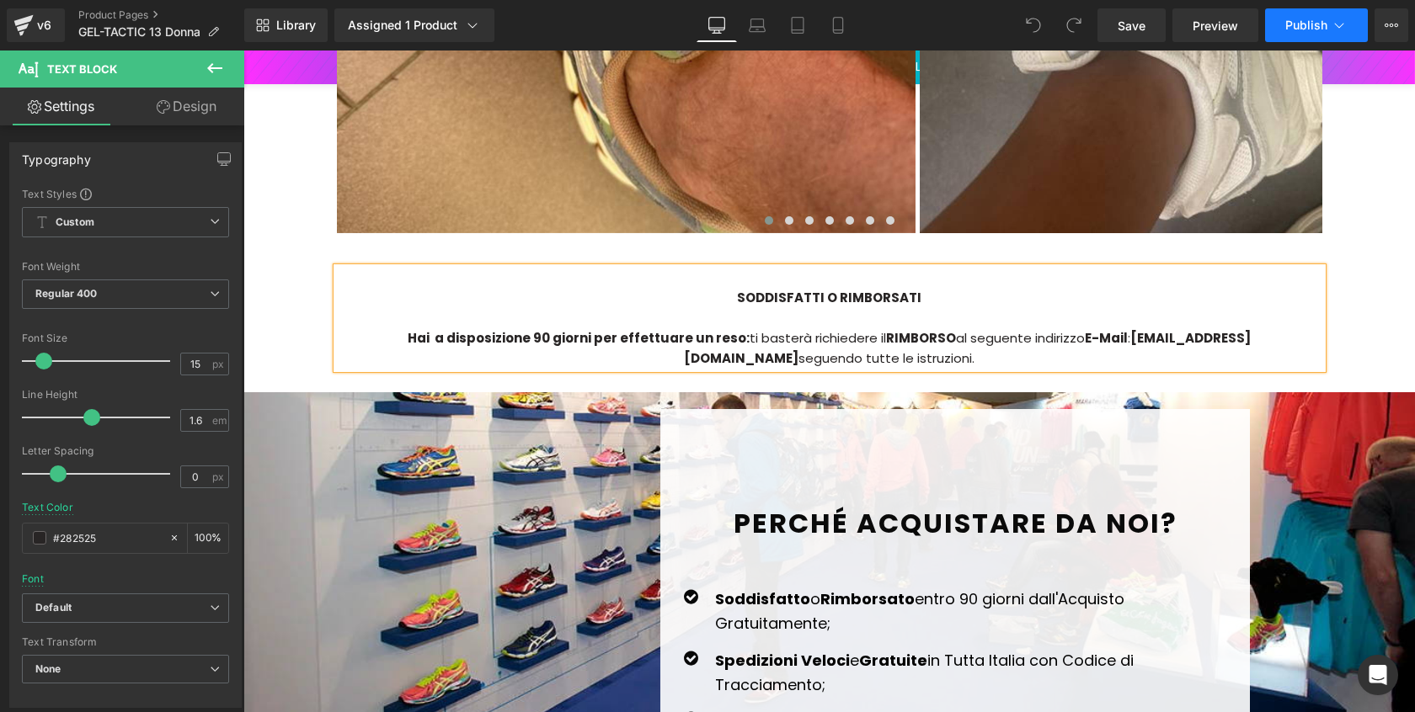
click at [1275, 40] on div "Library Assigned 1 Product Product Preview GEL-TACTIC 13 Donna Manage assigned …" at bounding box center [829, 25] width 1171 height 51
click at [1277, 36] on button "Publish" at bounding box center [1316, 25] width 103 height 34
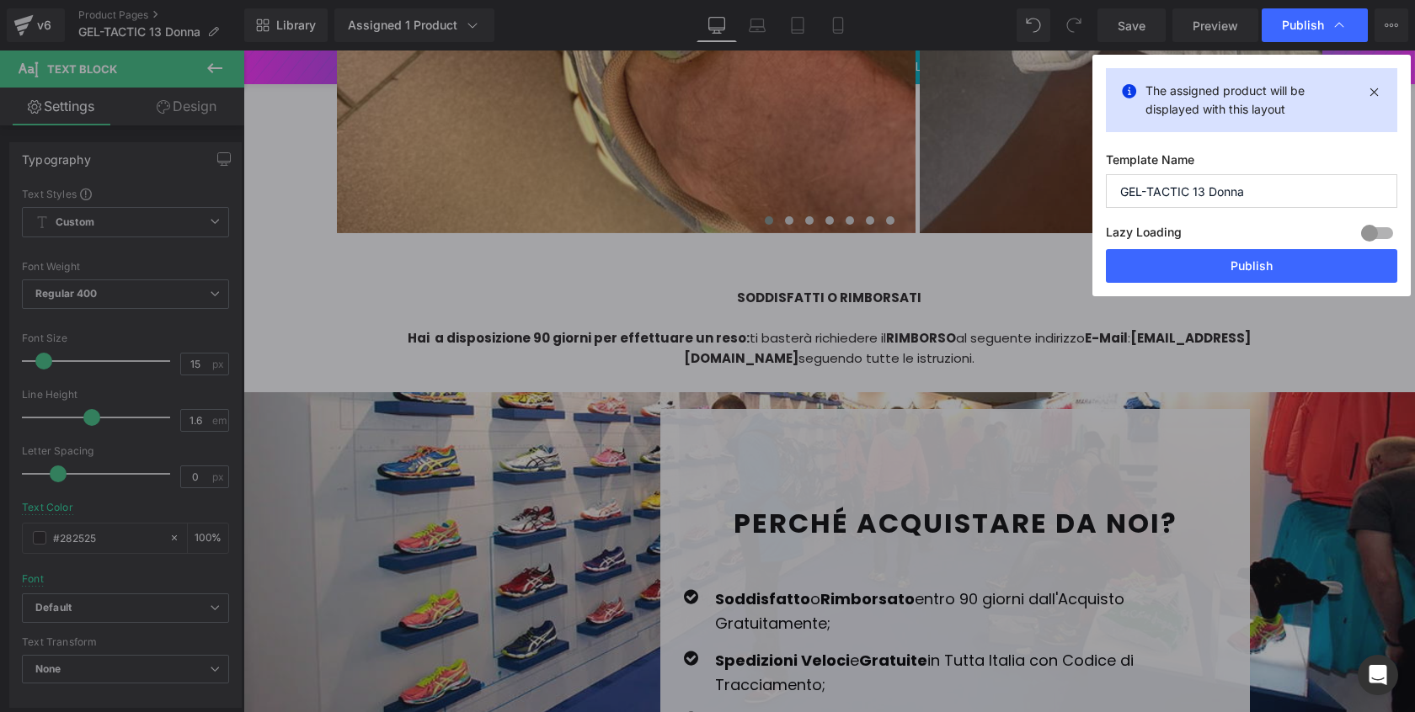
click at [1240, 237] on div "Lazy Loading Build Upgrade plan to unlock" at bounding box center [1251, 235] width 291 height 28
click at [1240, 245] on div "Lazy Loading Build Upgrade plan to unlock" at bounding box center [1251, 235] width 291 height 28
drag, startPoint x: 1171, startPoint y: 275, endPoint x: 556, endPoint y: 655, distance: 723.1
click at [1171, 275] on button "Publish" at bounding box center [1251, 266] width 291 height 34
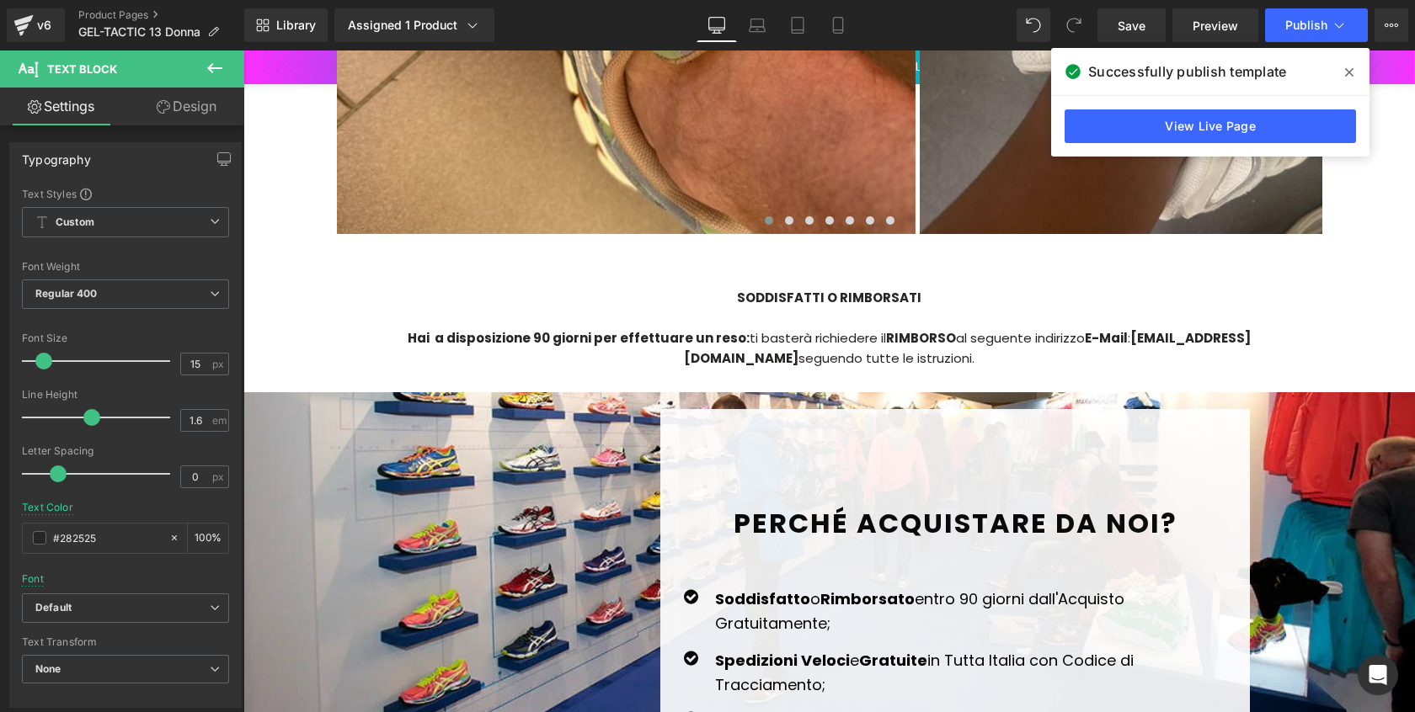
click at [114, 8] on div "v6 Product Pages GEL-TACTIC 13 Donna" at bounding box center [122, 25] width 244 height 51
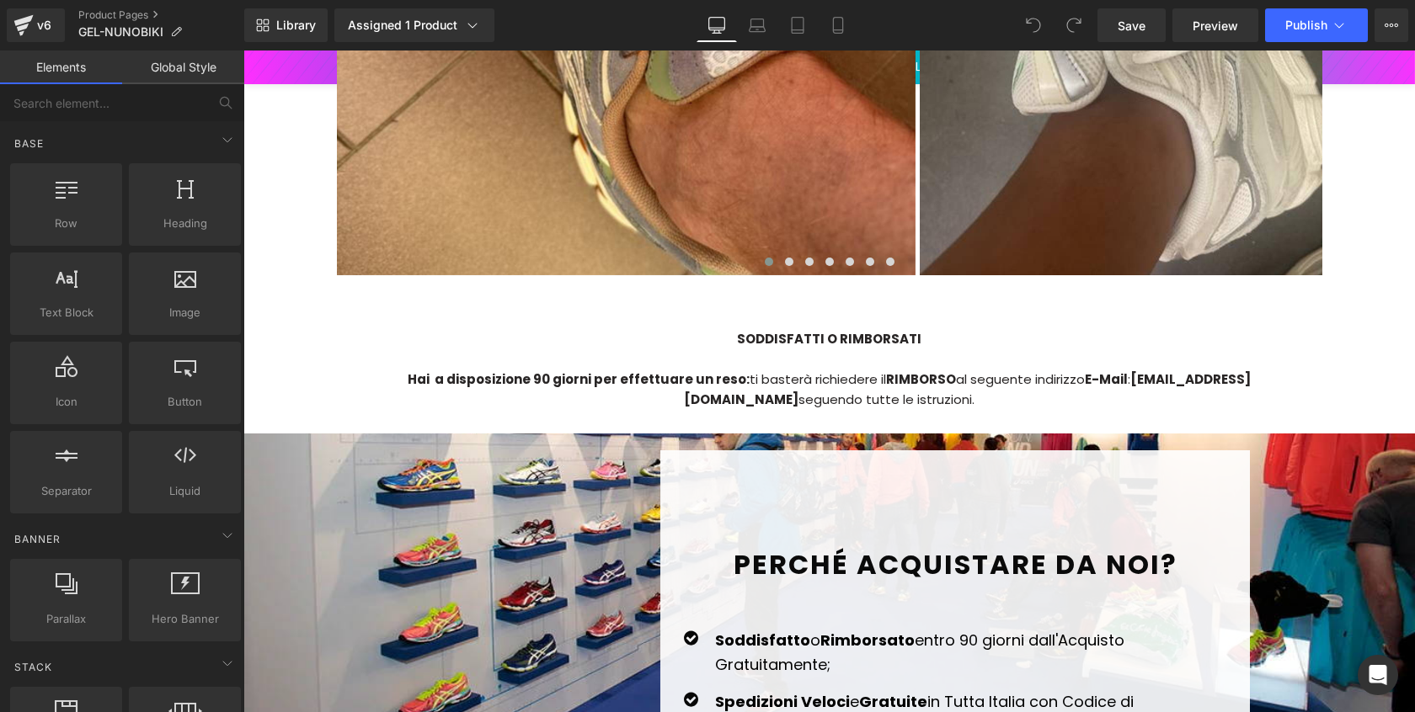
scroll to position [4019, 0]
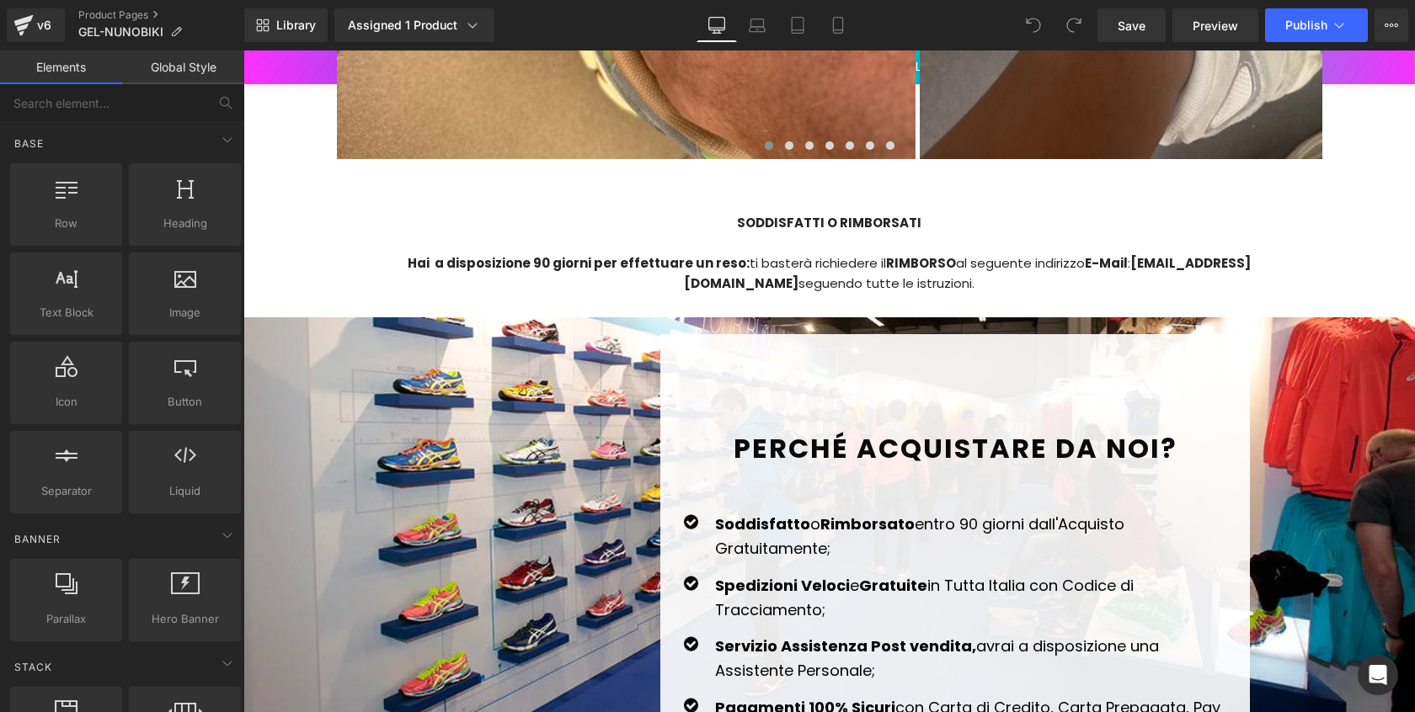
click at [1067, 253] on div "Hai a disposizione 90 giorni per effettuare un reso: ti basterà richiedere il R…" at bounding box center [829, 273] width 985 height 40
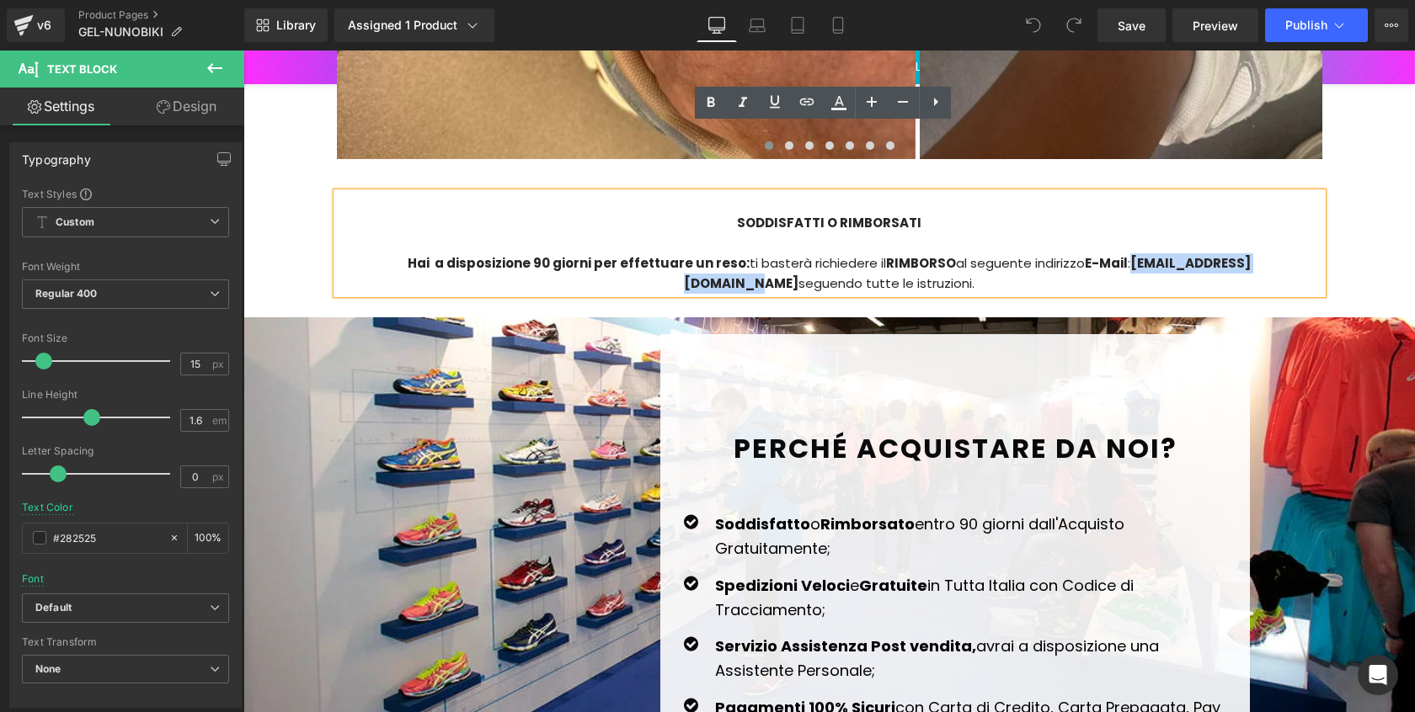
drag, startPoint x: 1063, startPoint y: 196, endPoint x: 1235, endPoint y: 195, distance: 171.8
click at [1235, 254] on strong "[EMAIL_ADDRESS][DOMAIN_NAME]" at bounding box center [967, 273] width 567 height 38
paste div
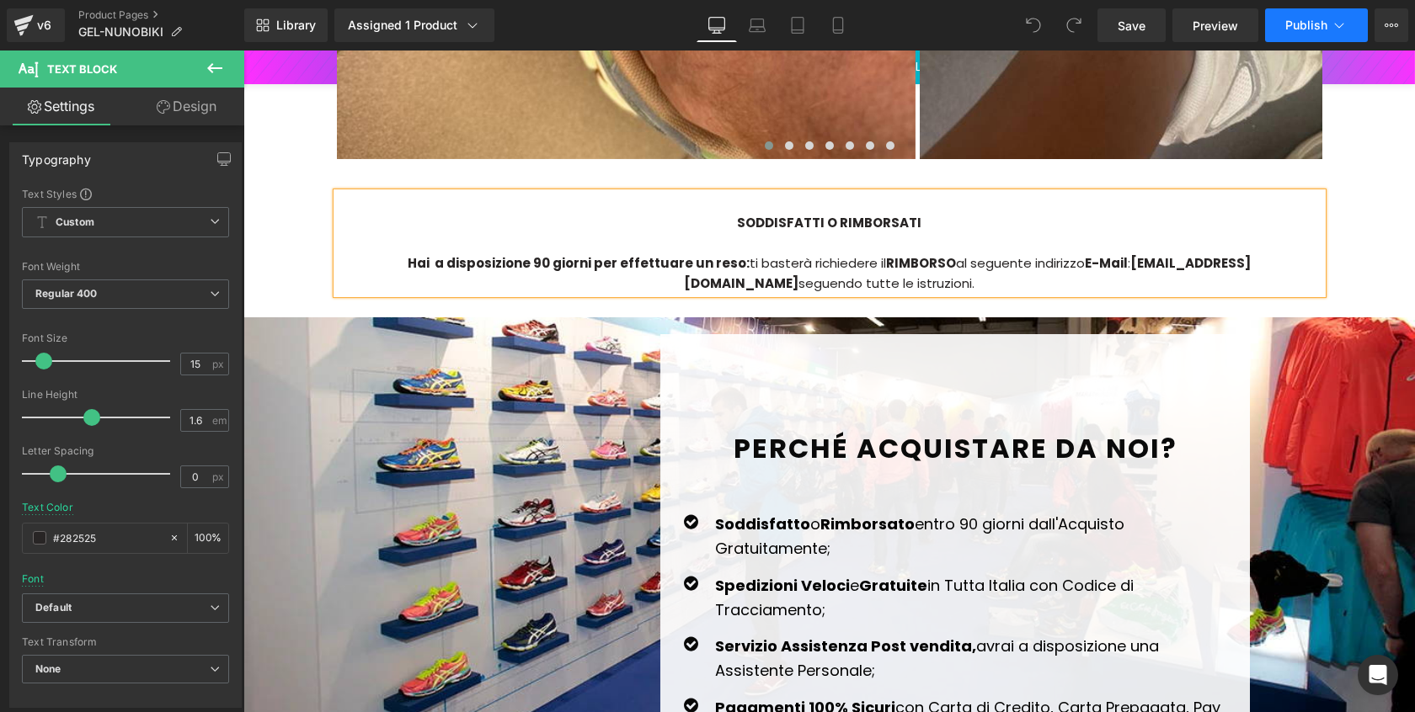
click at [1294, 25] on span "Publish" at bounding box center [1306, 25] width 42 height 13
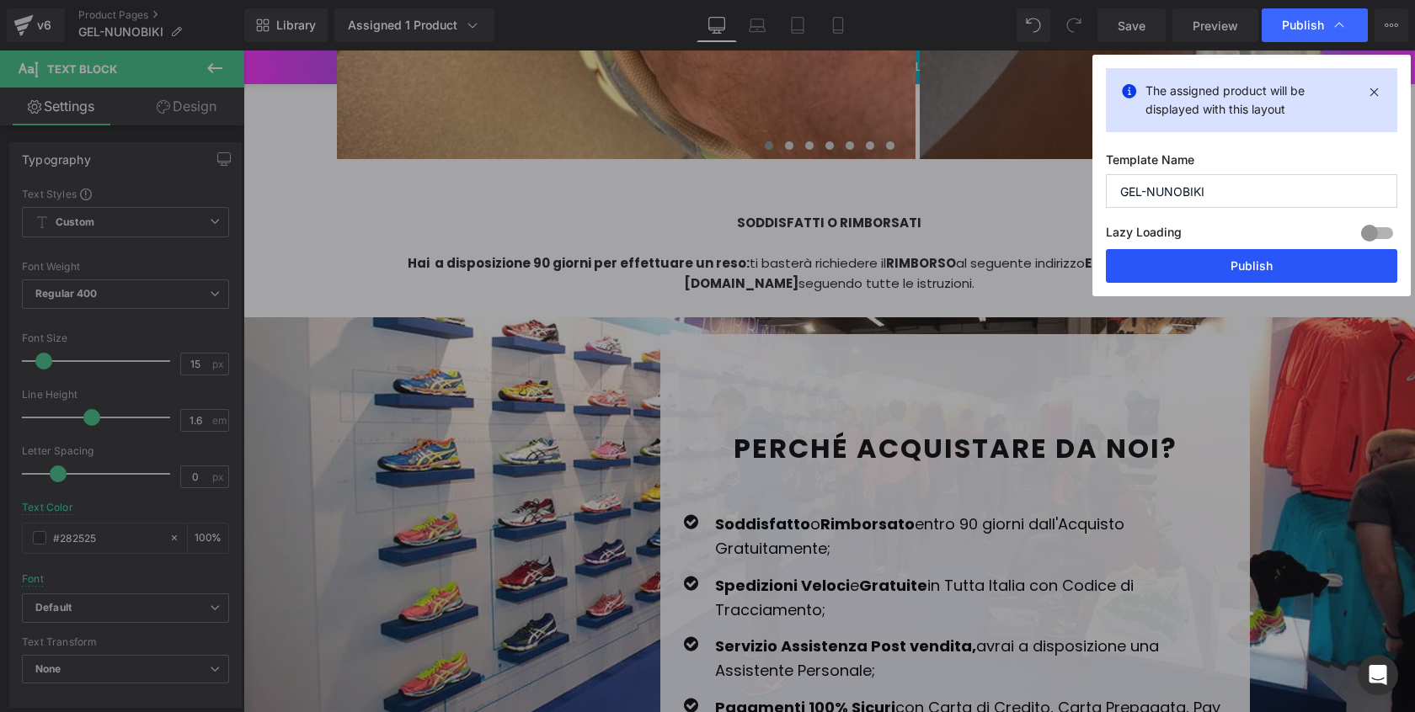
click at [1236, 259] on button "Publish" at bounding box center [1251, 266] width 291 height 34
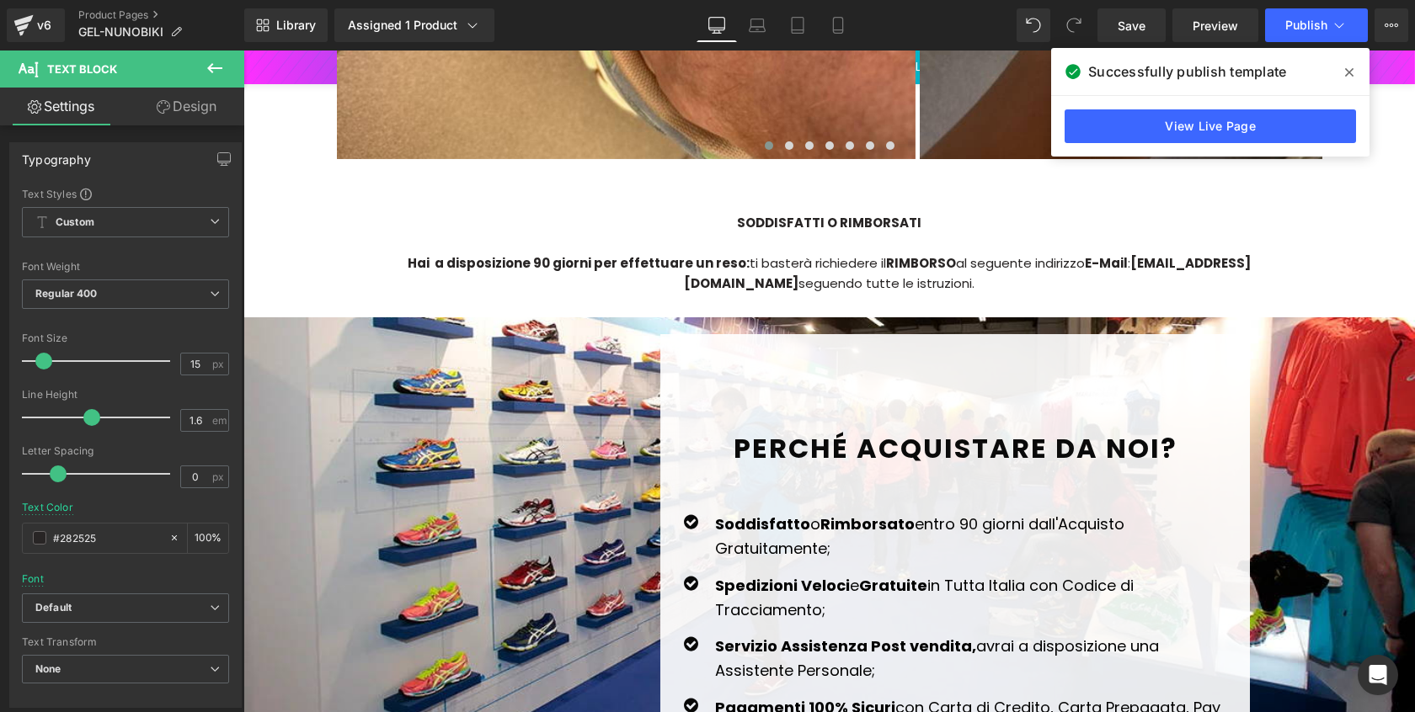
click at [145, 5] on div "v6 Product Pages GEL-NUNOBIKI" at bounding box center [122, 25] width 244 height 51
click at [146, 9] on link "Product Pages" at bounding box center [161, 14] width 166 height 13
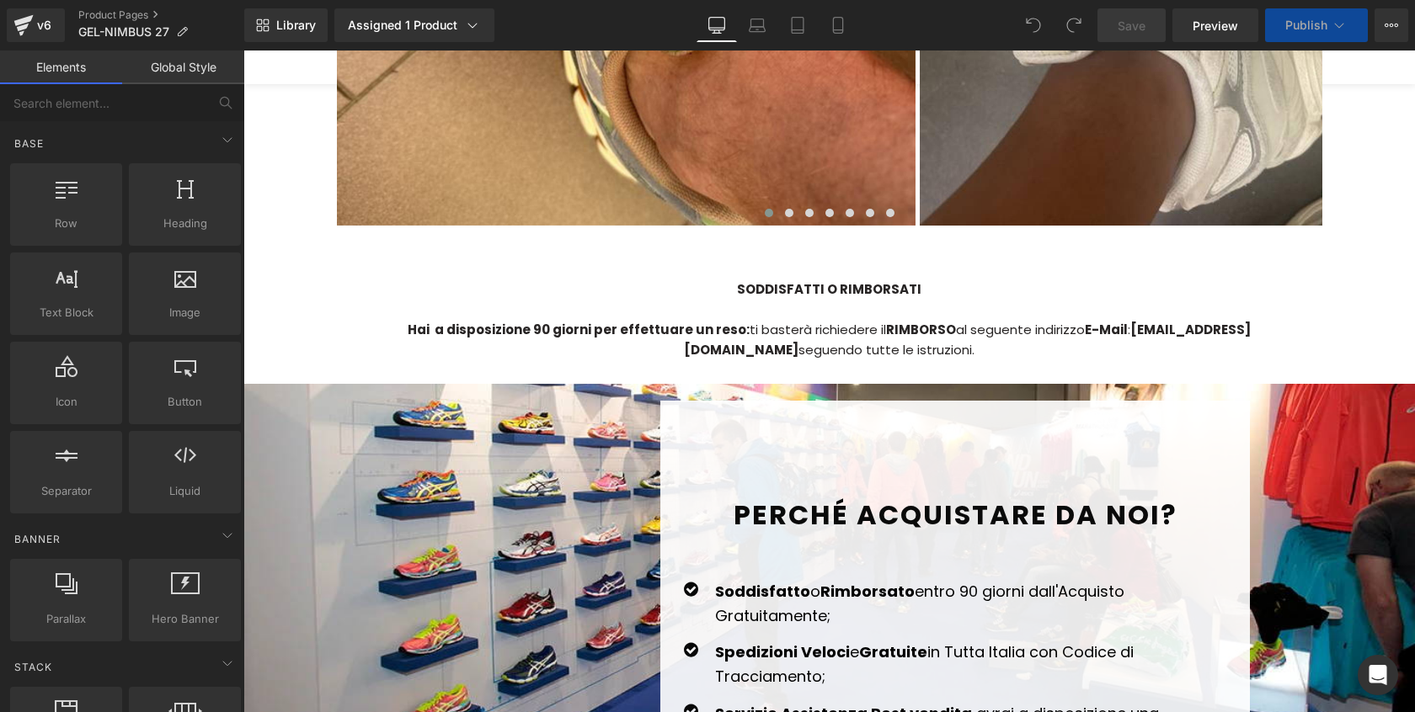
scroll to position [3375, 0]
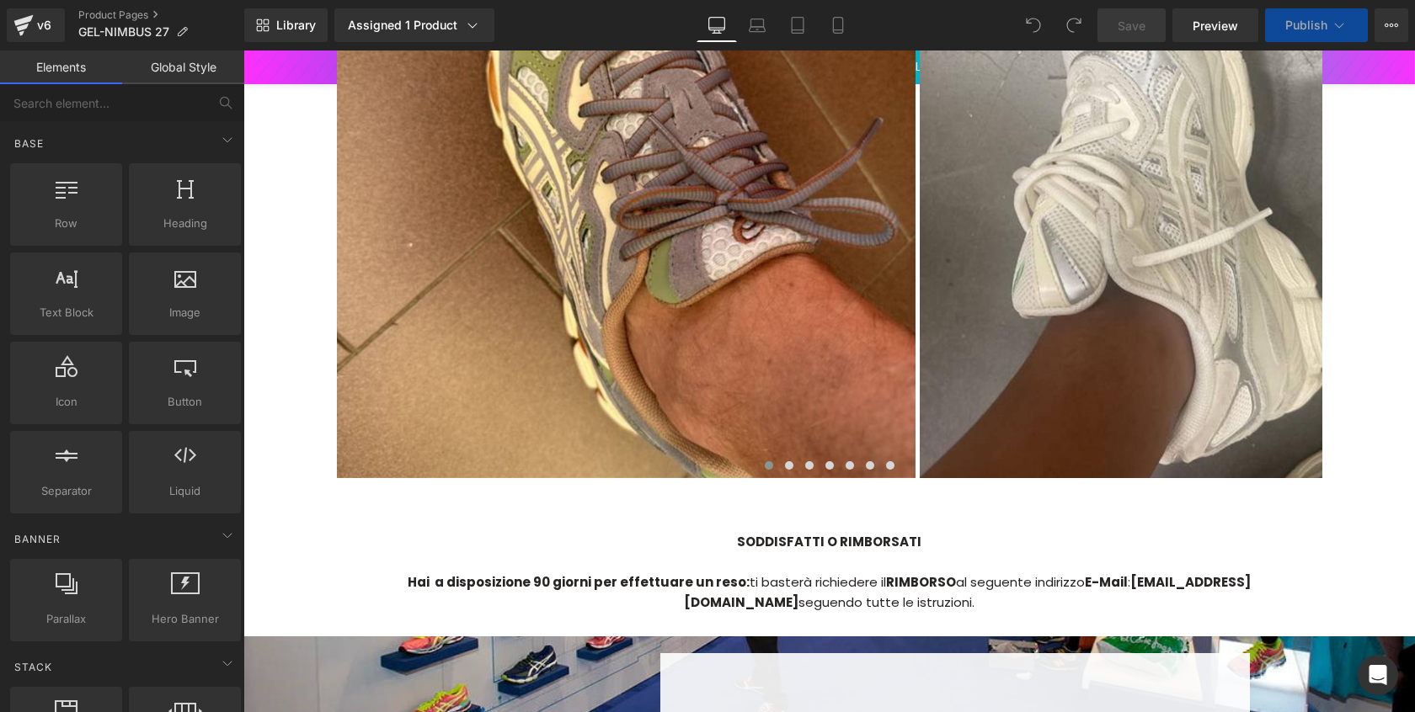
click at [1095, 573] on strong "[EMAIL_ADDRESS][DOMAIN_NAME]" at bounding box center [967, 592] width 567 height 38
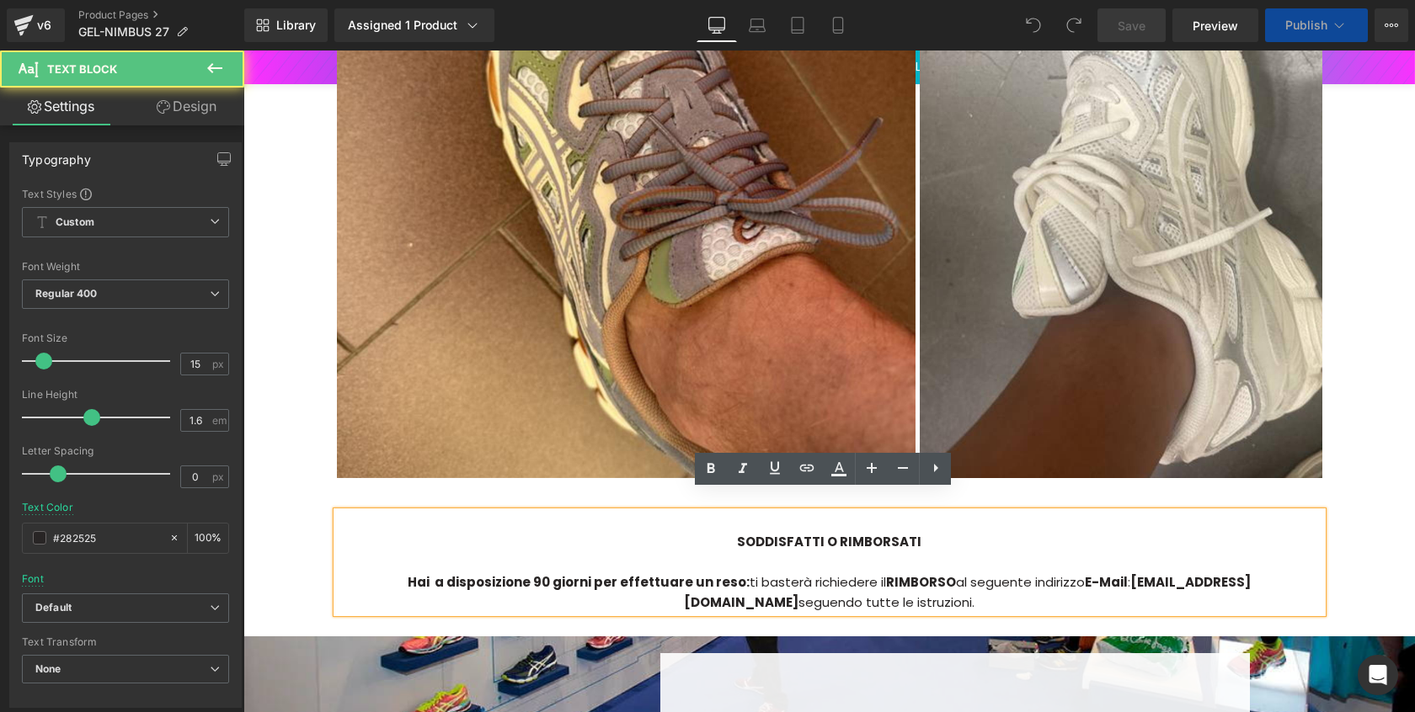
click at [1070, 573] on strong "[EMAIL_ADDRESS][DOMAIN_NAME]" at bounding box center [967, 592] width 567 height 38
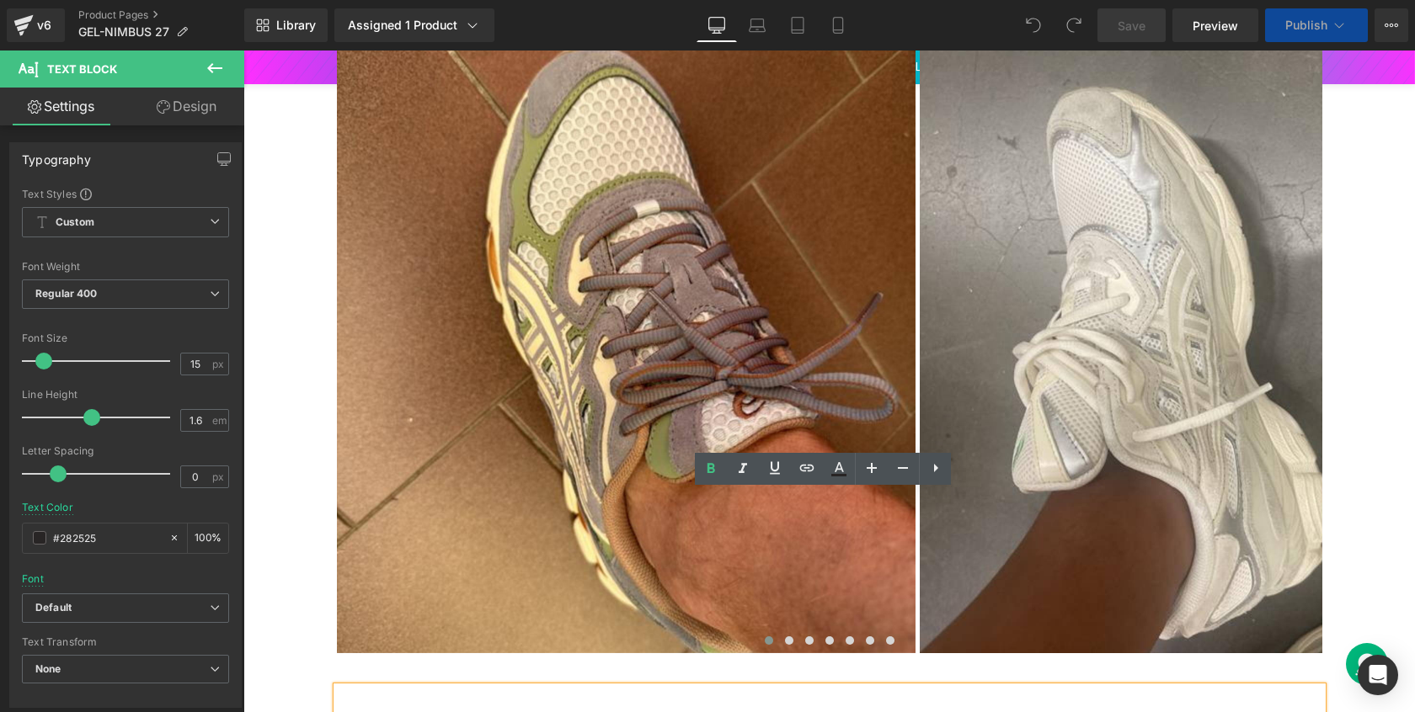
drag, startPoint x: 1070, startPoint y: 563, endPoint x: 1234, endPoint y: 563, distance: 164.2
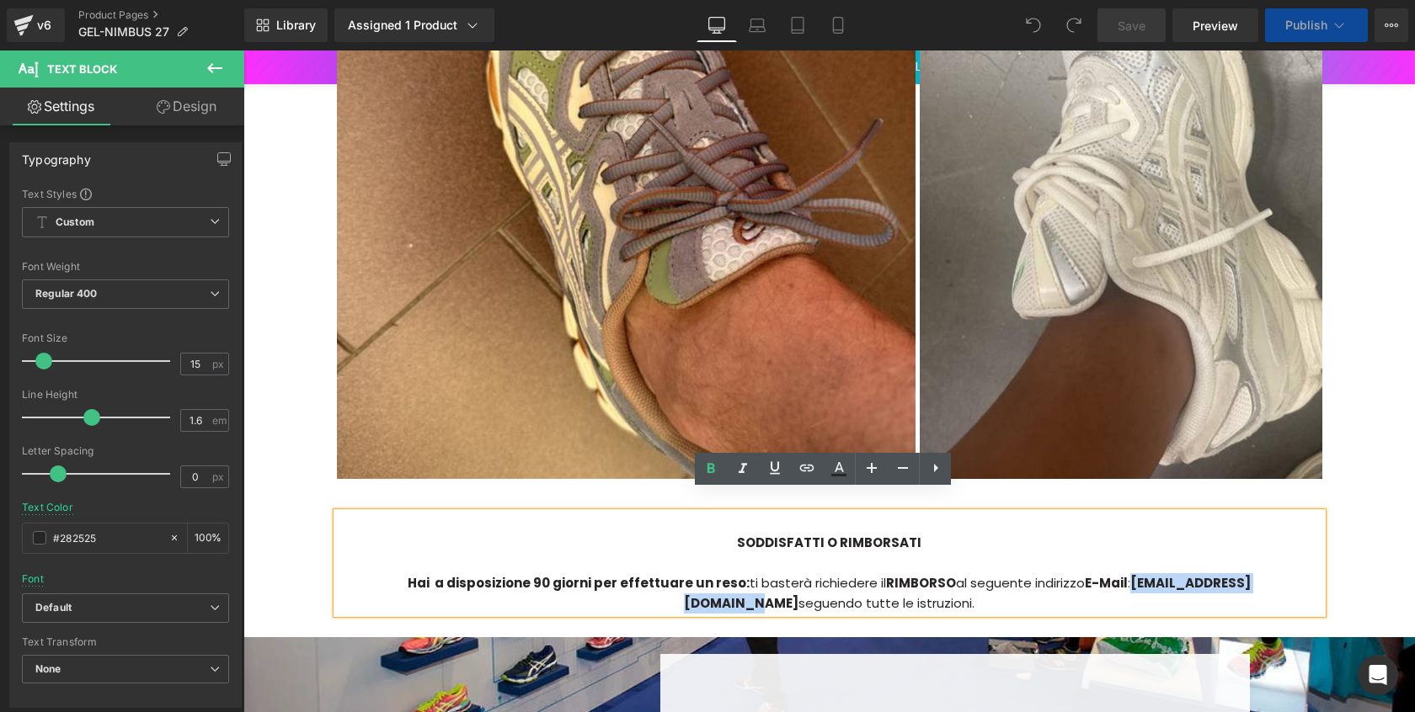
paste div
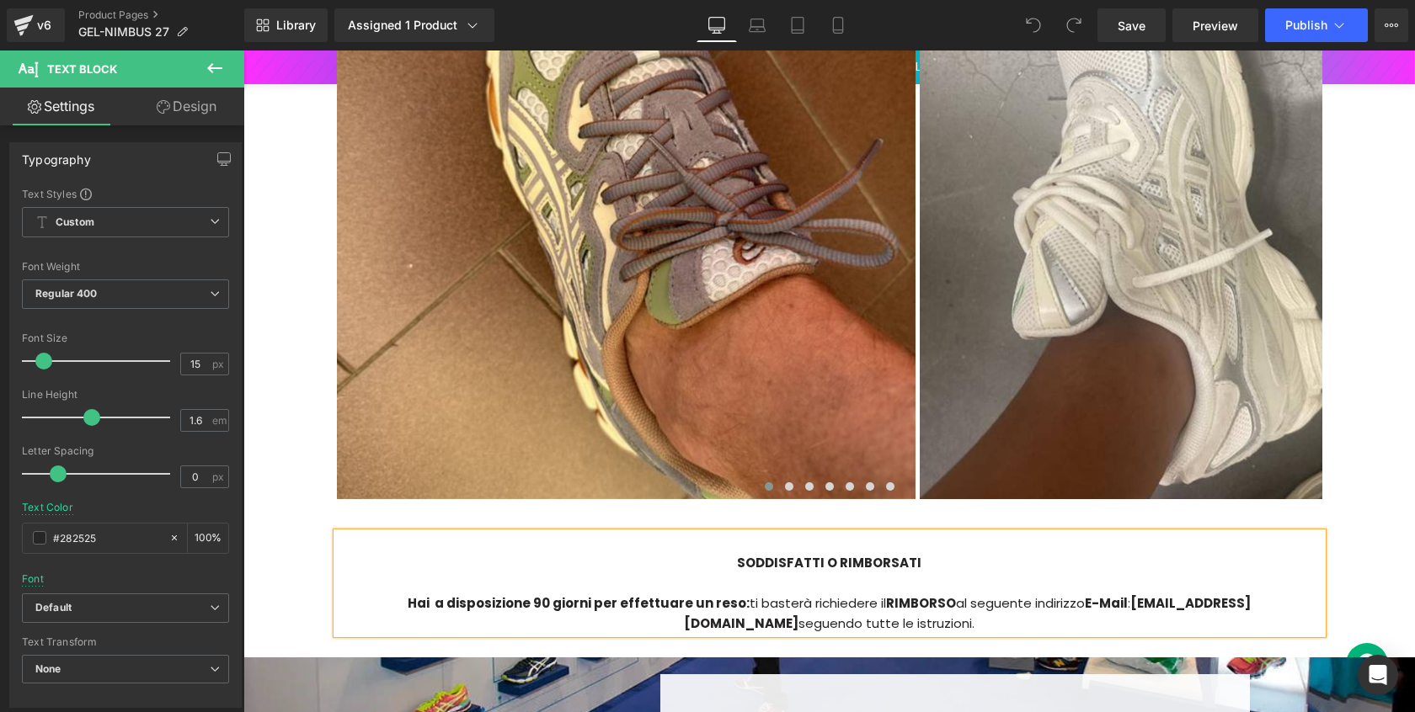
click at [1360, 3] on div "Library Assigned 1 Product Product Preview GEL-NIMBUS 27 Manage assigned produc…" at bounding box center [829, 25] width 1171 height 51
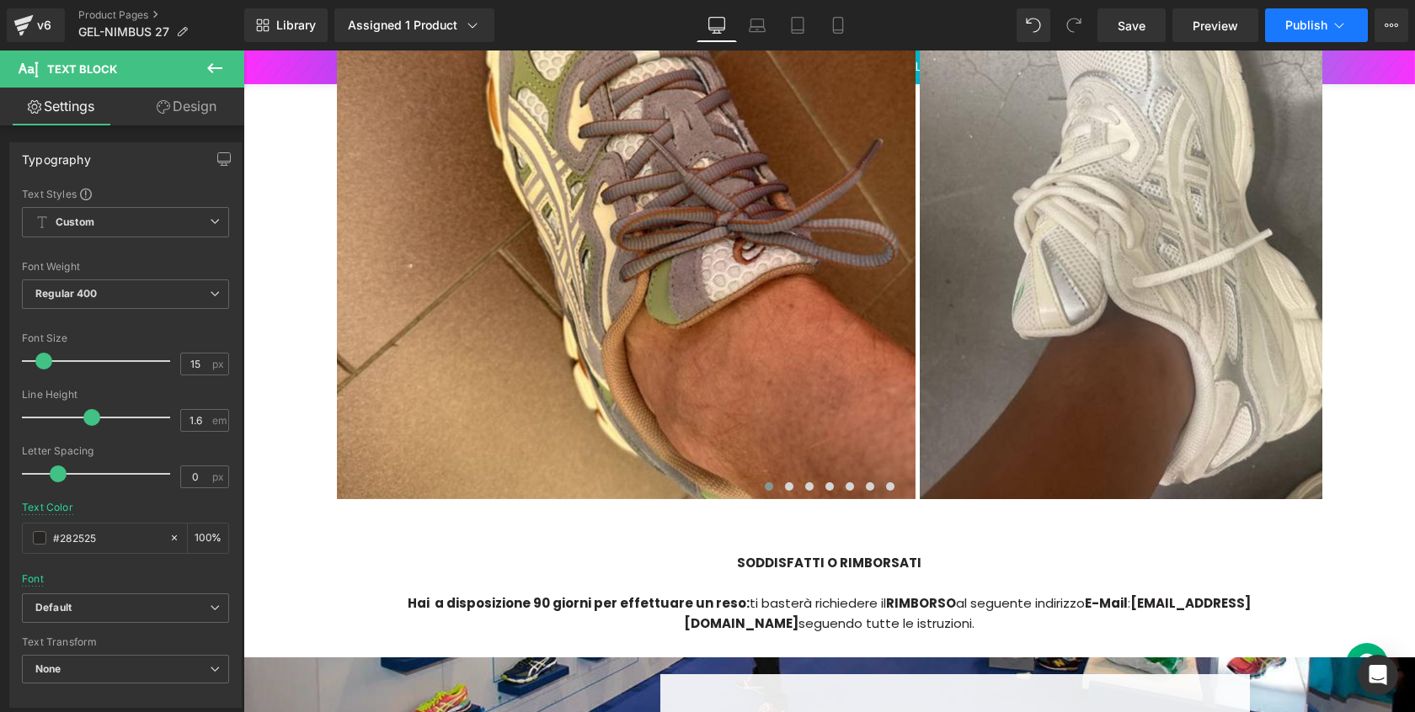
click at [1355, 13] on button "Publish" at bounding box center [1316, 25] width 103 height 34
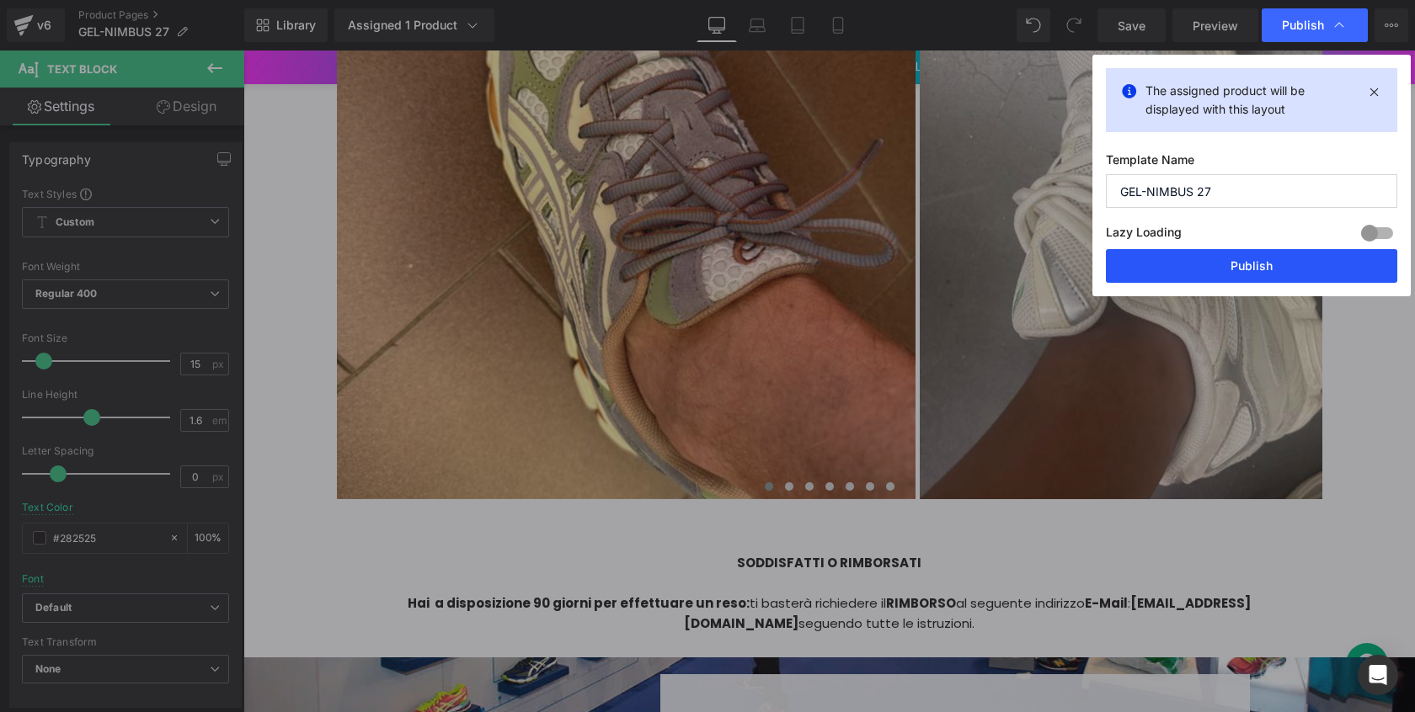
click at [1195, 262] on button "Publish" at bounding box center [1251, 266] width 291 height 34
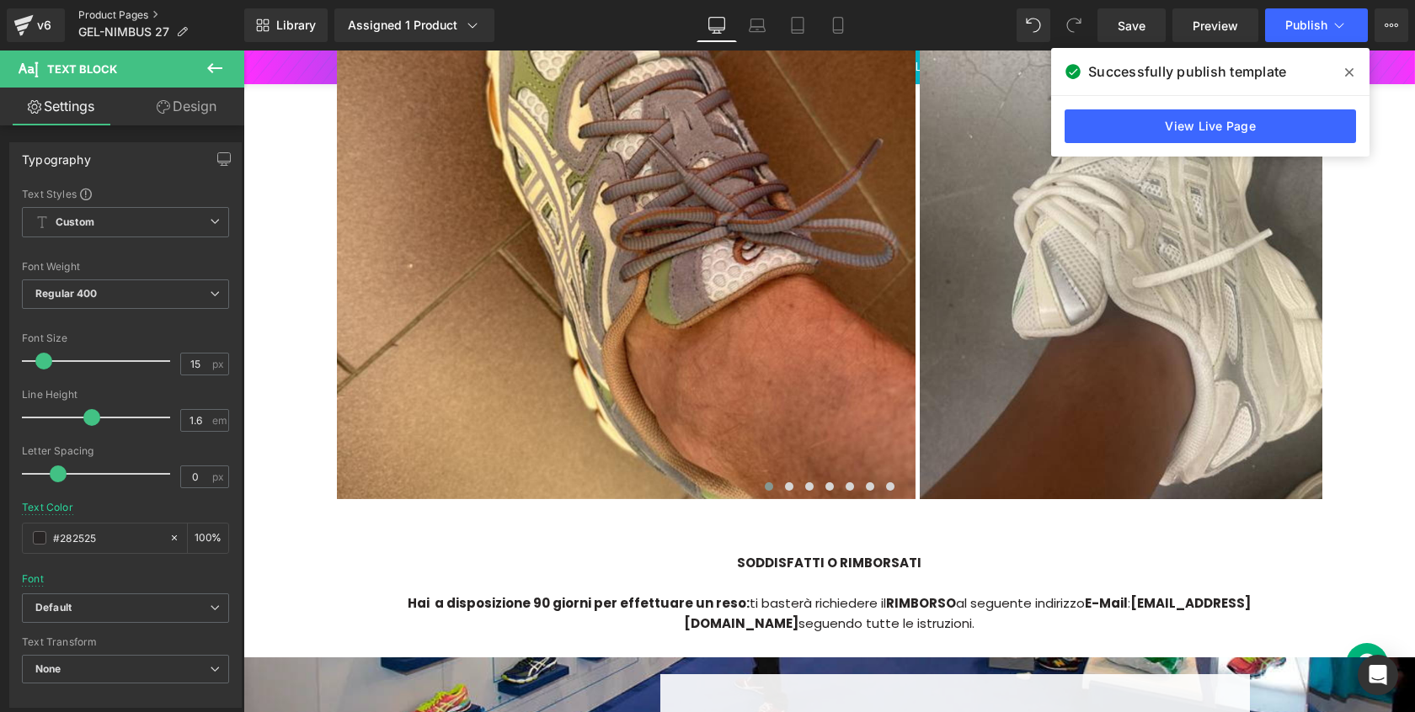
click at [116, 10] on link "Product Pages" at bounding box center [161, 14] width 166 height 13
